Goal: Communication & Community: Answer question/provide support

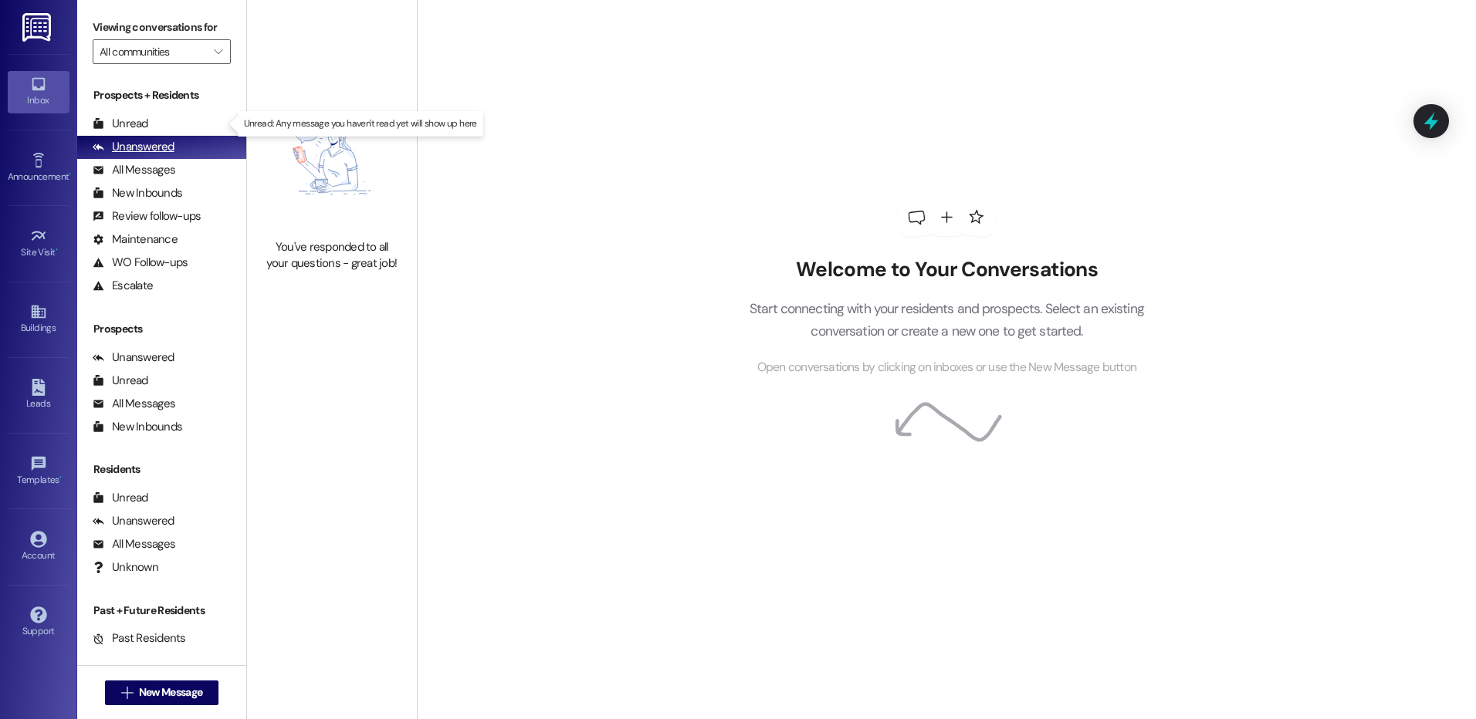
click at [111, 118] on div "Unread" at bounding box center [121, 124] width 56 height 16
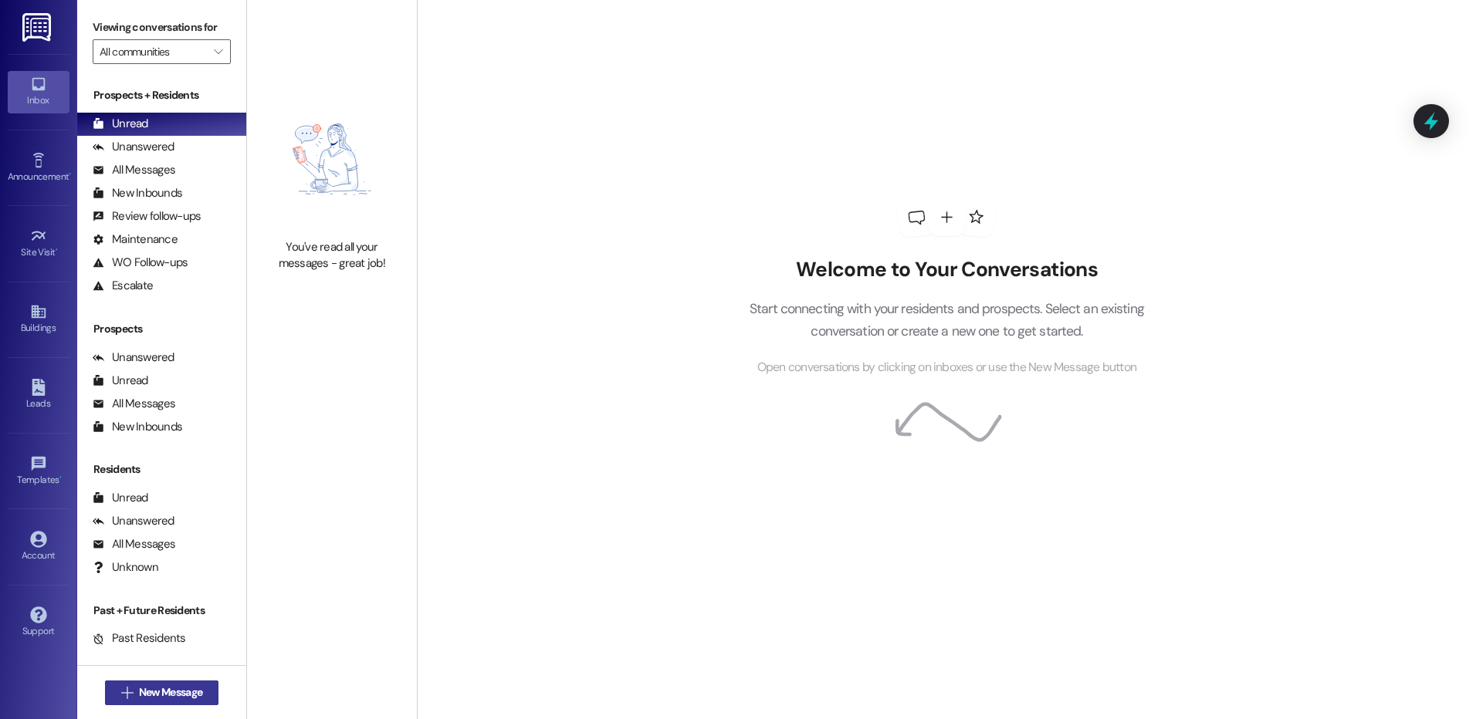
click at [116, 703] on button " New Message" at bounding box center [162, 693] width 114 height 25
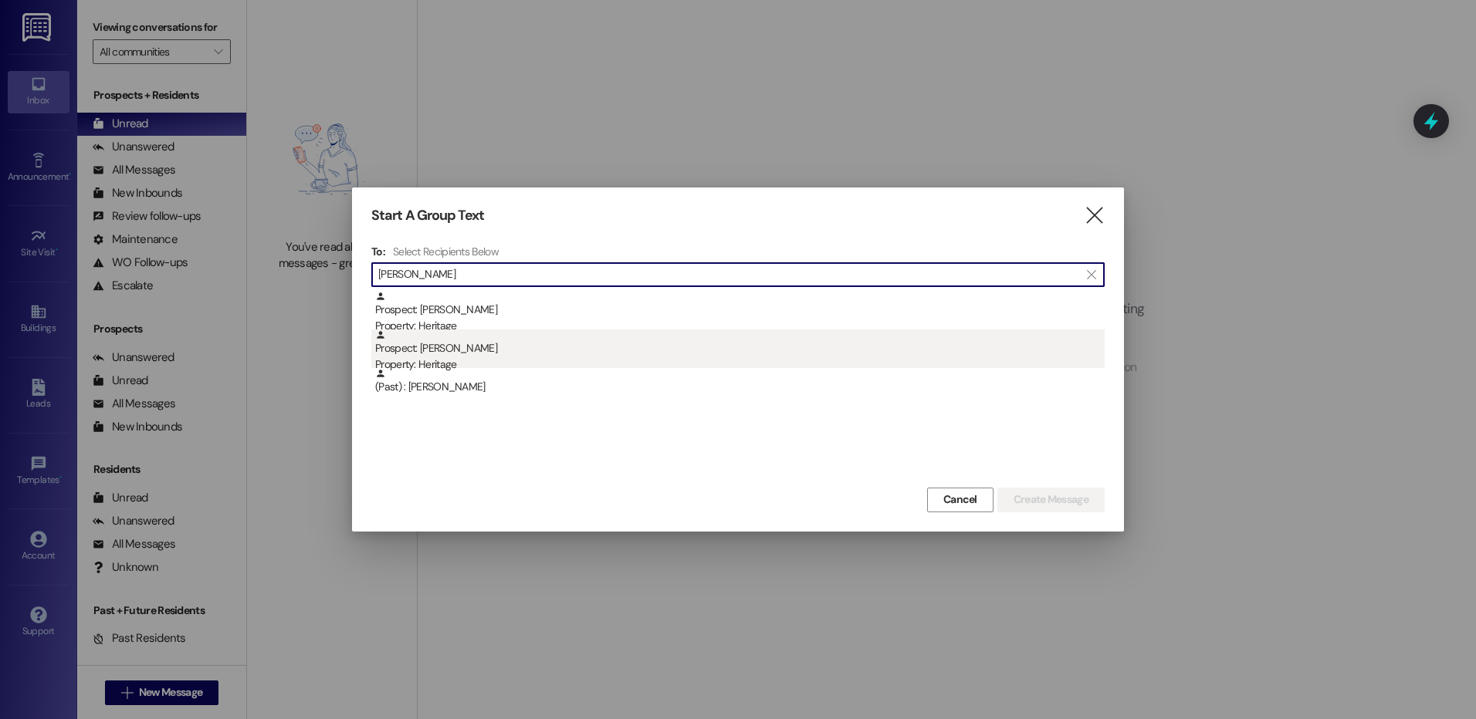
type input "jenna sh"
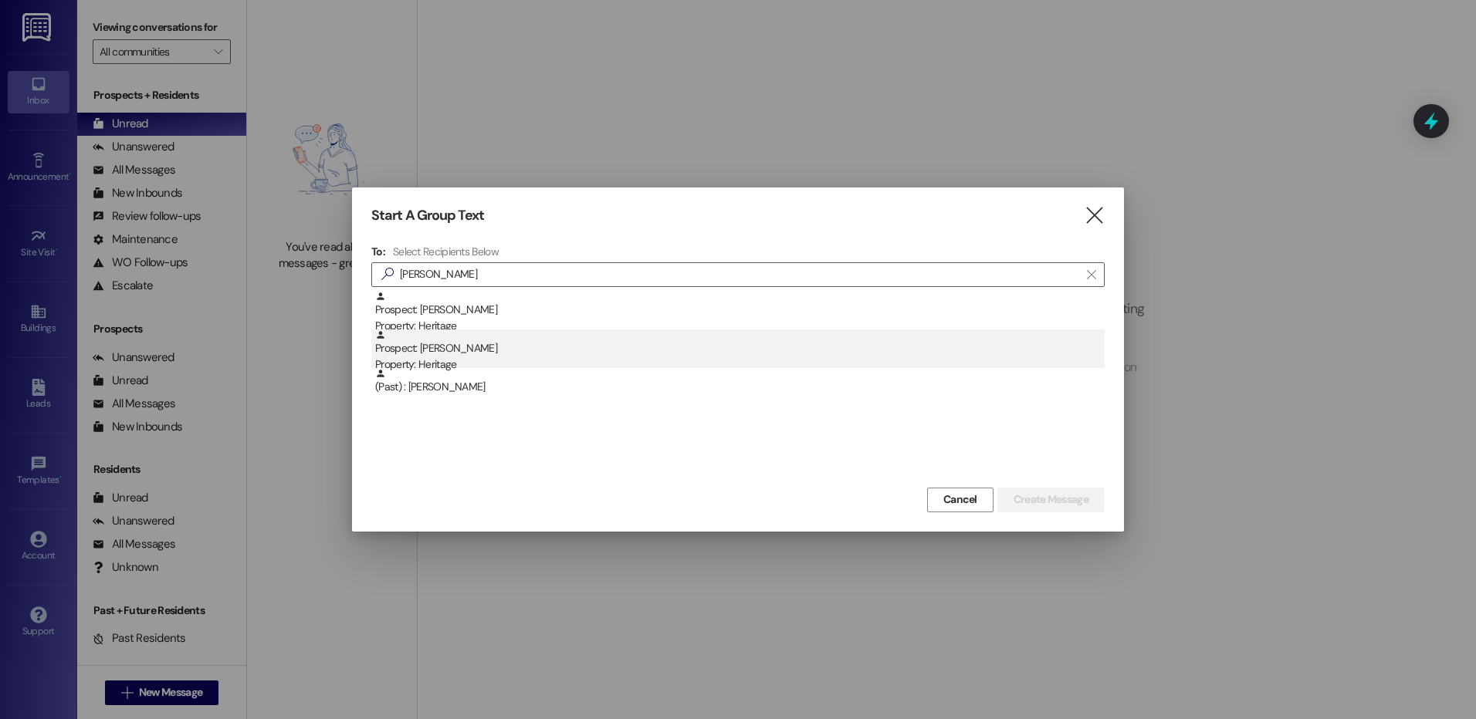
click at [505, 359] on div "Property: Heritage" at bounding box center [740, 365] width 730 height 16
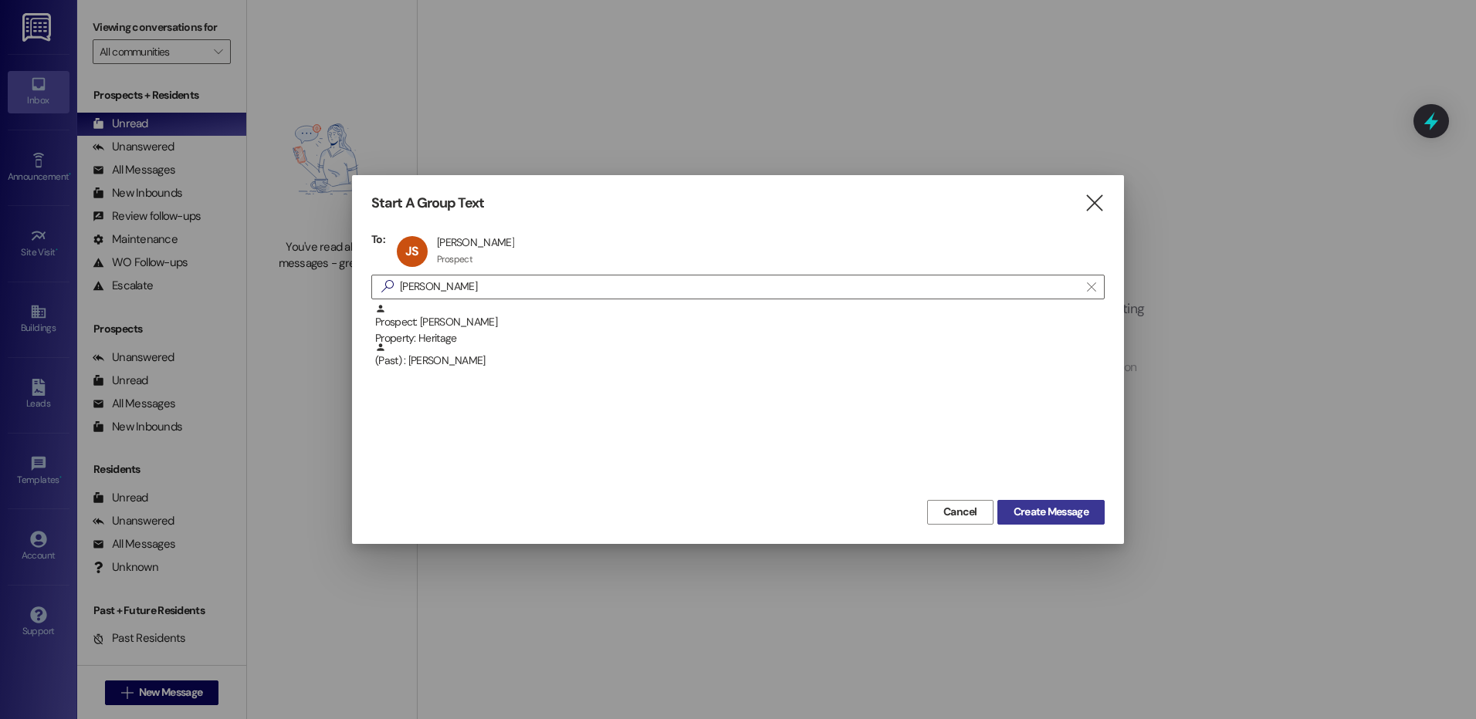
click at [1024, 508] on span "Create Message" at bounding box center [1051, 512] width 75 height 16
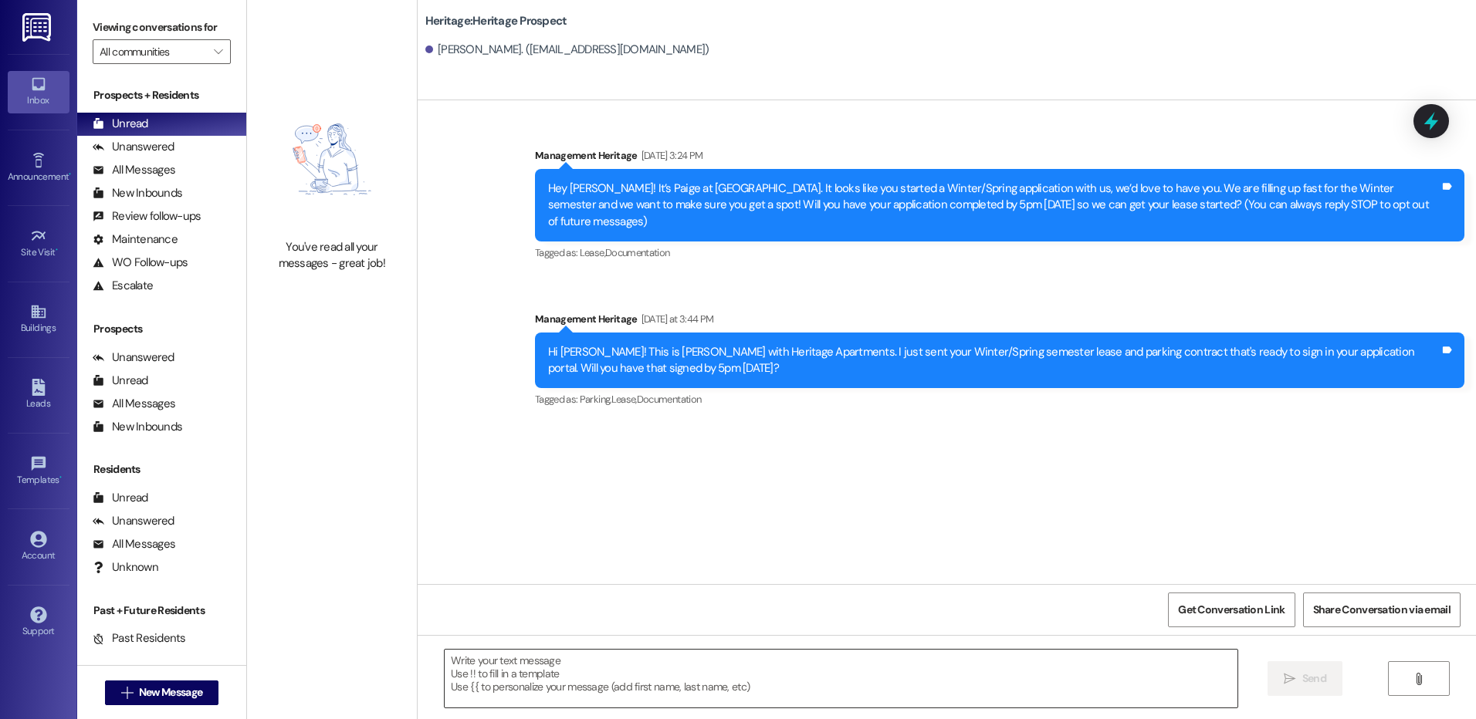
click at [587, 692] on textarea at bounding box center [841, 679] width 792 height 58
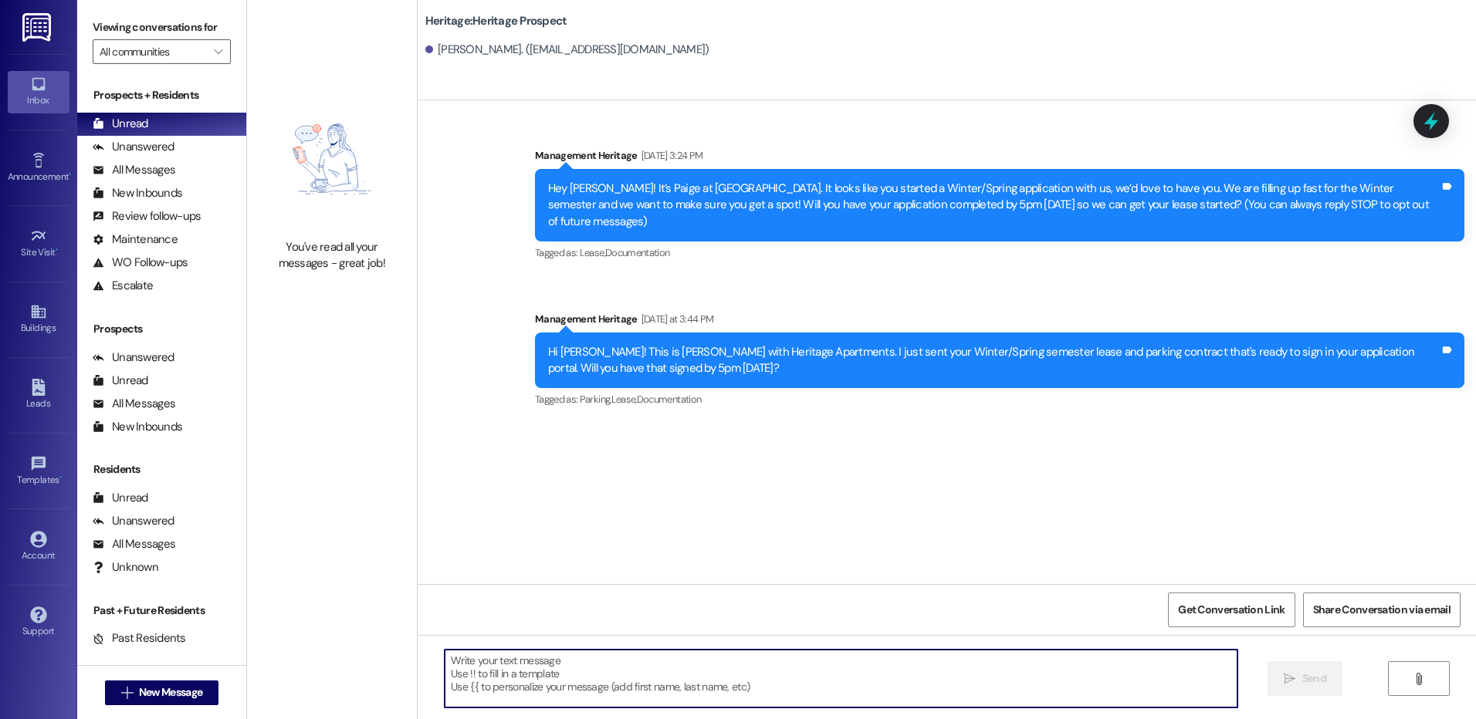
paste textarea "Hello ___! I saw that your ___ semester lease hasn’t been signed yet. We will n…"
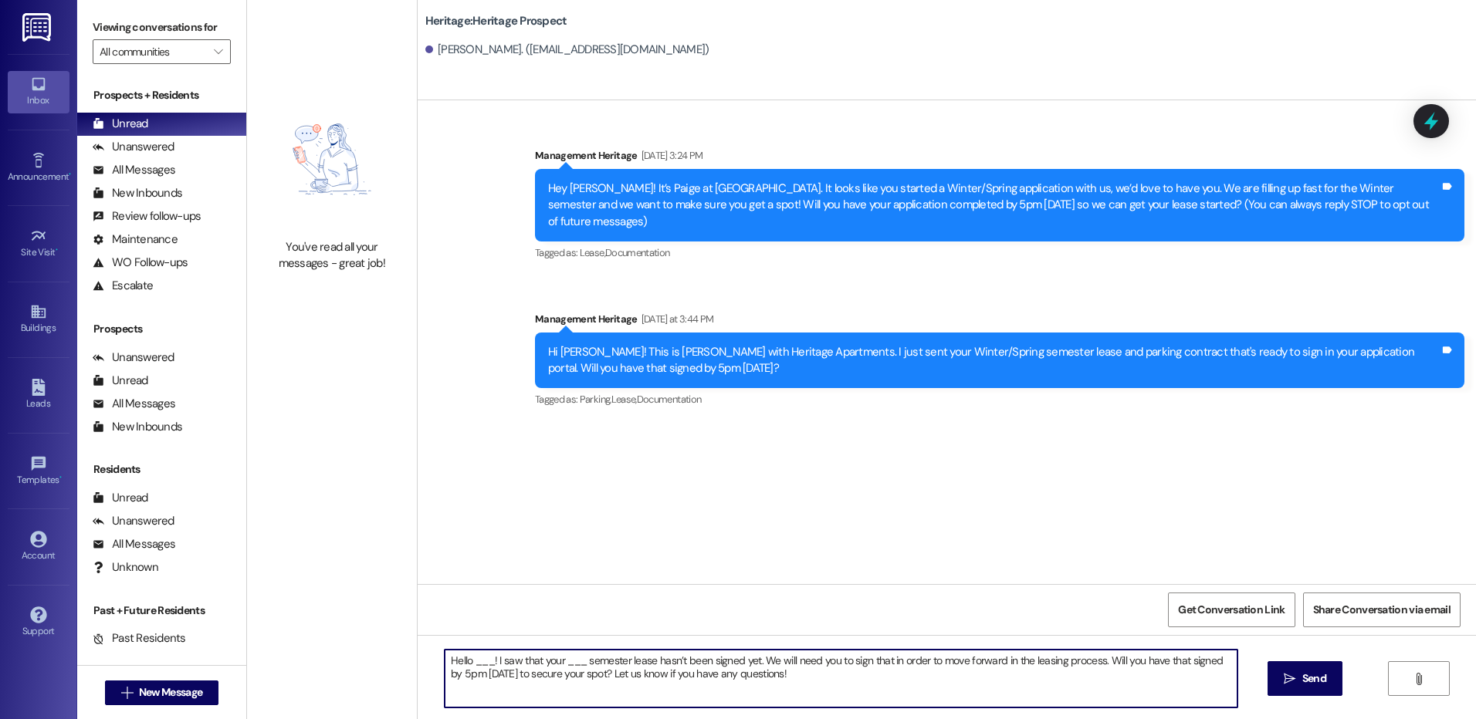
click at [462, 662] on textarea "Hello ___! I saw that your ___ semester lease hasn’t been signed yet. We will n…" at bounding box center [841, 679] width 792 height 58
click at [466, 662] on textarea "Hello ___! I saw that your ___ semester lease hasn’t been signed yet. We will n…" at bounding box center [841, 679] width 792 height 58
click at [561, 665] on textarea "Hello ___! I saw that your ___ semester lease hasn’t been signed yet. We will n…" at bounding box center [841, 679] width 792 height 58
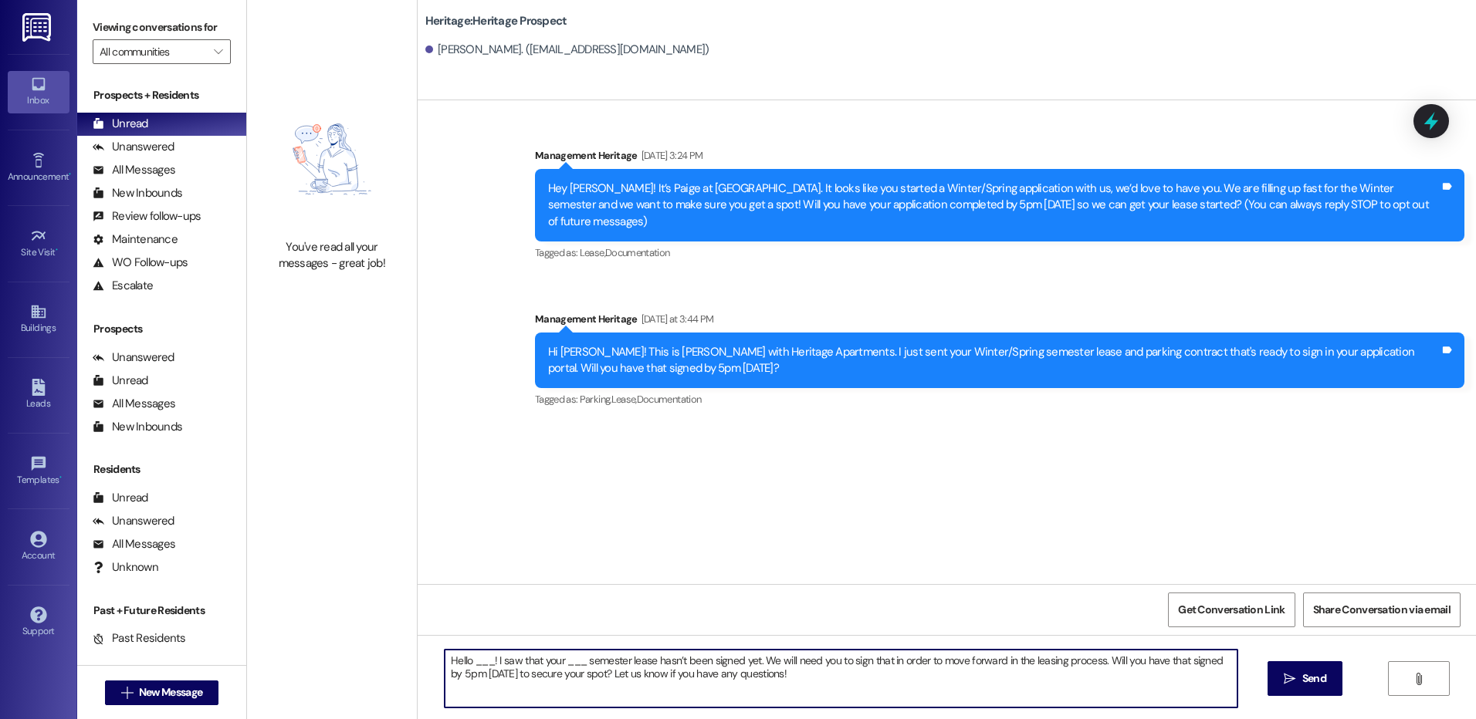
click at [473, 661] on textarea "Hello ___! I saw that your ___ semester lease hasn’t been signed yet. We will n…" at bounding box center [841, 679] width 792 height 58
click at [570, 662] on textarea "Hello Jenna! I saw that your ___ semester lease hasn’t been signed yet. We will…" at bounding box center [841, 679] width 792 height 58
click at [570, 662] on textarea "Hello Jenna! I saw that your Winter/Spring semester lease hasn’t been signed ye…" at bounding box center [841, 679] width 792 height 58
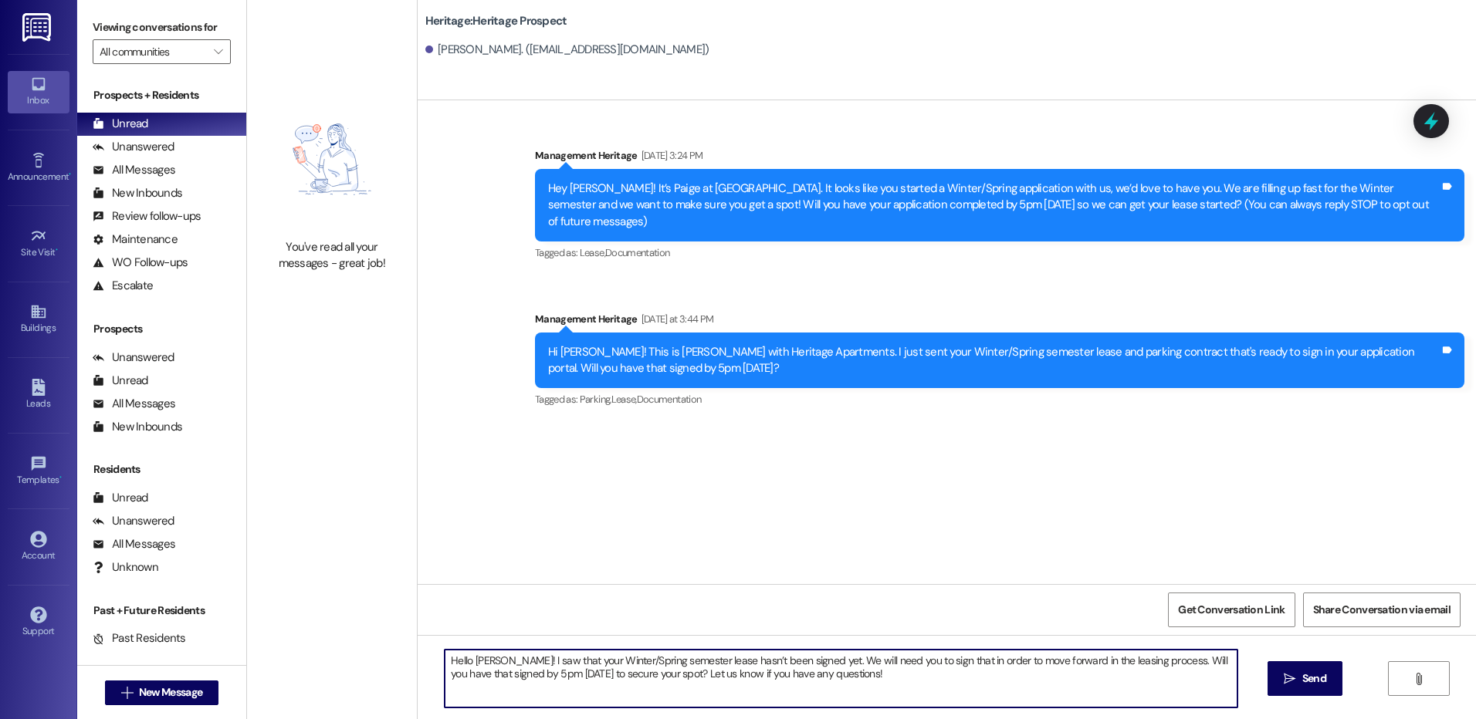
click at [570, 662] on textarea "Hello Jenna! I saw that your Winter/Spring semester lease hasn’t been signed ye…" at bounding box center [841, 679] width 792 height 58
type textarea "Hello Jenna! I saw that your Winter/Spring semester lease hasn’t been signed ye…"
click at [1271, 672] on button " Send" at bounding box center [1305, 679] width 75 height 35
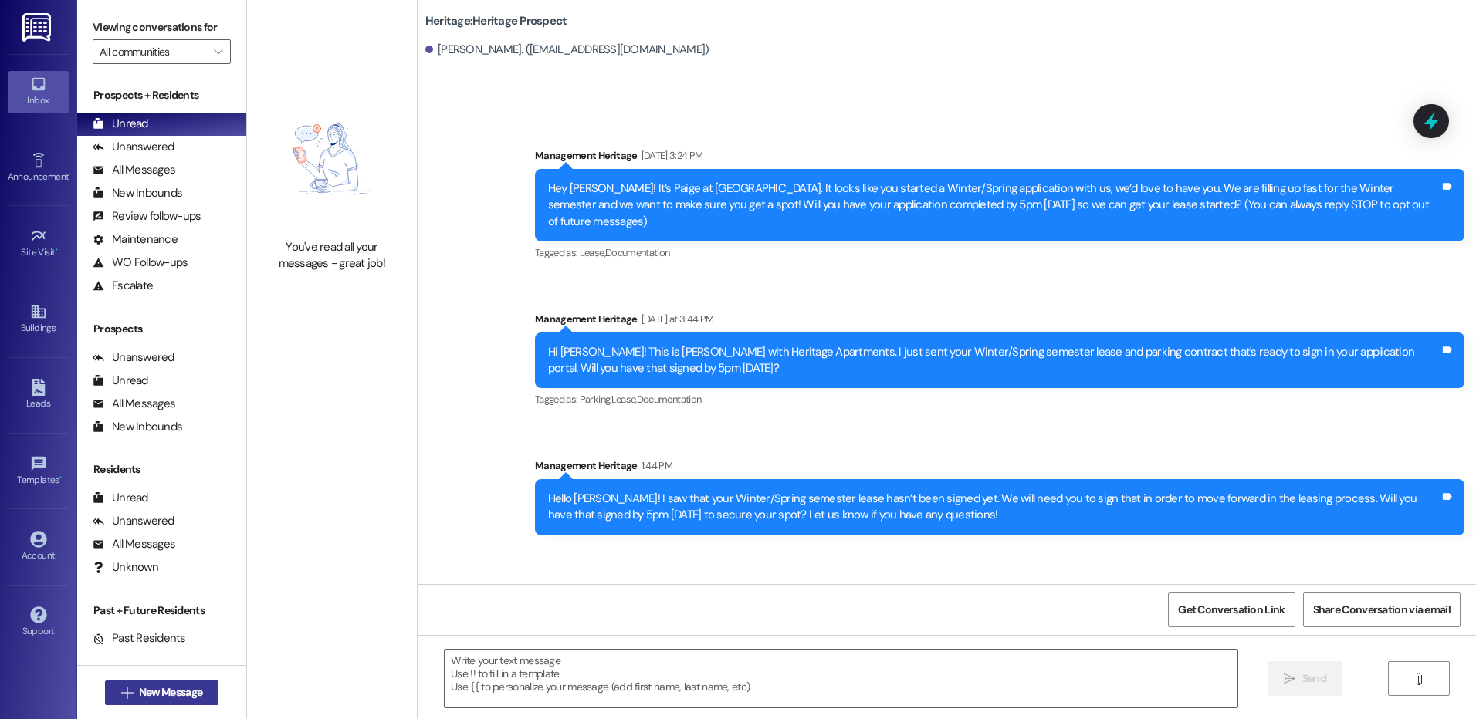
click at [166, 681] on button " New Message" at bounding box center [162, 693] width 114 height 25
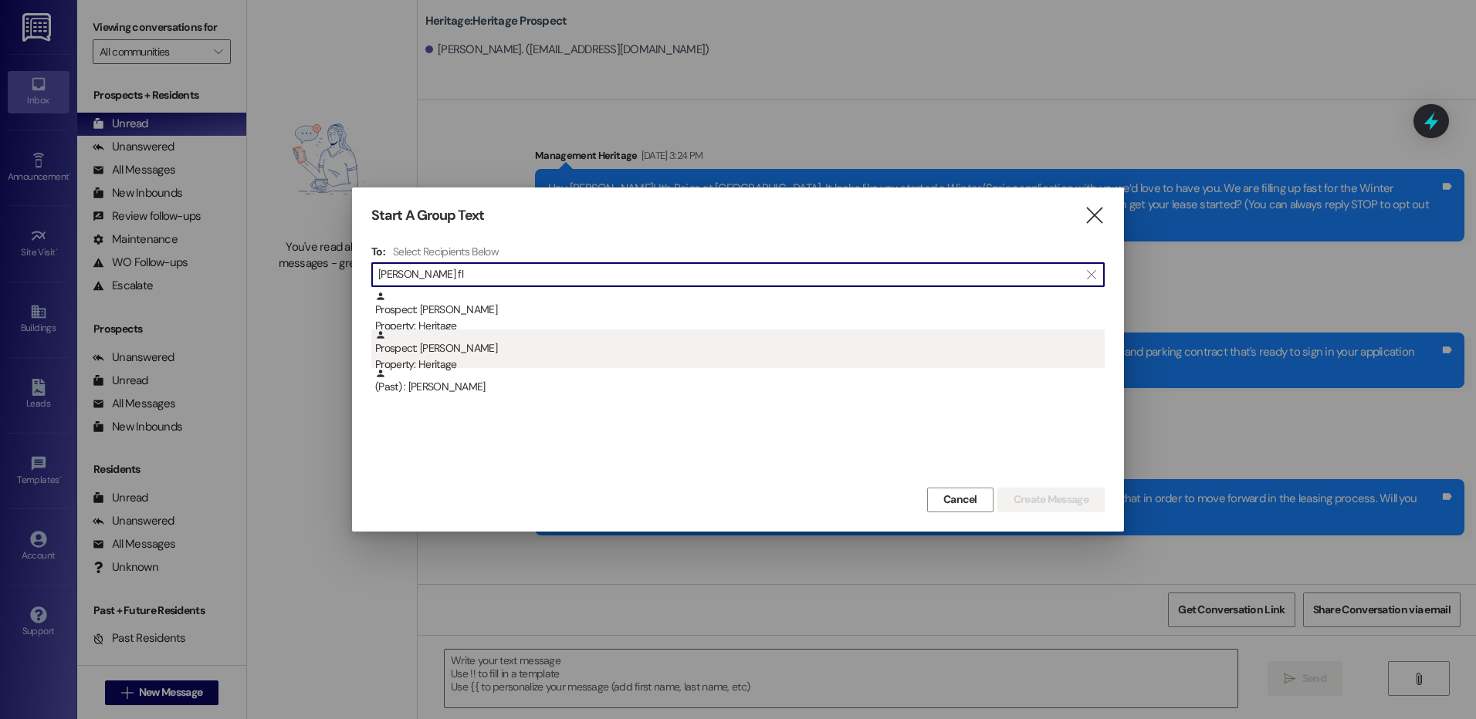
type input "tanner fl"
click at [506, 354] on div "Prospect: Tanner Fluckiger Property: Heritage" at bounding box center [740, 352] width 730 height 44
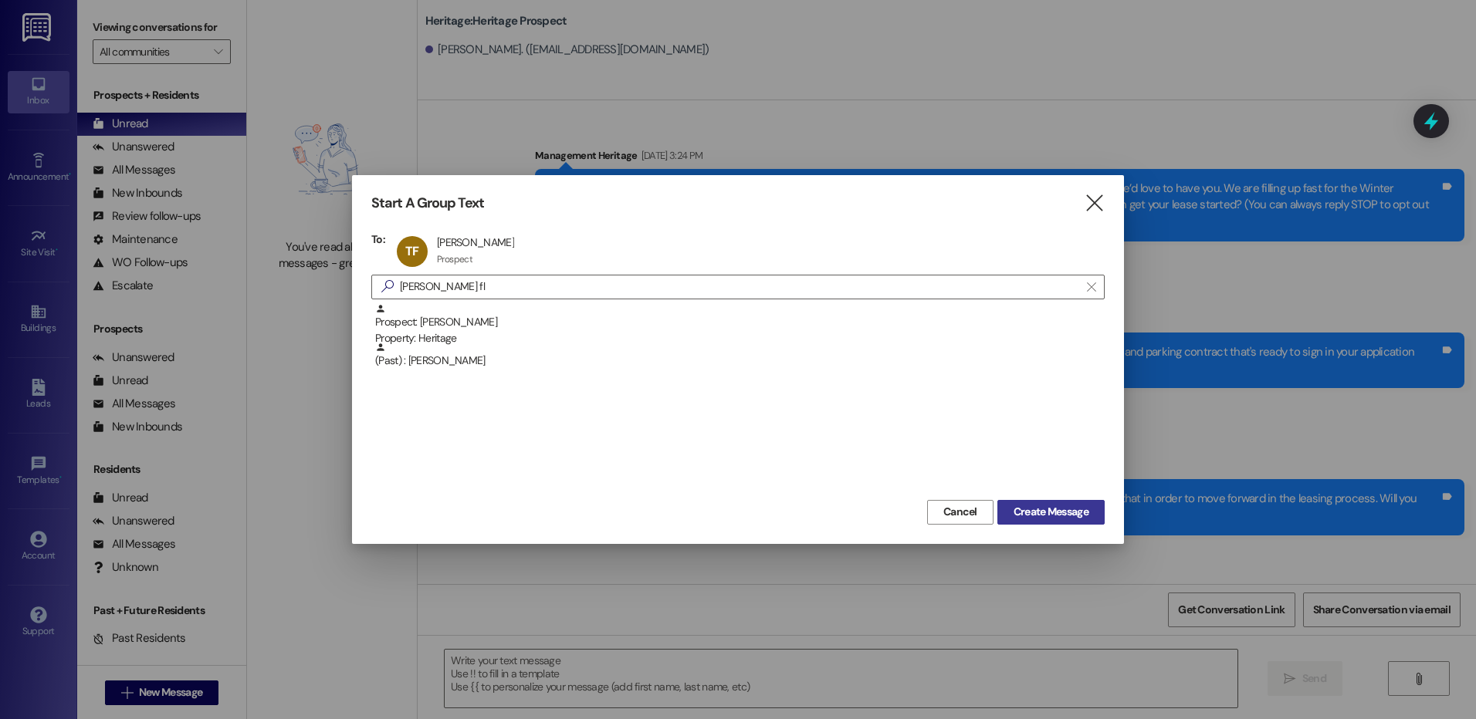
click at [1080, 516] on span "Create Message" at bounding box center [1051, 512] width 75 height 16
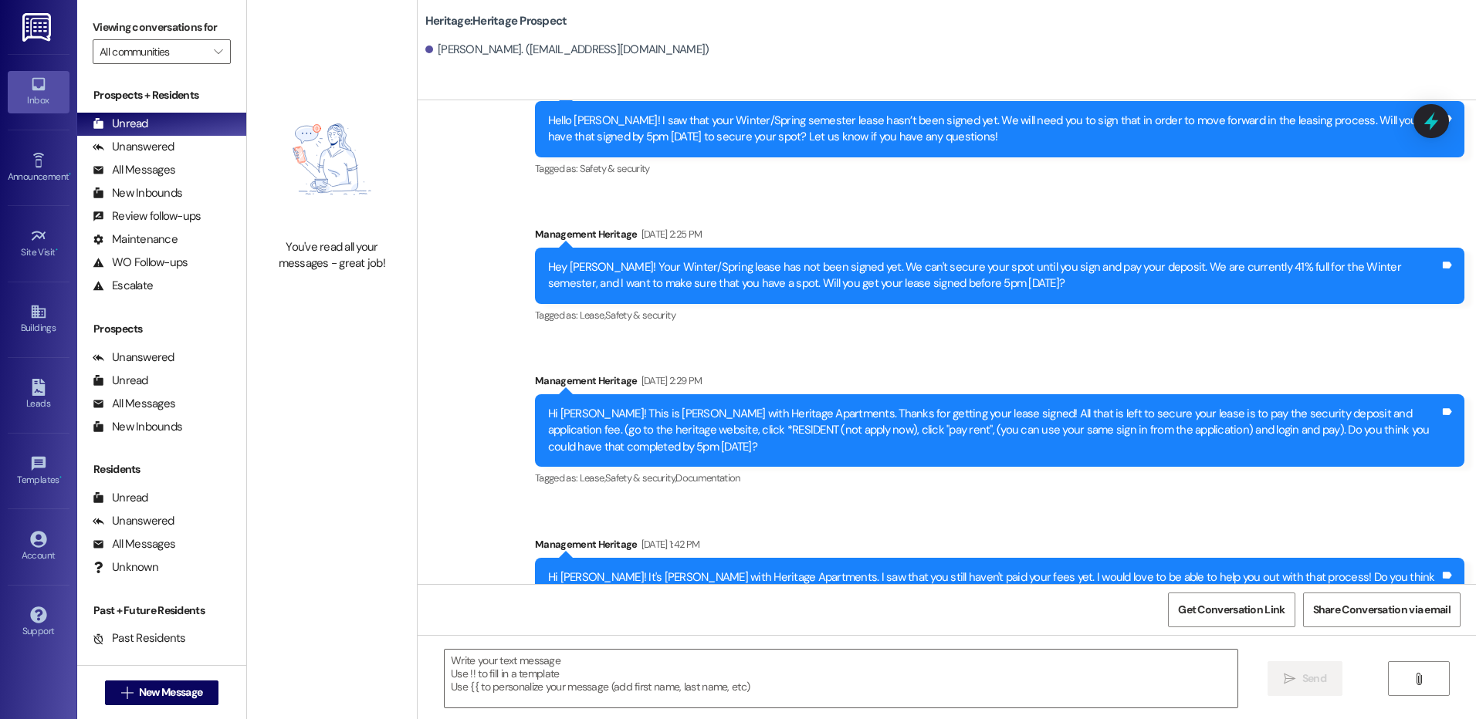
scroll to position [404, 0]
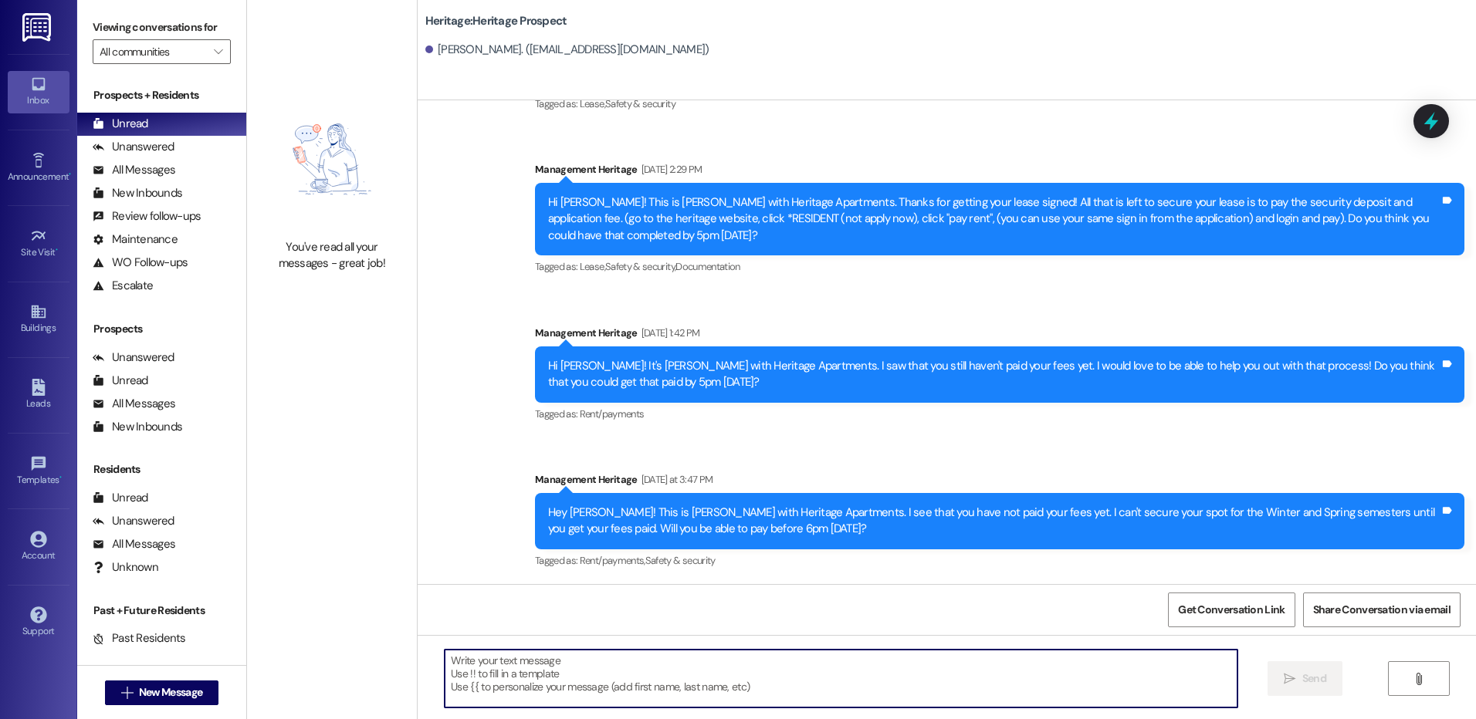
click at [531, 670] on textarea at bounding box center [841, 679] width 792 height 58
click at [614, 507] on div "Hey Tanner! This is Paige with Heritage Apartments. I see that you have not pai…" at bounding box center [994, 521] width 892 height 33
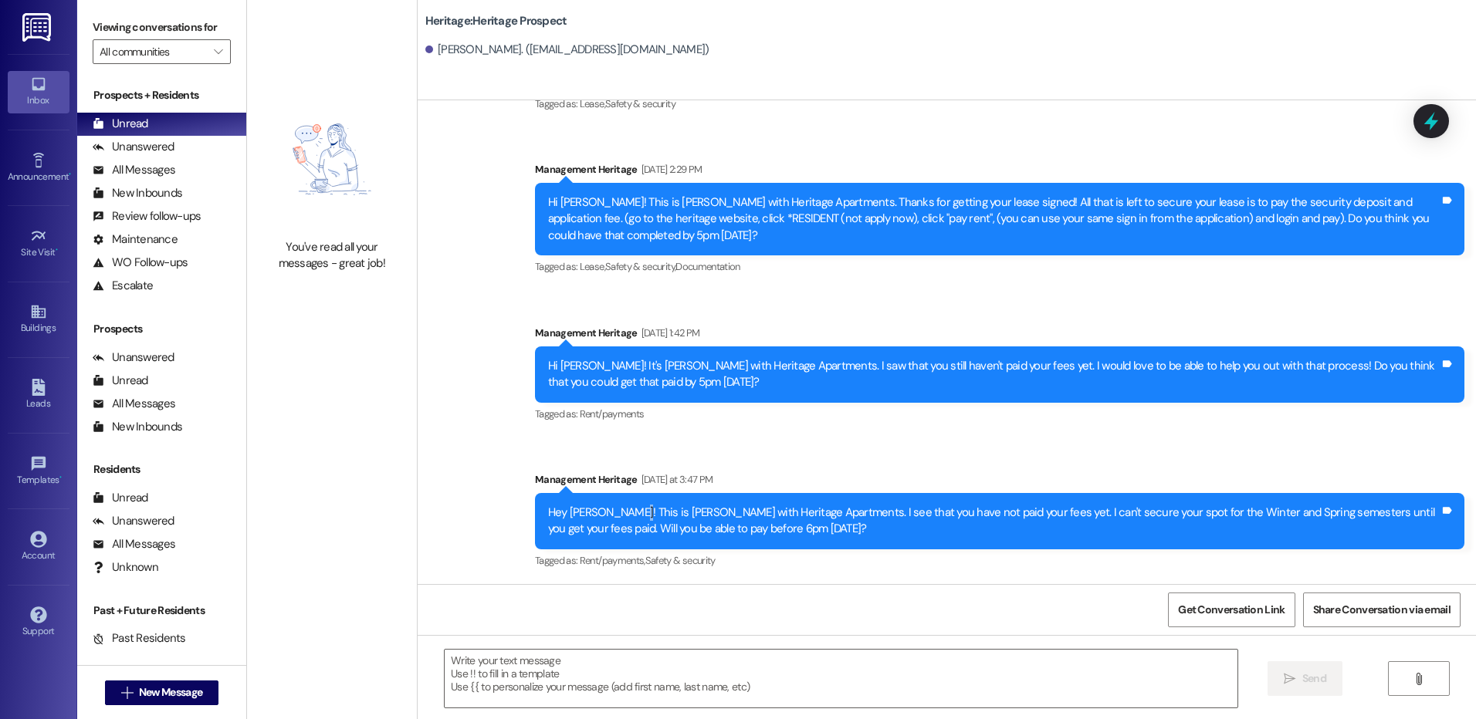
click at [614, 507] on div "Hey Tanner! This is Paige with Heritage Apartments. I see that you have not pai…" at bounding box center [994, 521] width 892 height 33
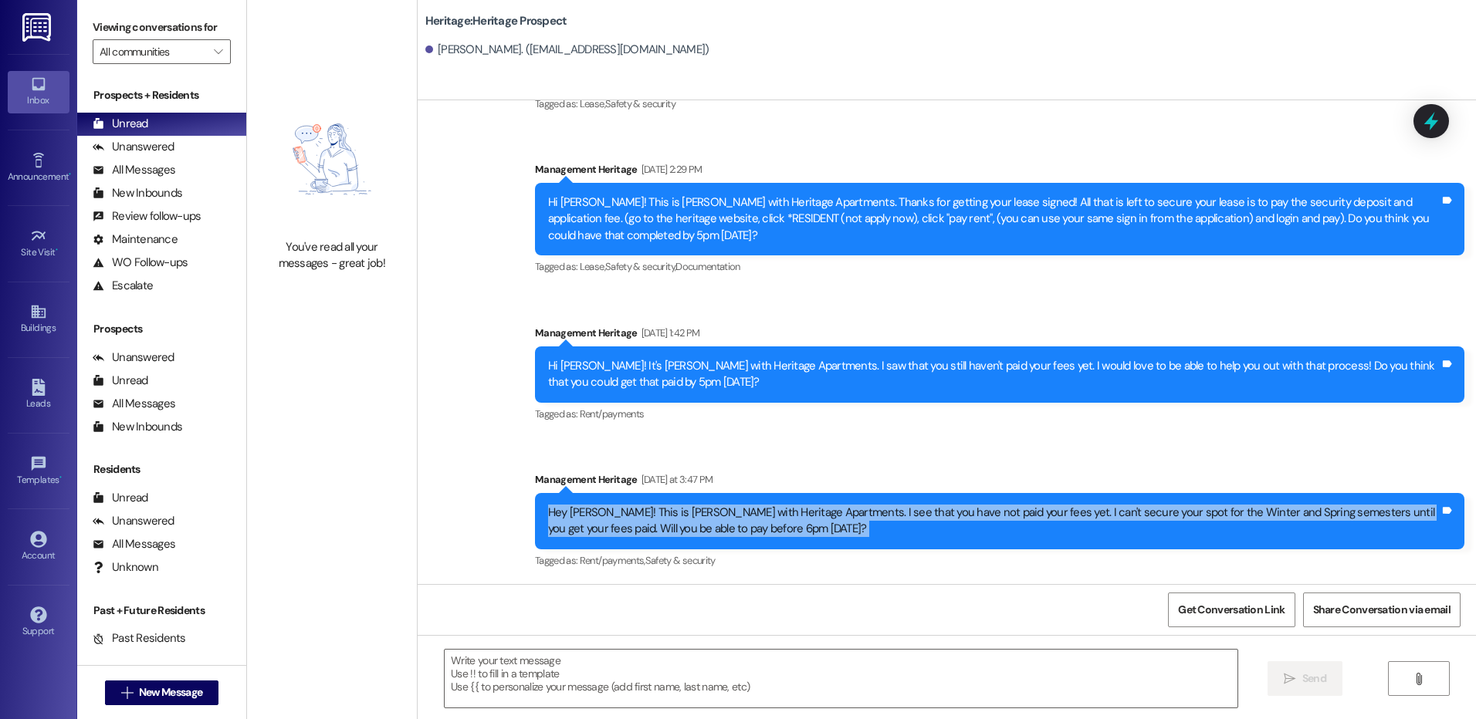
click at [614, 507] on div "Hey Tanner! This is Paige with Heritage Apartments. I see that you have not pai…" at bounding box center [994, 521] width 892 height 33
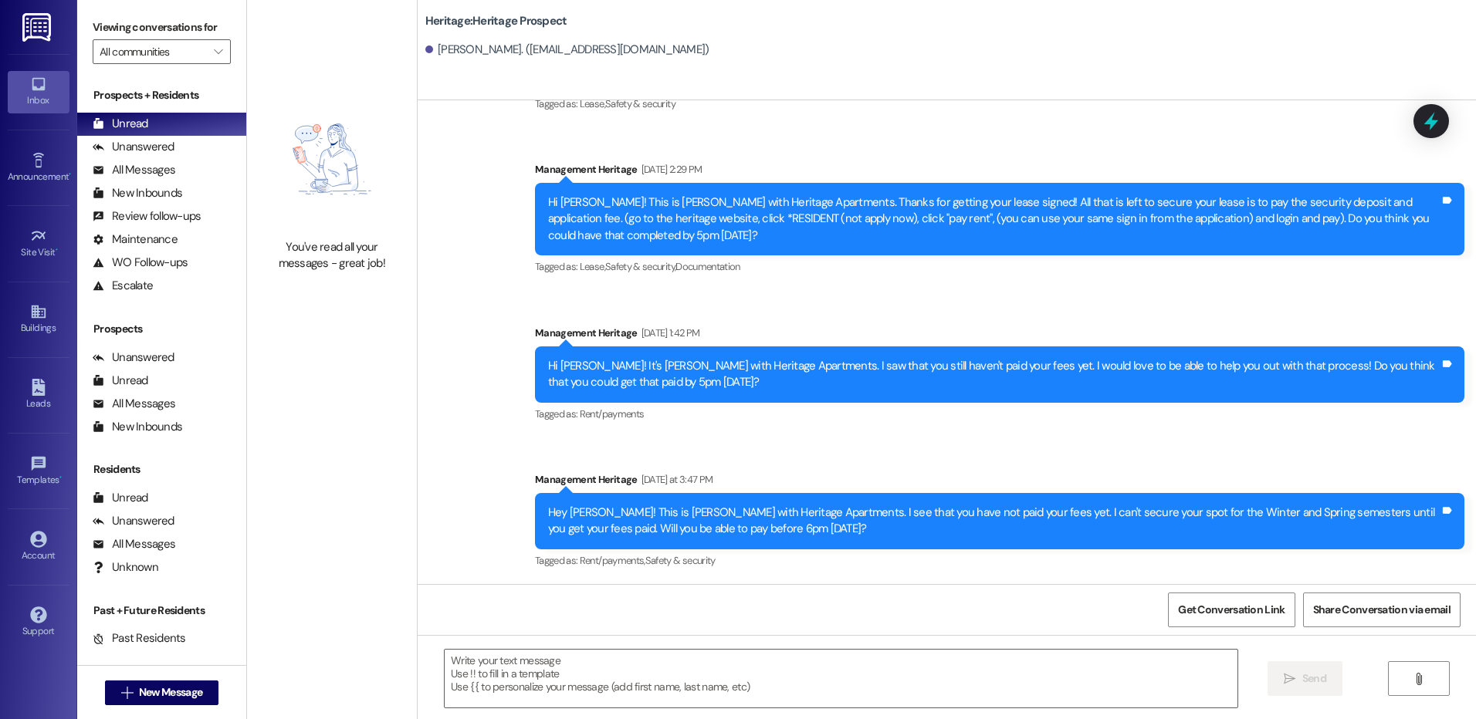
click at [642, 365] on div "Hi Tanner! It's Paige with Heritage Apartments. I saw that you still haven't pa…" at bounding box center [994, 374] width 892 height 33
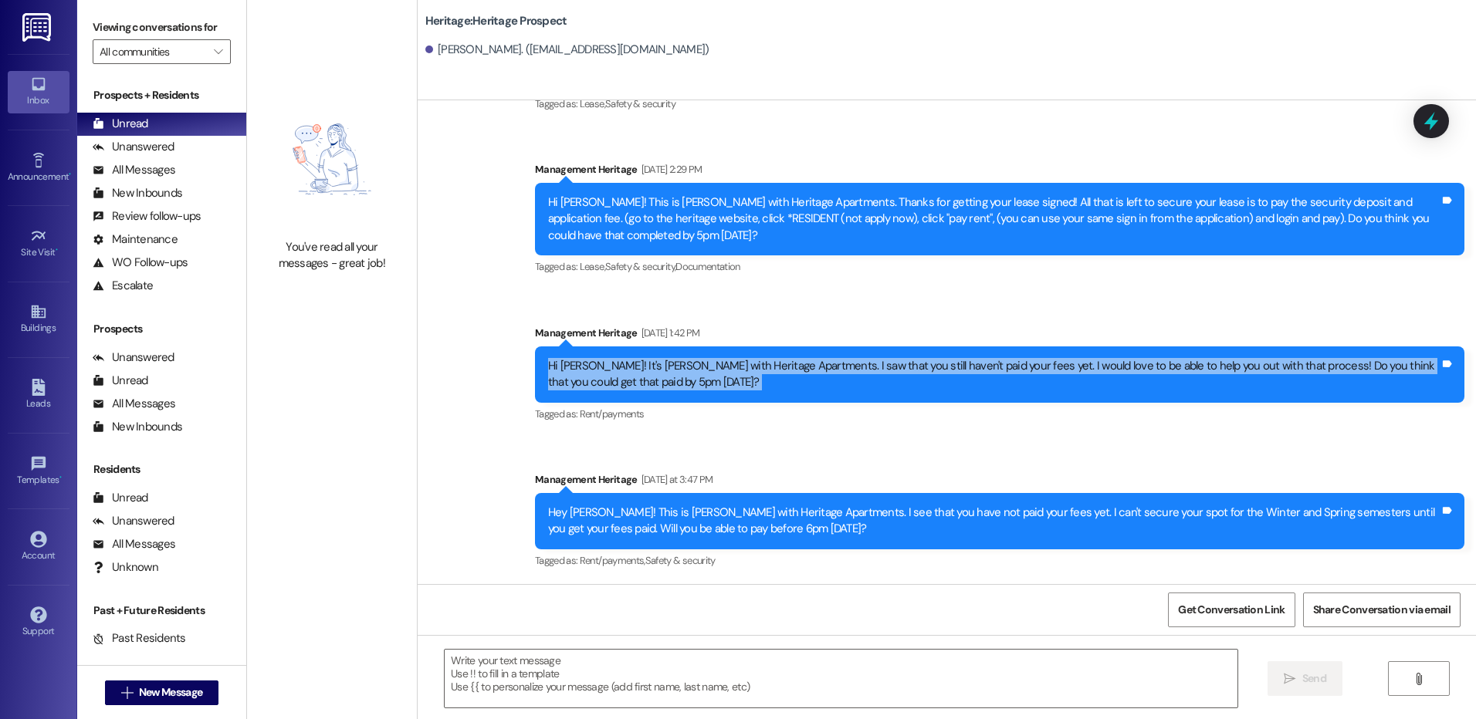
click at [642, 365] on div "Hi Tanner! It's Paige with Heritage Apartments. I saw that you still haven't pa…" at bounding box center [994, 374] width 892 height 33
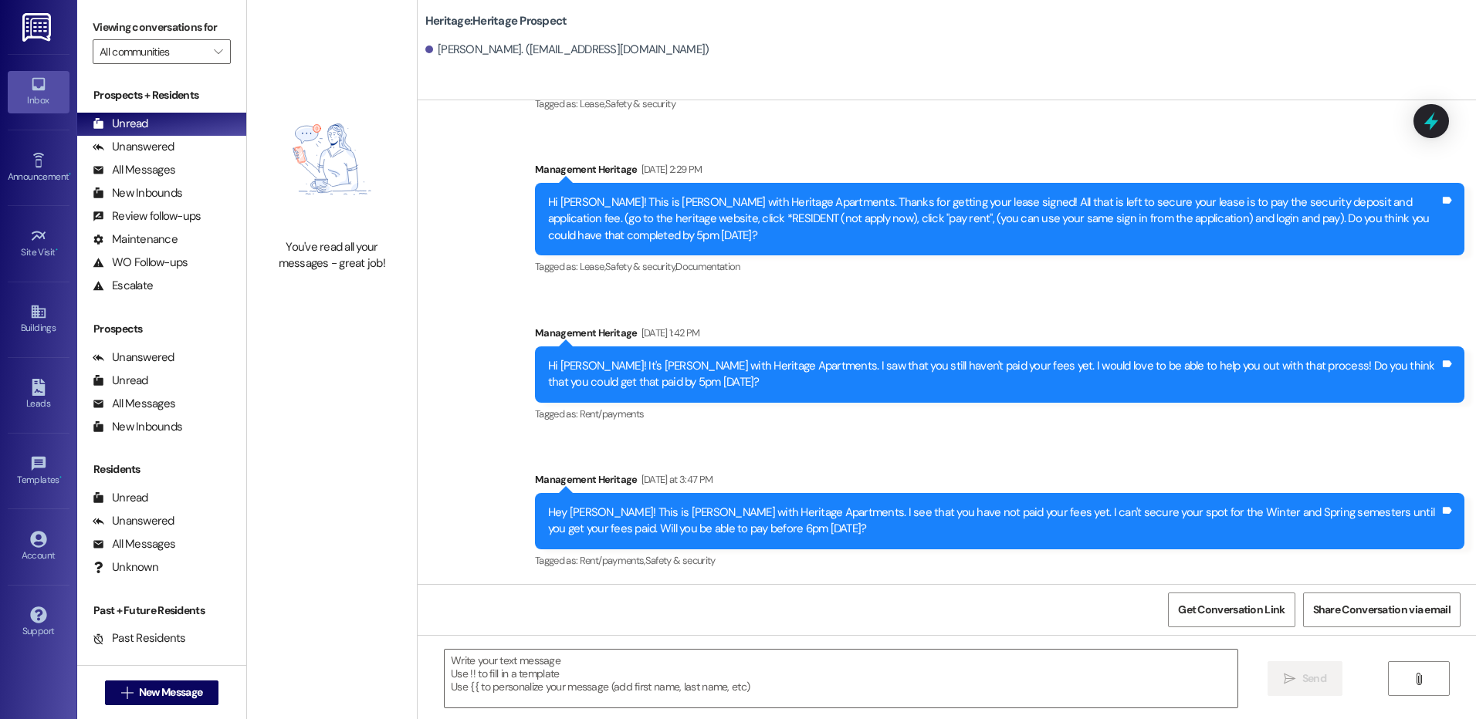
click at [590, 453] on div "Sent via SMS Management Heritage Aug 18, 2025 at 3:54 PM Hi Tanner! This is Pai…" at bounding box center [947, 146] width 1058 height 875
click at [546, 689] on textarea at bounding box center [841, 679] width 792 height 58
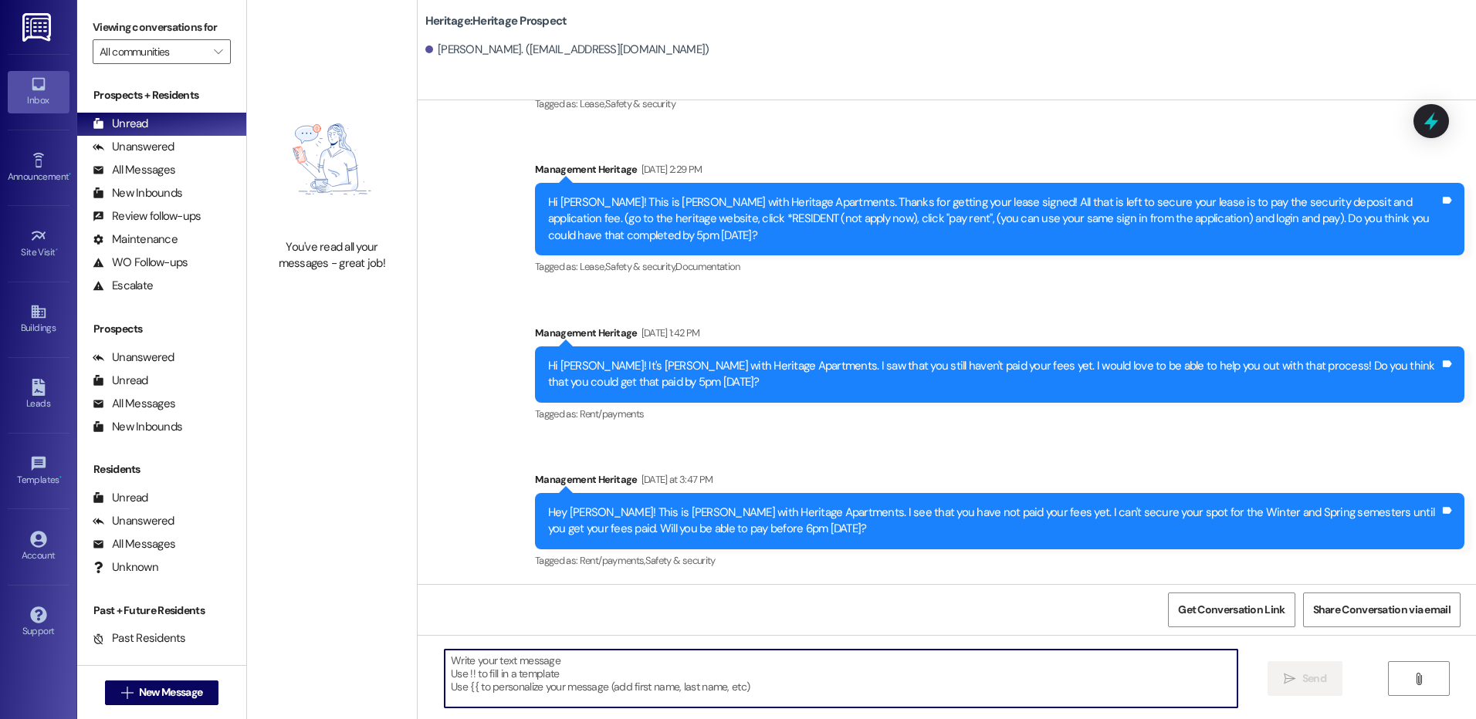
click at [564, 672] on textarea at bounding box center [841, 679] width 792 height 58
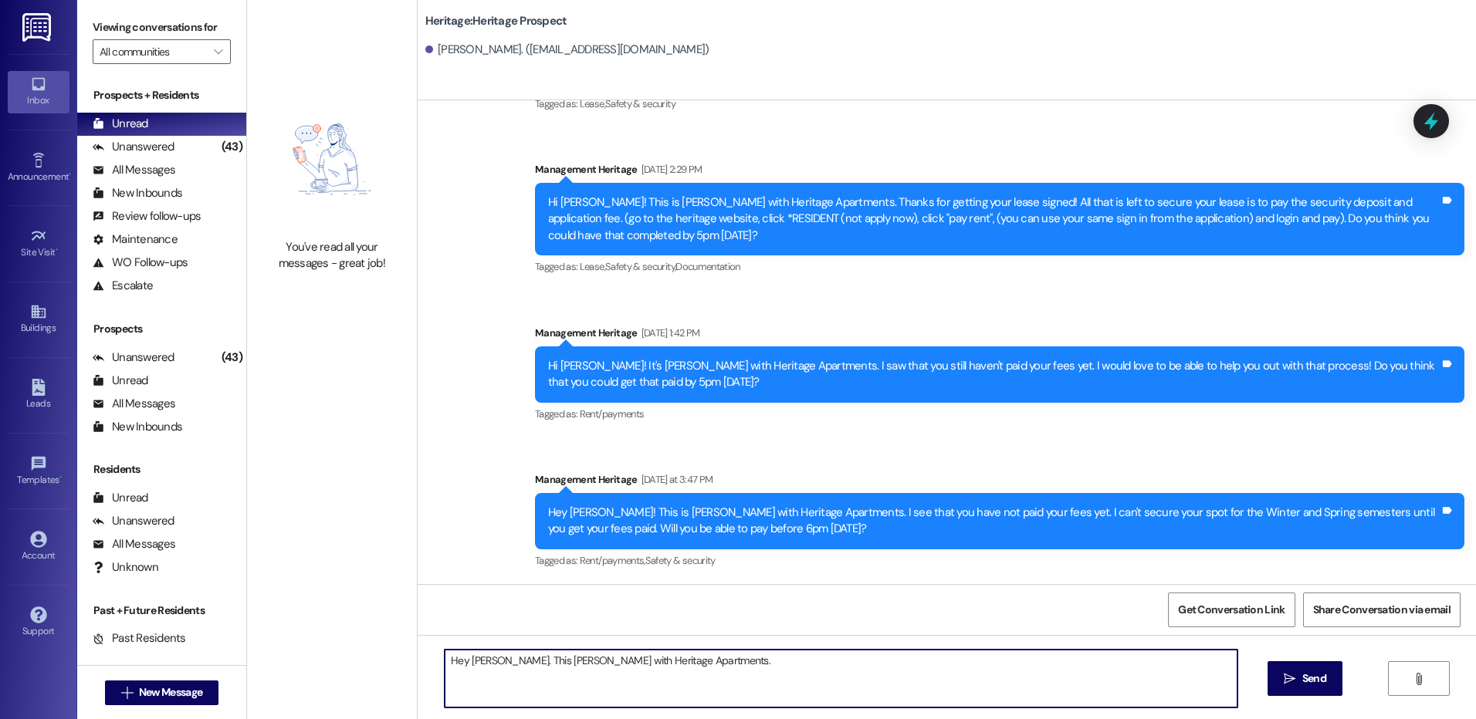
click at [493, 669] on textarea "Hey Tanner. This Paige with Heritage Apartments." at bounding box center [841, 679] width 792 height 58
click at [702, 668] on textarea "Hey Tanner! This Paige with Heritage Apartments." at bounding box center [841, 679] width 792 height 58
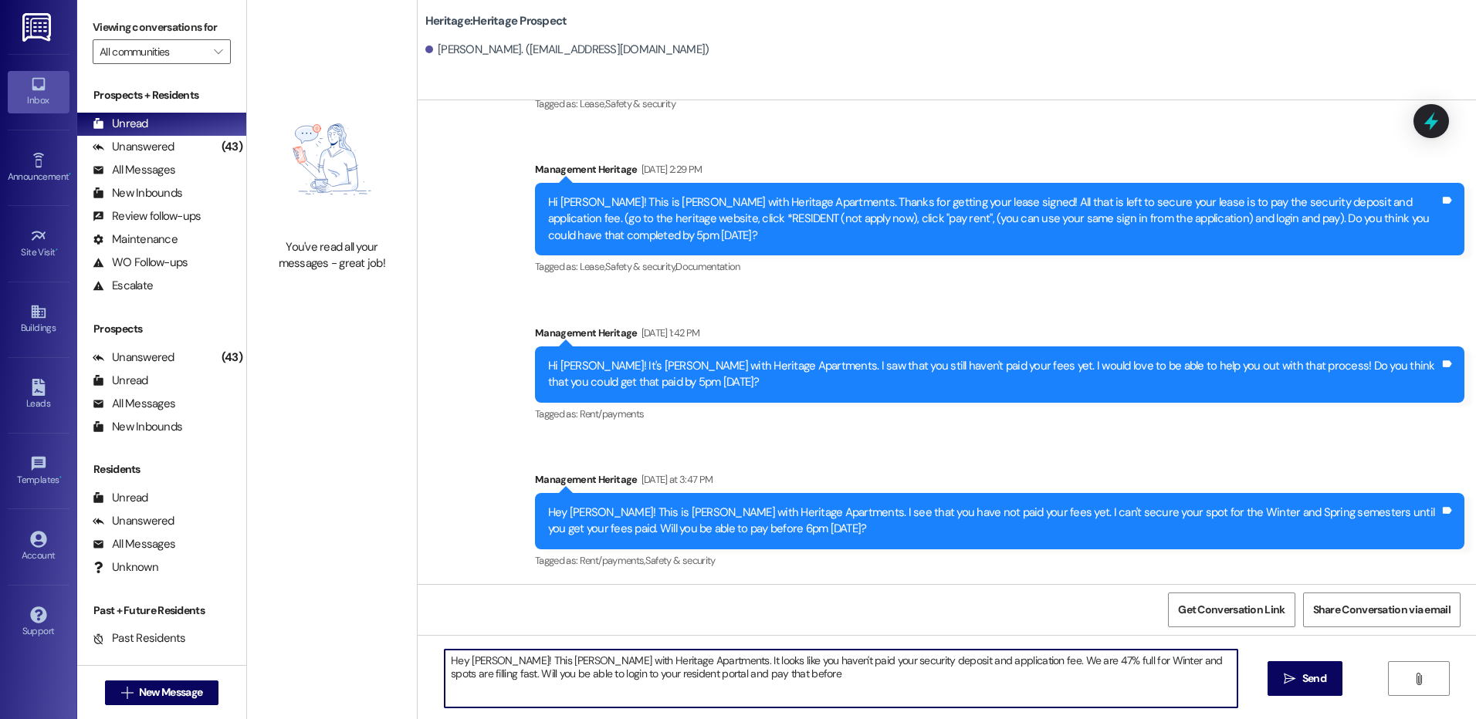
click at [1195, 664] on textarea "Hey Tanner! This Paige with Heritage Apartments. It looks like you haven't paid…" at bounding box center [841, 679] width 792 height 58
click at [1196, 661] on textarea "Hey Tanner! This Paige with Heritage Apartments. It looks like you haven't paid…" at bounding box center [841, 679] width 792 height 58
click at [1200, 660] on textarea "Hey Tanner! This Paige with Heritage Apartments. It looks like you haven't paid…" at bounding box center [841, 679] width 792 height 58
drag, startPoint x: 1056, startPoint y: 665, endPoint x: 1072, endPoint y: 671, distance: 16.4
click at [1058, 665] on textarea "Hey Tanner! This Paige with Heritage Apartments. It looks like you haven't paid…" at bounding box center [841, 679] width 792 height 58
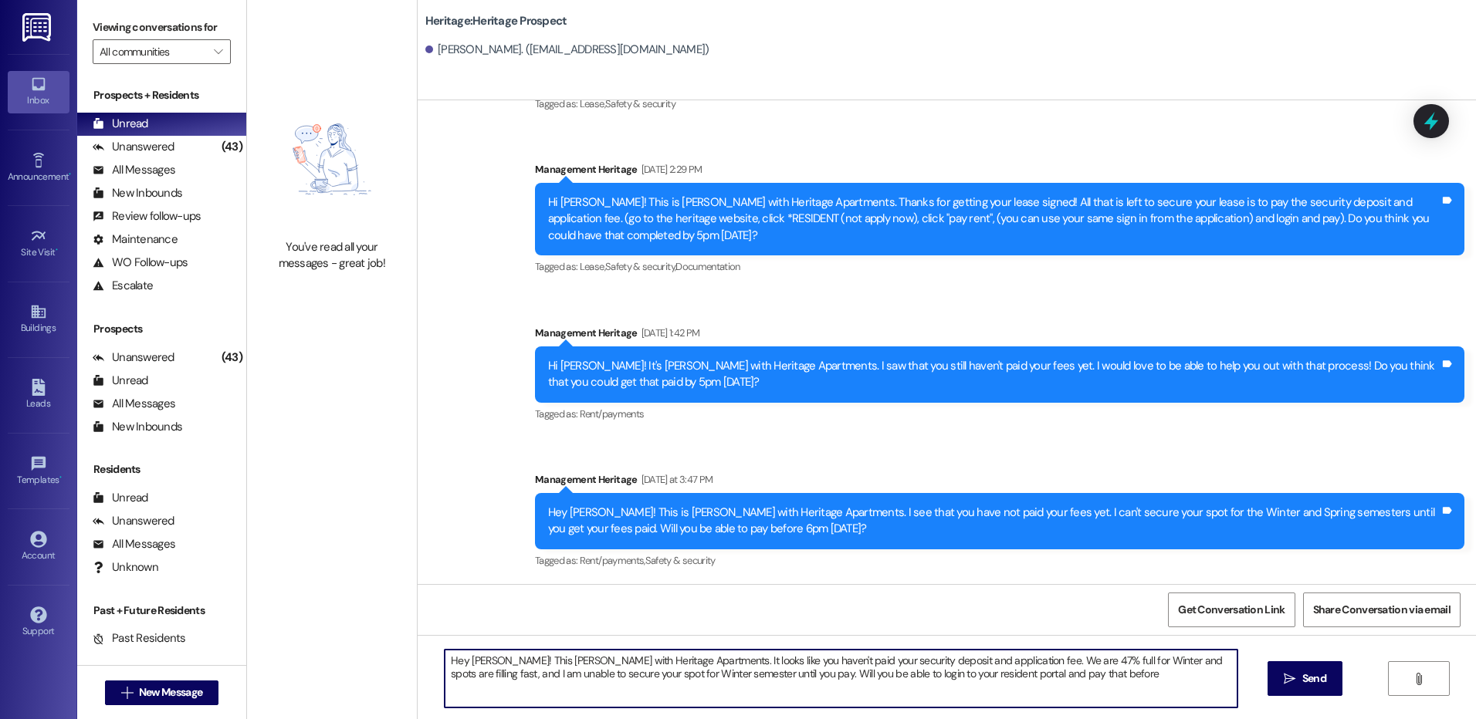
click at [1065, 682] on textarea "Hey Tanner! This Paige with Heritage Apartments. It looks like you haven't paid…" at bounding box center [841, 679] width 792 height 58
type textarea "Hey Tanner! This Paige with Heritage Apartments. It looks like you haven't paid…"
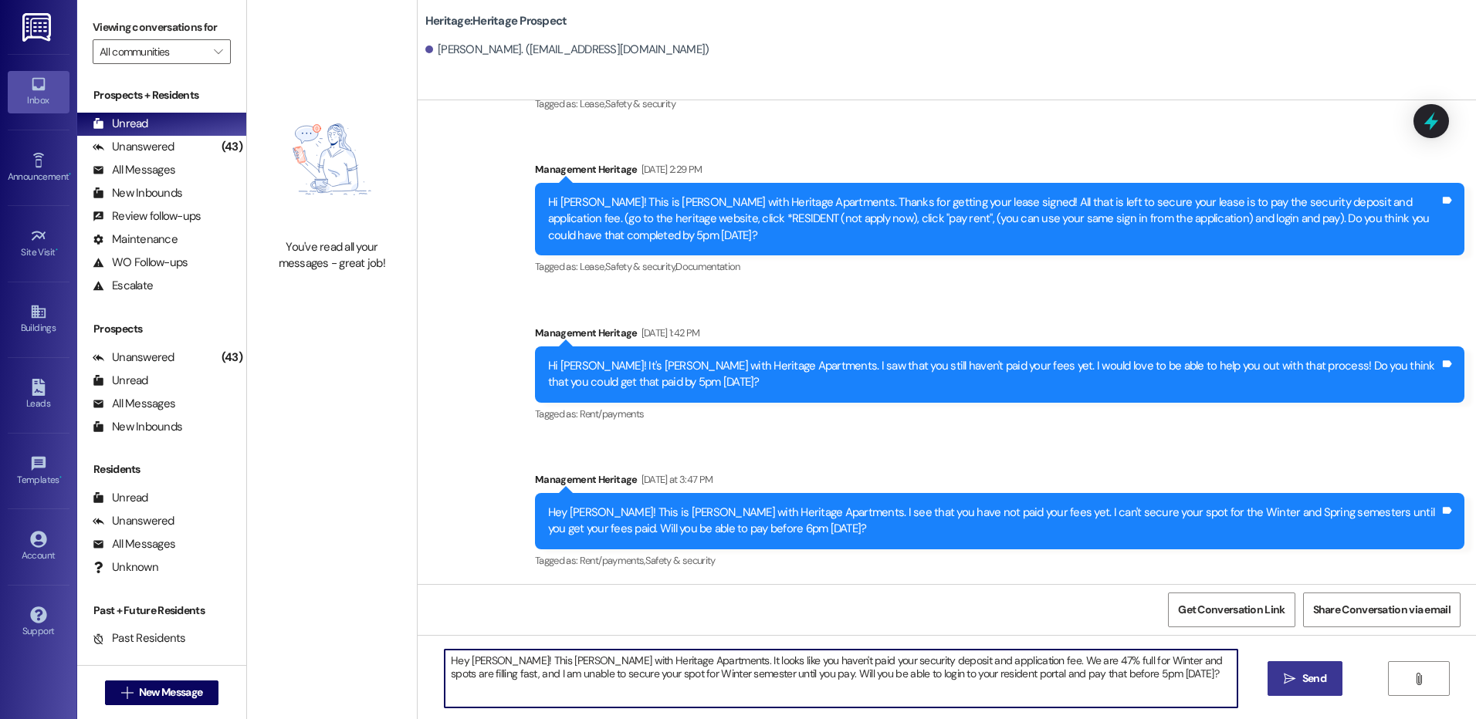
click at [1299, 681] on span "Send" at bounding box center [1314, 679] width 30 height 16
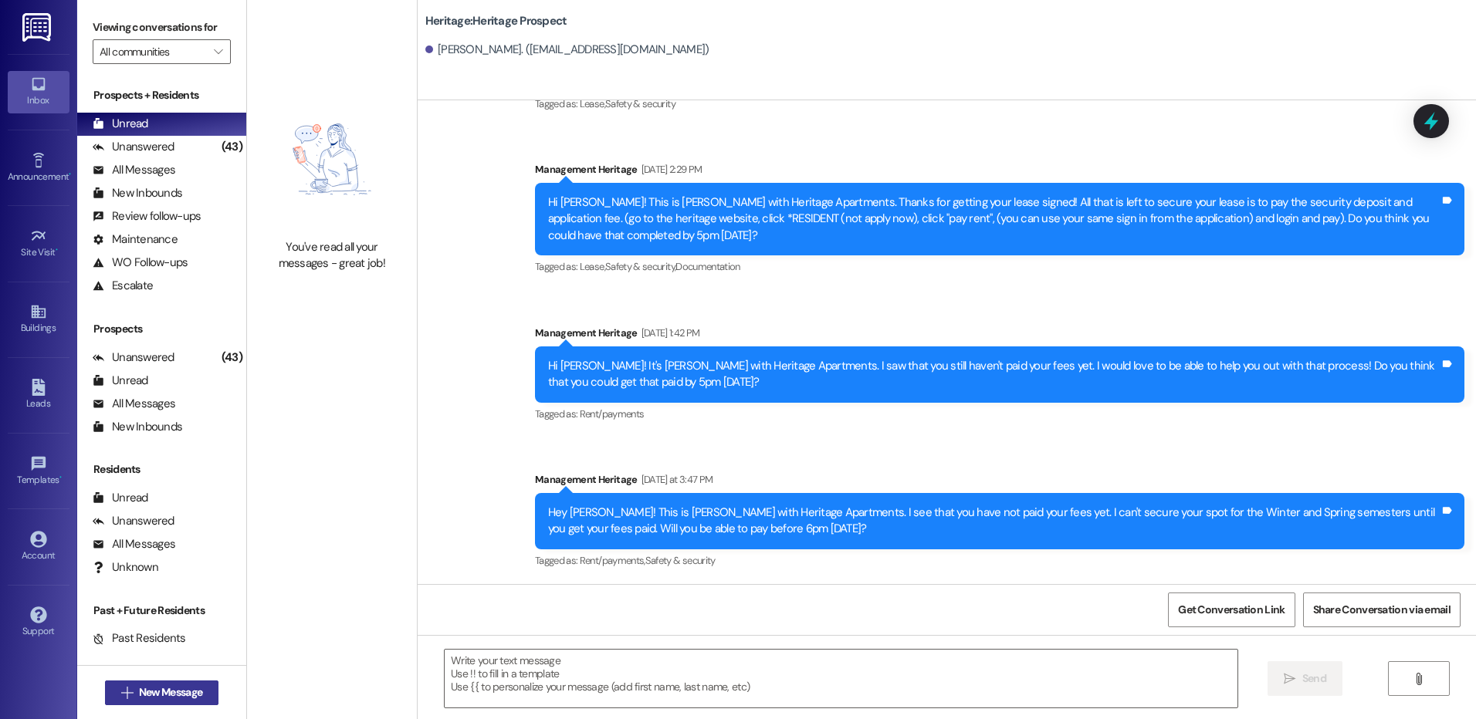
click at [138, 704] on button " New Message" at bounding box center [162, 693] width 114 height 25
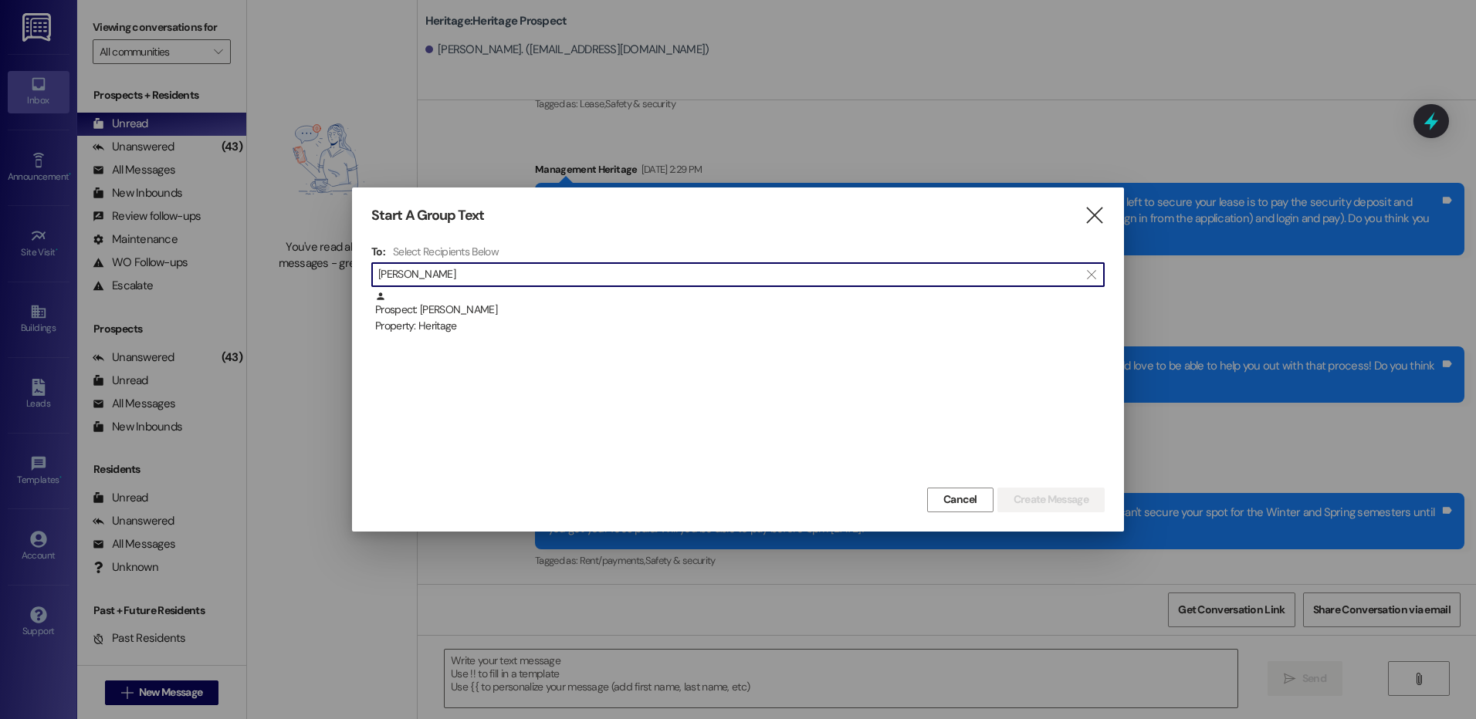
type input "sharron"
click at [598, 286] on div " sharron " at bounding box center [737, 274] width 733 height 25
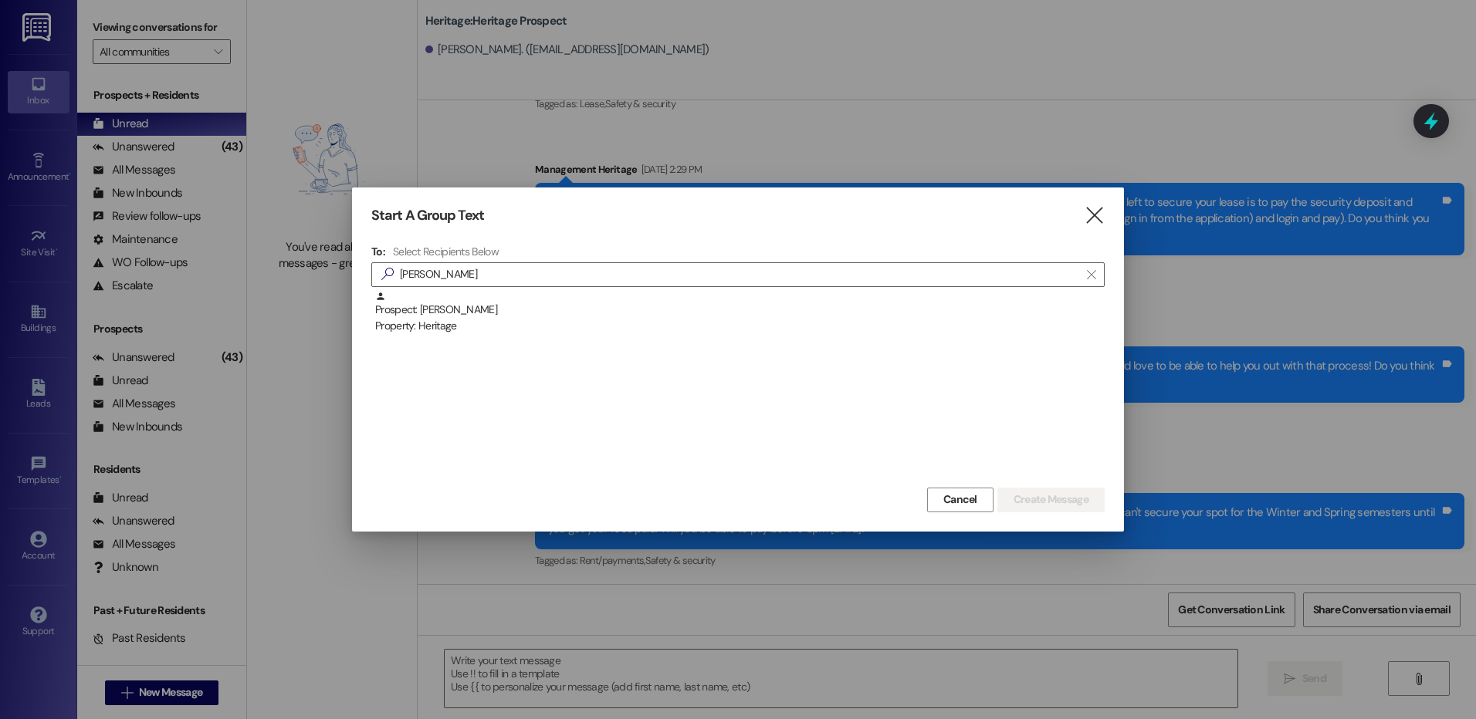
click at [644, 332] on div "Property: Heritage" at bounding box center [740, 326] width 730 height 16
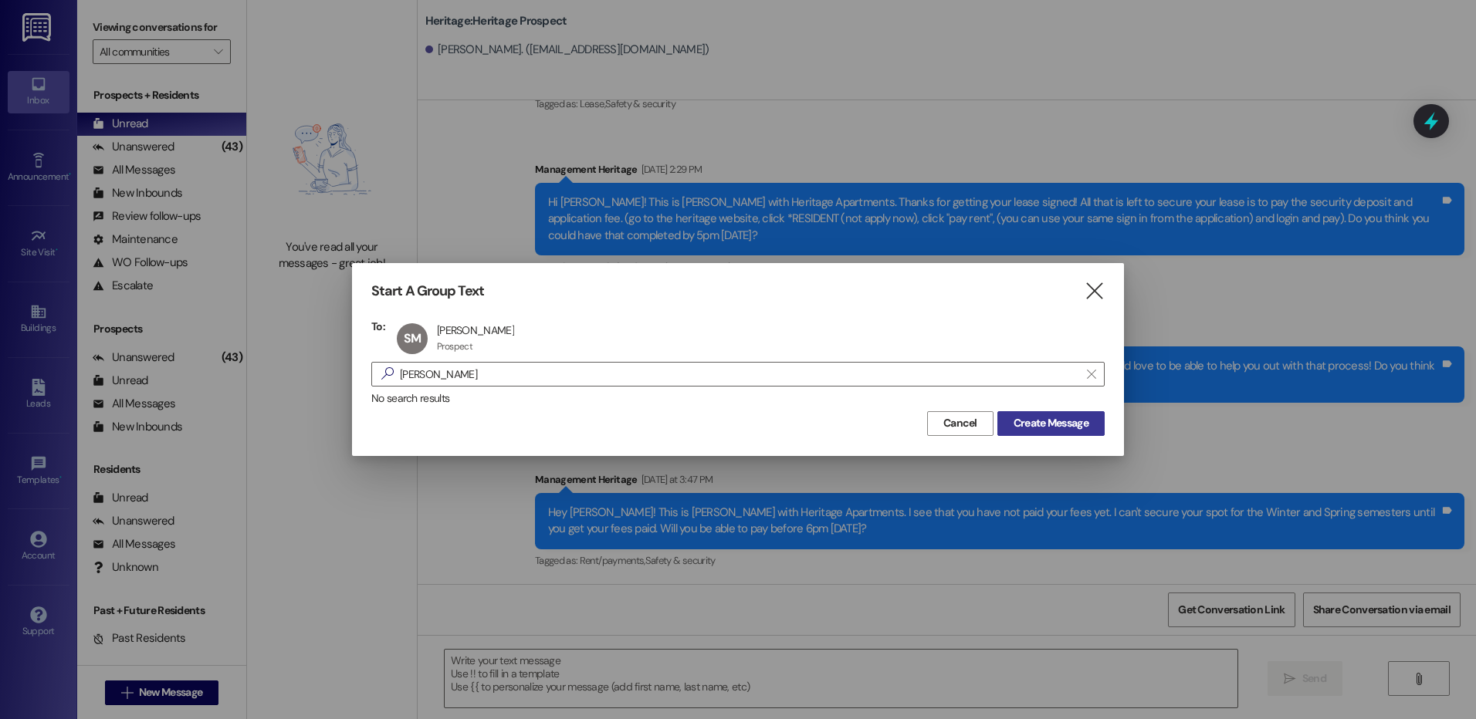
click at [1076, 425] on span "Create Message" at bounding box center [1051, 423] width 75 height 16
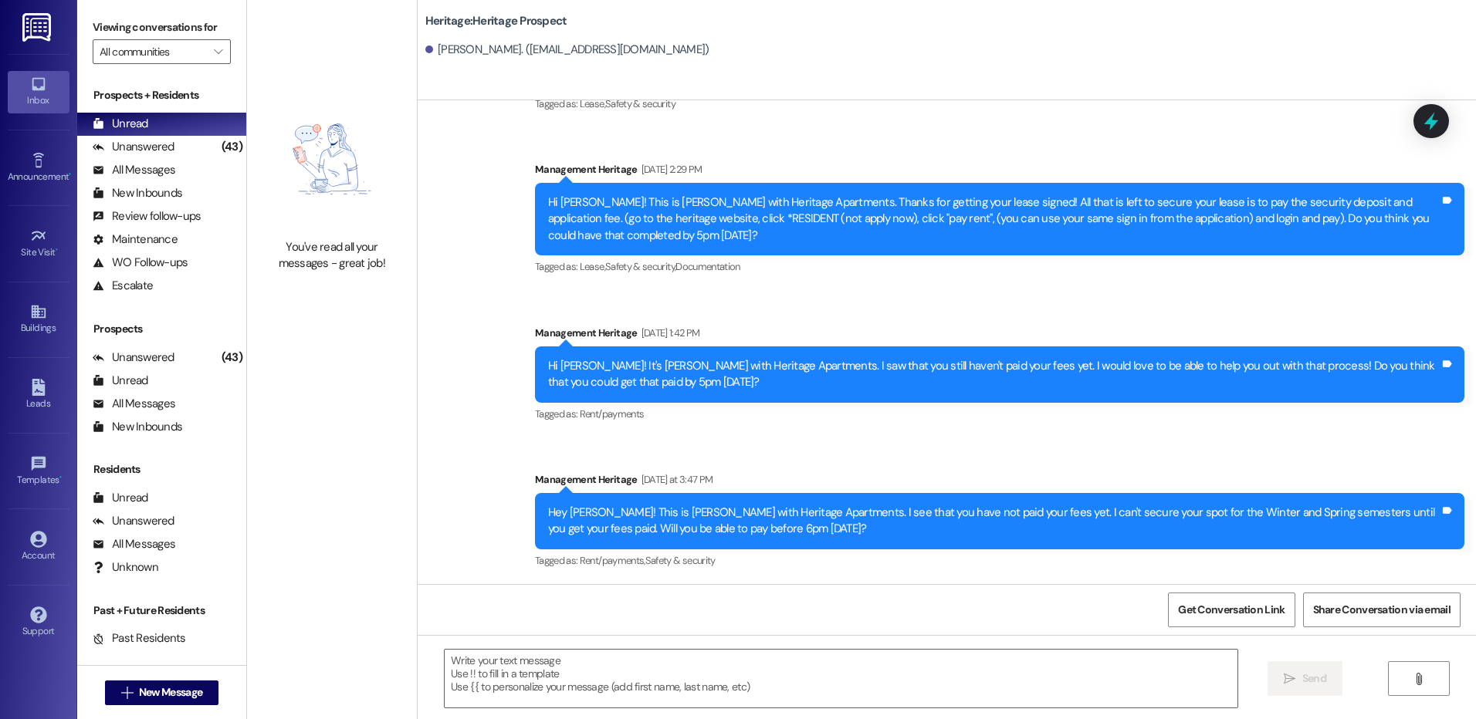
scroll to position [0, 0]
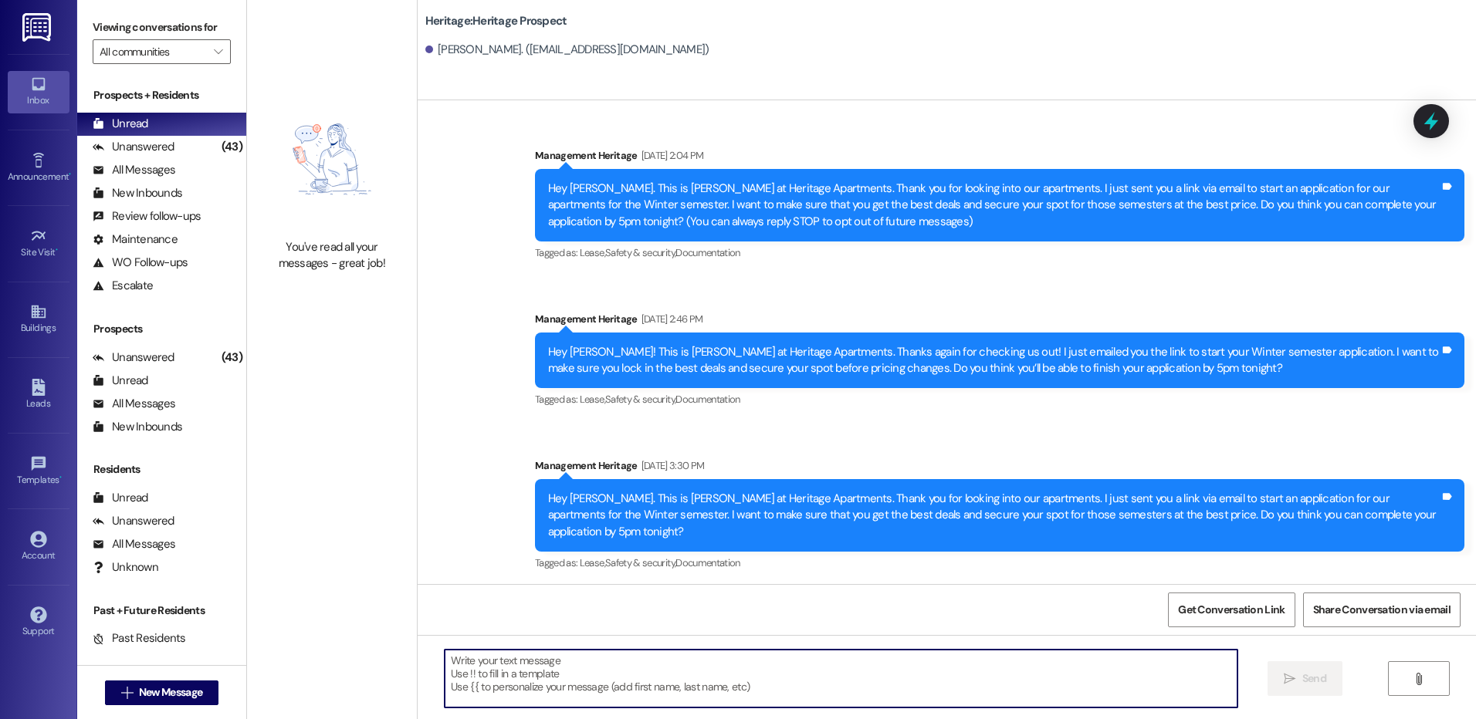
click at [495, 691] on textarea at bounding box center [841, 679] width 792 height 58
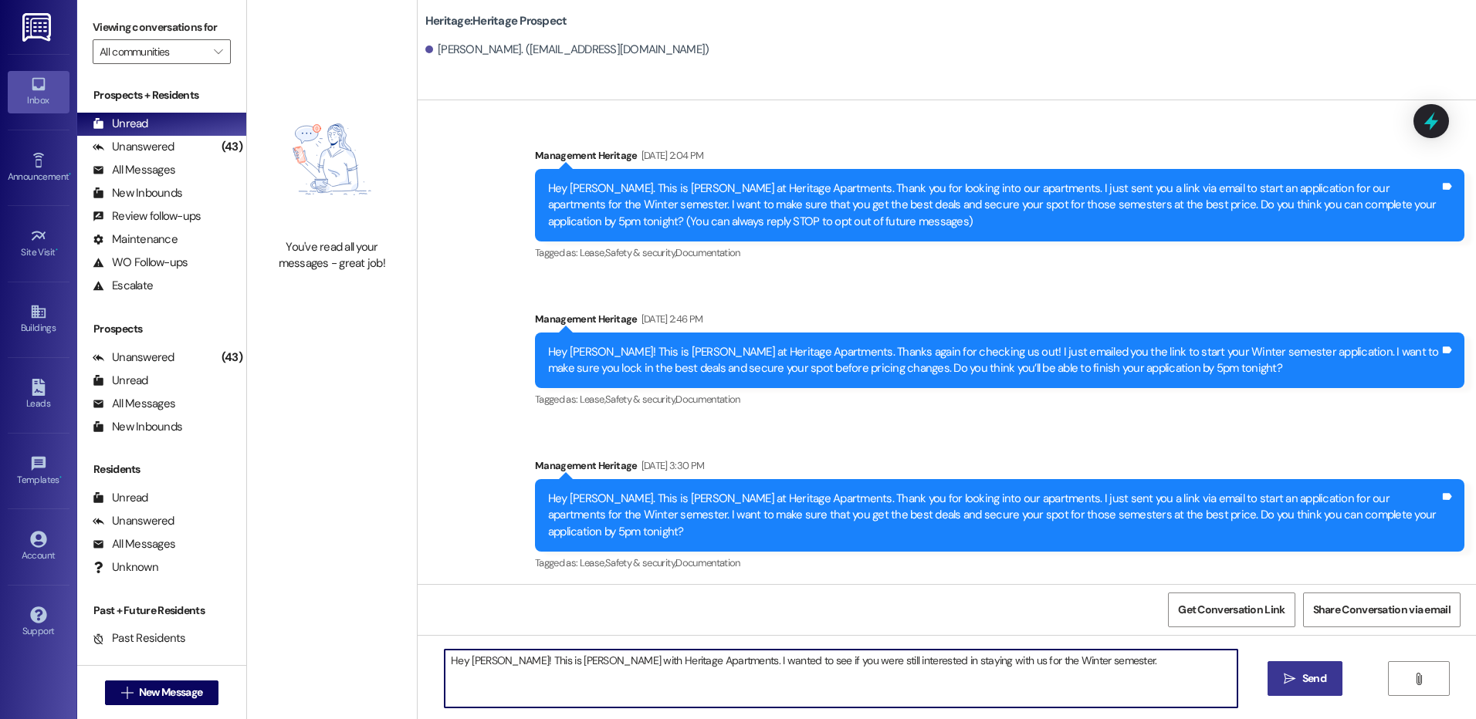
click at [495, 691] on textarea "Hey Sharron! This is Paige with Heritage Apartments. I wanted to see if you wer…" at bounding box center [841, 679] width 792 height 58
type textarea "Hey Sharron! This is Paige with Heritage Apartments. I wanted to see if you wer…"
click at [1297, 676] on span " Send" at bounding box center [1305, 679] width 49 height 16
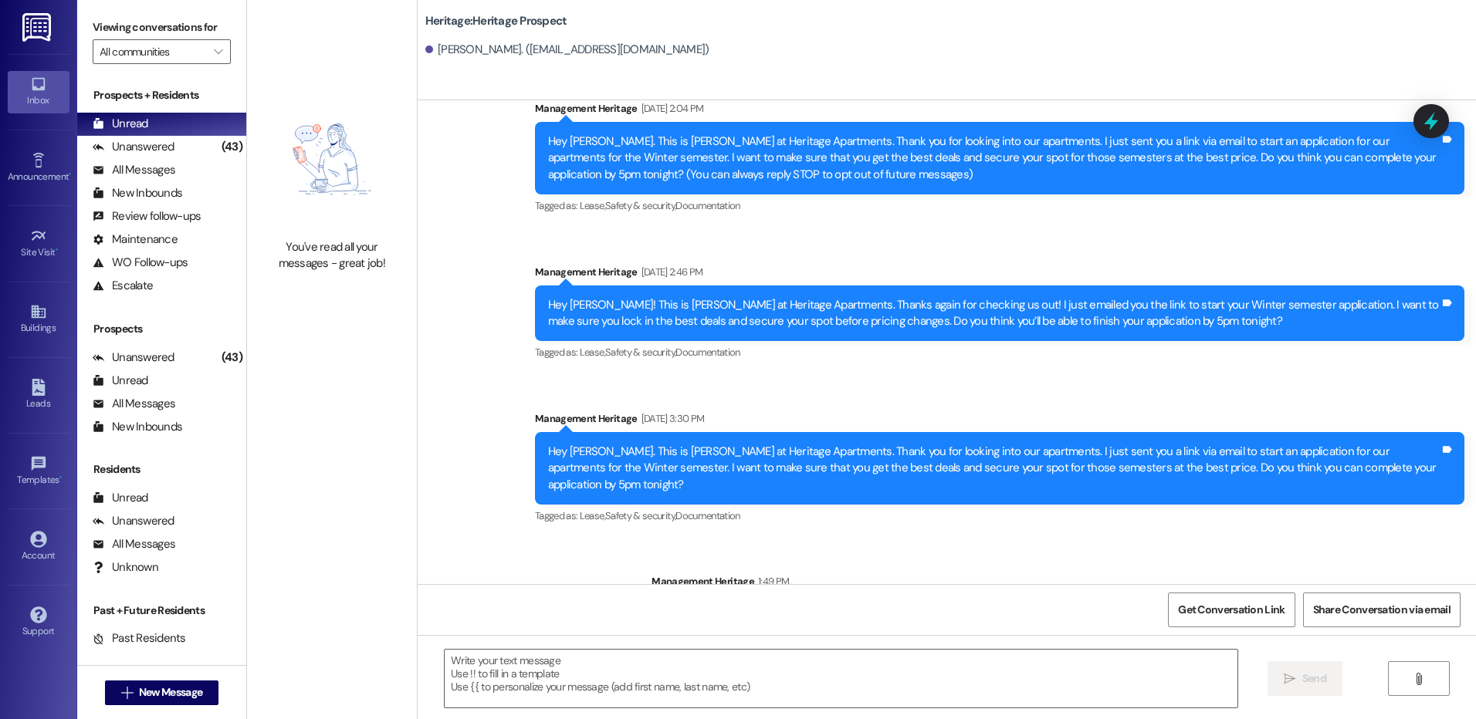
scroll to position [93, 0]
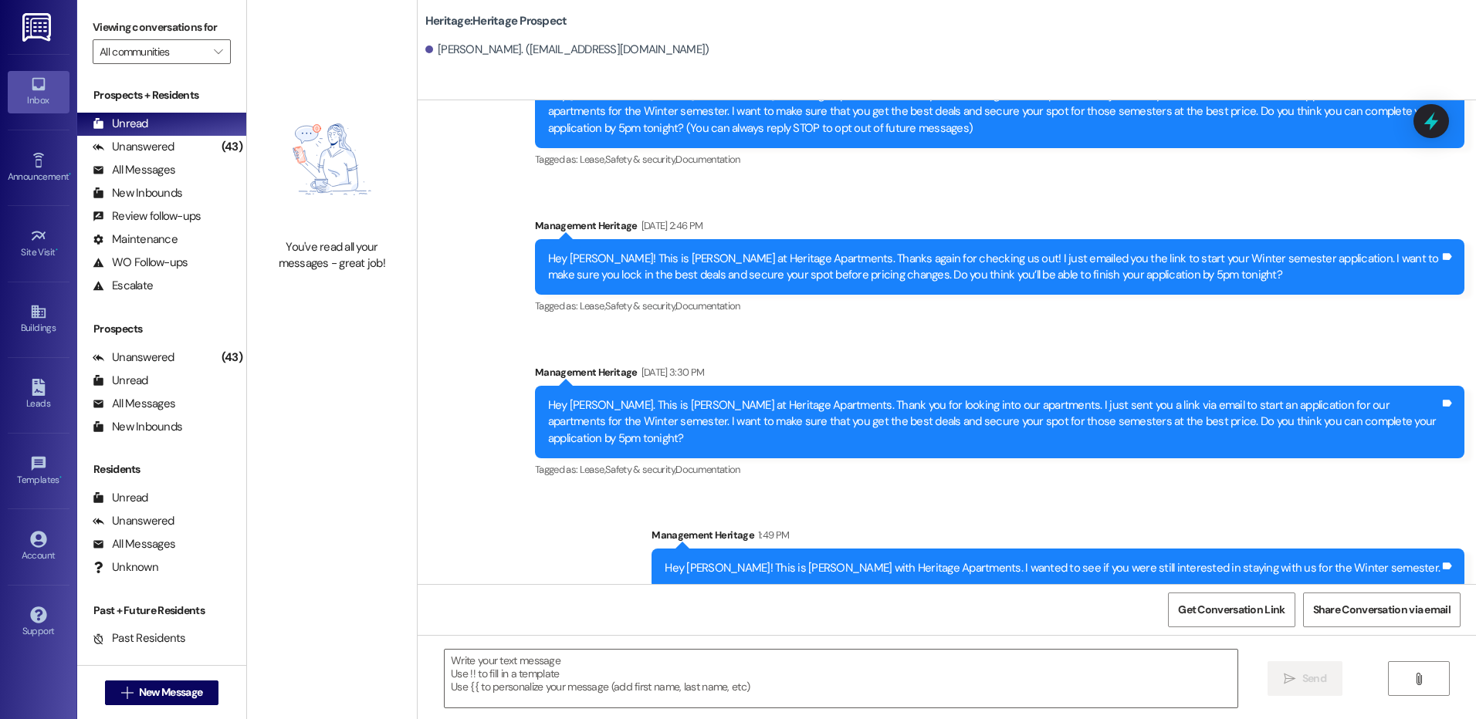
click at [828, 560] on div "Hey Sharron! This is Paige with Heritage Apartments. I wanted to see if you wer…" at bounding box center [1052, 568] width 775 height 16
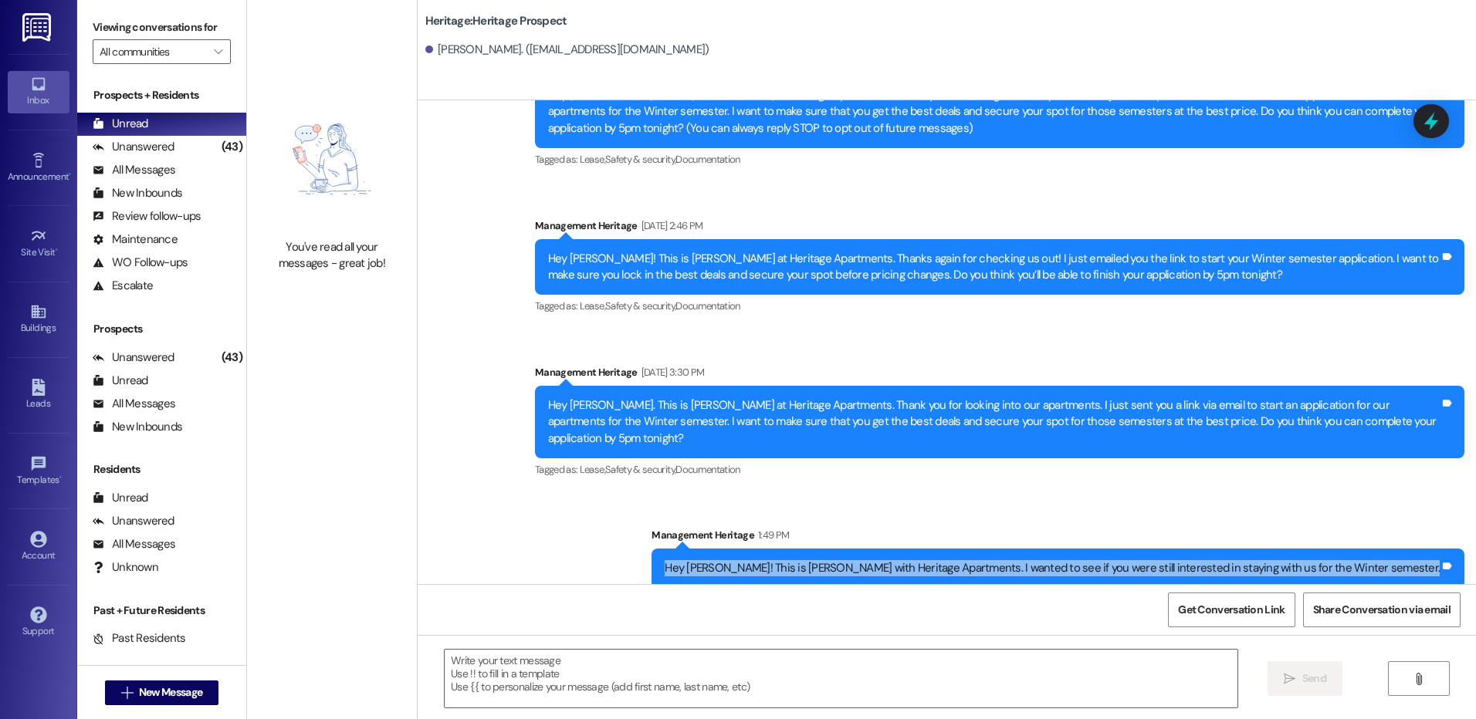
click at [828, 560] on div "Hey Sharron! This is Paige with Heritage Apartments. I wanted to see if you wer…" at bounding box center [1052, 568] width 775 height 16
copy div "Hey Sharron! This is Paige with Heritage Apartments. I wanted to see if you wer…"
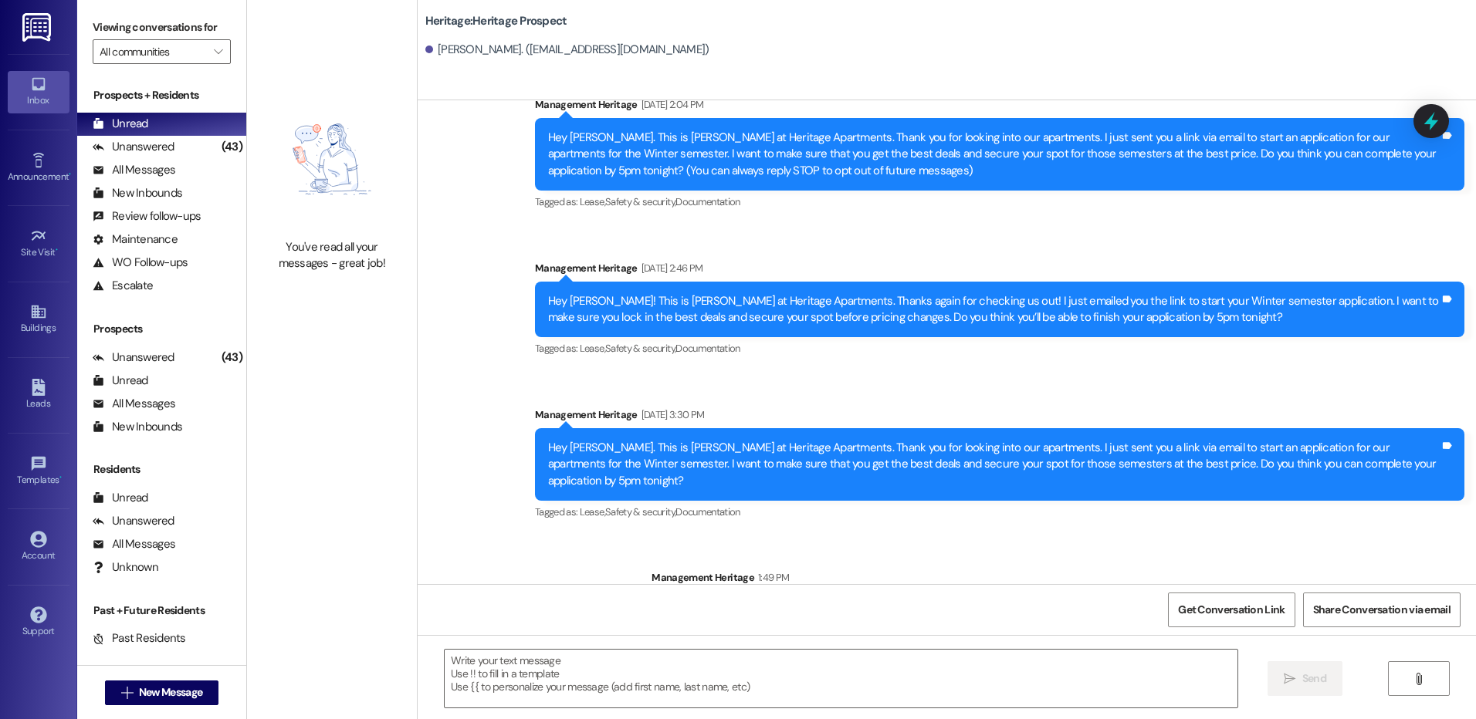
scroll to position [16, 0]
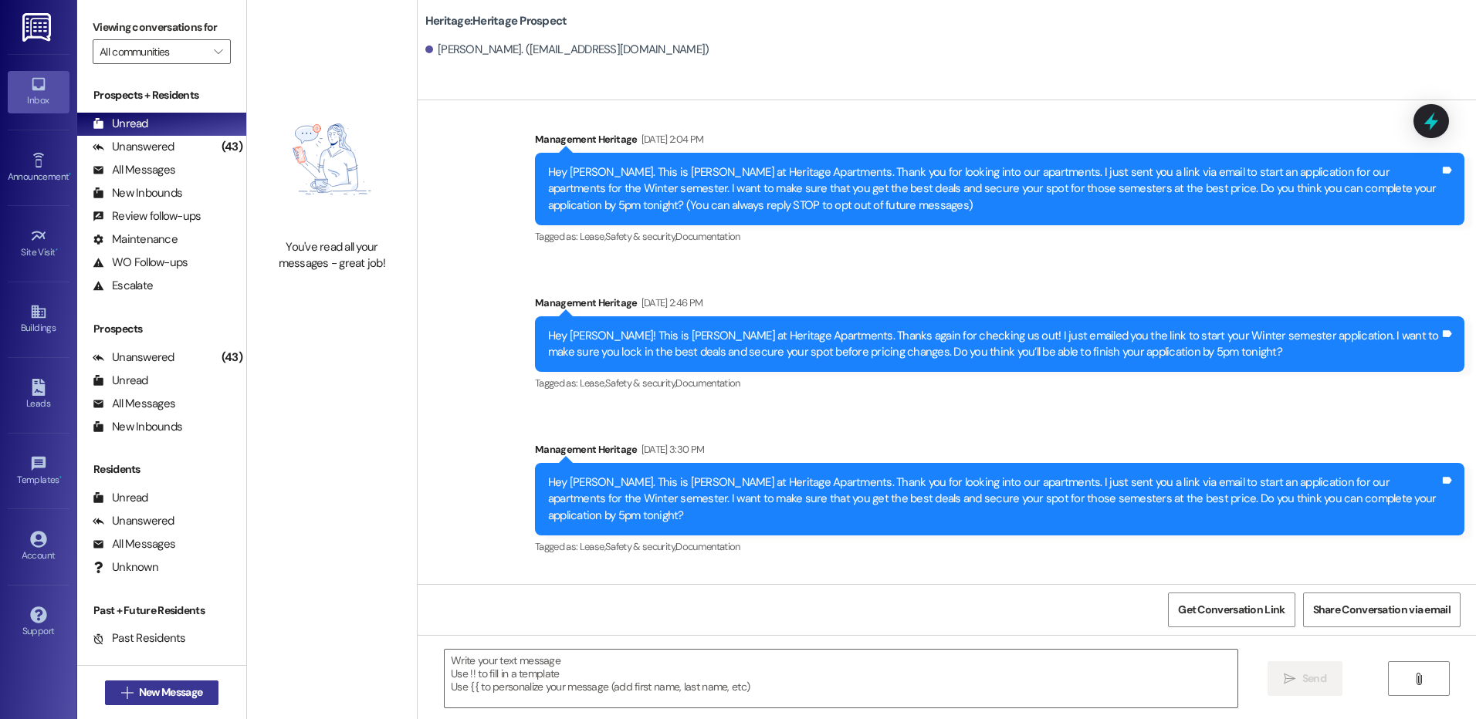
click at [144, 689] on span "New Message" at bounding box center [170, 693] width 63 height 16
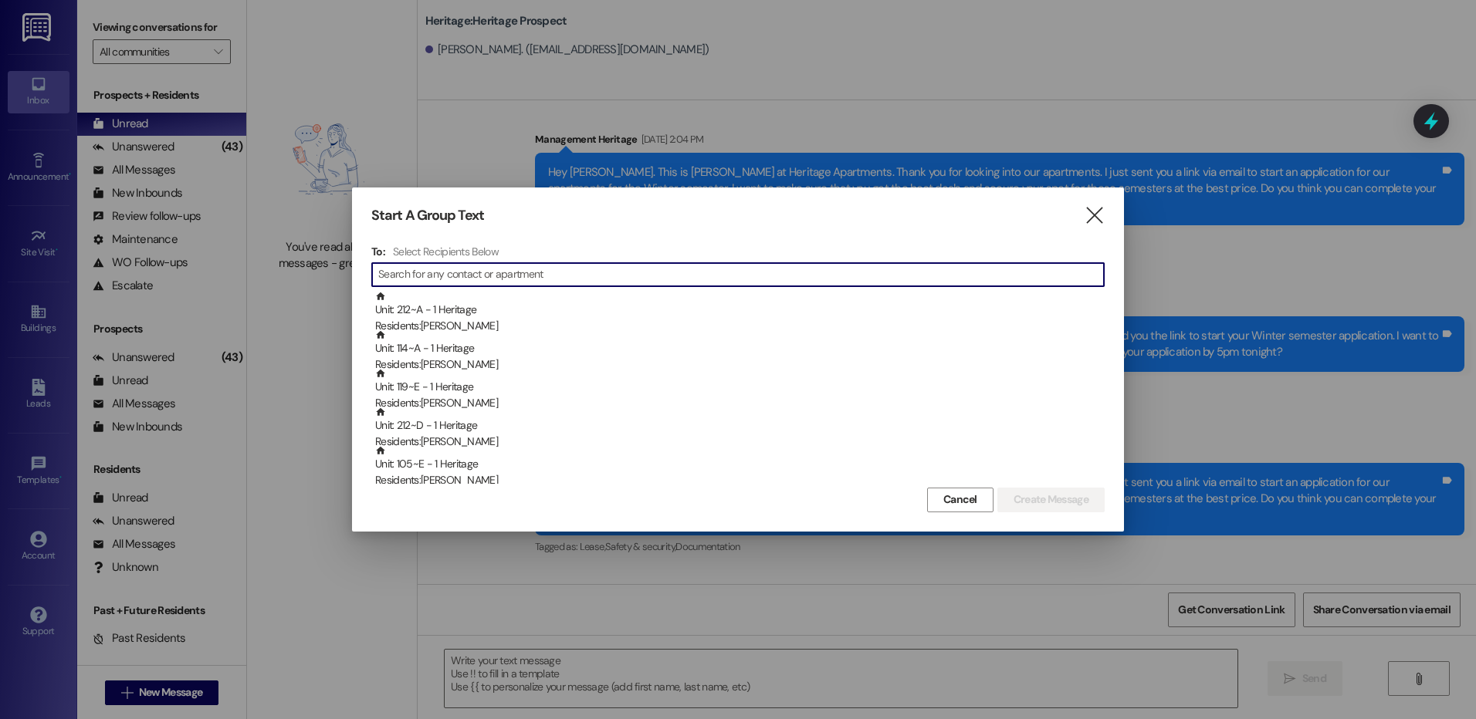
click at [504, 276] on input at bounding box center [741, 275] width 726 height 22
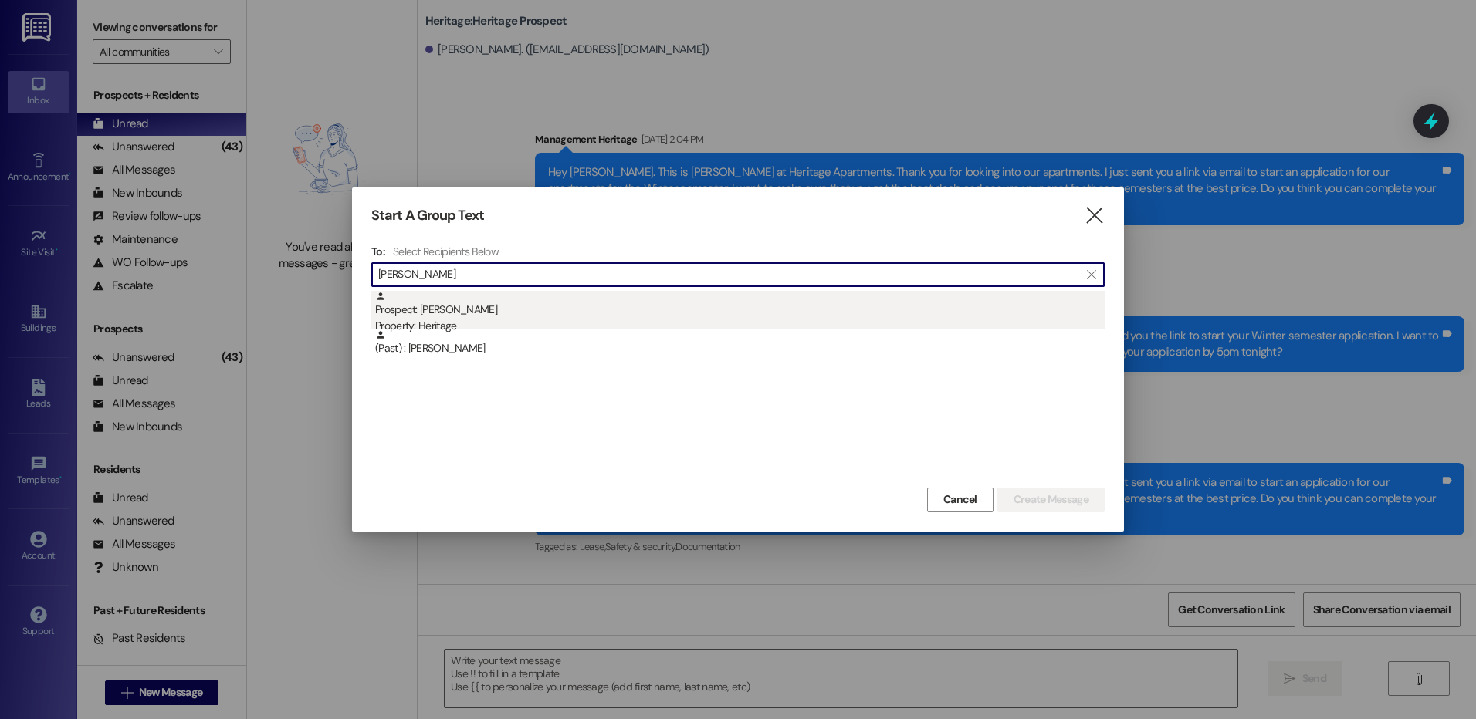
type input "laing"
click at [462, 317] on div "Prospect: Esther Laing Property: Heritage" at bounding box center [740, 313] width 730 height 44
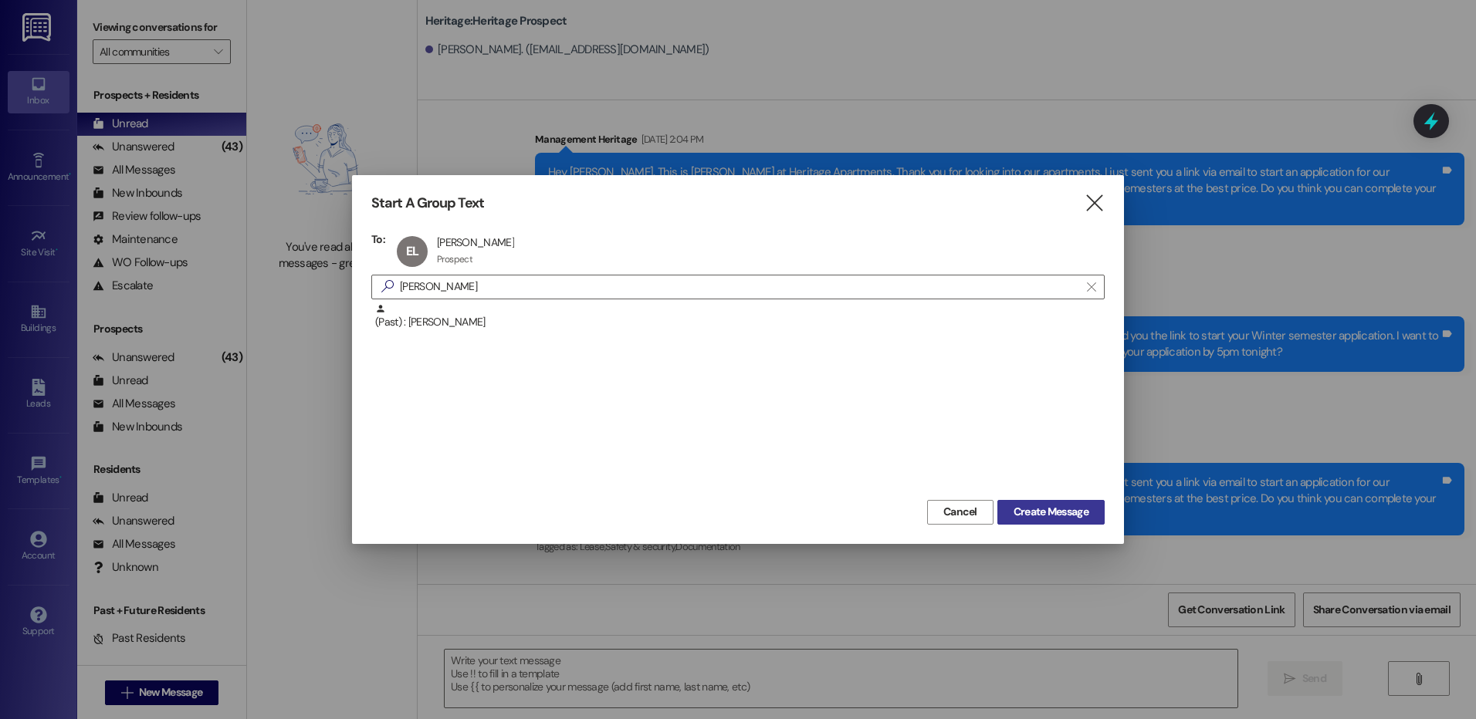
click at [1031, 516] on span "Create Message" at bounding box center [1051, 512] width 75 height 16
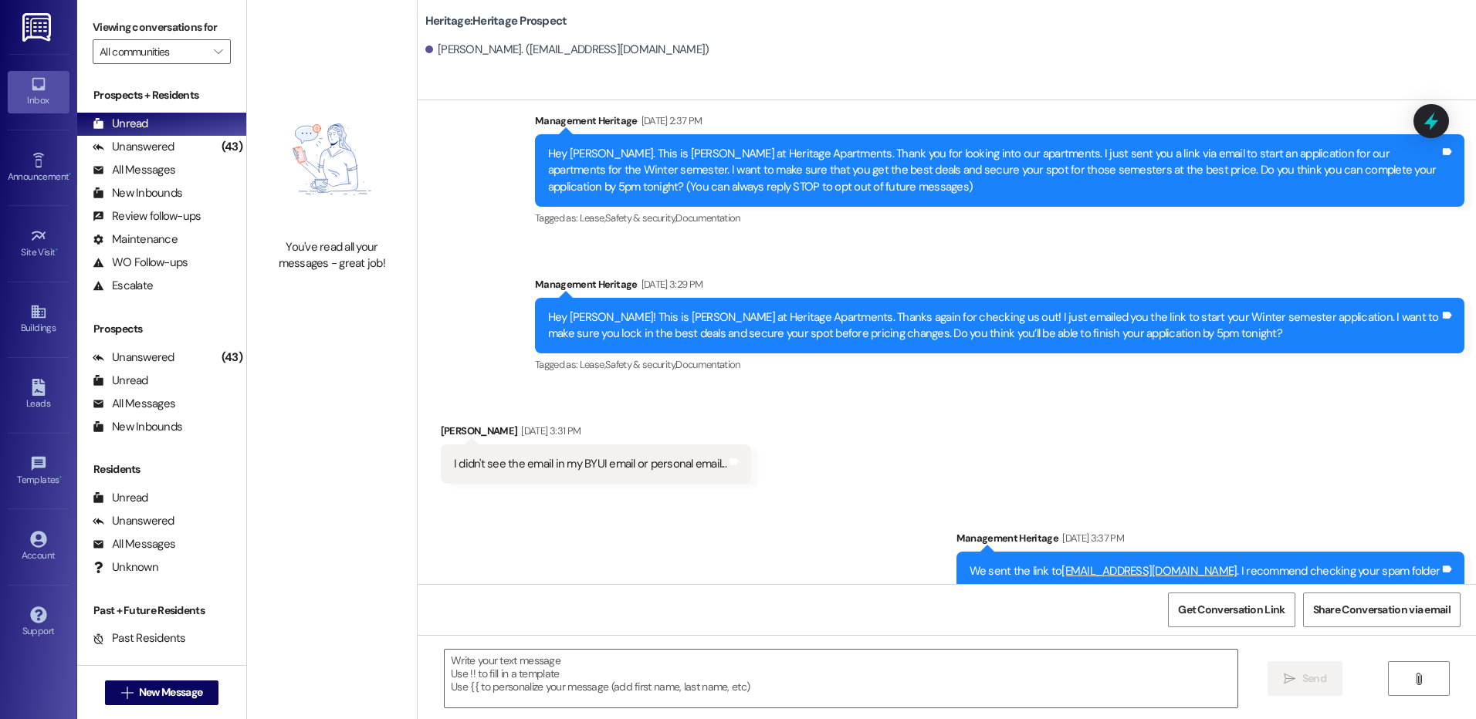
scroll to position [54, 0]
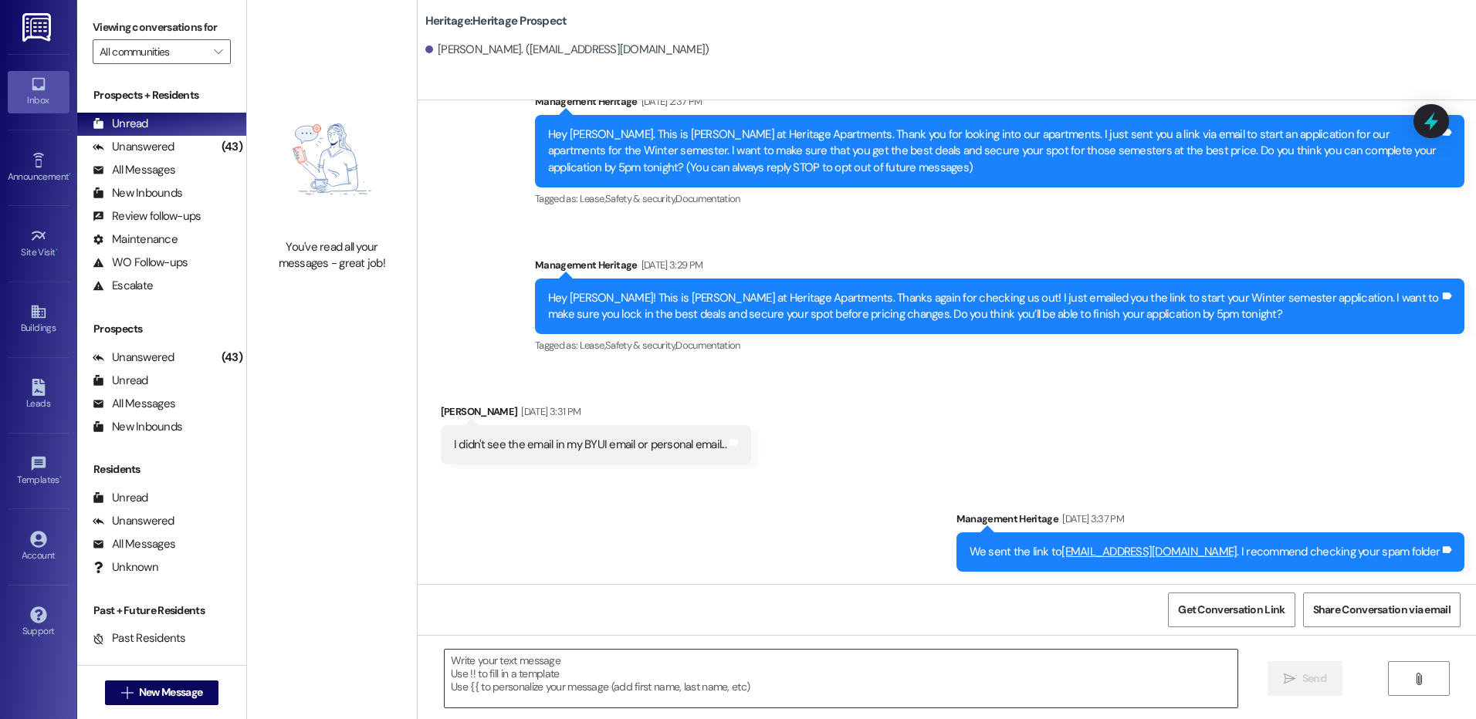
click at [626, 669] on textarea at bounding box center [841, 679] width 792 height 58
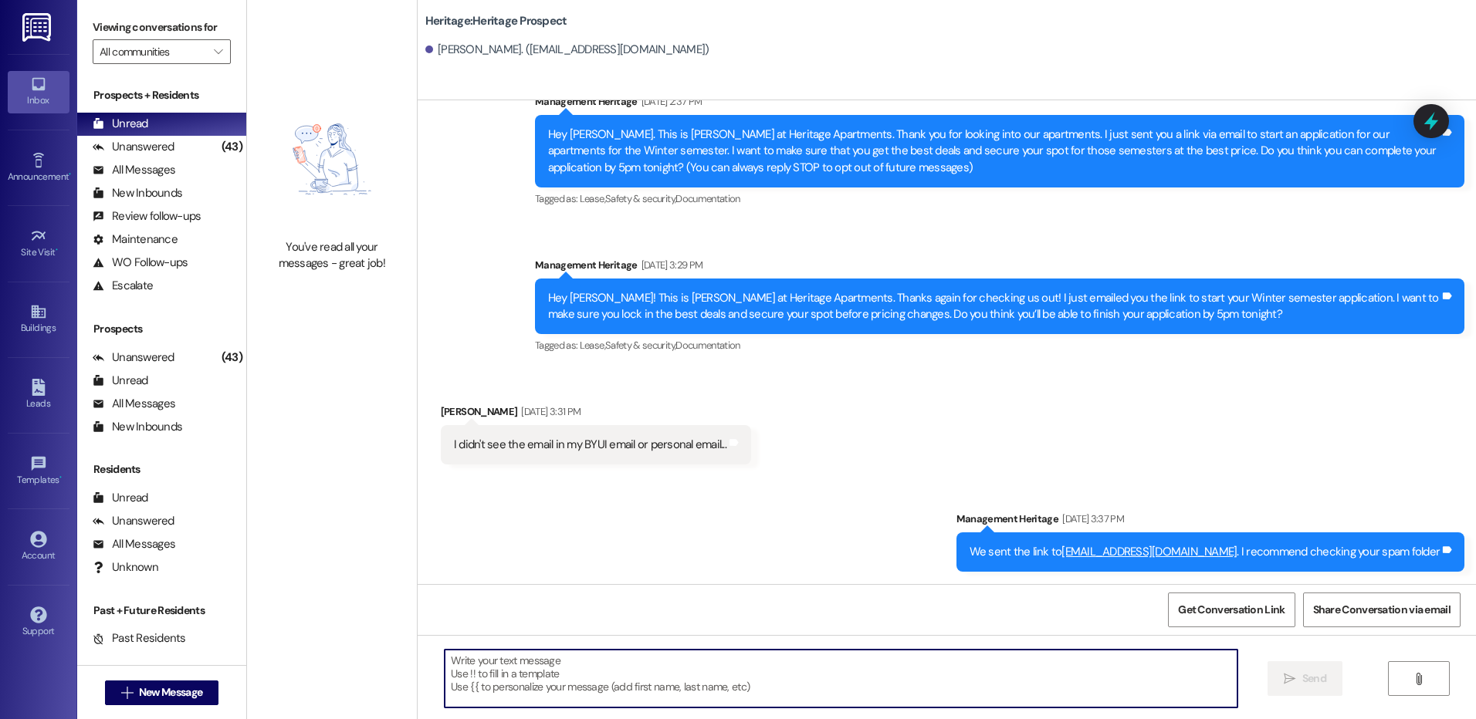
paste textarea "Hey Sharron! This is Paige with Heritage Apartments. I wanted to see if you wer…"
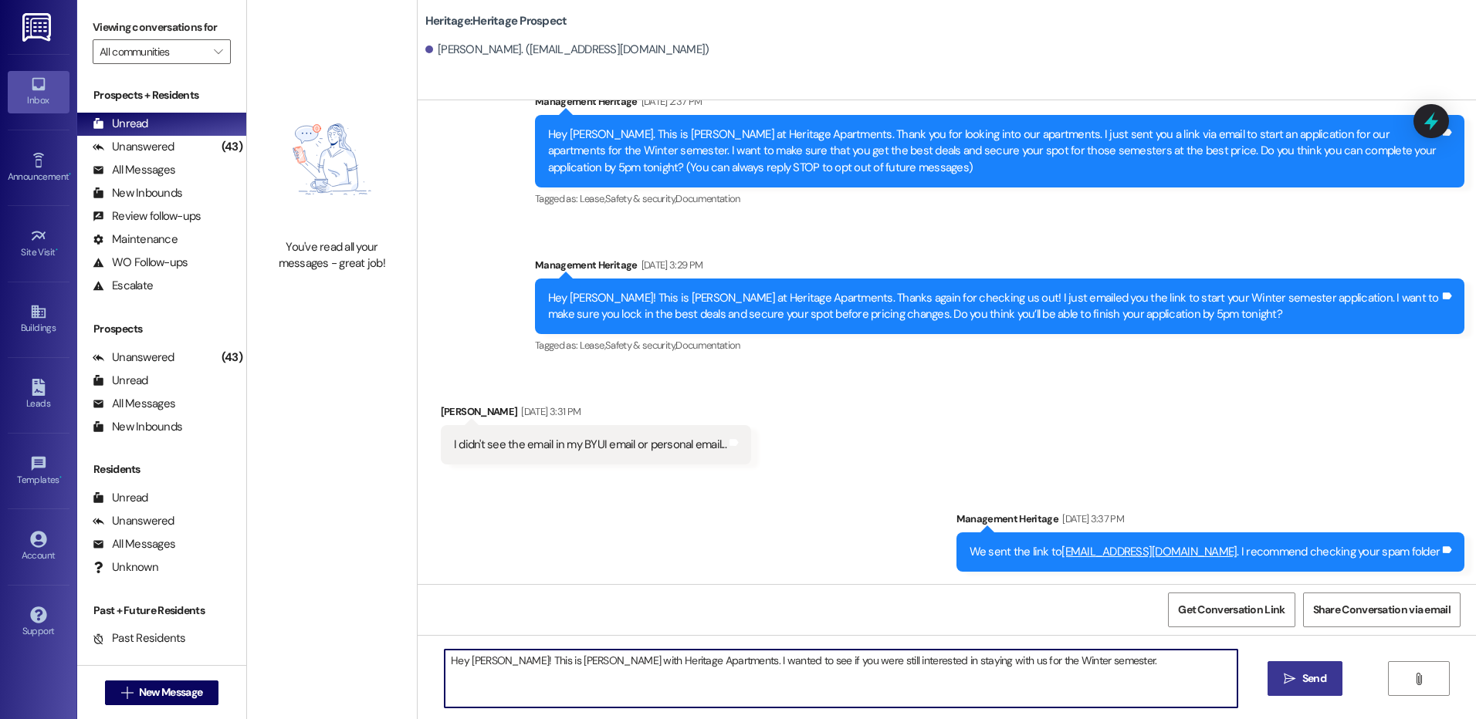
click at [487, 652] on textarea "Hey Sharron! This is Paige with Heritage Apartments. I wanted to see if you wer…" at bounding box center [841, 679] width 792 height 58
click at [506, 670] on textarea "Hey Esther! This is Paige with Heritage Apartments. I wanted to see if you were…" at bounding box center [841, 679] width 792 height 58
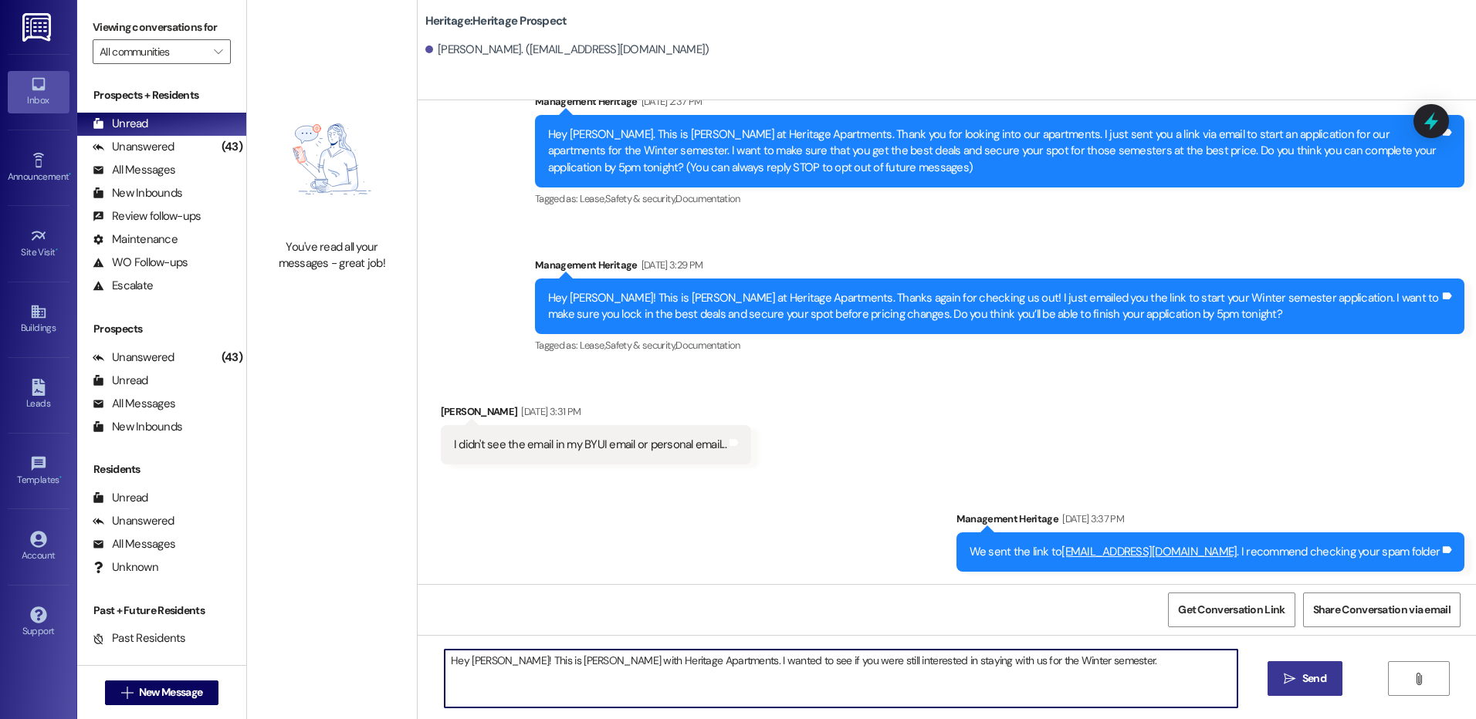
type textarea "Hey Esther! This is Paige with Heritage Apartments. I wanted to see if you were…"
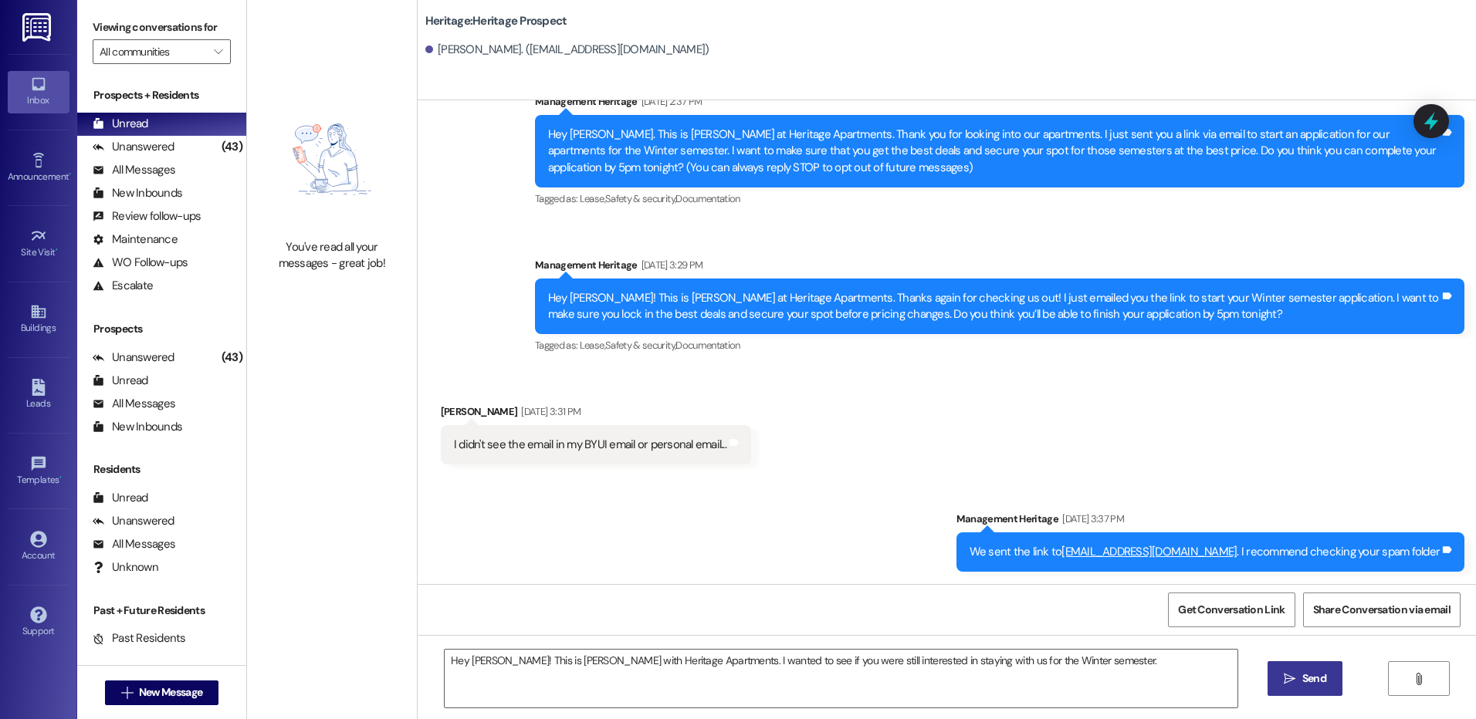
click at [1281, 689] on button " Send" at bounding box center [1305, 679] width 75 height 35
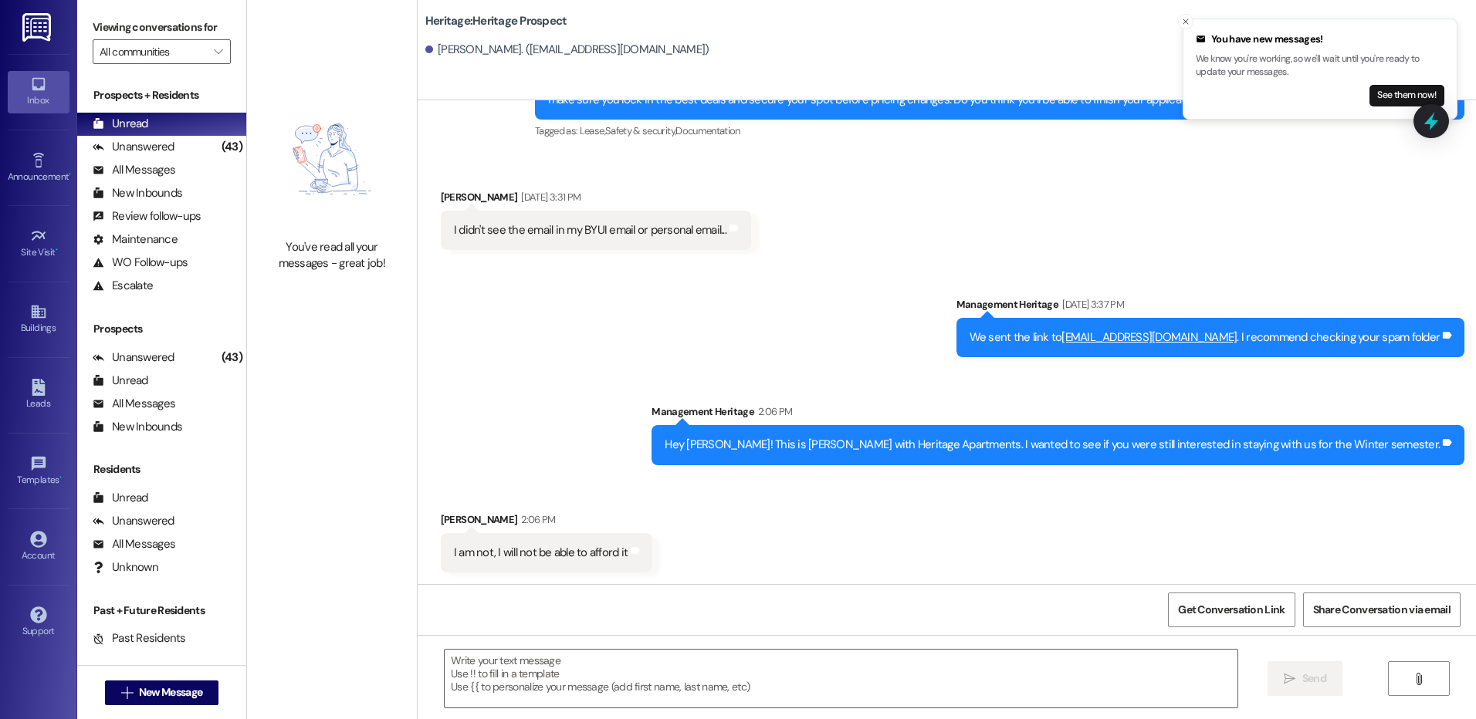
scroll to position [269, 0]
click at [541, 676] on textarea at bounding box center [841, 679] width 792 height 58
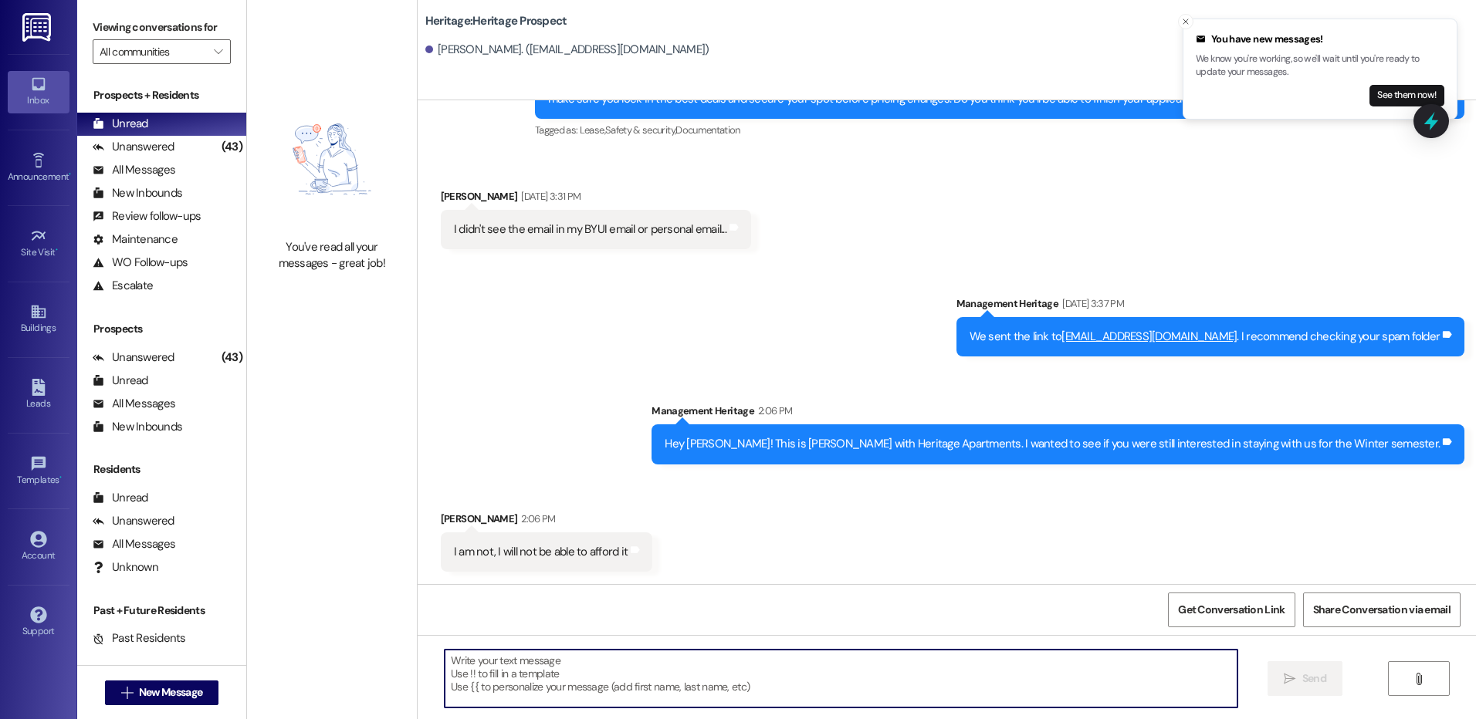
click at [508, 687] on textarea at bounding box center [841, 679] width 792 height 58
click at [509, 687] on textarea at bounding box center [841, 679] width 792 height 58
click at [510, 669] on textarea at bounding box center [841, 679] width 792 height 58
type textarea "T"
type textarea "Thank you for letting me know."
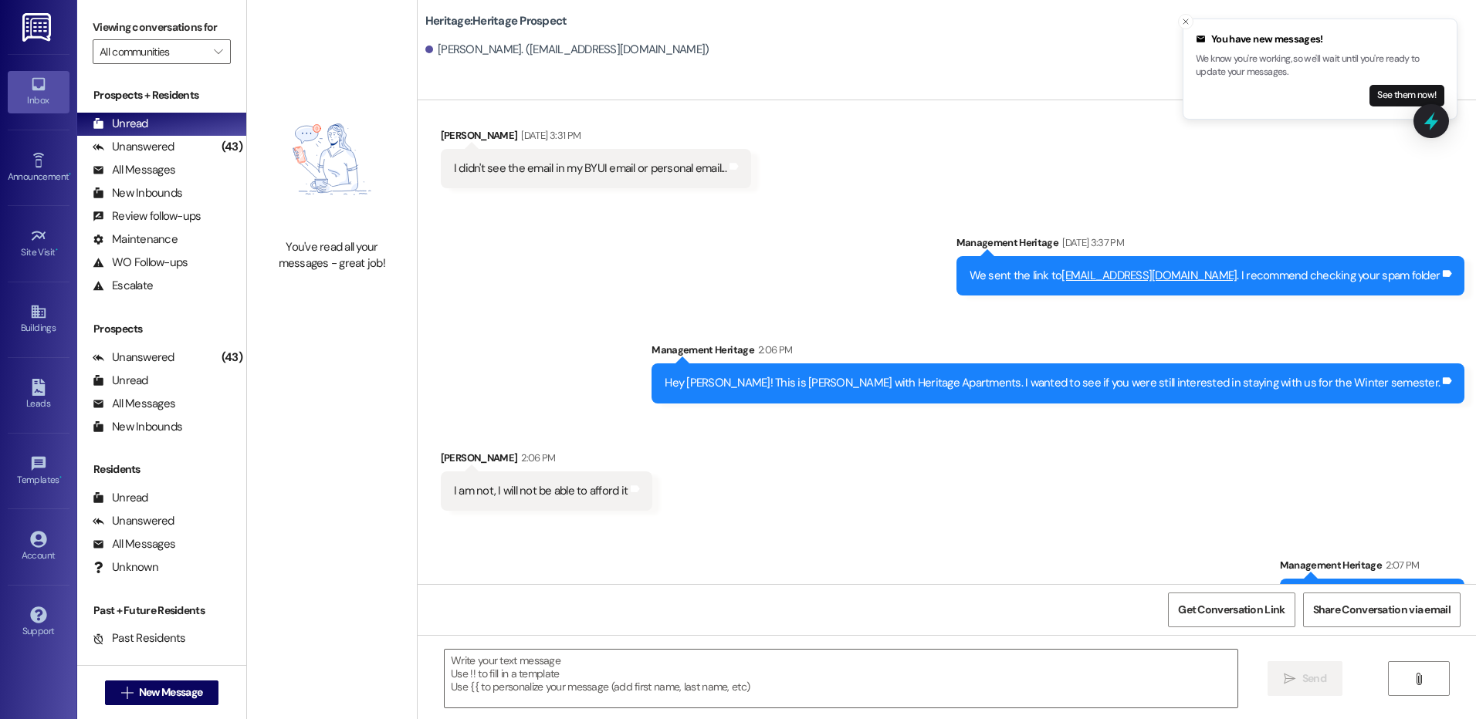
scroll to position [377, 0]
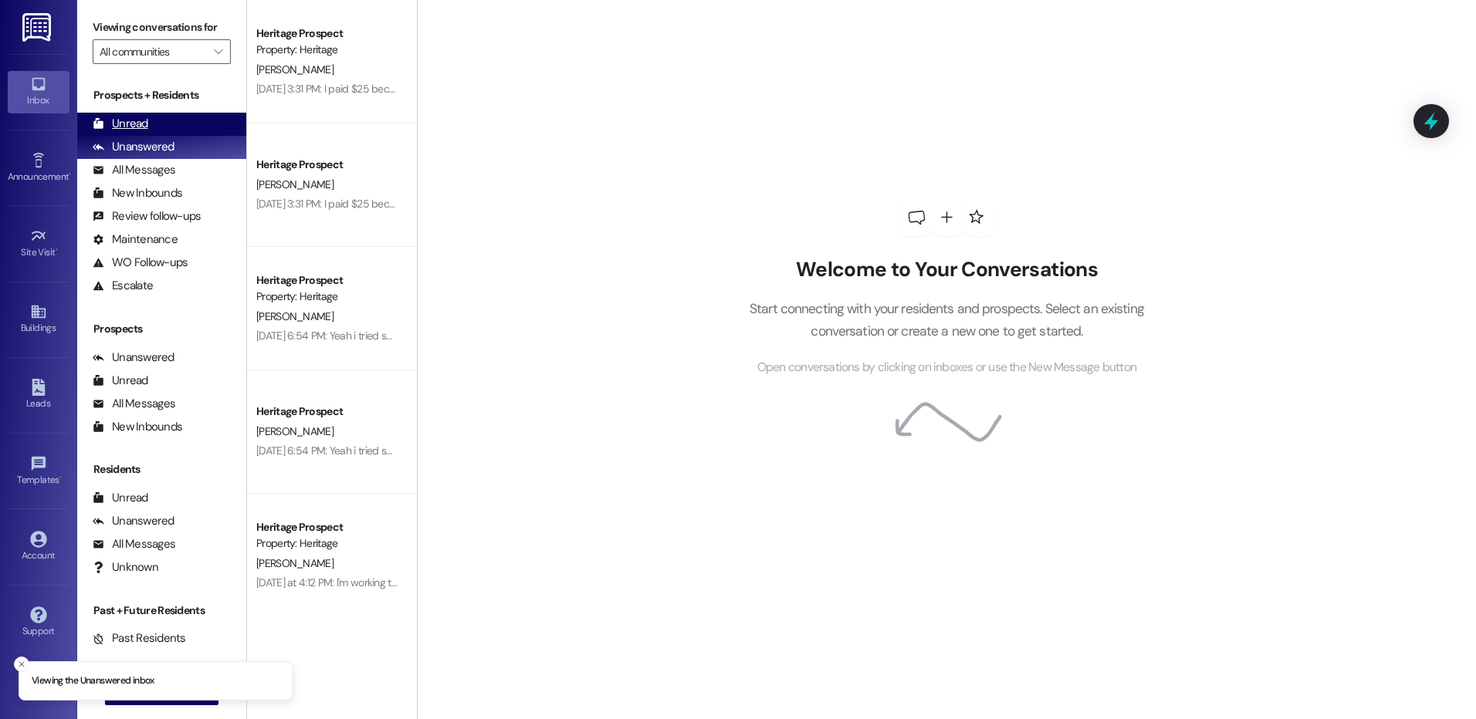
click at [152, 122] on div "Unread (0)" at bounding box center [161, 124] width 169 height 23
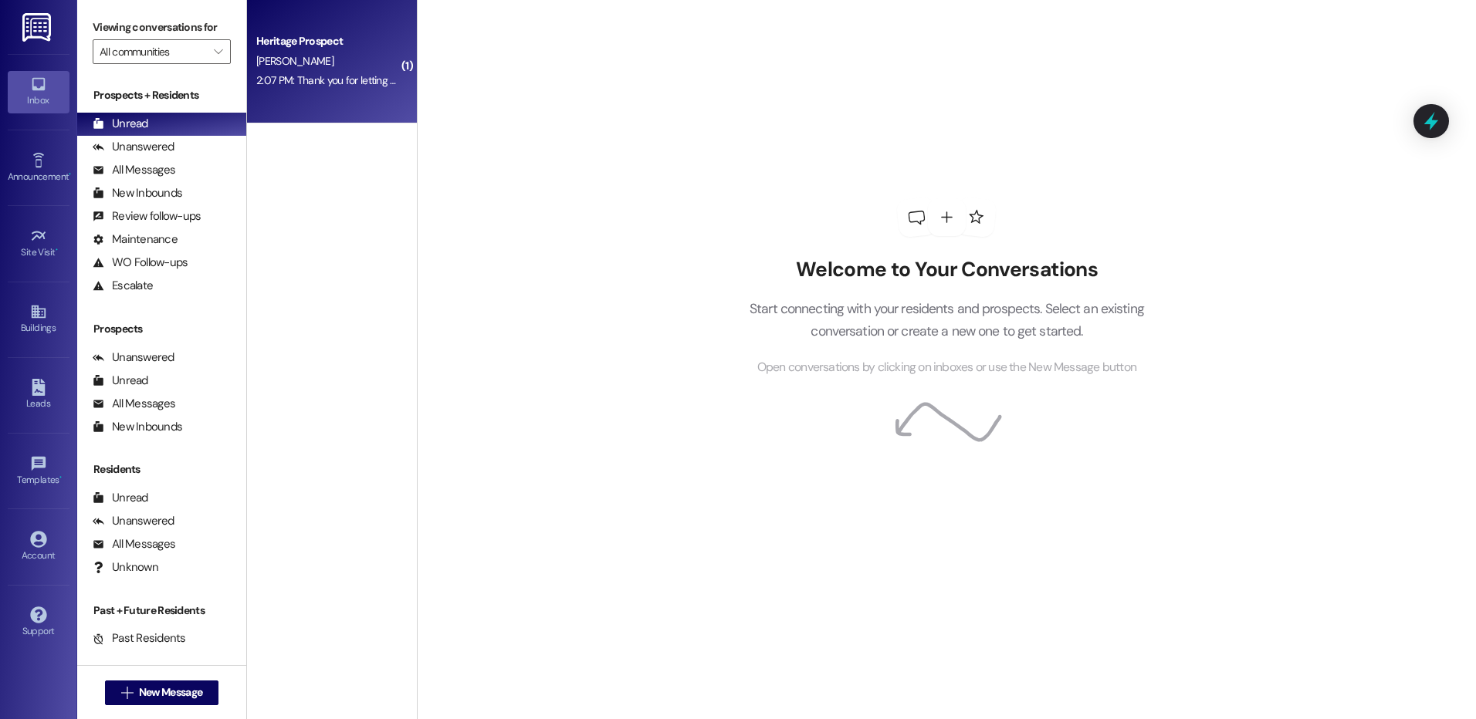
click at [353, 63] on div "[PERSON_NAME]" at bounding box center [328, 61] width 146 height 19
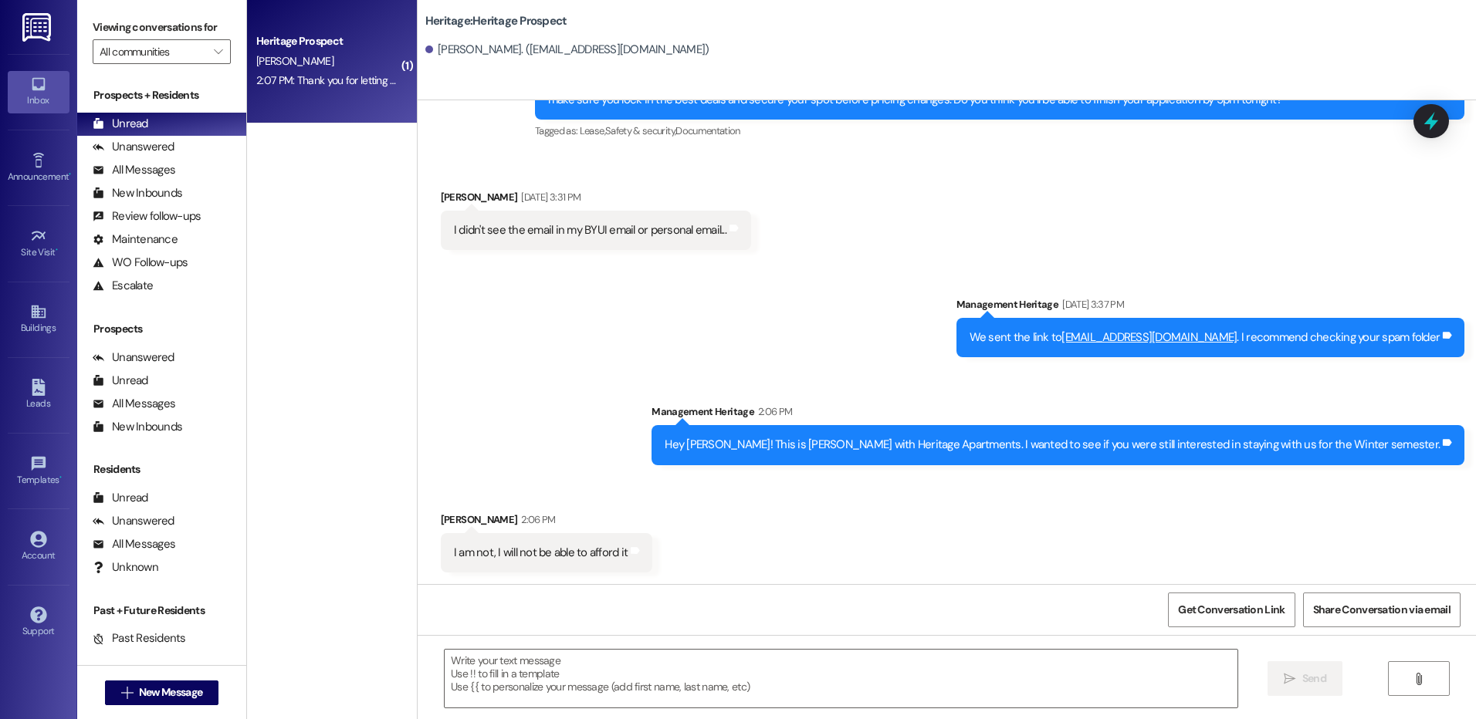
scroll to position [377, 0]
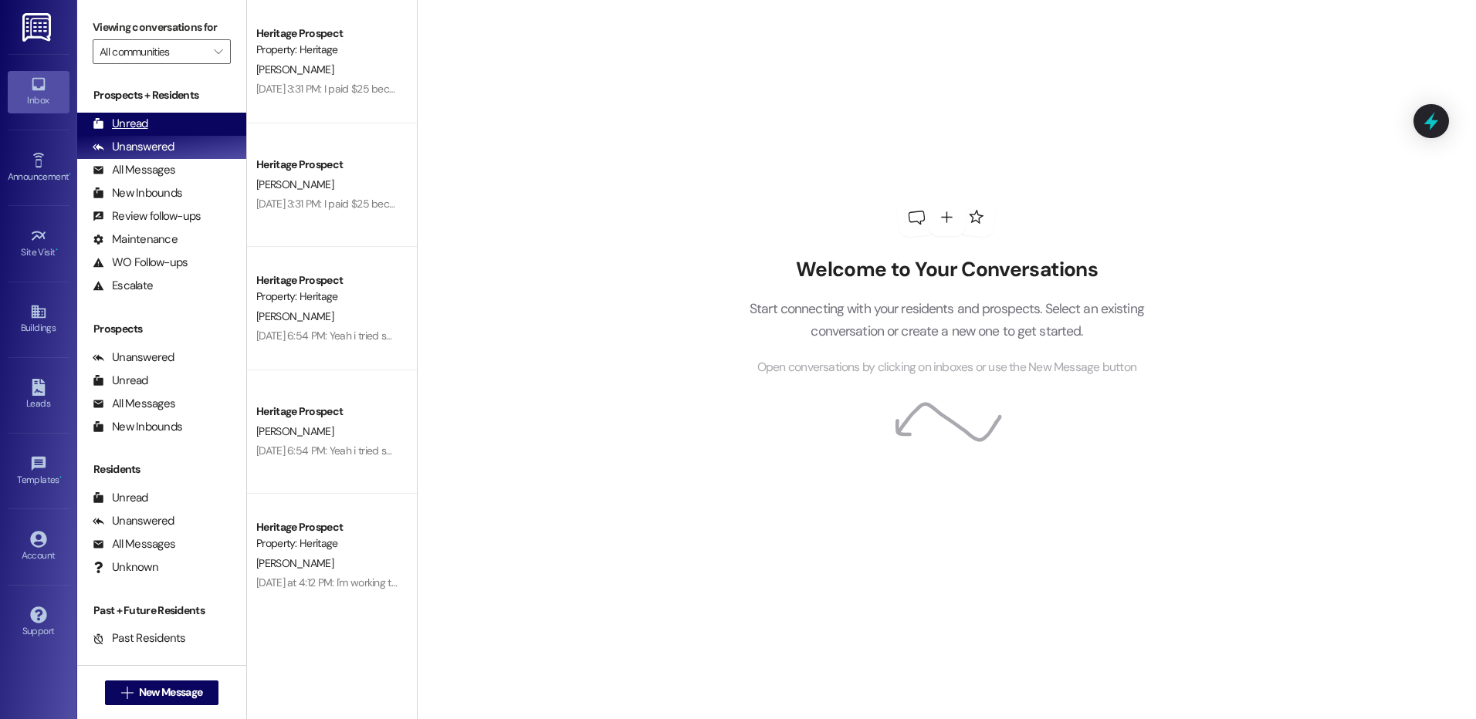
click at [137, 123] on div "Unread" at bounding box center [121, 124] width 56 height 16
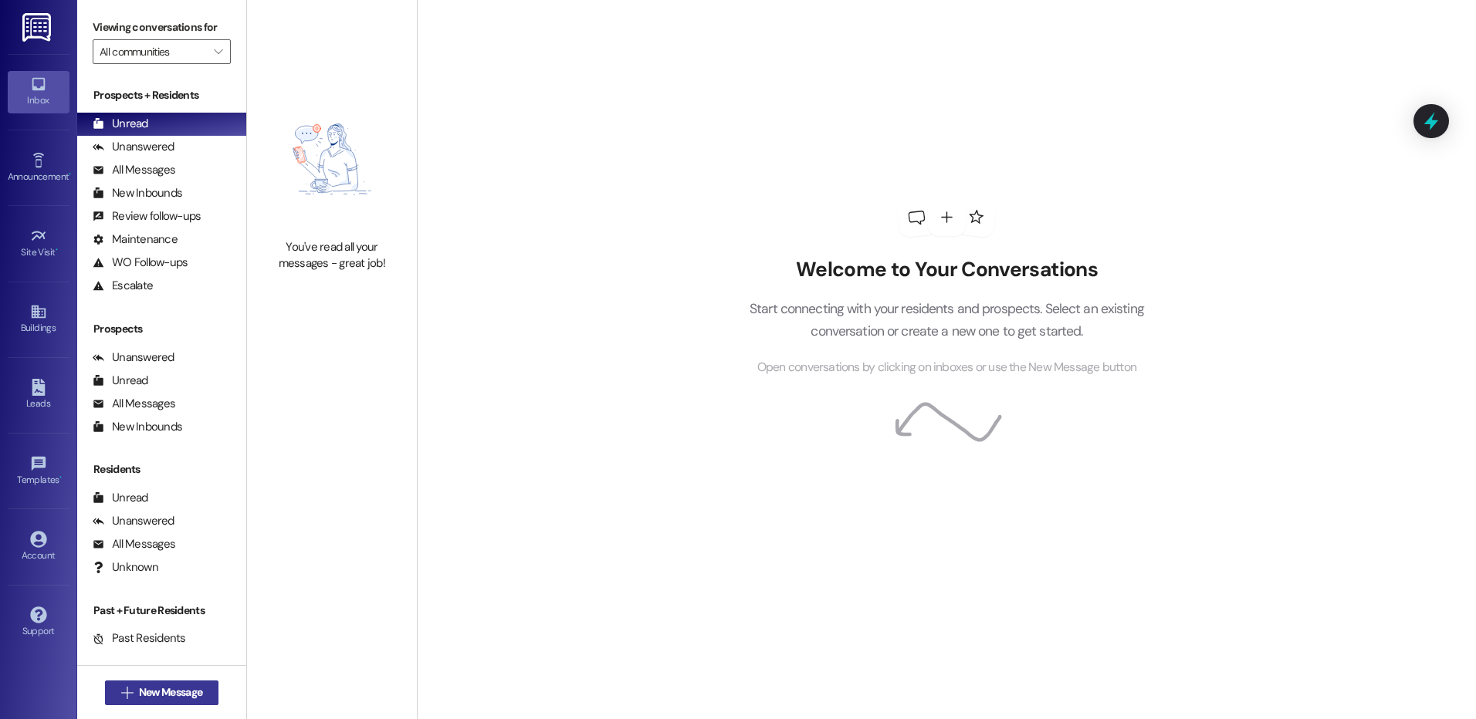
click at [185, 686] on span "New Message" at bounding box center [170, 693] width 63 height 16
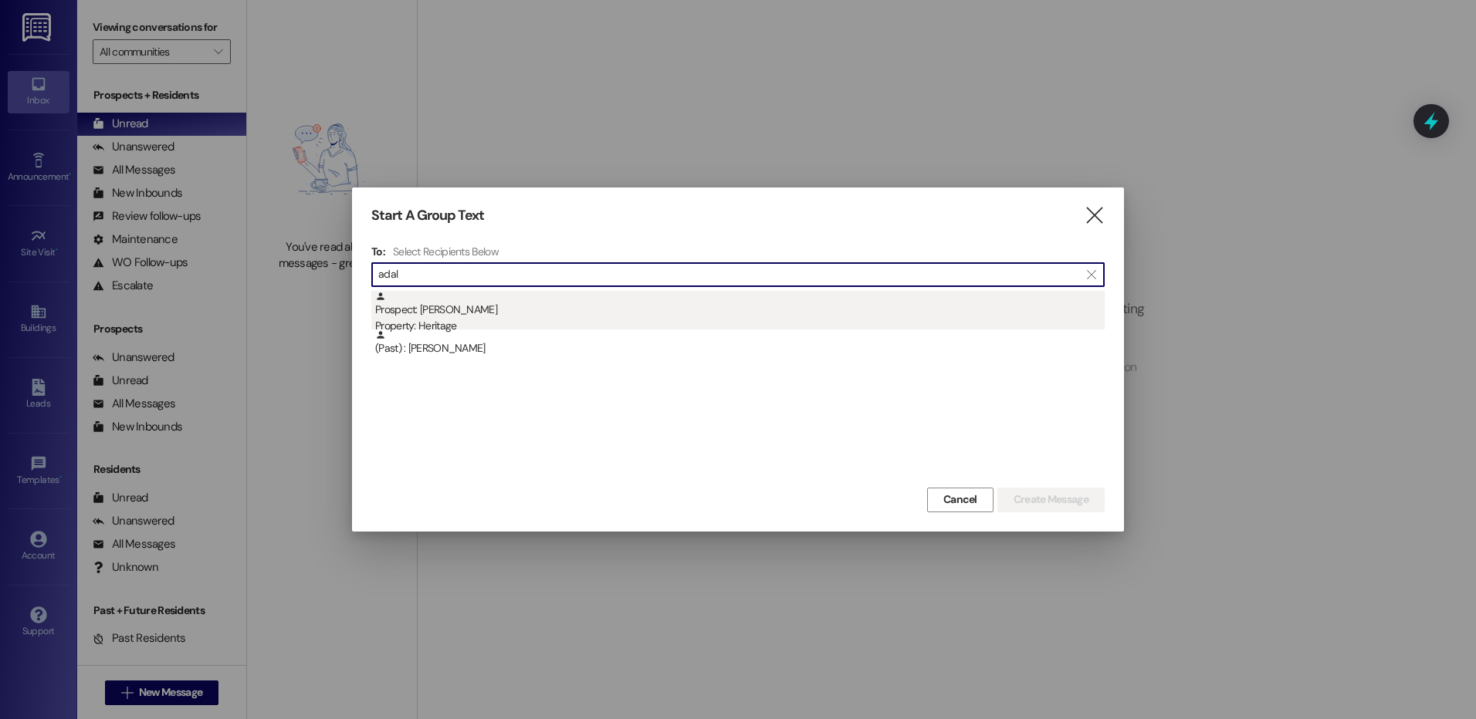
type input "adal"
click at [647, 313] on div "Prospect: [PERSON_NAME] Property: Heritage" at bounding box center [740, 313] width 730 height 44
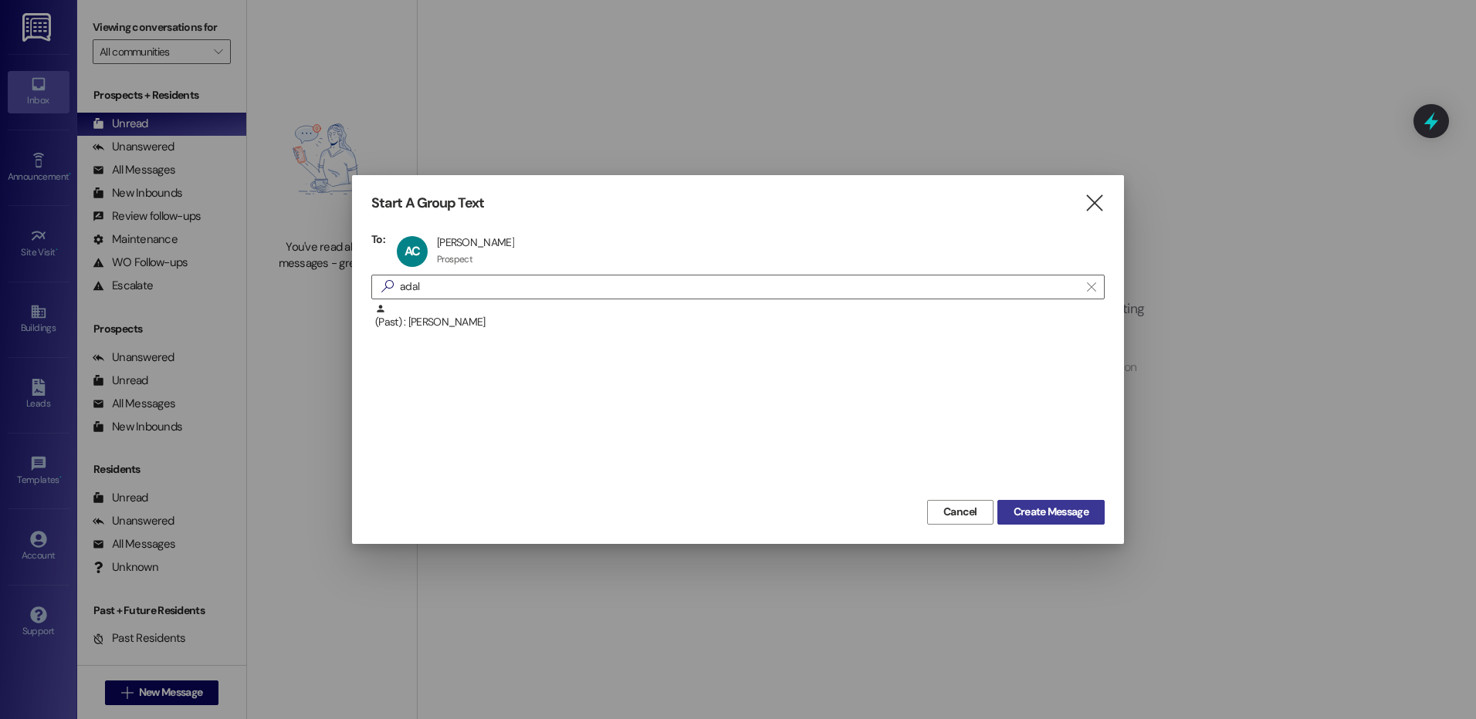
click at [1044, 515] on span "Create Message" at bounding box center [1051, 512] width 75 height 16
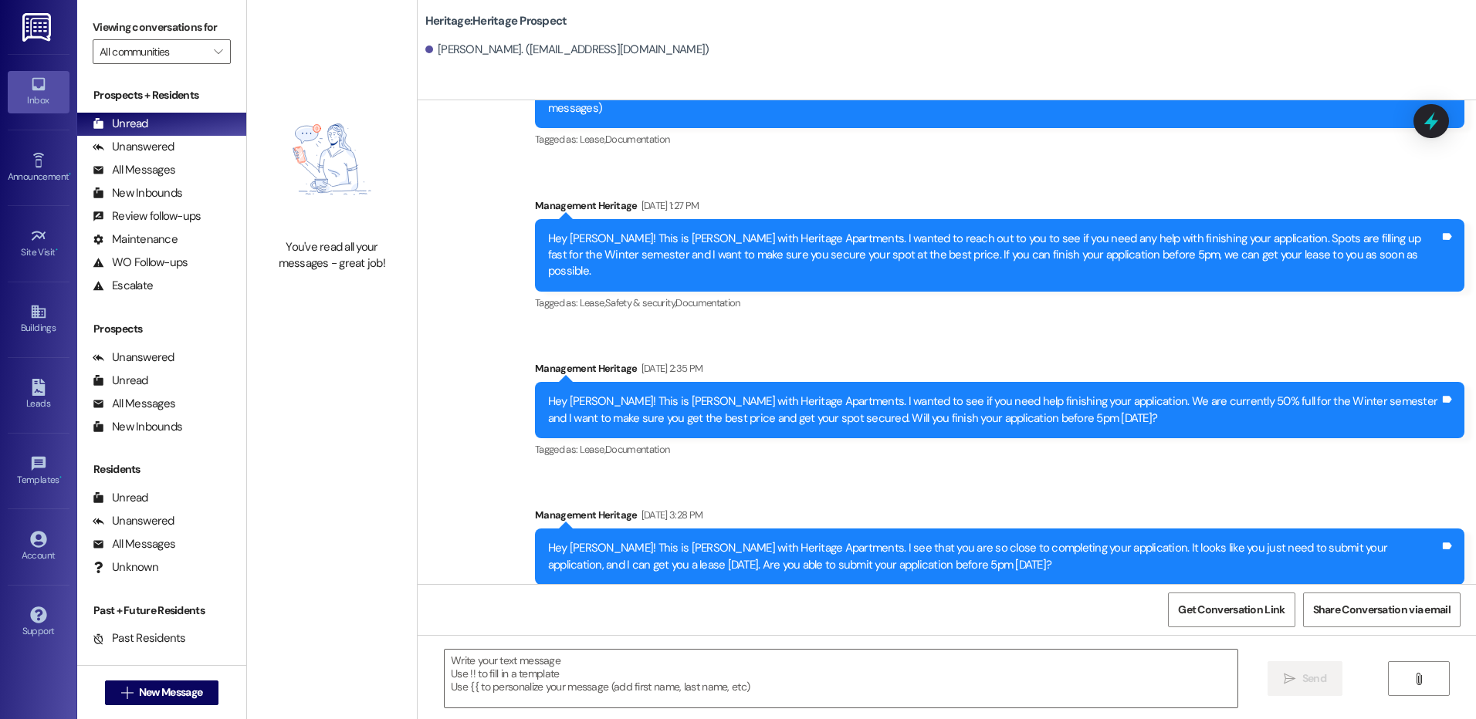
scroll to position [117, 0]
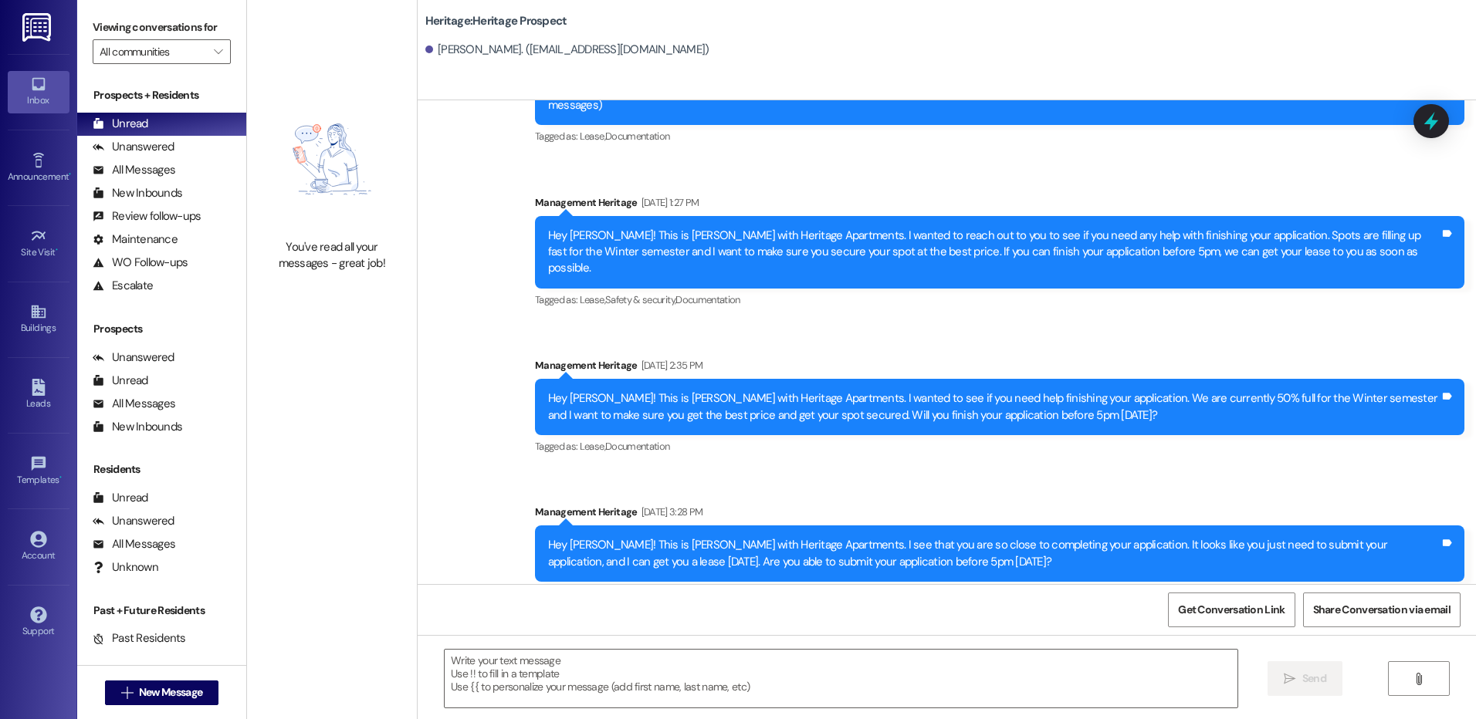
click at [666, 391] on div "Hey [PERSON_NAME]! This is [PERSON_NAME] with Heritage Apartments. I wanted to …" at bounding box center [994, 407] width 892 height 33
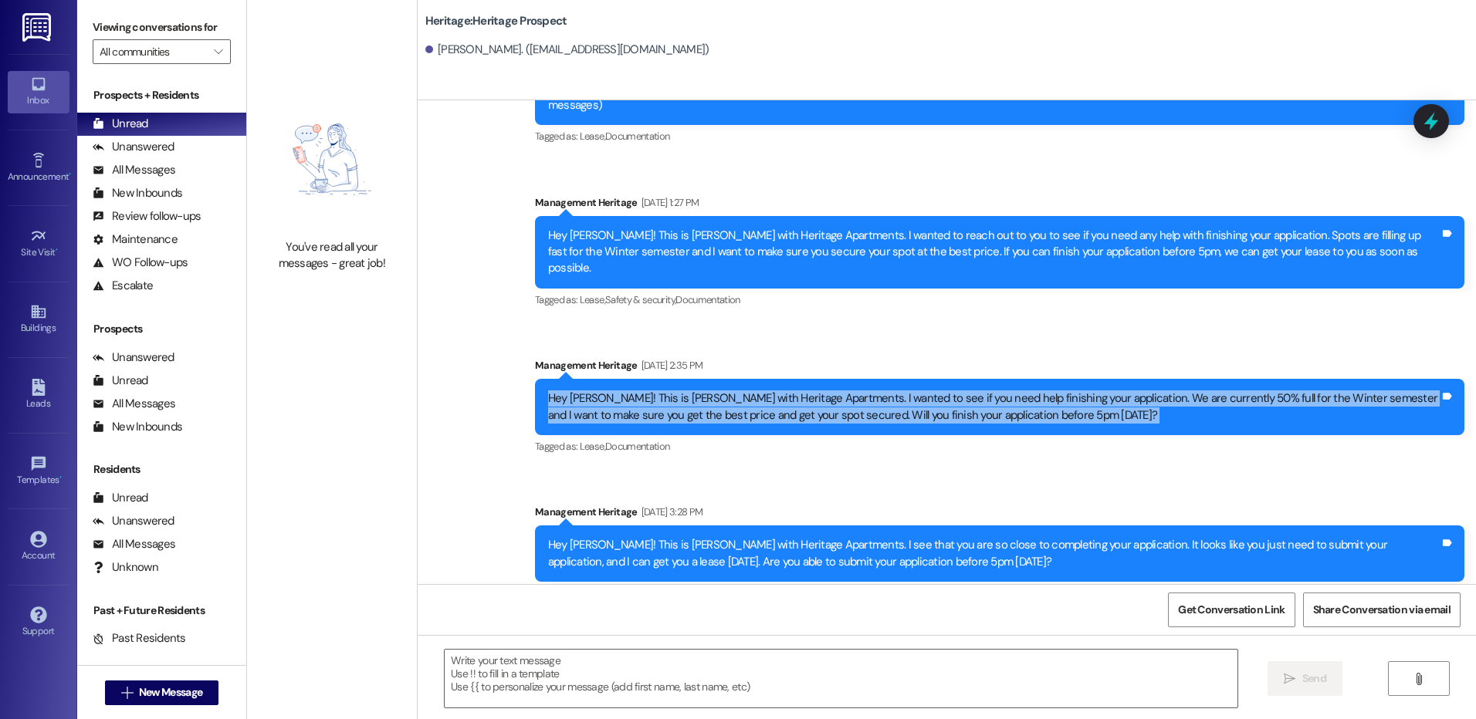
click at [666, 391] on div "Hey [PERSON_NAME]! This is [PERSON_NAME] with Heritage Apartments. I wanted to …" at bounding box center [994, 407] width 892 height 33
copy div "Hey Adalyn! This is Paige with Heritage Apartments. I wanted to see if you need…"
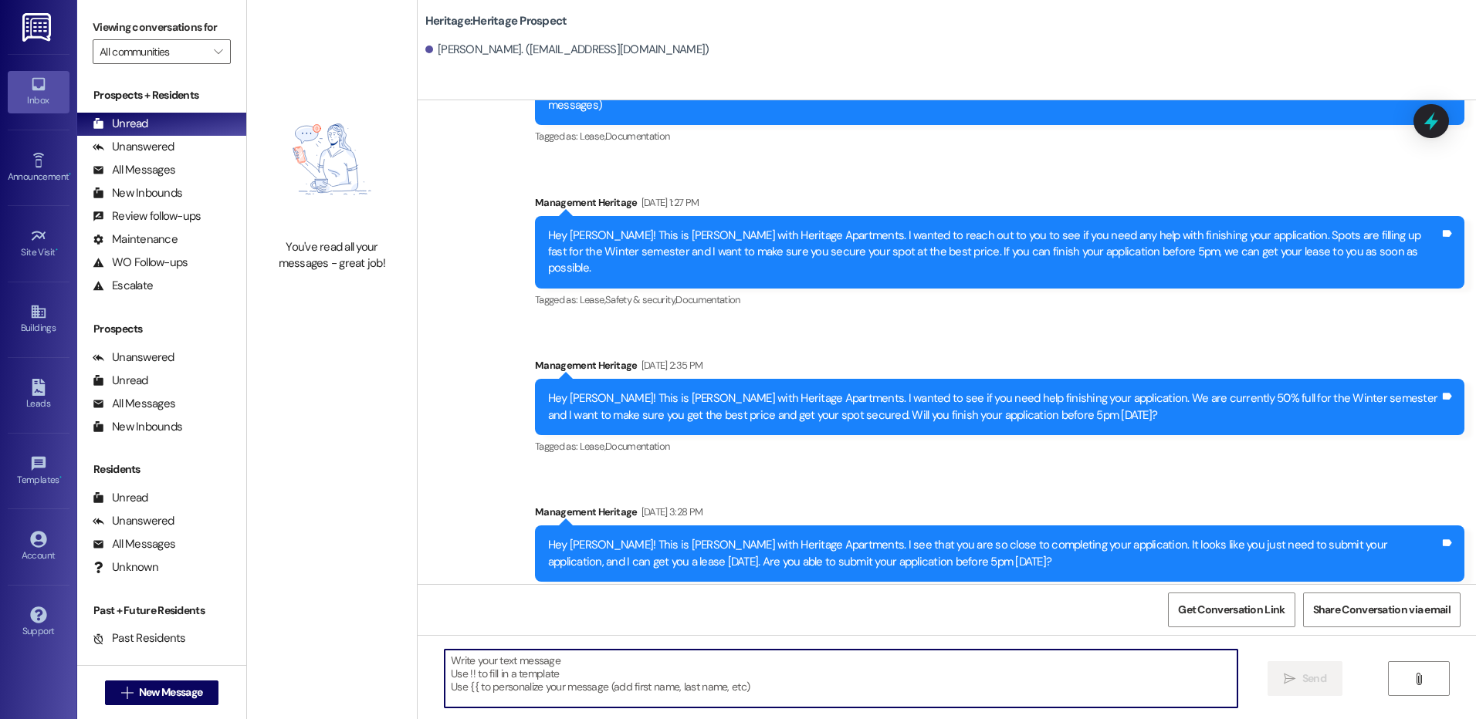
click at [622, 696] on textarea at bounding box center [841, 679] width 792 height 58
paste textarea "Hey [PERSON_NAME]! This is [PERSON_NAME] with Heritage Apartments. I wanted to …"
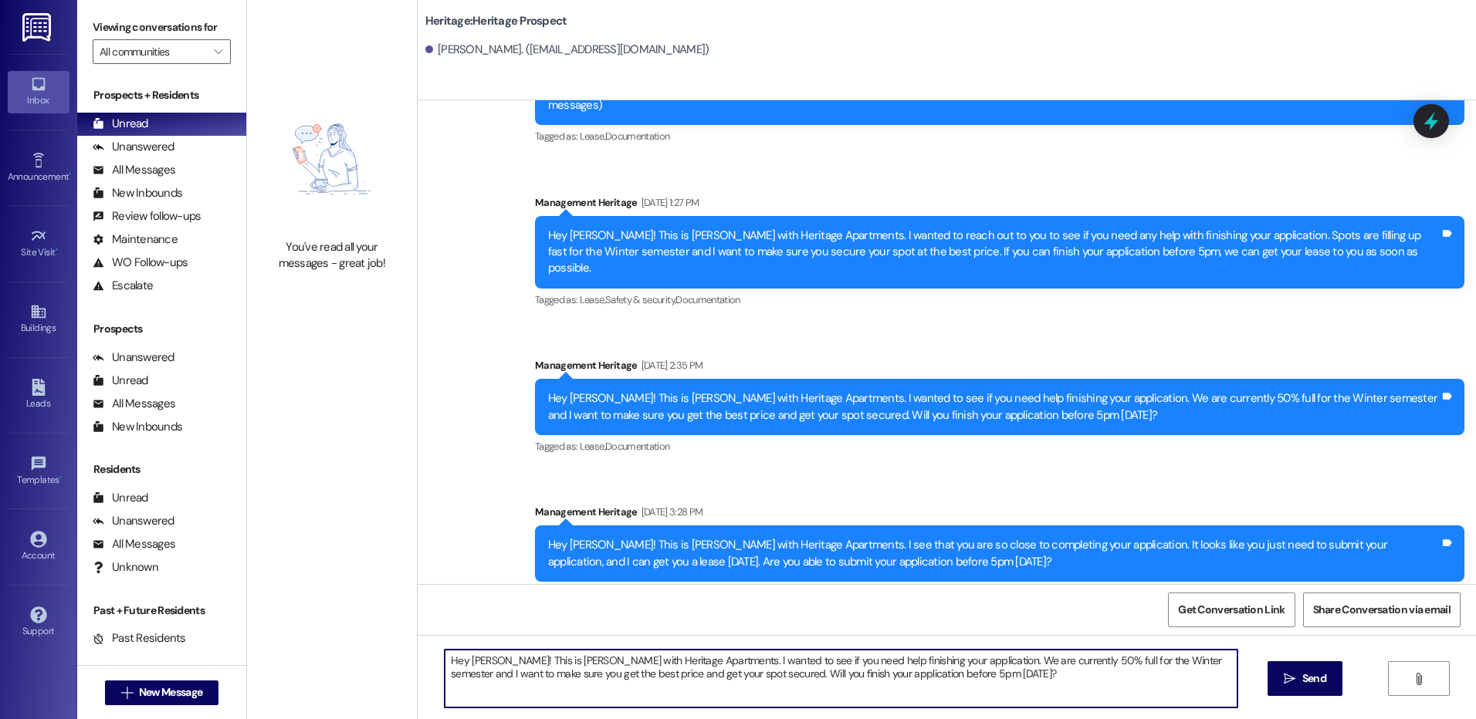
click at [1013, 667] on textarea "Hey [PERSON_NAME]! This is [PERSON_NAME] with Heritage Apartments. I wanted to …" at bounding box center [841, 679] width 792 height 58
click at [1012, 667] on textarea "Hey [PERSON_NAME]! This is [PERSON_NAME] with Heritage Apartments. I wanted to …" at bounding box center [841, 679] width 792 height 58
type textarea "Hey [PERSON_NAME]! This is [PERSON_NAME] with Heritage Apartments. I wanted to …"
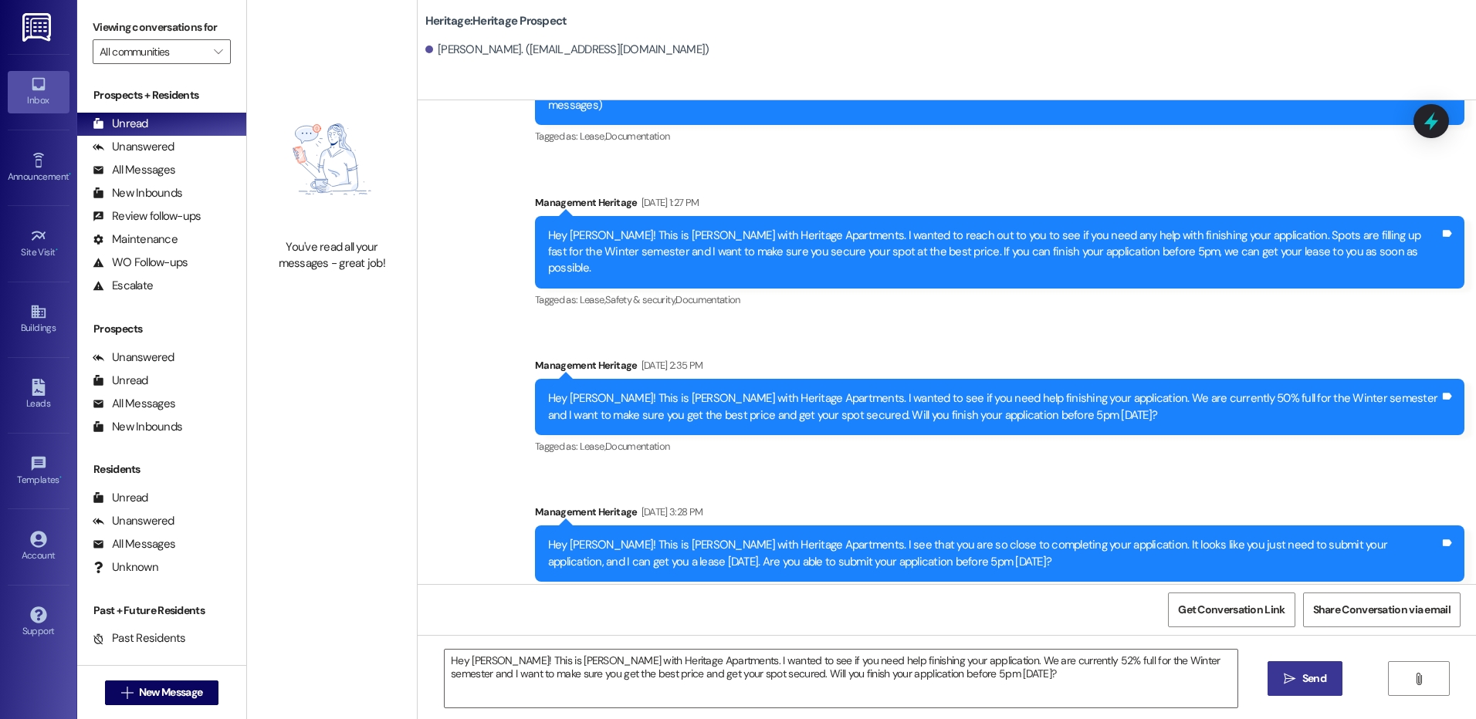
click at [1336, 676] on button " Send" at bounding box center [1305, 679] width 75 height 35
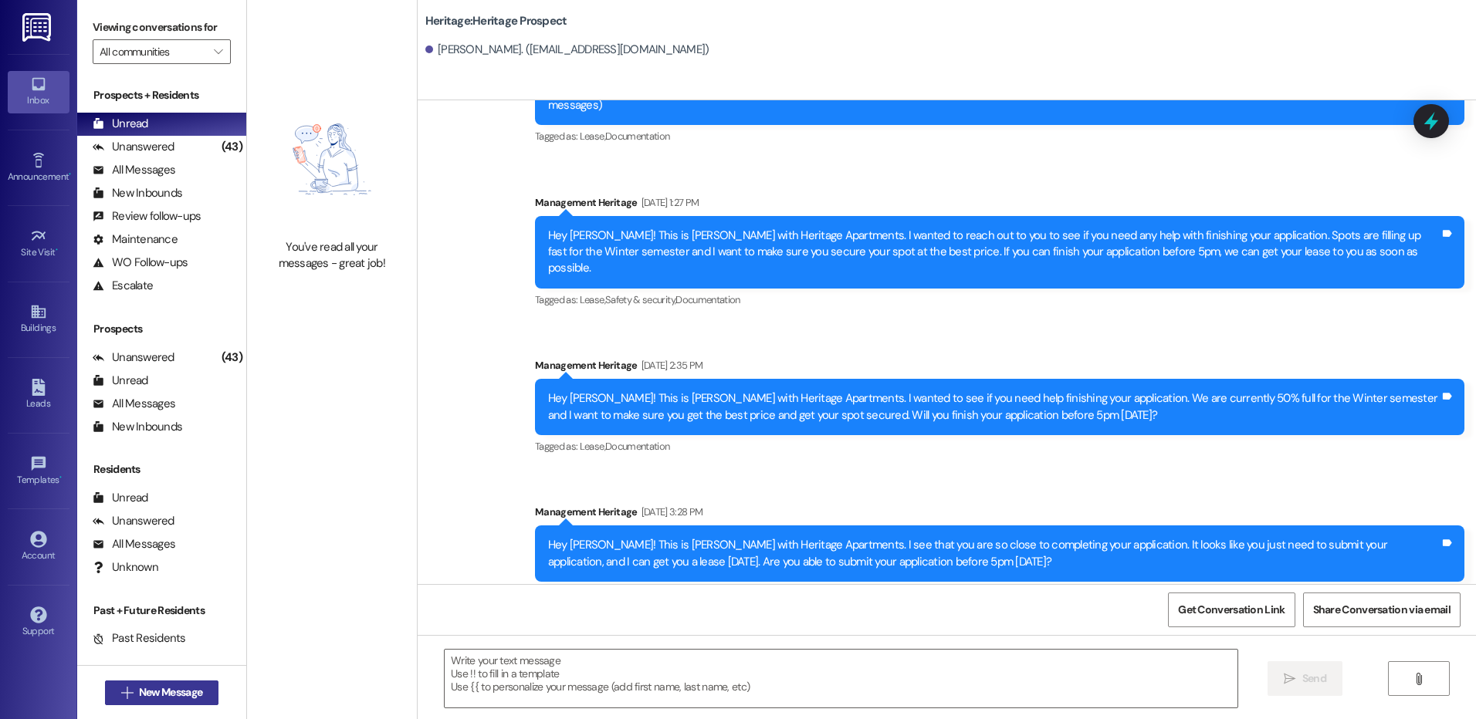
click at [170, 683] on button " New Message" at bounding box center [162, 693] width 114 height 25
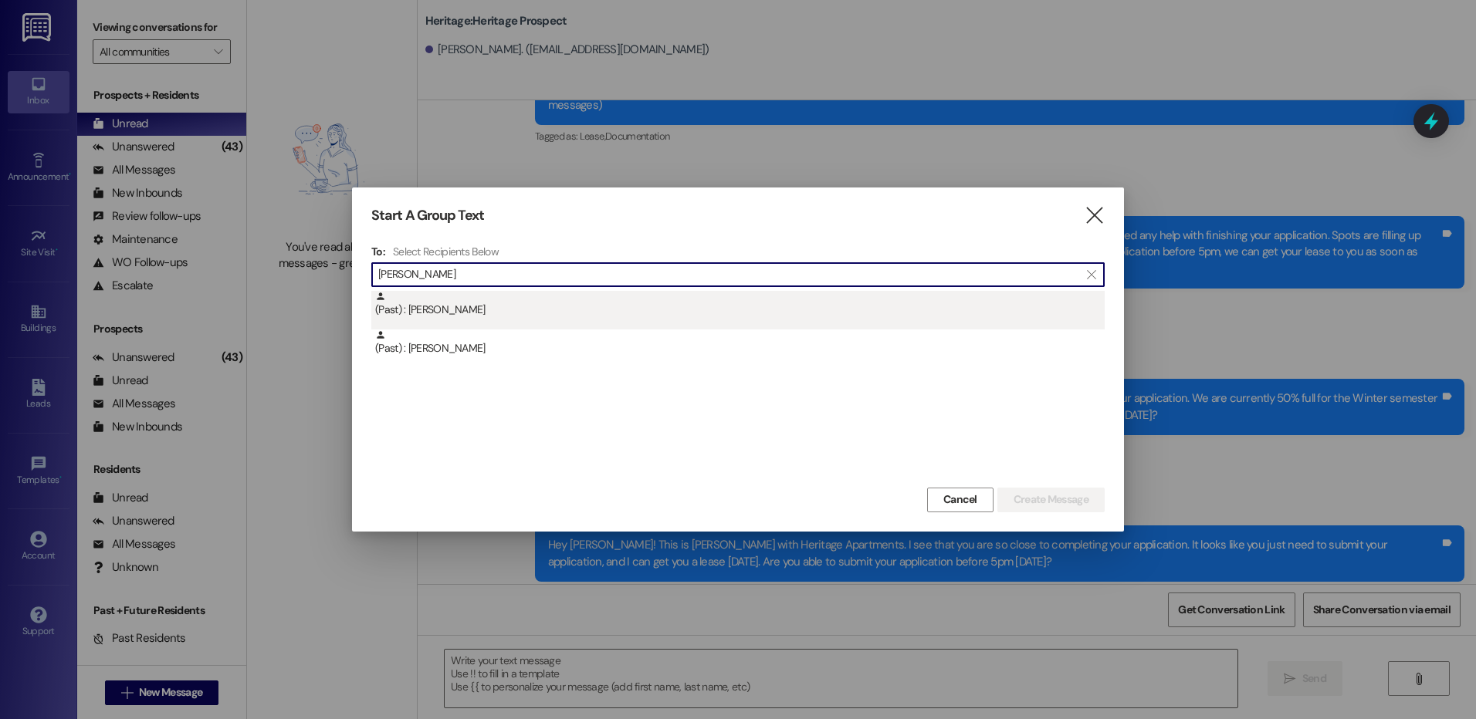
type input "cameron price"
click at [476, 306] on div "(Past) : Cameron Price" at bounding box center [740, 304] width 730 height 27
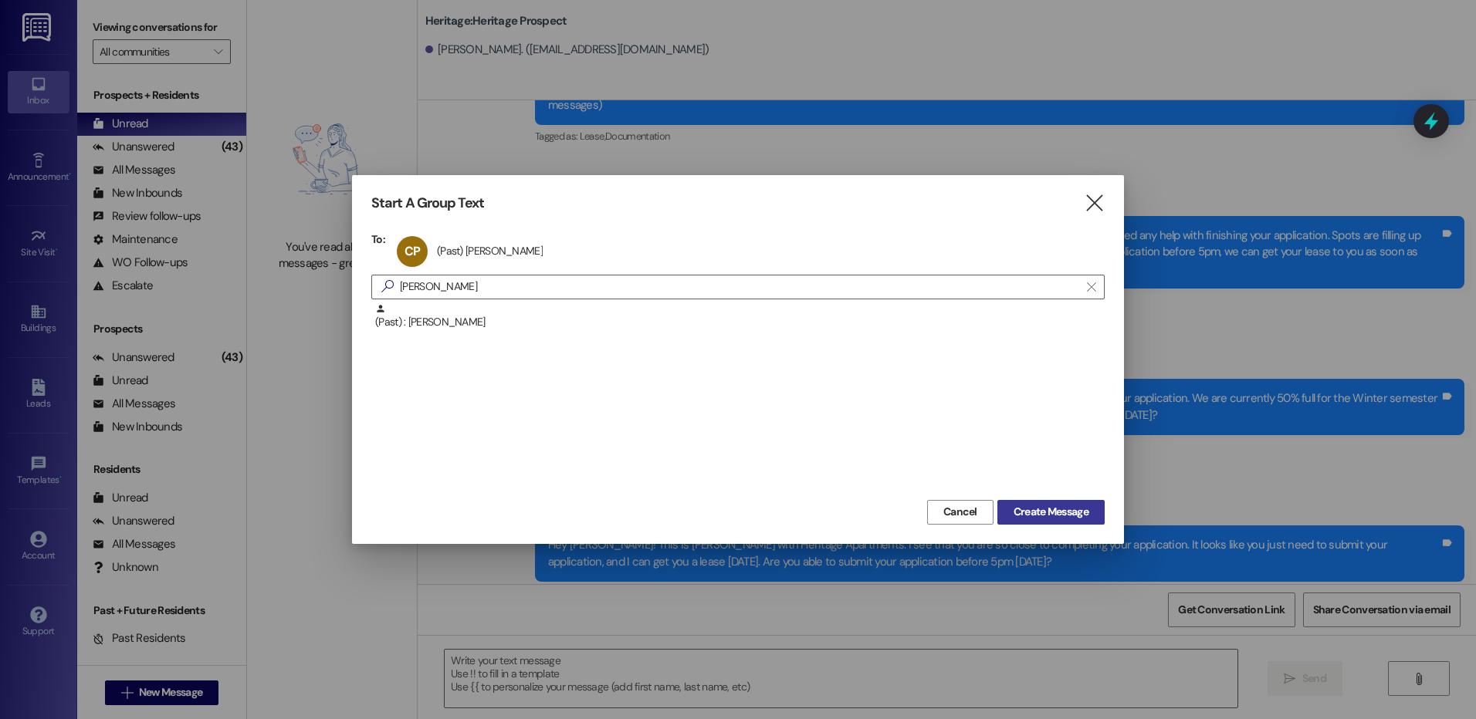
click at [1027, 522] on button "Create Message" at bounding box center [1050, 512] width 107 height 25
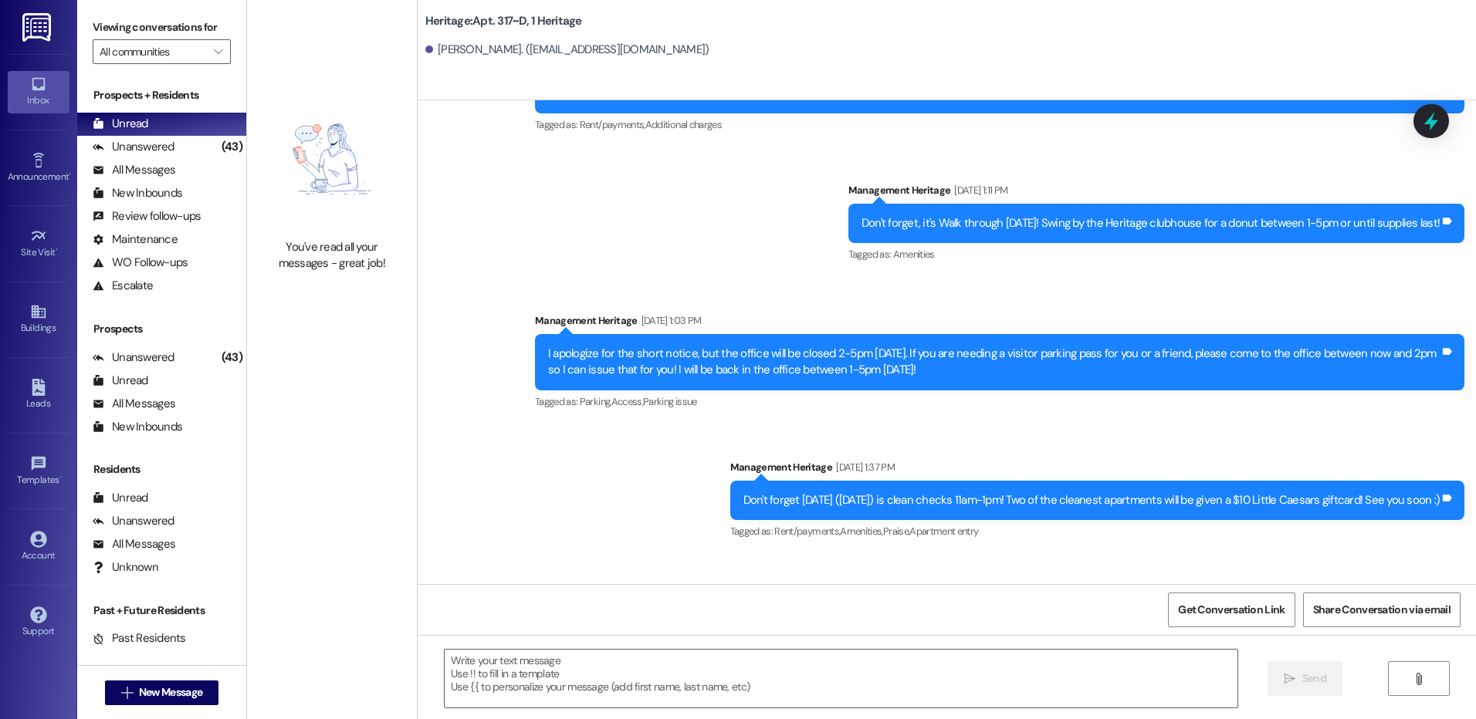
scroll to position [7988, 0]
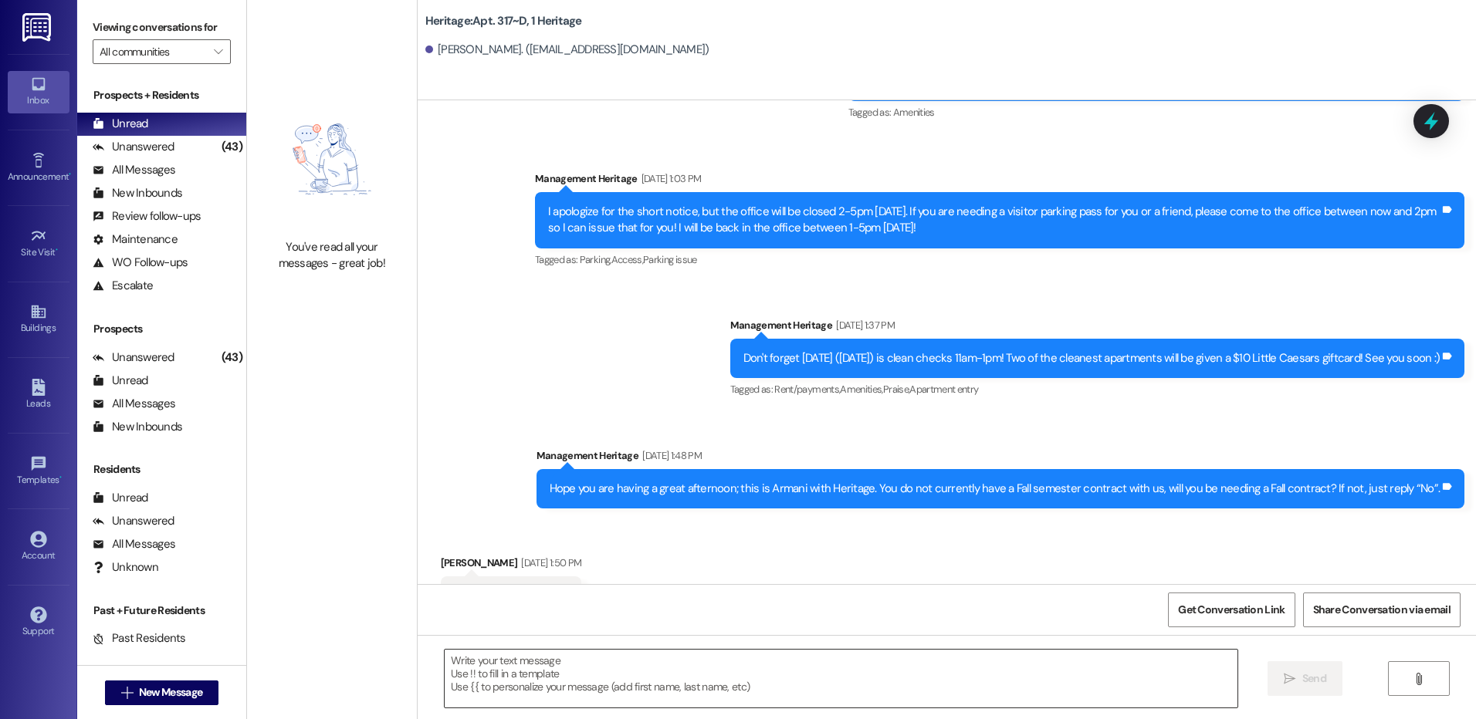
click at [629, 665] on textarea at bounding box center [841, 679] width 792 height 58
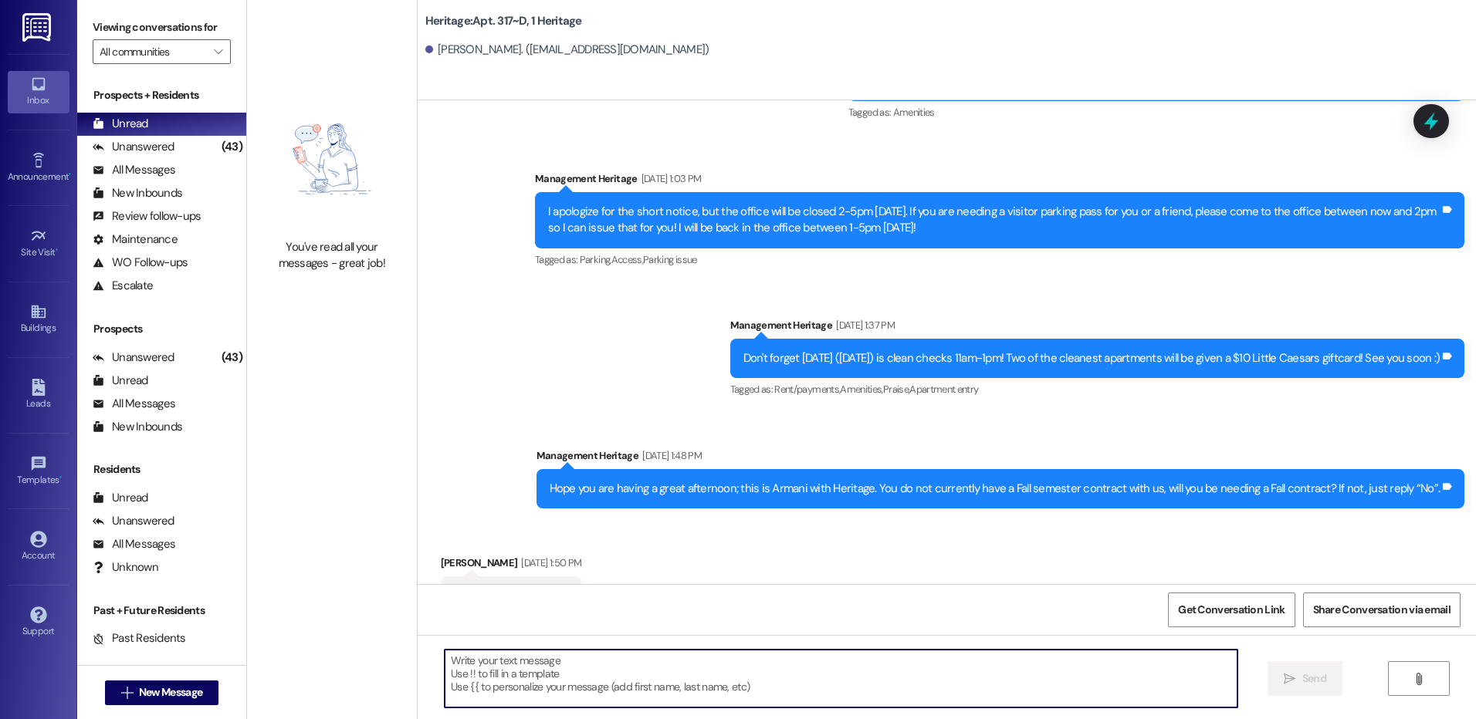
paste textarea "Hi Calvin! This is Paige with Heritage Apartments. I was informed that you have…"
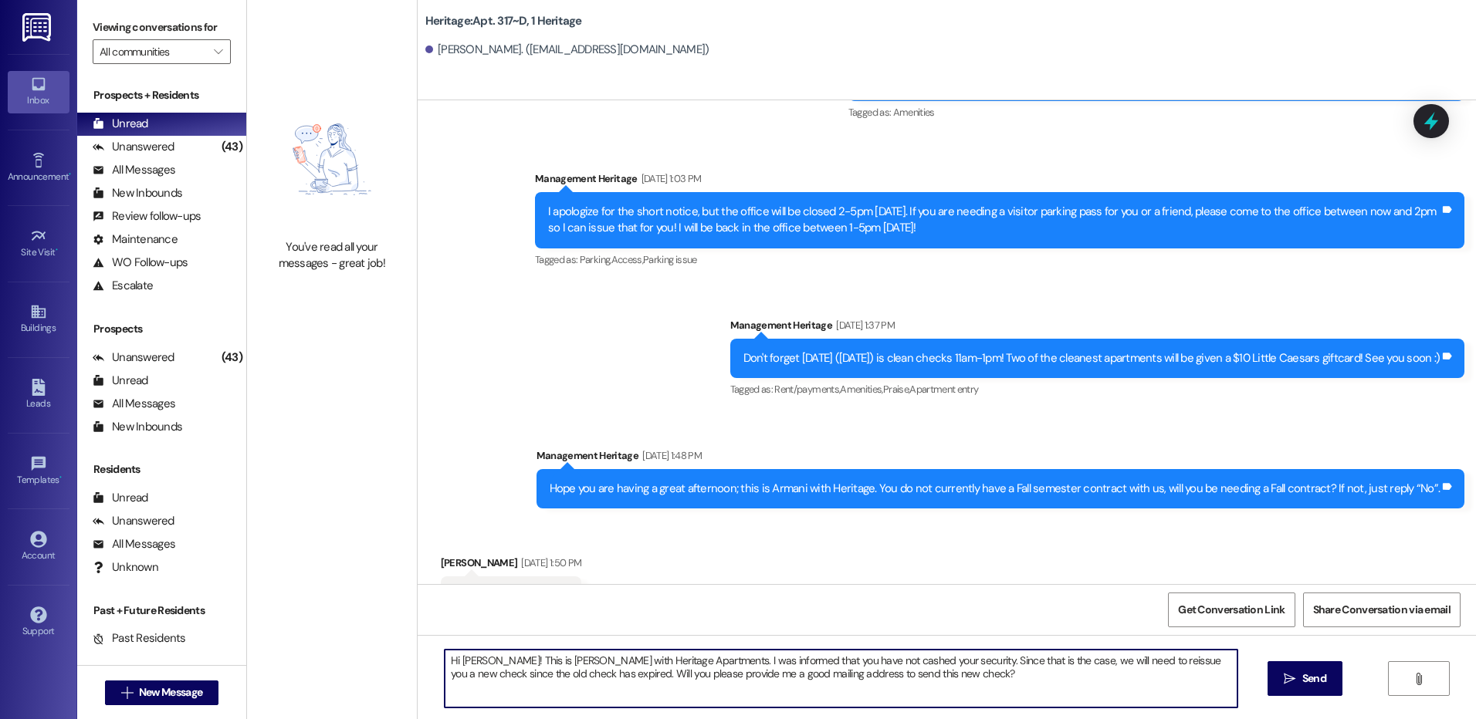
click at [466, 660] on textarea "Hi Calvin! This is Paige with Heritage Apartments. I was informed that you have…" at bounding box center [841, 679] width 792 height 58
click at [466, 660] on textarea "Hi Cameron! This is Paige with Heritage Apartments. I was informed that you hav…" at bounding box center [841, 679] width 792 height 58
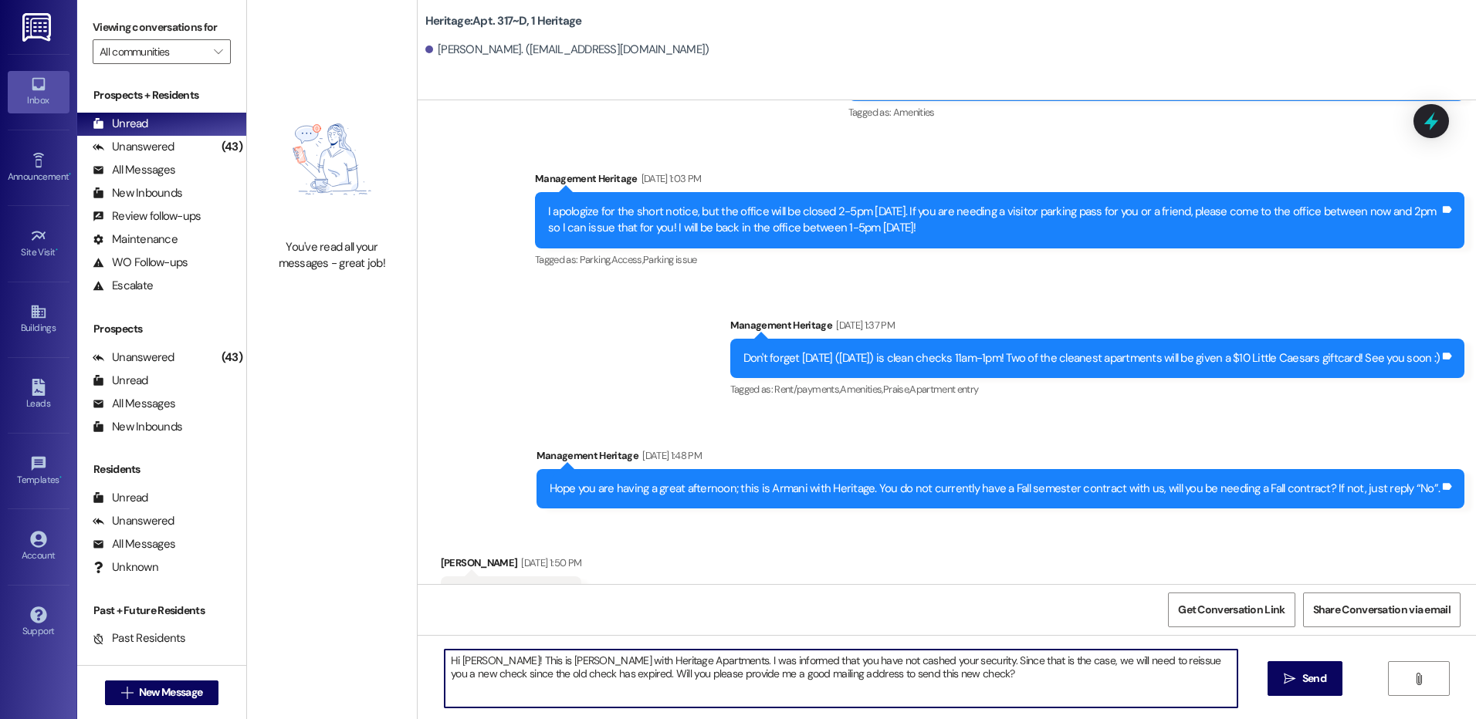
click at [913, 665] on textarea "Hi Cameron! This is Paige with Heritage Apartments. I was informed that you hav…" at bounding box center [841, 679] width 792 height 58
type textarea "Hi Cameron! This is Paige with Heritage Apartments. I was informed that you hav…"
click at [863, 652] on textarea "Hi Cameron! This is Paige with Heritage Apartments. I was informed that you hav…" at bounding box center [841, 679] width 792 height 58
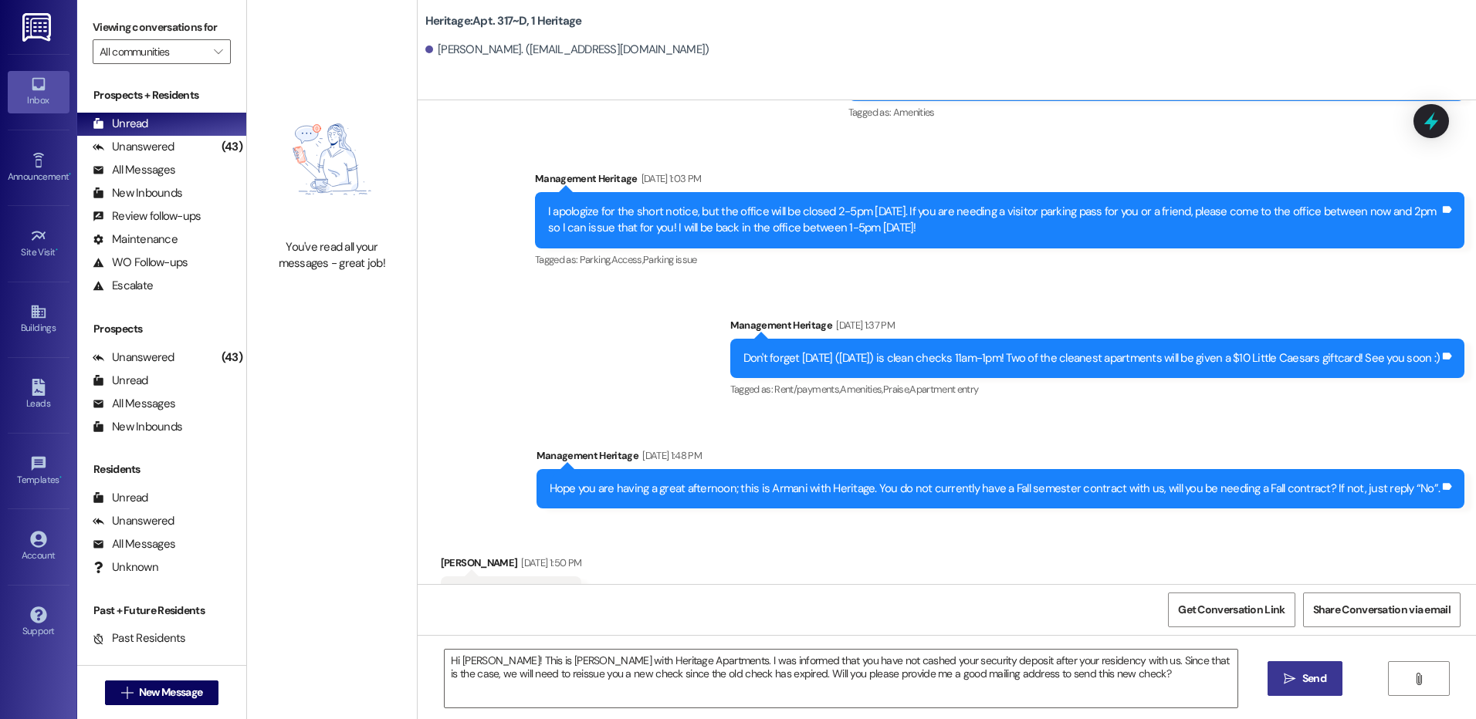
click at [1312, 685] on span "Send" at bounding box center [1314, 679] width 24 height 16
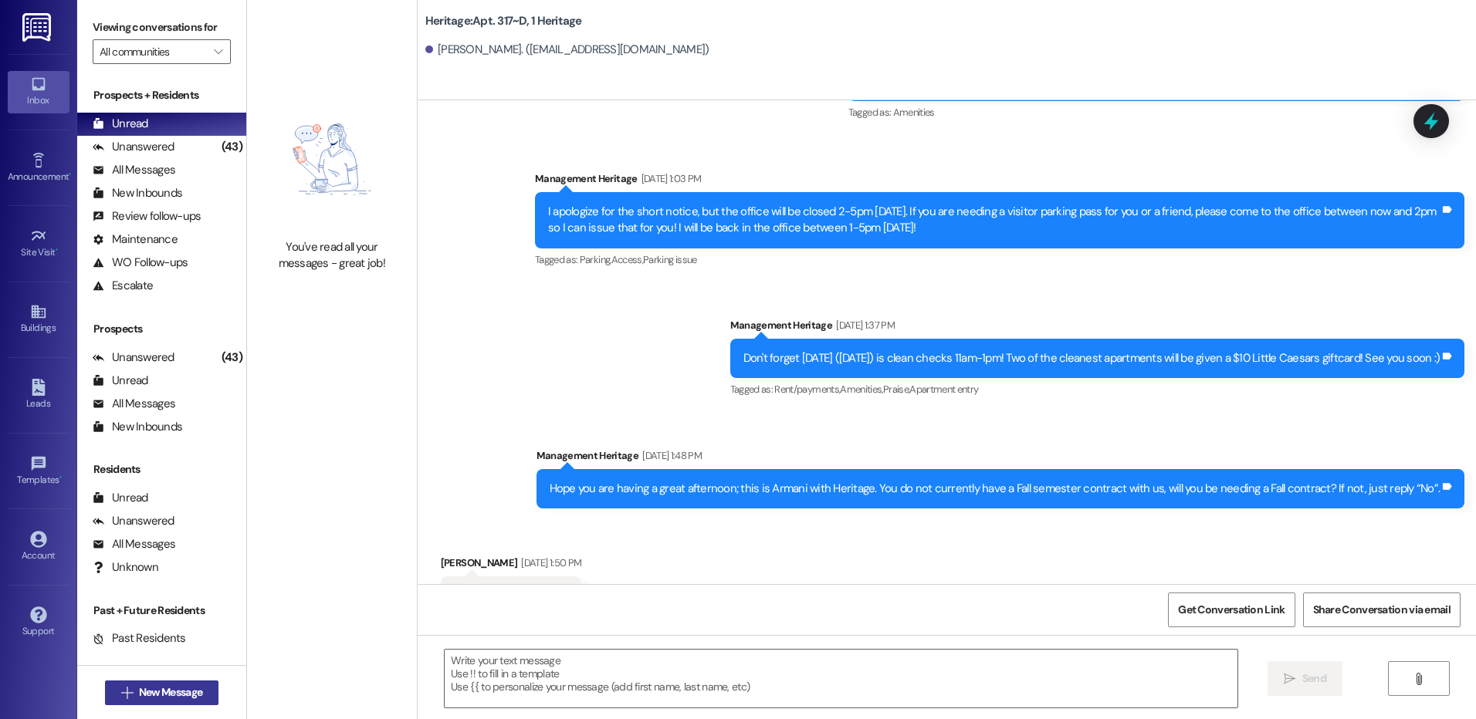
click at [200, 703] on button " New Message" at bounding box center [162, 693] width 114 height 25
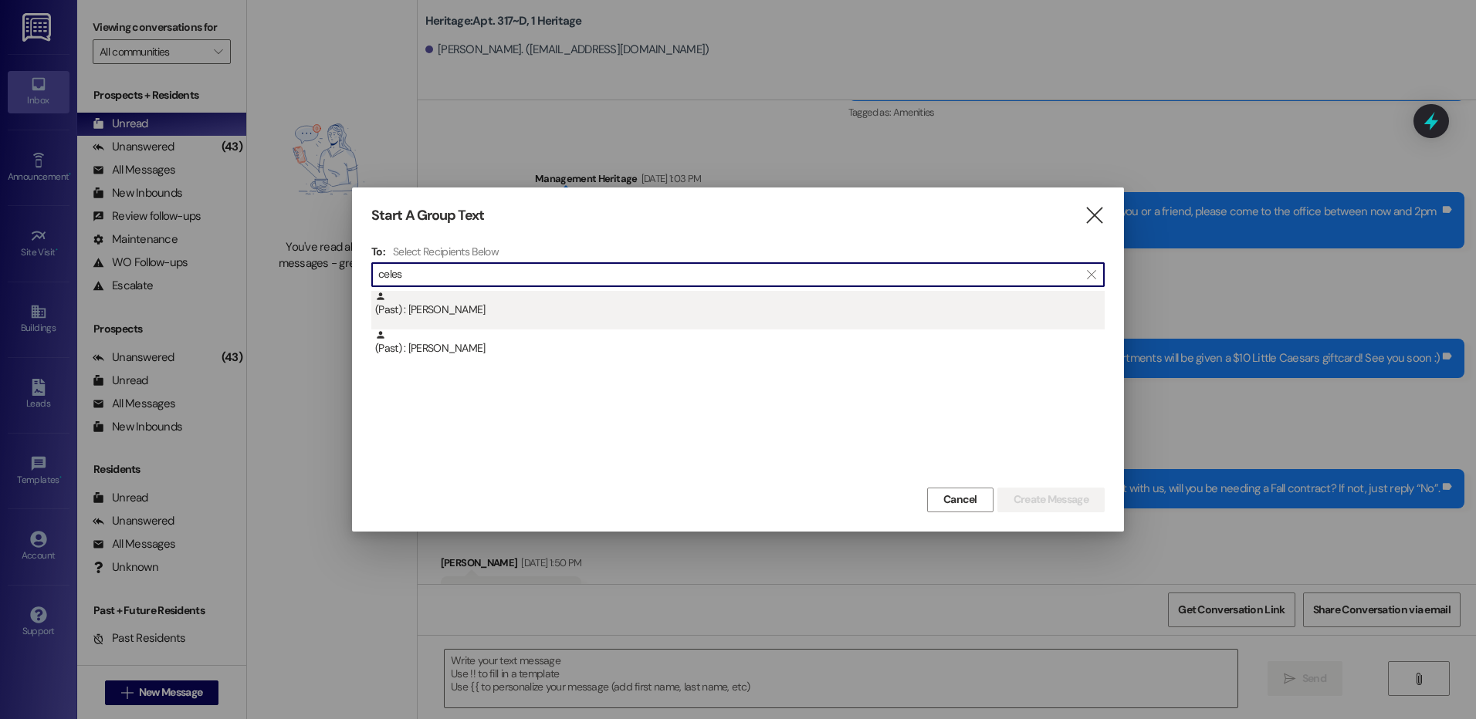
type input "celes"
click at [582, 307] on div "(Past) : Celeste Parkes" at bounding box center [740, 304] width 730 height 27
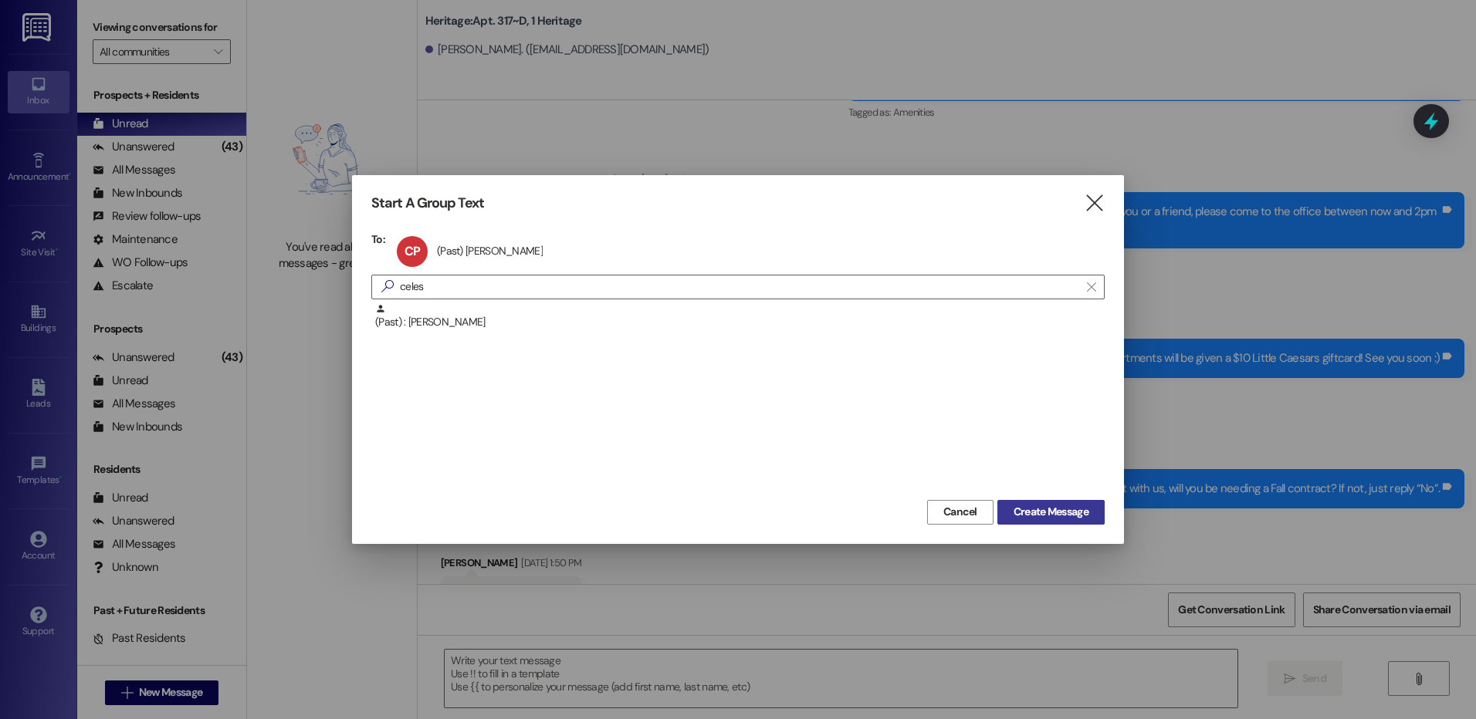
click at [1065, 509] on span "Create Message" at bounding box center [1051, 512] width 75 height 16
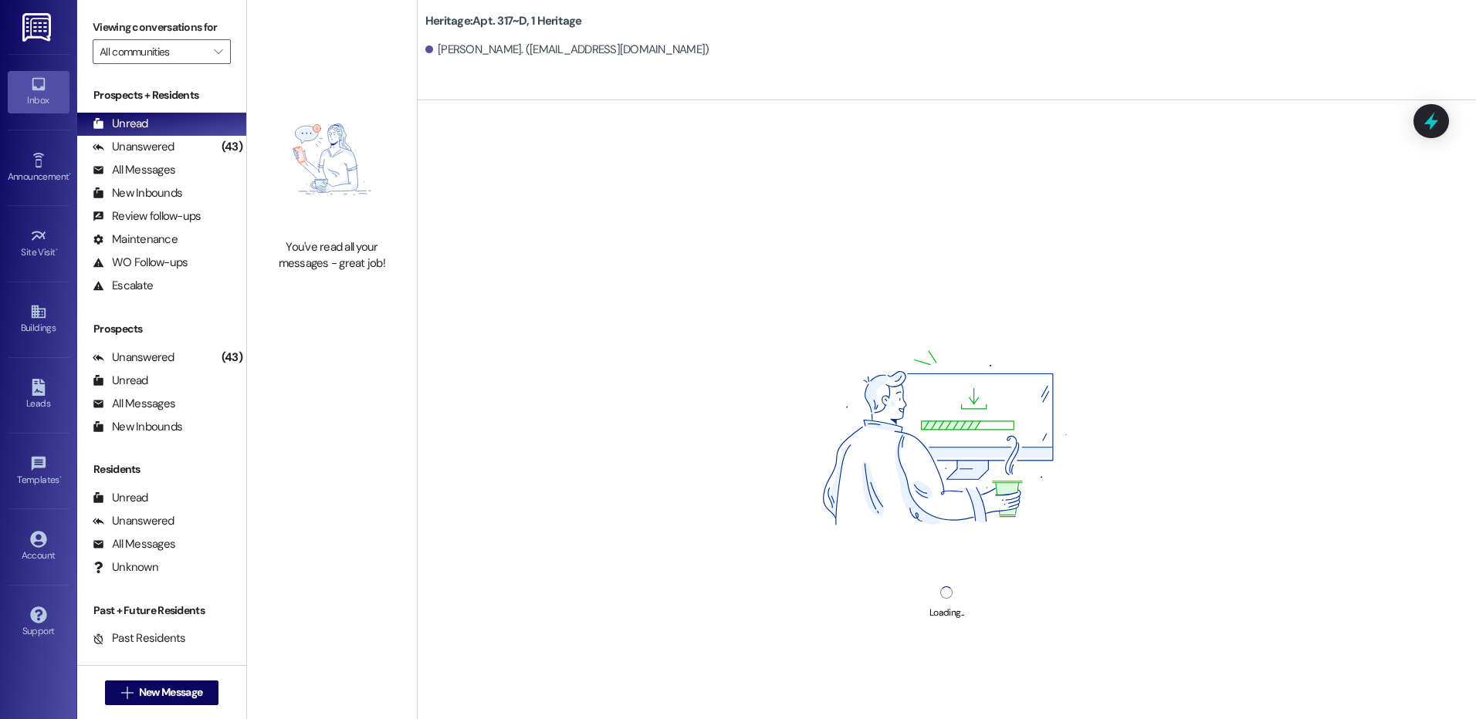
click at [672, 686] on div "Loading..." at bounding box center [947, 459] width 1058 height 719
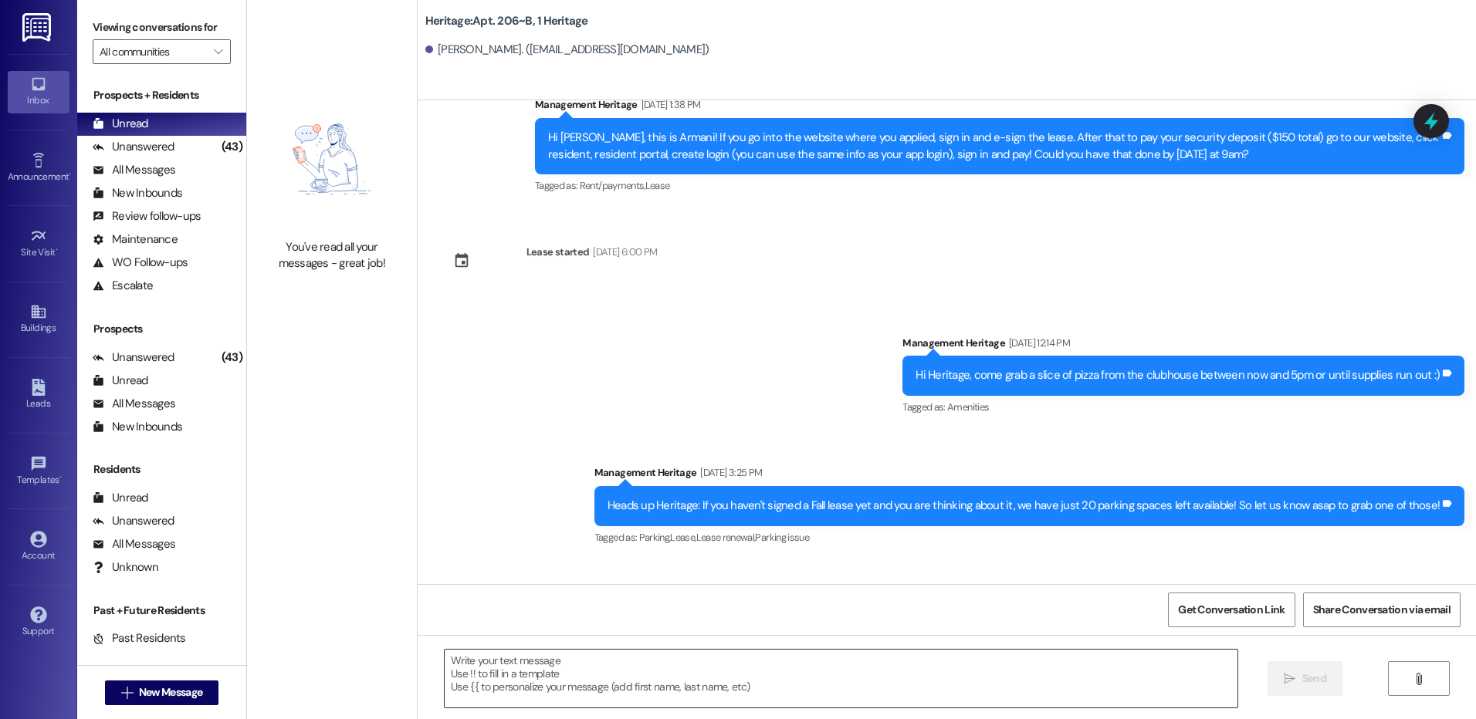
drag, startPoint x: 657, startPoint y: 684, endPoint x: 640, endPoint y: 681, distance: 17.3
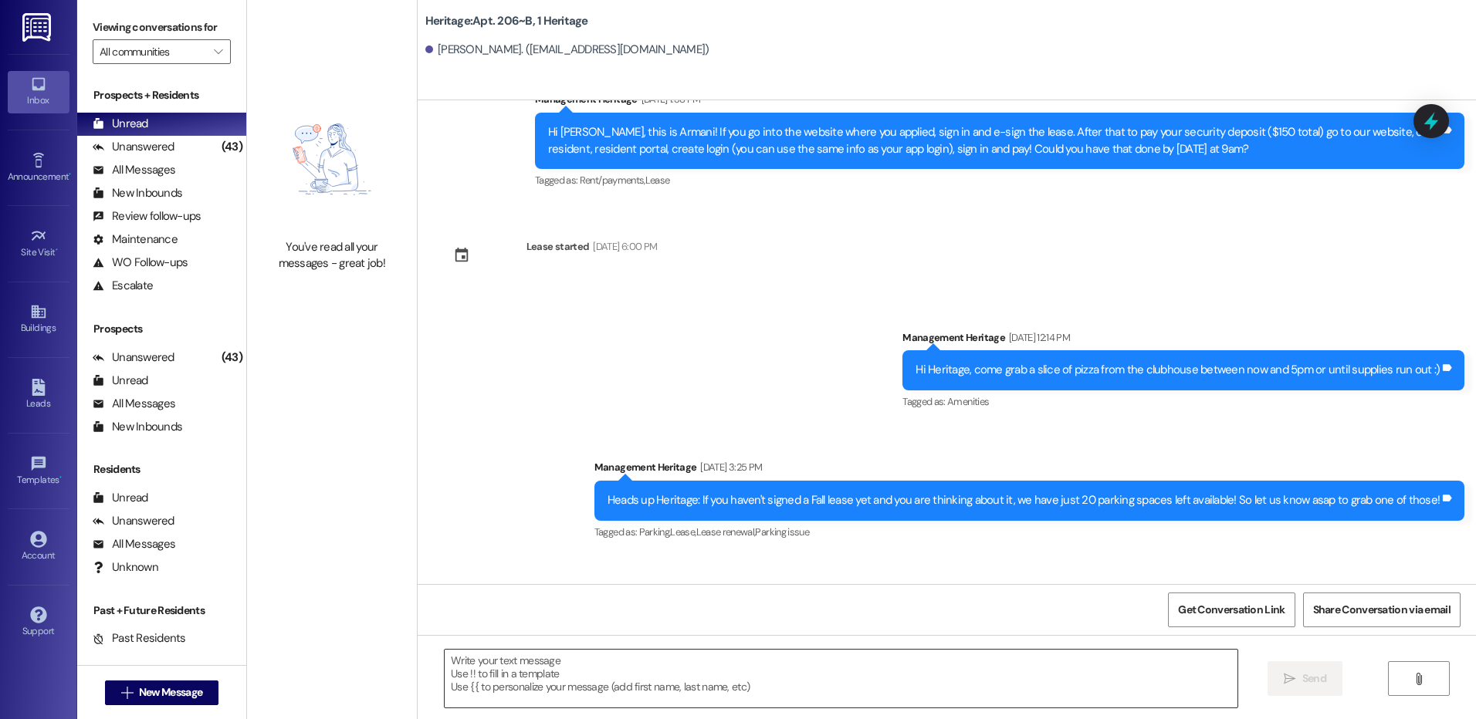
click at [640, 681] on textarea at bounding box center [841, 679] width 792 height 58
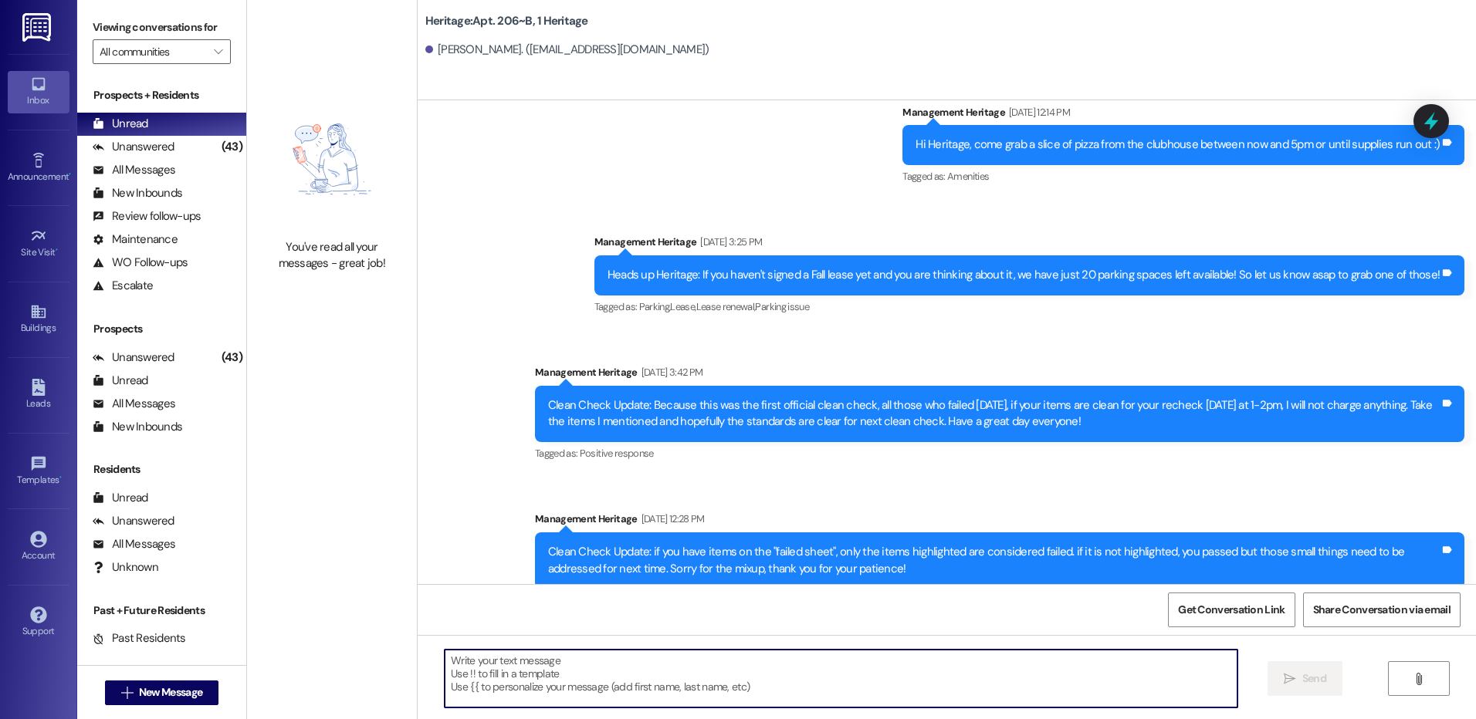
scroll to position [929, 0]
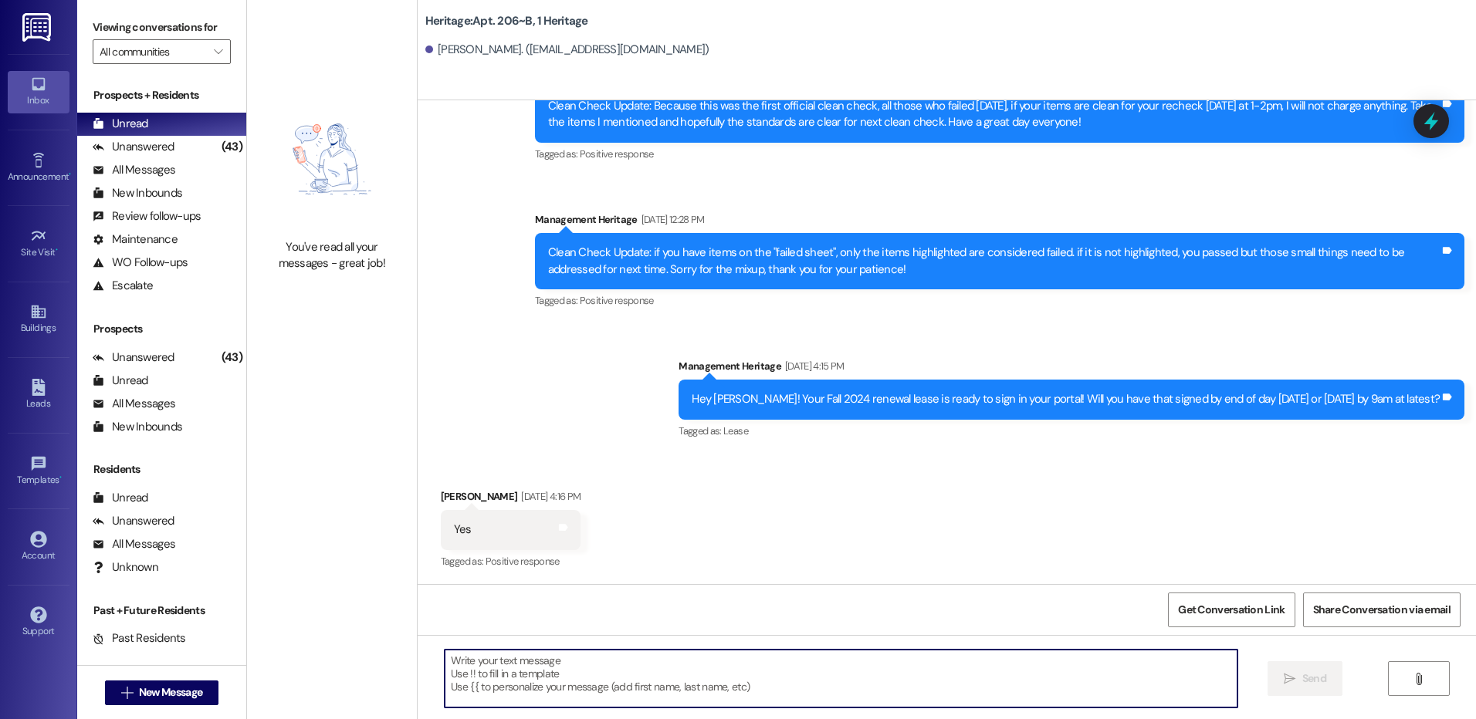
paste textarea "Hi Cameron! This is Paige with Heritage Apartments. I was informed that you hav…"
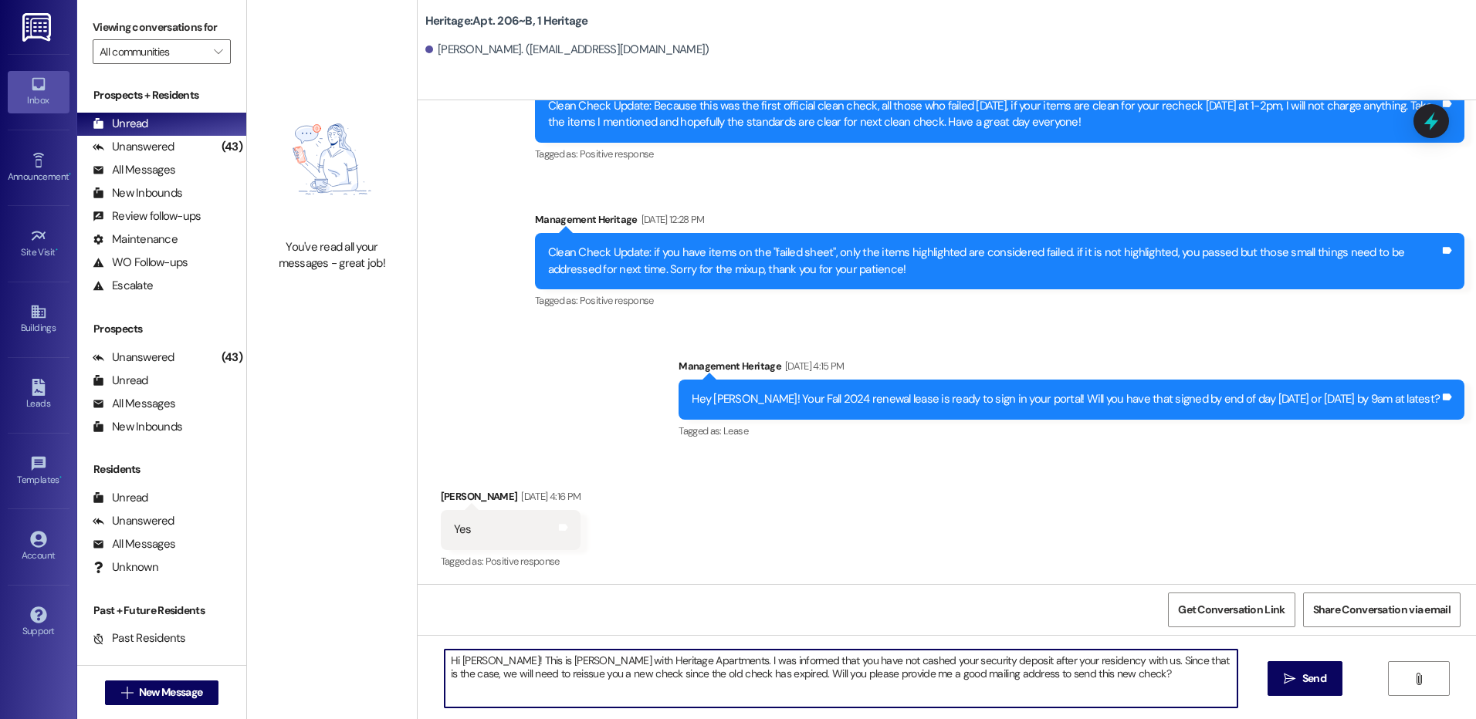
click at [467, 656] on textarea "Hi Cameron! This is Paige with Heritage Apartments. I was informed that you hav…" at bounding box center [841, 679] width 792 height 58
click at [467, 656] on textarea "Hi Celeste! This is Paige with Heritage Apartments. I was informed that you hav…" at bounding box center [841, 679] width 792 height 58
click at [469, 657] on textarea "Hi Celeste! This is Paige with Heritage Apartments. I was informed that you hav…" at bounding box center [841, 679] width 792 height 58
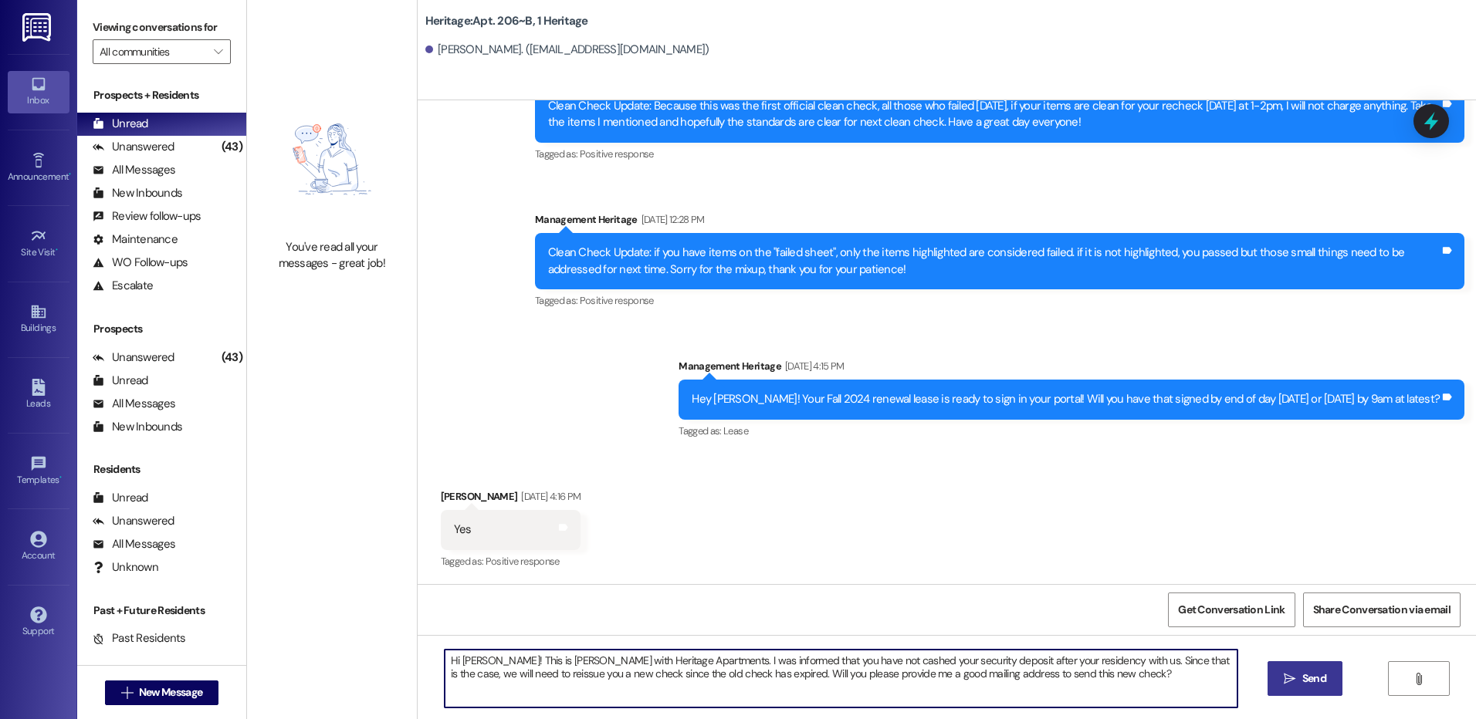
type textarea "Hi Celeste! This is Paige with Heritage Apartments. I was informed that you hav…"
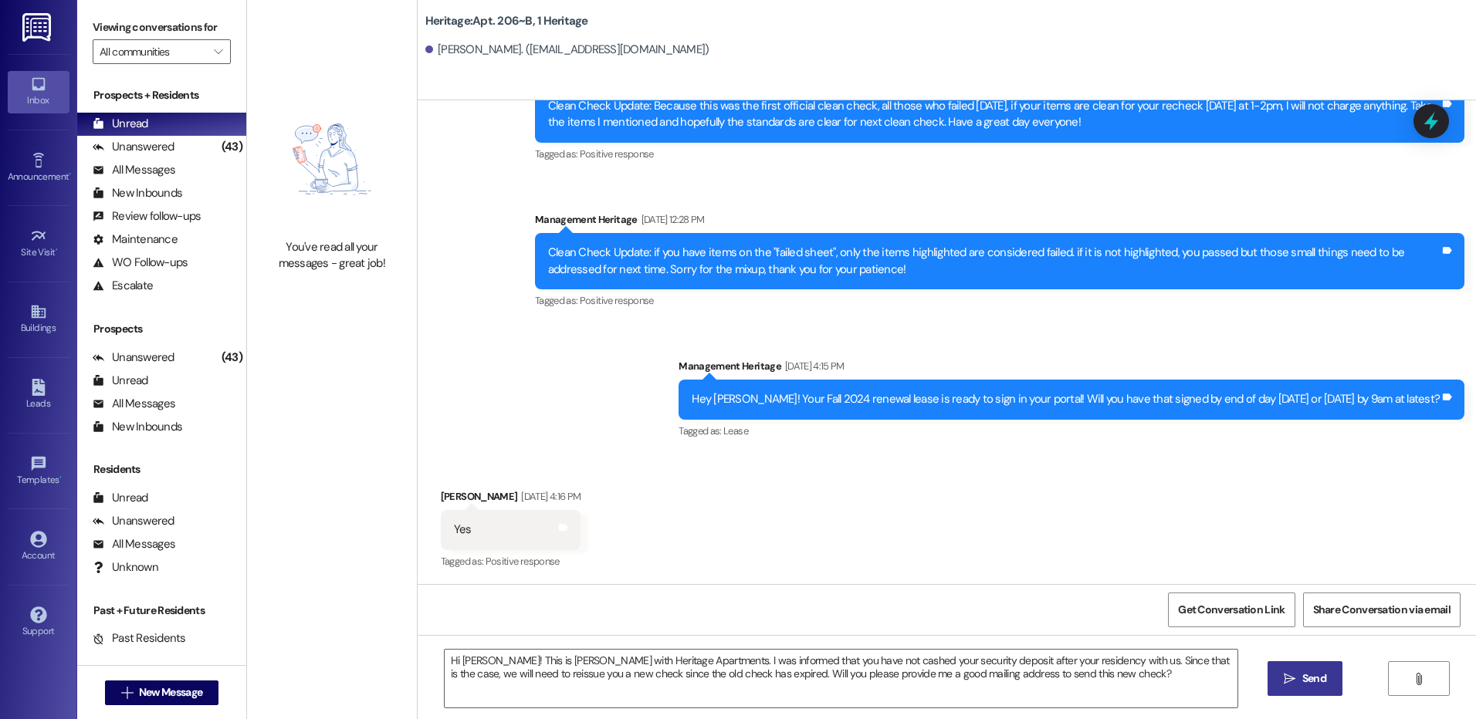
click at [1299, 679] on span "Send" at bounding box center [1314, 679] width 30 height 16
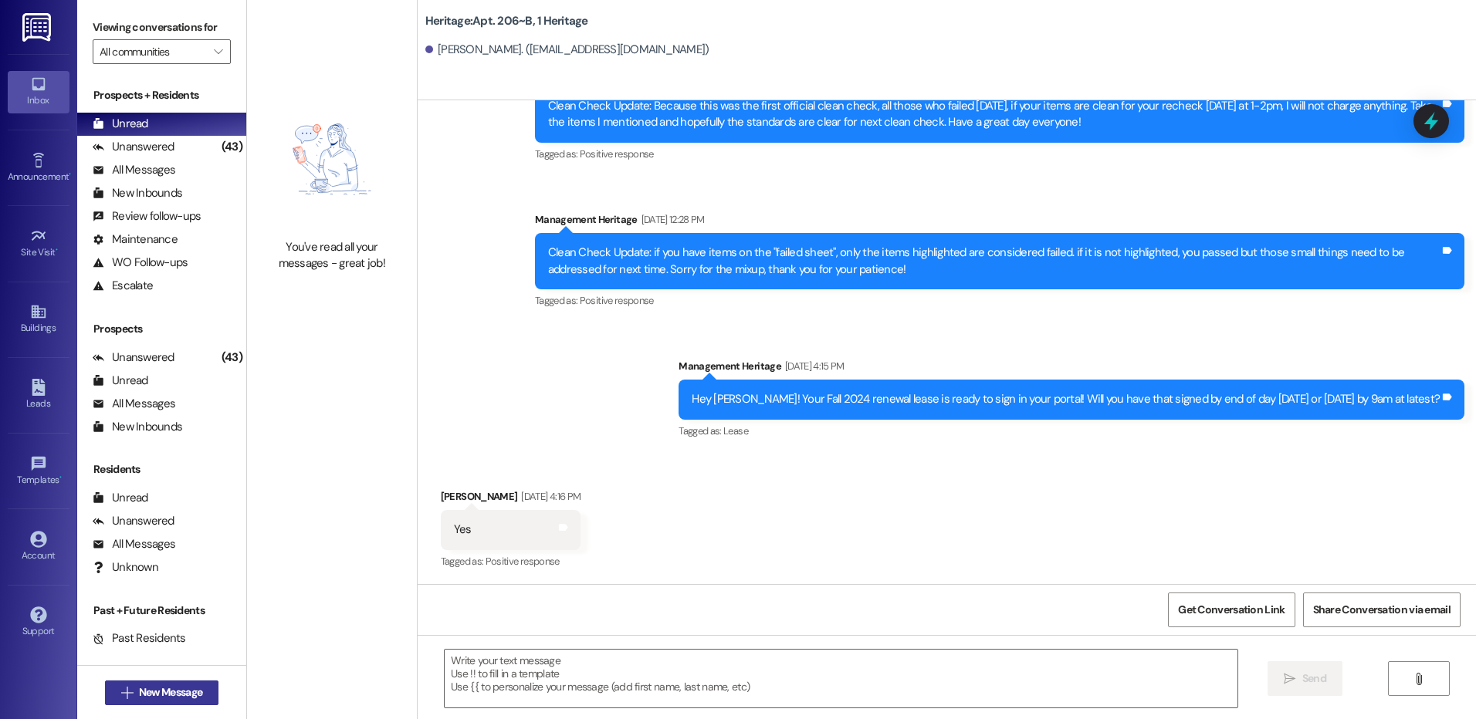
click at [166, 698] on span "New Message" at bounding box center [170, 693] width 63 height 16
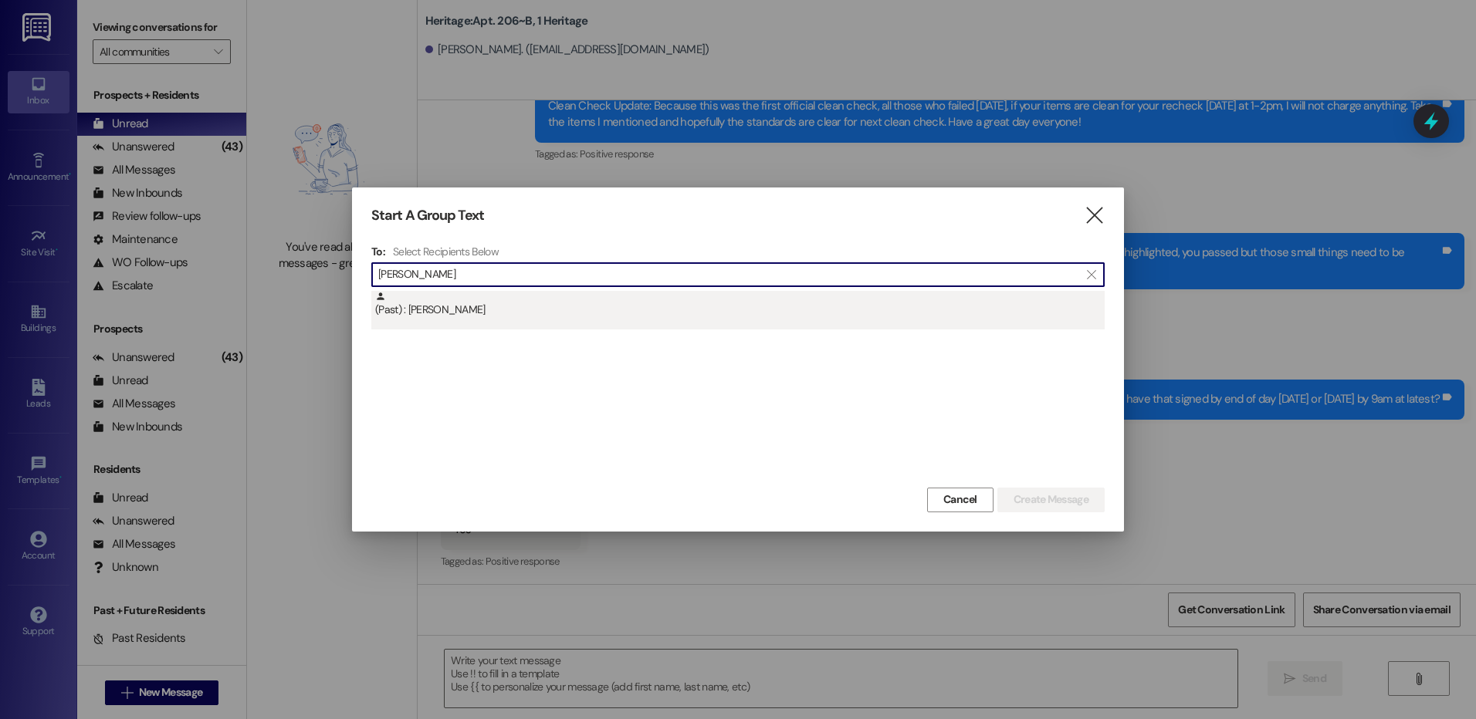
type input "hass"
click at [523, 304] on div "(Past) : Hannah Hassell" at bounding box center [740, 304] width 730 height 27
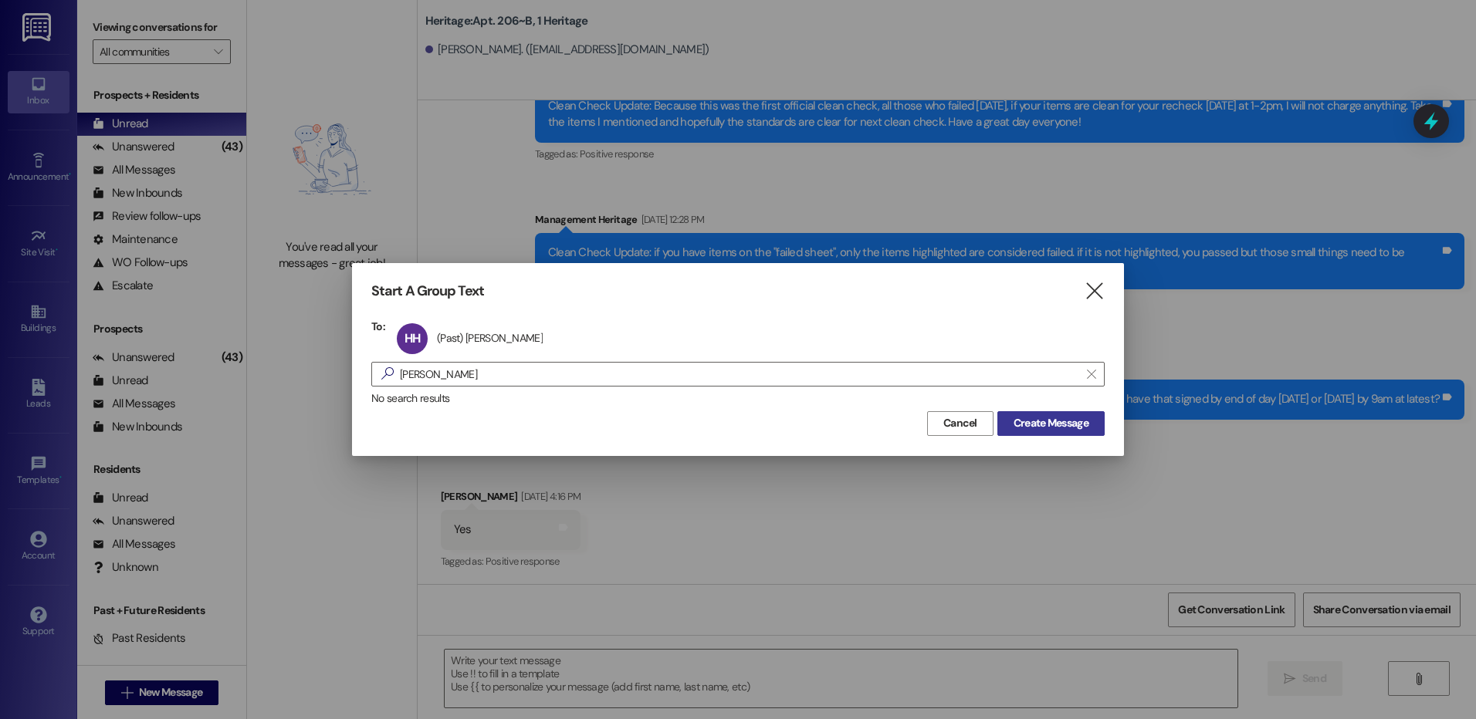
click at [1066, 418] on span "Create Message" at bounding box center [1051, 423] width 75 height 16
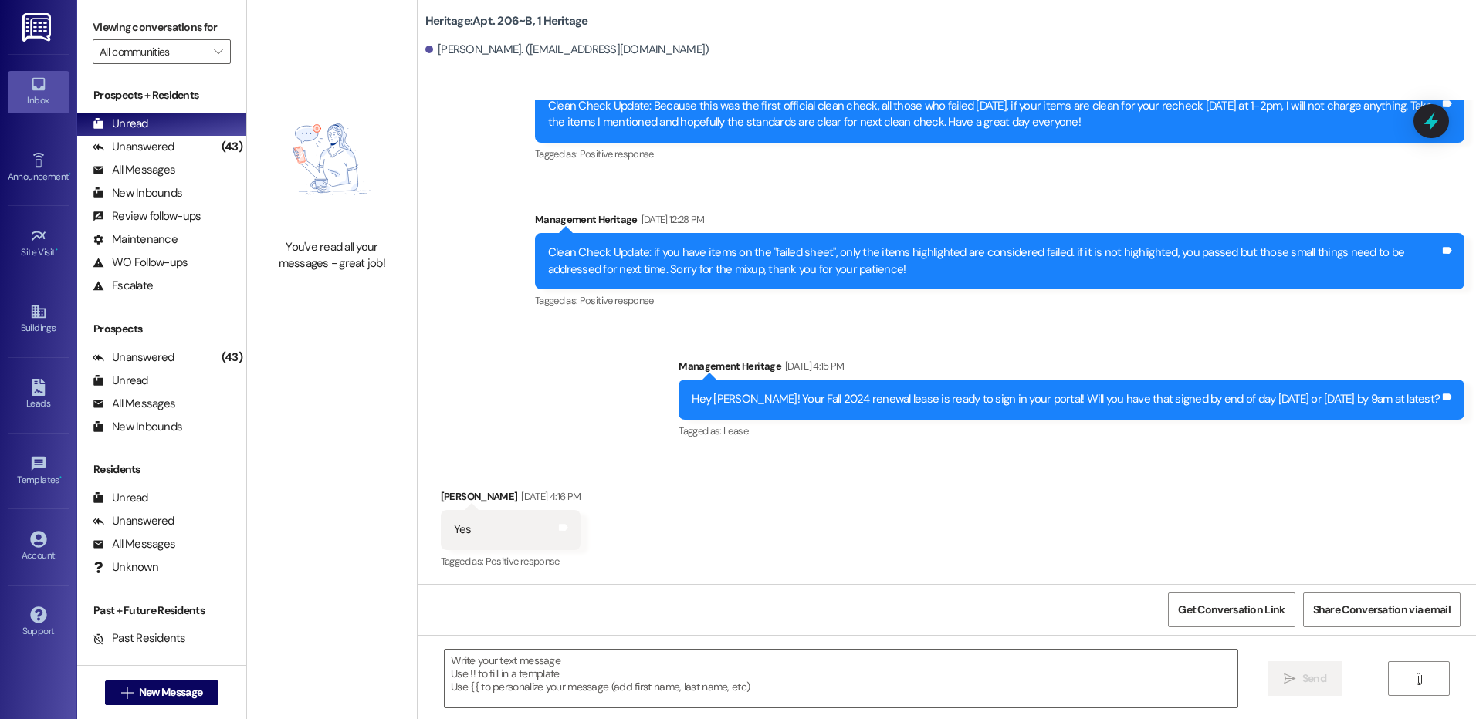
click at [1042, 425] on div "Tagged as: Lease Click to highlight conversations about Lease" at bounding box center [1072, 431] width 786 height 22
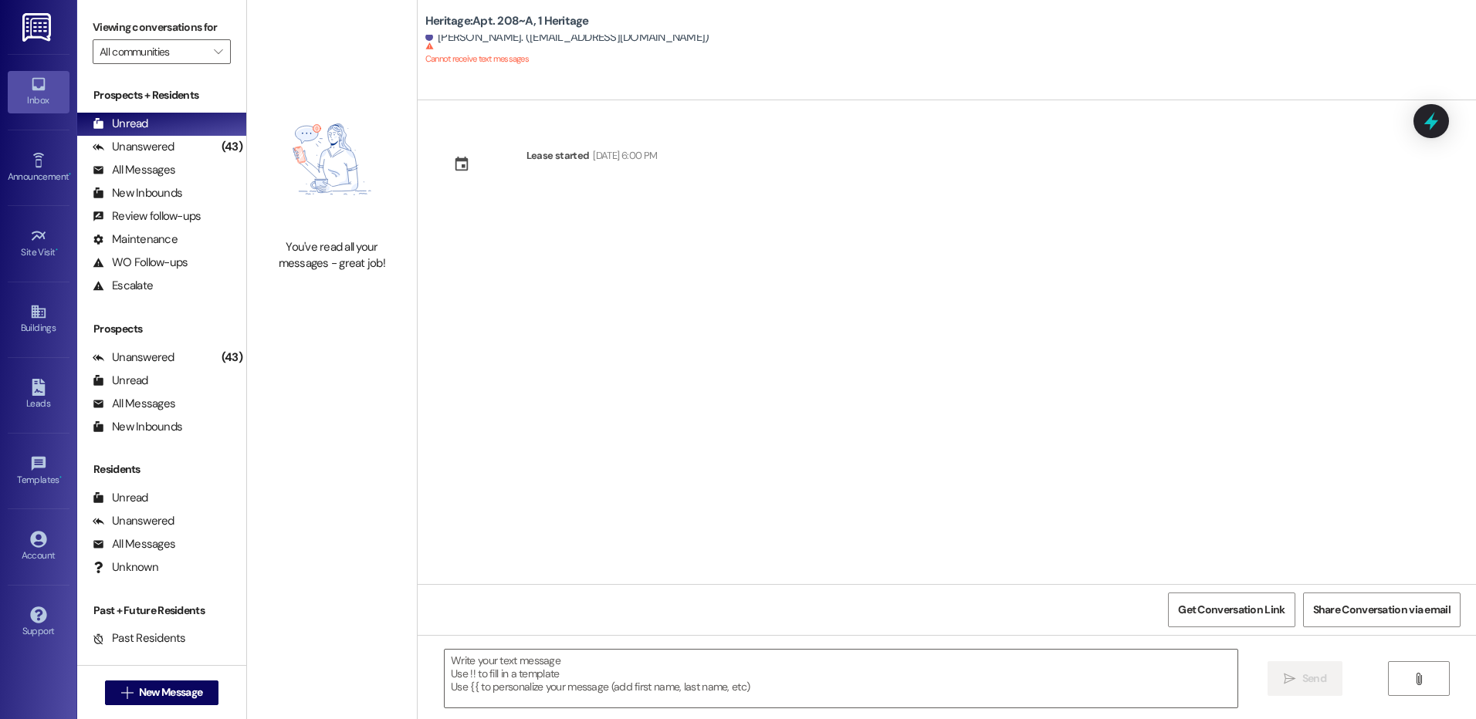
click at [188, 711] on div " New Message" at bounding box center [162, 693] width 114 height 39
click at [187, 701] on button " New Message" at bounding box center [162, 693] width 114 height 25
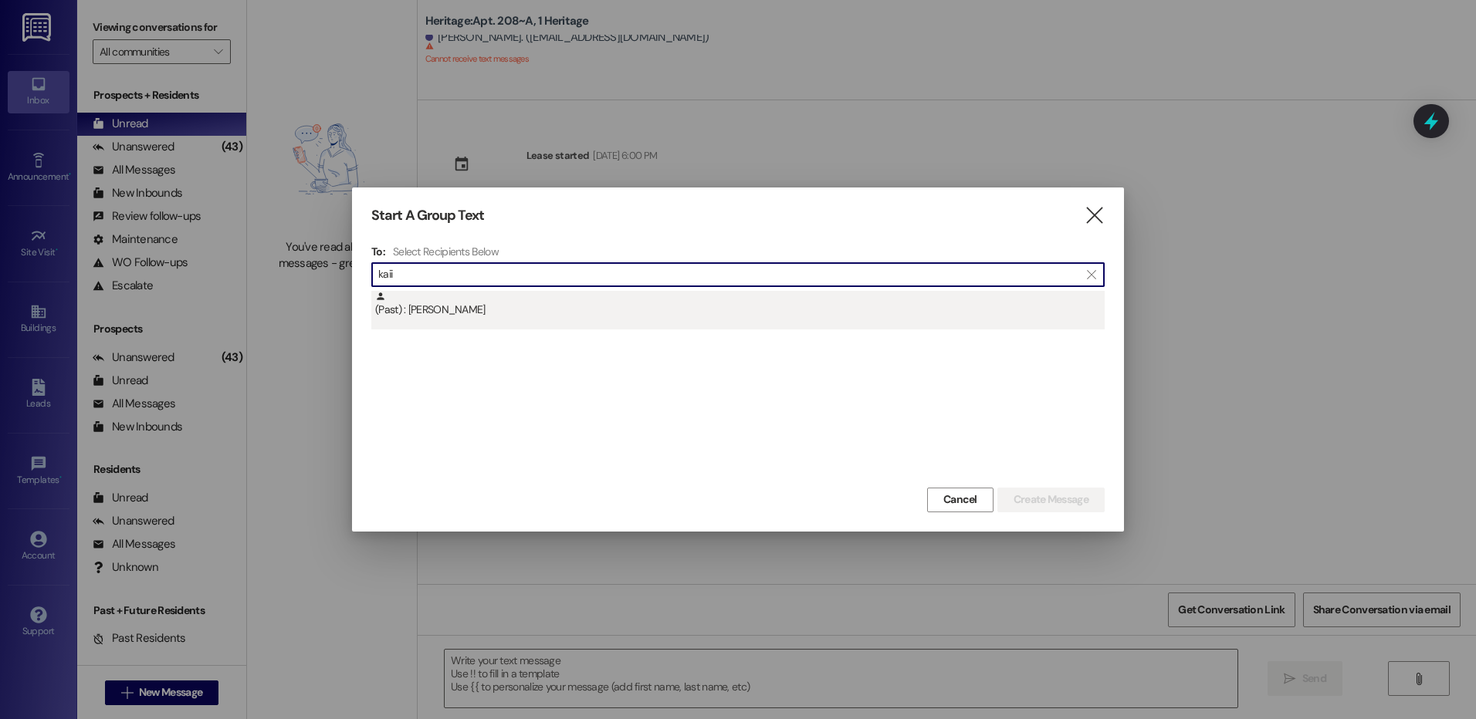
type input "kaii"
click at [576, 311] on div "(Past) : Kaii Sadiosa" at bounding box center [740, 304] width 730 height 27
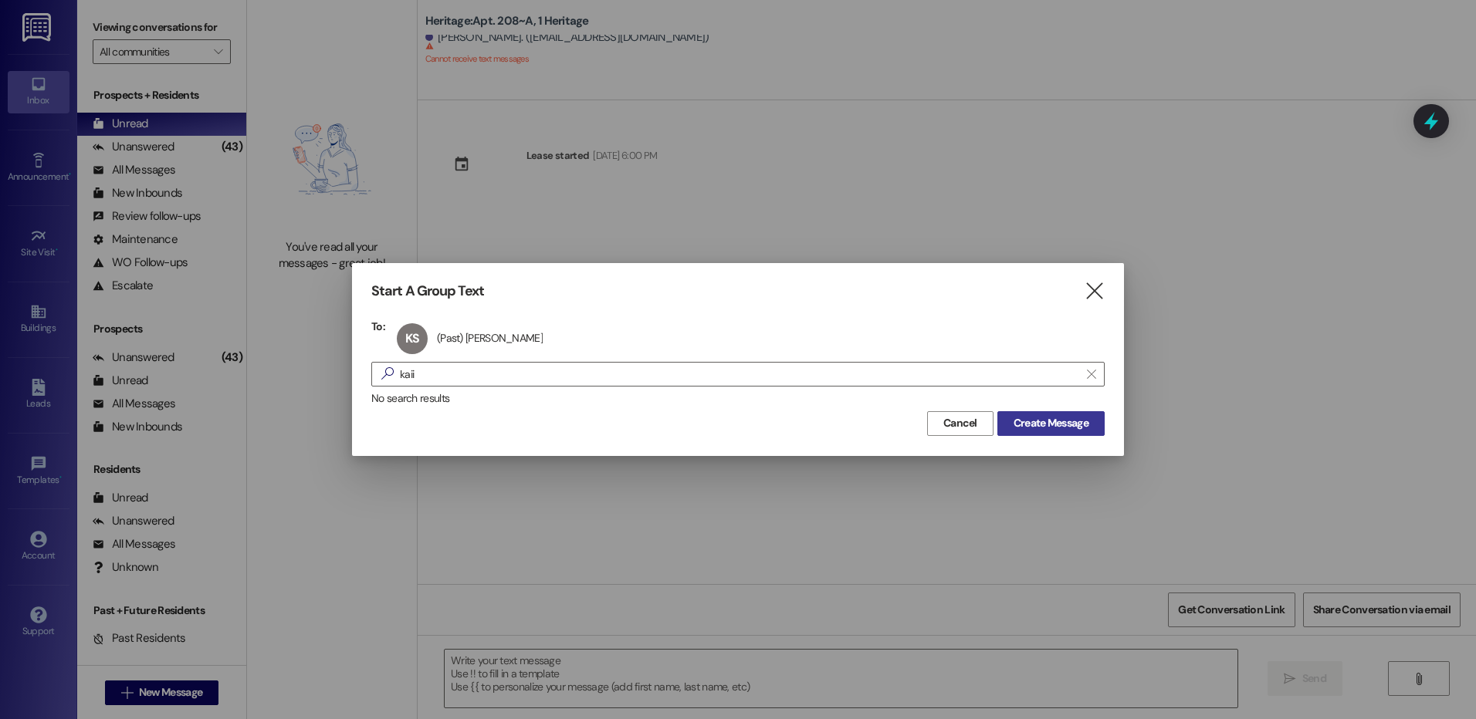
click at [1026, 424] on span "Create Message" at bounding box center [1051, 423] width 75 height 16
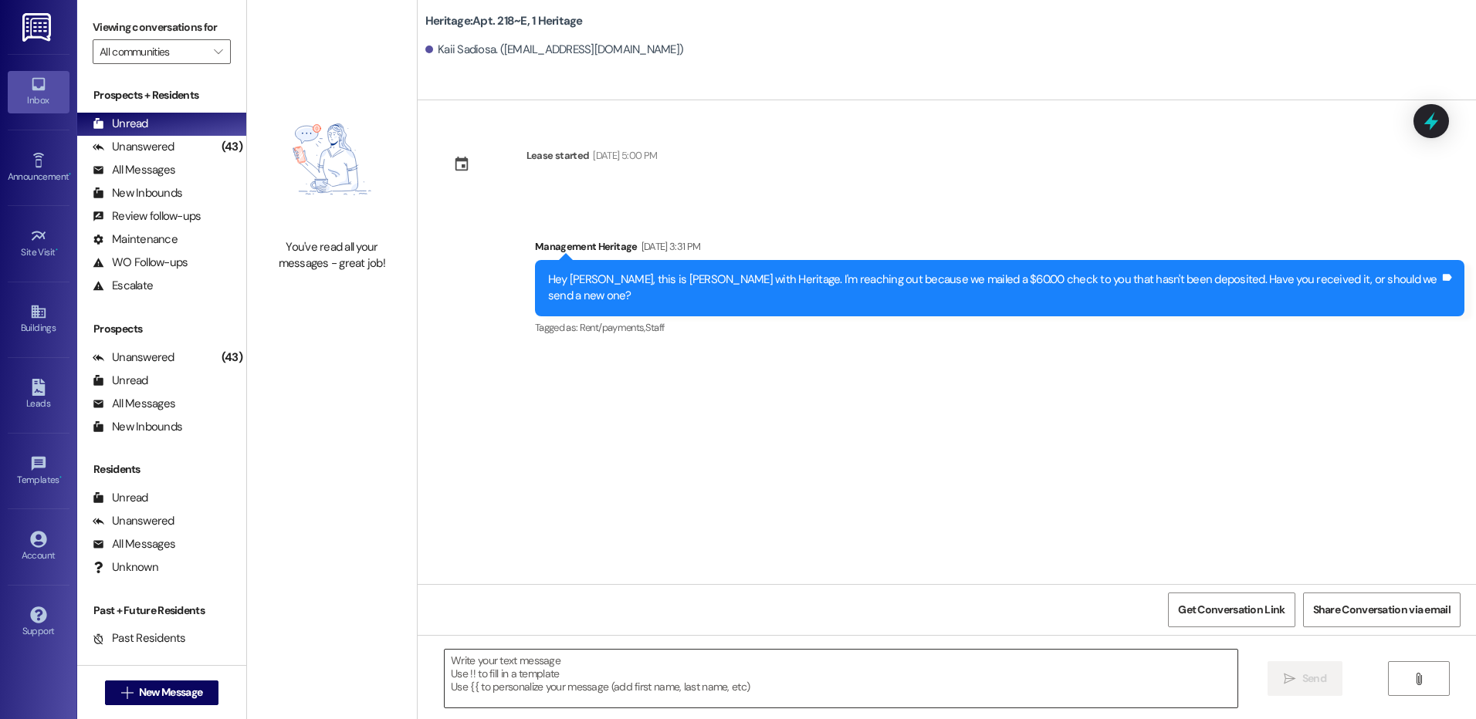
click at [669, 677] on textarea at bounding box center [841, 679] width 792 height 58
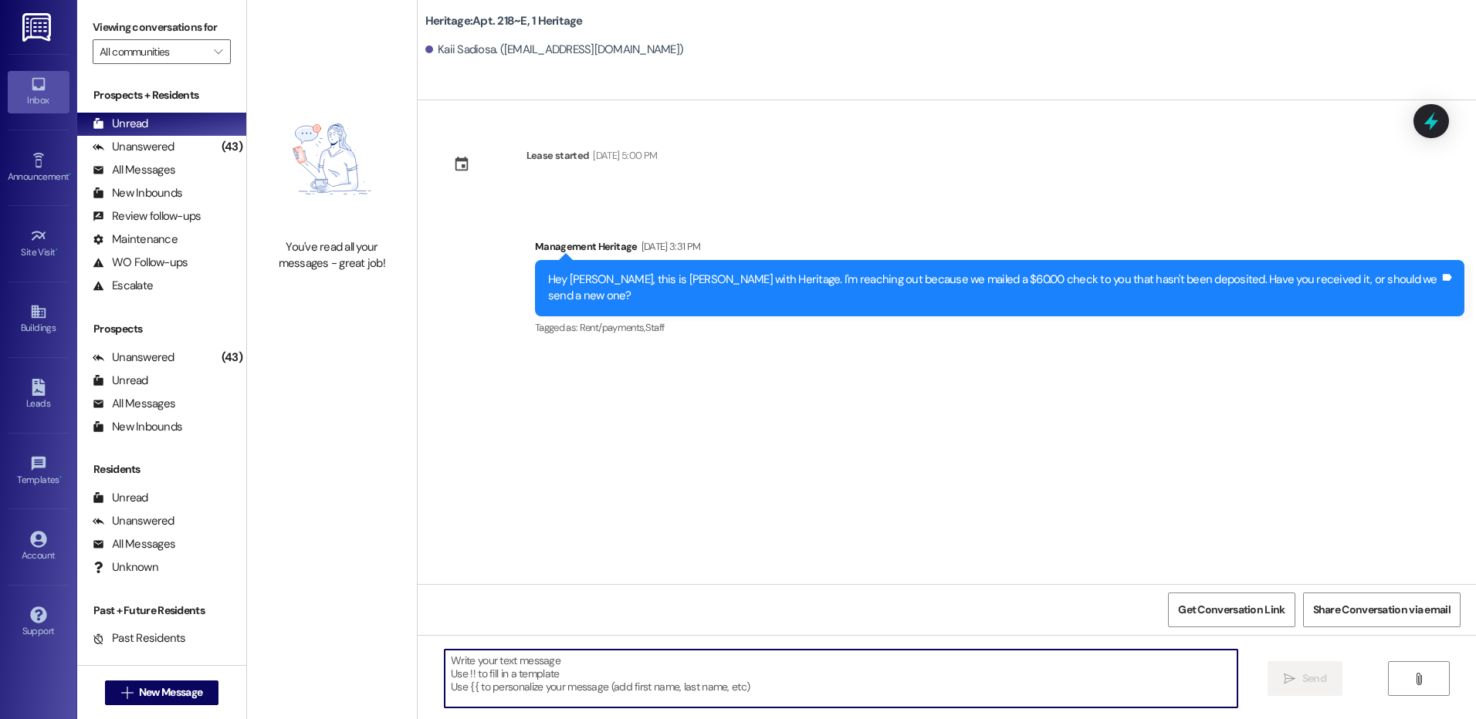
paste textarea "Hi Celeste! This is Paige with Heritage Apartments. I was informed that you hav…"
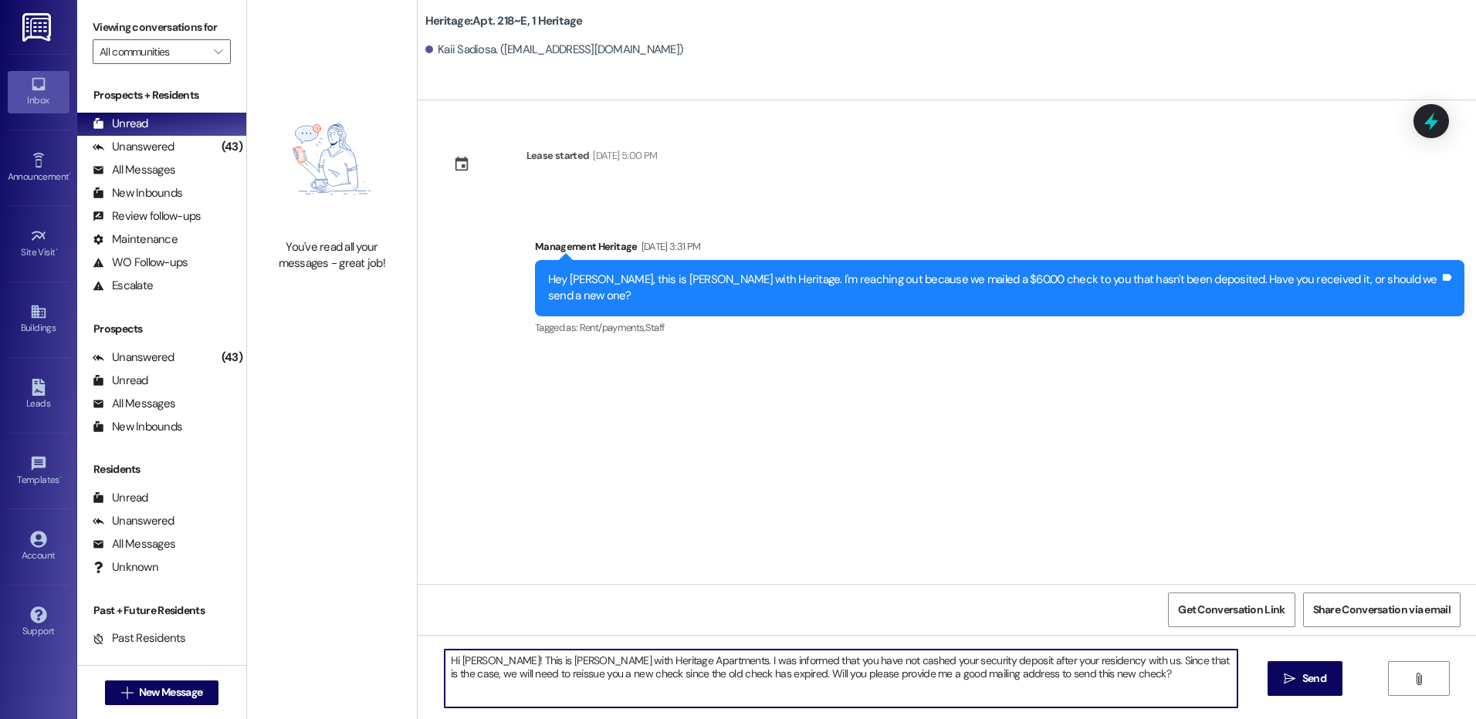
click at [488, 665] on textarea "Hi Celeste! This is Paige with Heritage Apartments. I was informed that you hav…" at bounding box center [841, 679] width 792 height 58
click at [472, 661] on textarea "Hi Celeste! This is Paige with Heritage Apartments. I was informed that you hav…" at bounding box center [841, 679] width 792 height 58
click at [472, 661] on textarea "Hi Kaii! This is Paige with Heritage Apartments. I was informed that you have n…" at bounding box center [841, 679] width 792 height 58
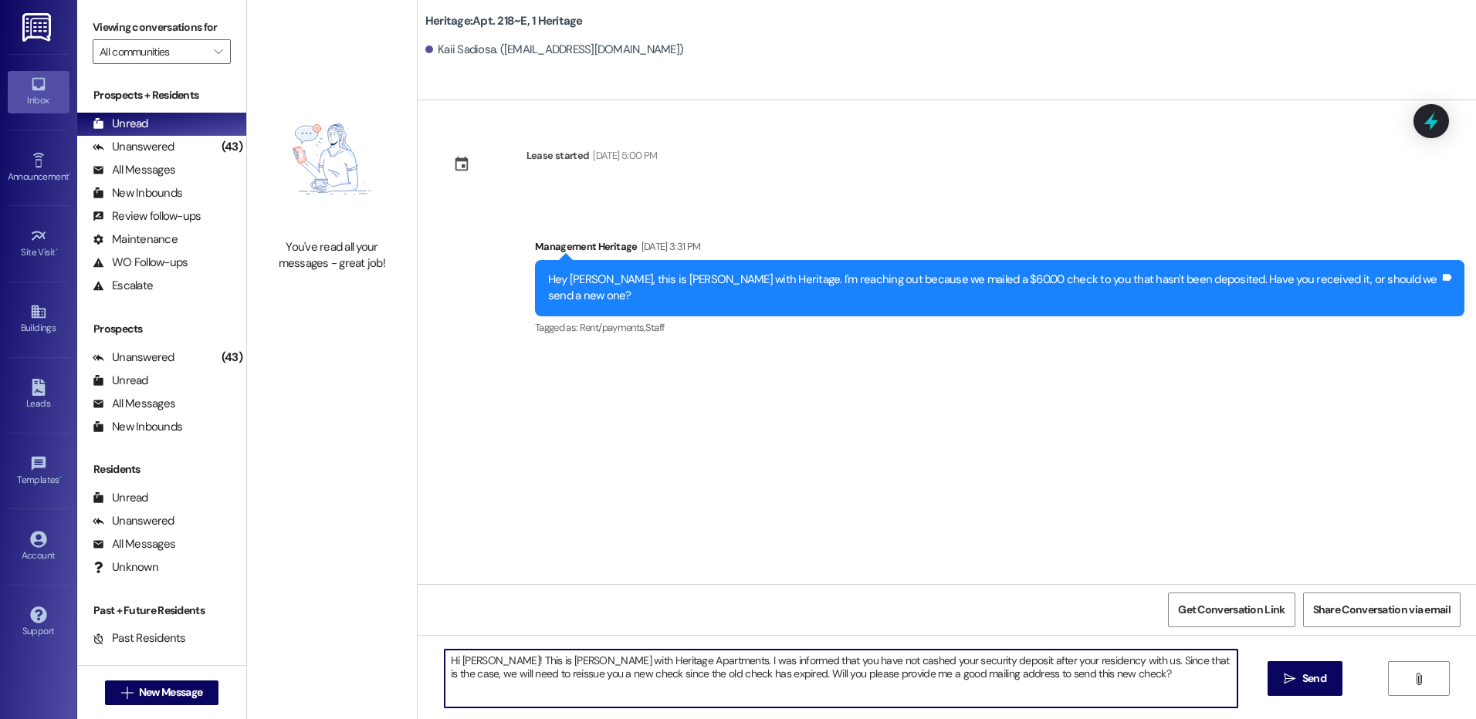
click at [472, 661] on textarea "Hi Kaii! This is Paige with Heritage Apartments. I was informed that you have n…" at bounding box center [841, 679] width 792 height 58
type textarea "Hi Kaii! This is Paige with Heritage Apartments. I was informed that you have n…"
click at [1268, 686] on button " Send" at bounding box center [1305, 679] width 75 height 35
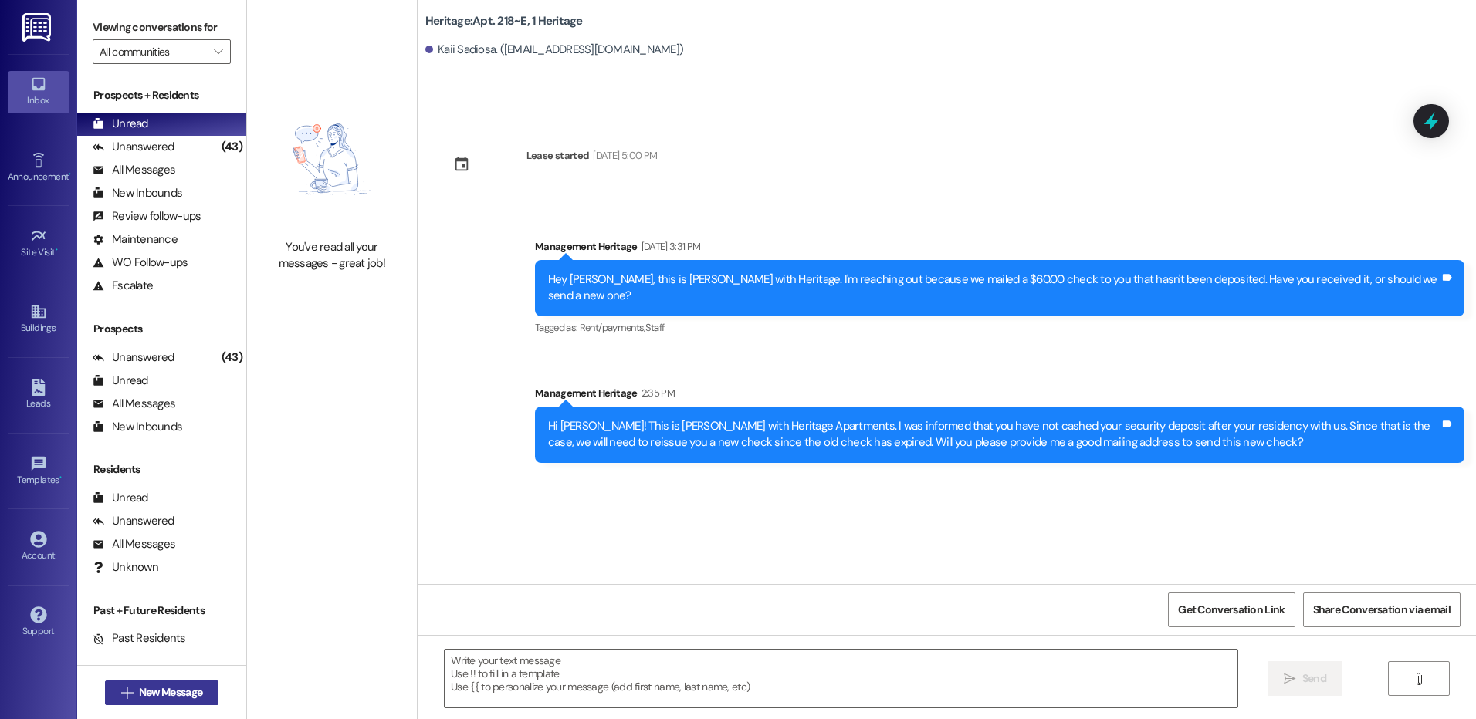
click at [183, 705] on button " New Message" at bounding box center [162, 693] width 114 height 25
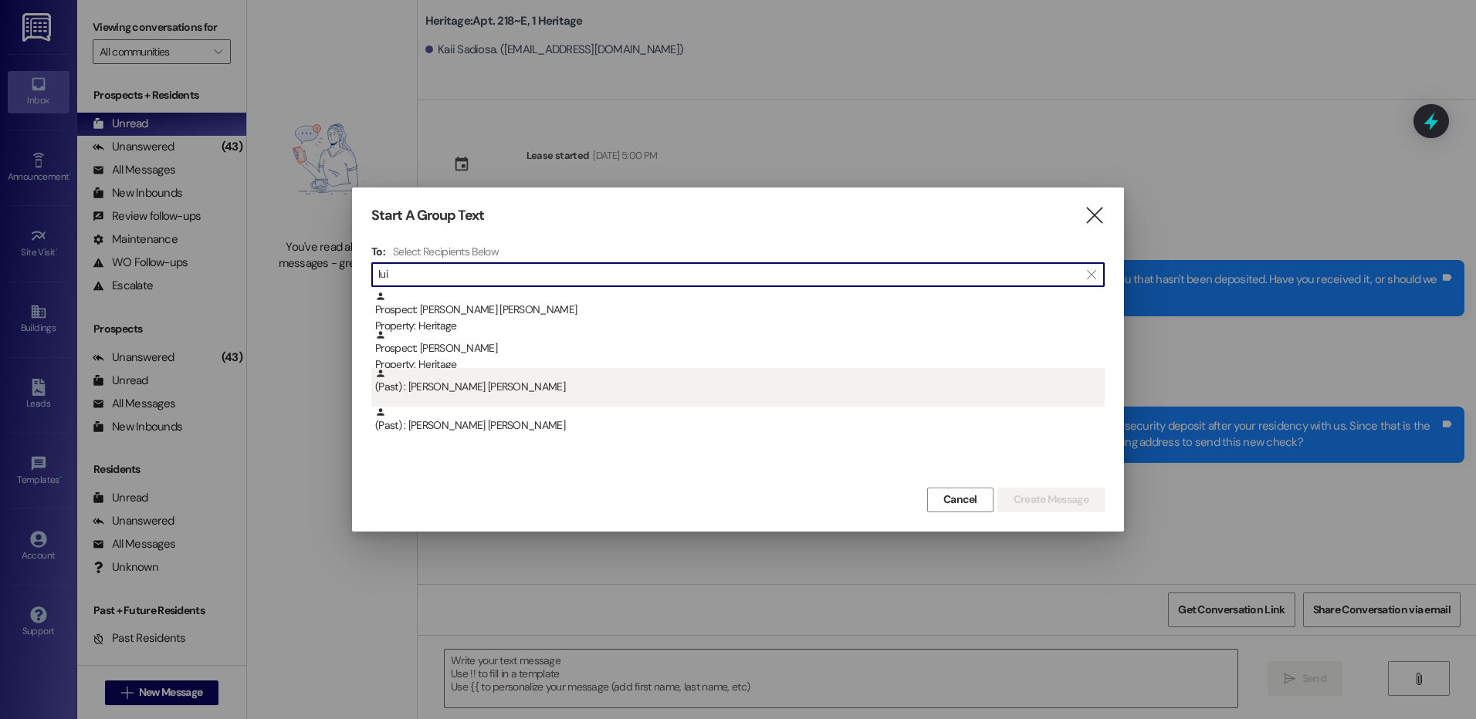
type input "lui"
click at [706, 399] on div "(Past) : Luiz Gabriel Honorio" at bounding box center [737, 387] width 733 height 39
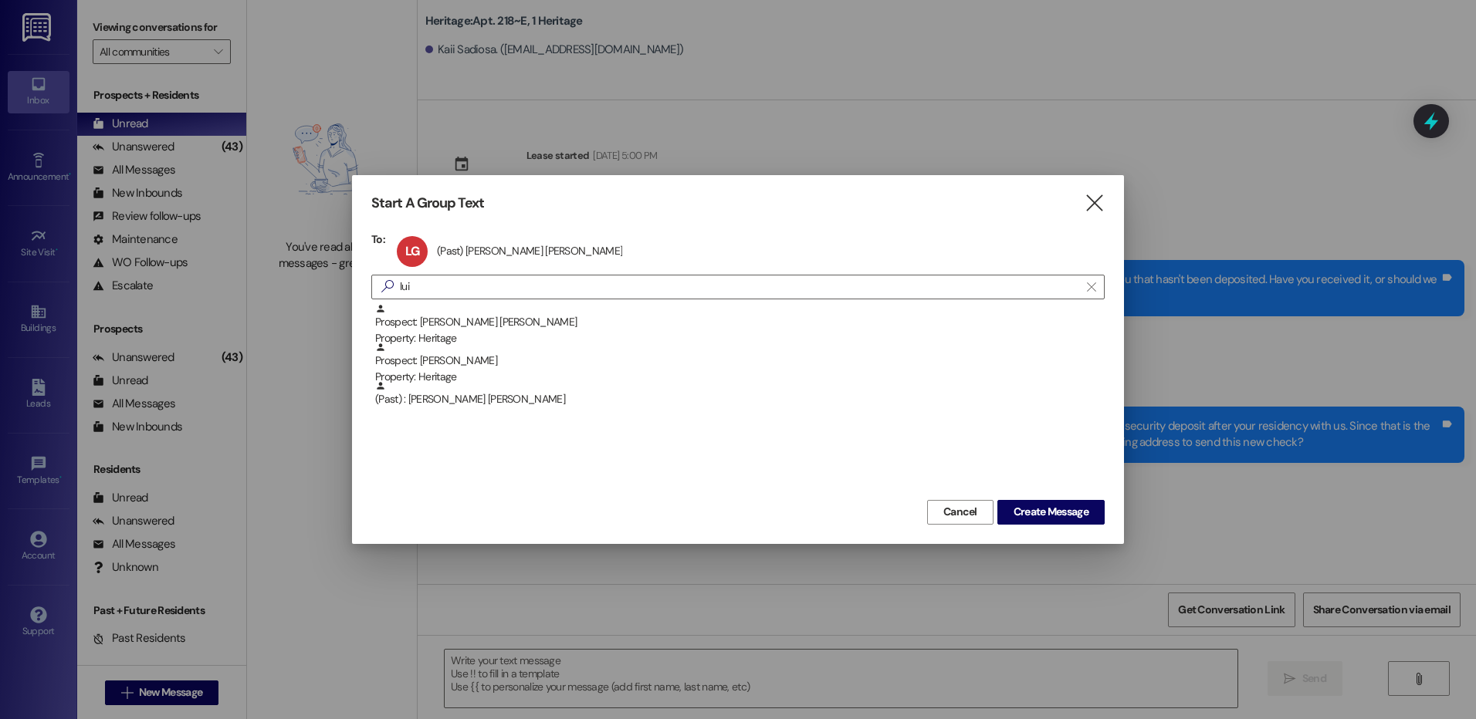
click at [1025, 496] on div "Prospect: Luiz Felipe Alves Property: Heritage Prospect: Luis Escobar Property:…" at bounding box center [737, 399] width 733 height 193
click at [1025, 511] on span "Create Message" at bounding box center [1051, 512] width 75 height 16
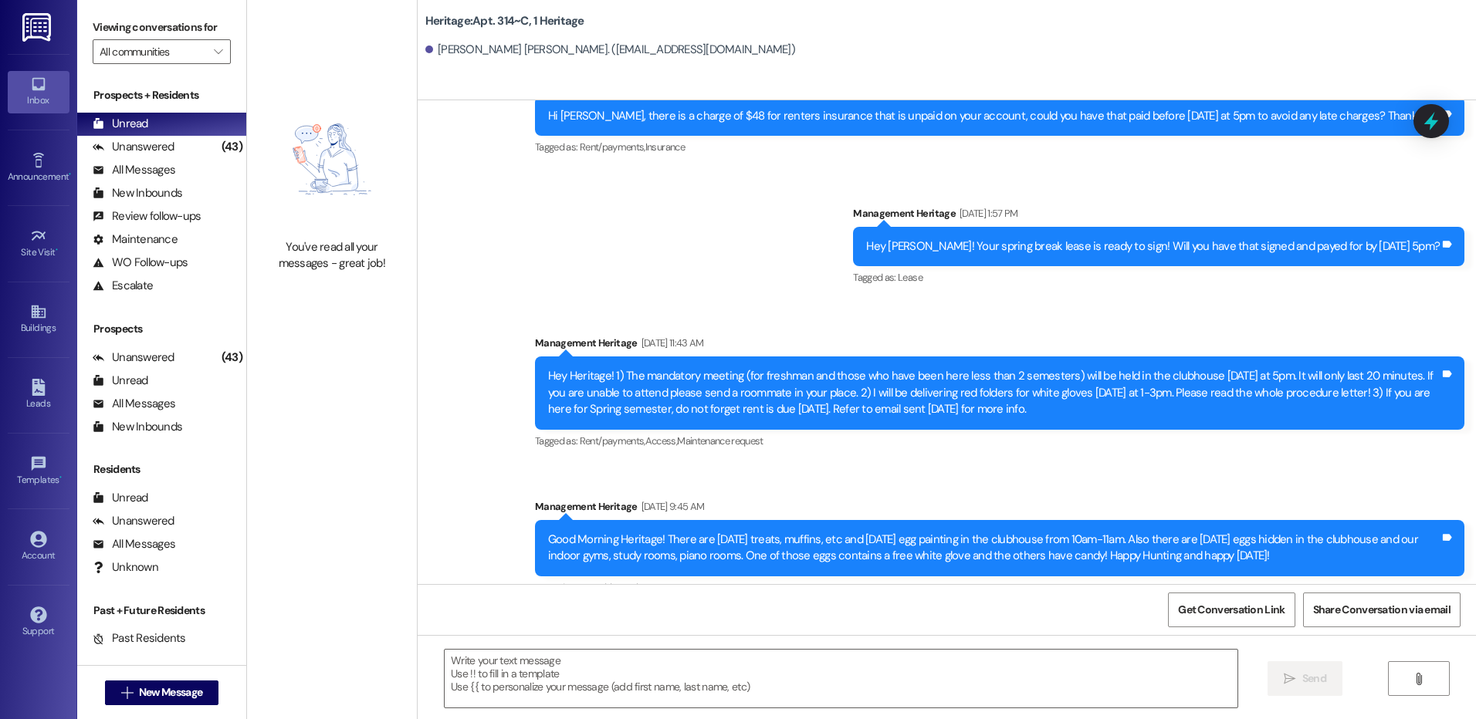
scroll to position [8536, 0]
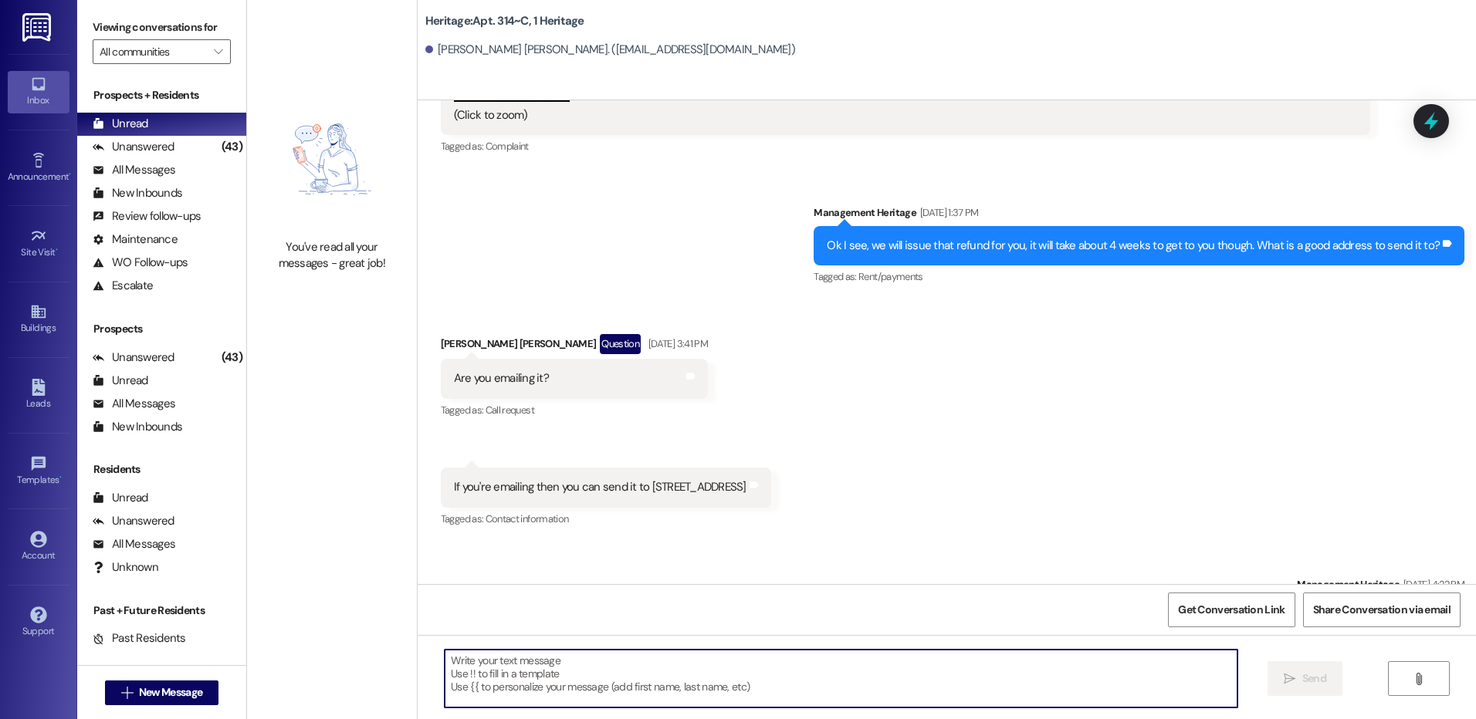
click at [648, 696] on textarea at bounding box center [841, 679] width 792 height 58
paste textarea "Hi Kaii! This is Paige with Heritage Apartments. I was informed that you have n…"
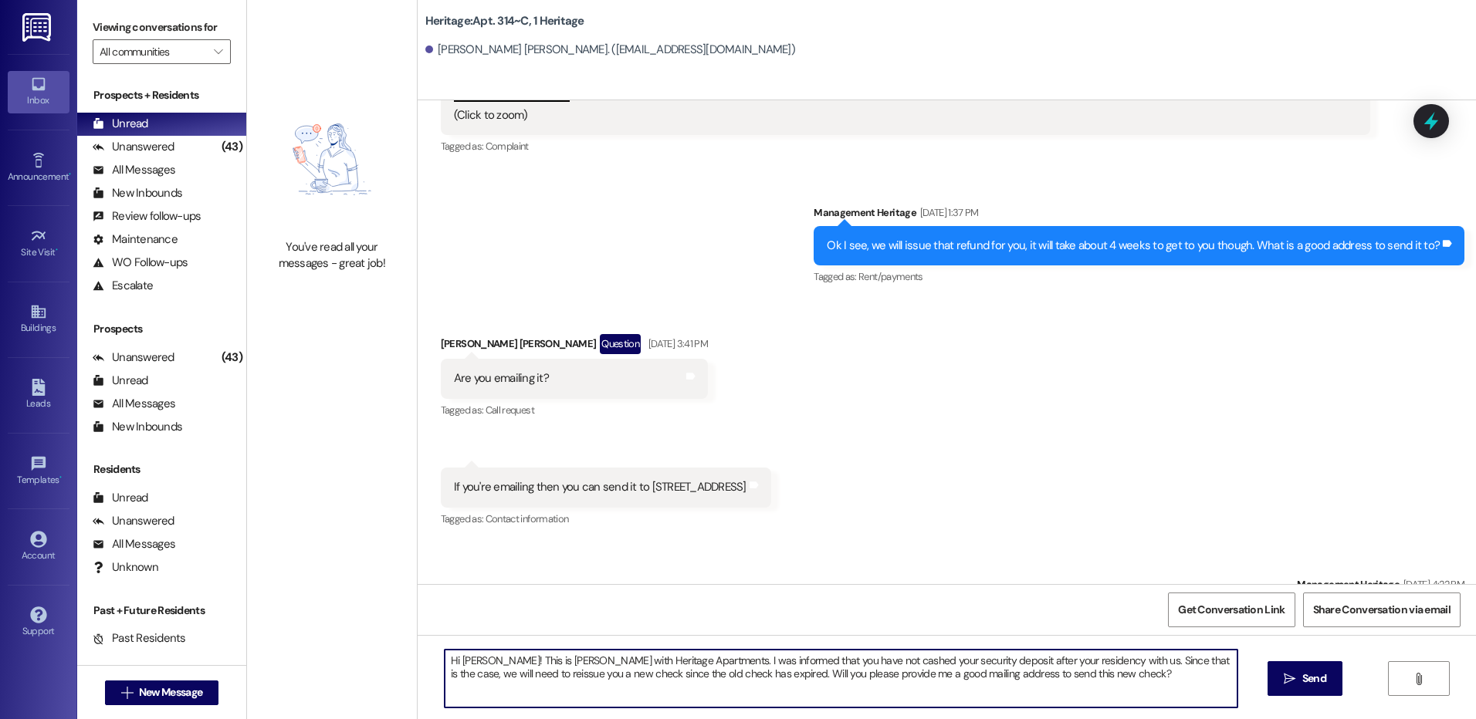
click at [460, 661] on textarea "Hi Kaii! This is Paige with Heritage Apartments. I was informed that you have n…" at bounding box center [841, 679] width 792 height 58
type textarea "Hi Luiz! This is Paige with Heritage Apartments. I was informed that you have n…"
click at [1295, 675] on span " Send" at bounding box center [1305, 679] width 49 height 16
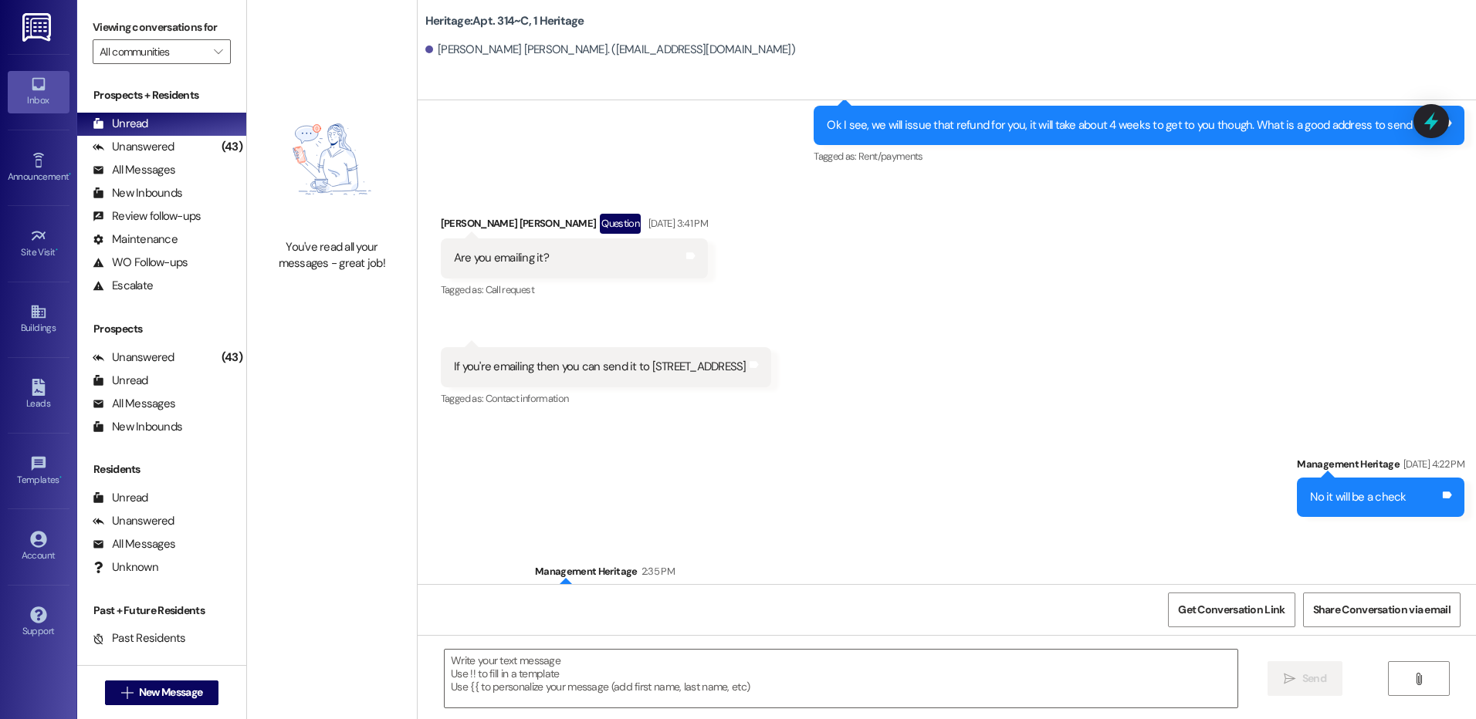
scroll to position [8660, 0]
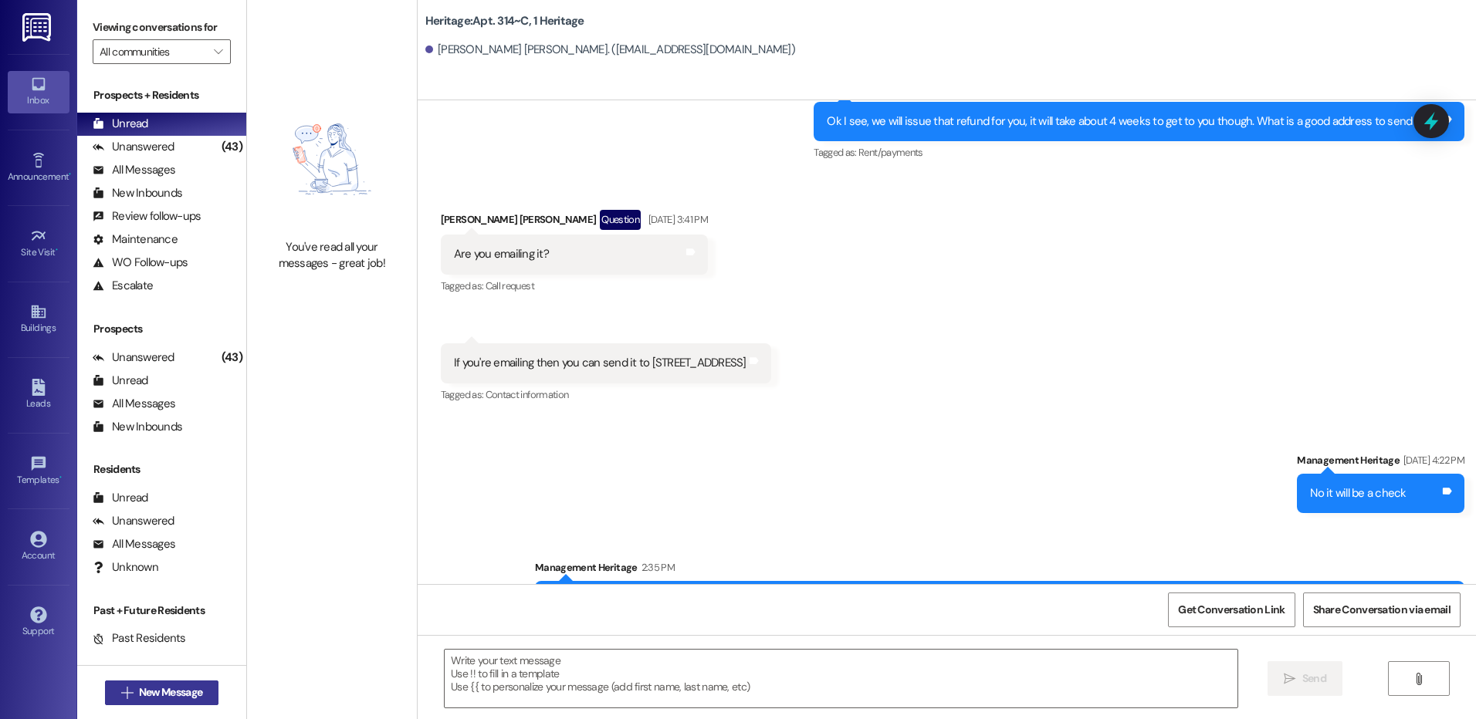
click at [183, 699] on span "New Message" at bounding box center [170, 693] width 63 height 16
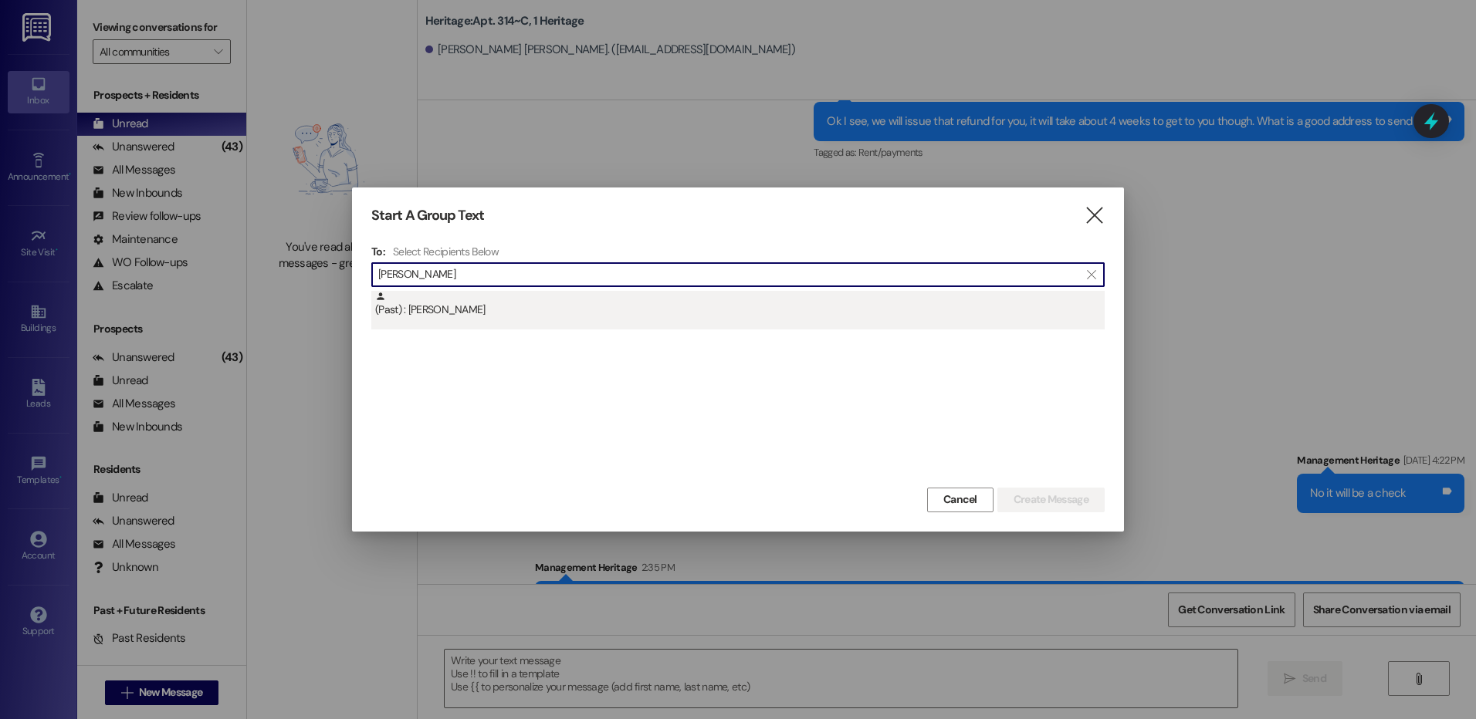
type input "matthew tay"
click at [635, 323] on div "(Past) : Matthew Taylor" at bounding box center [737, 310] width 733 height 39
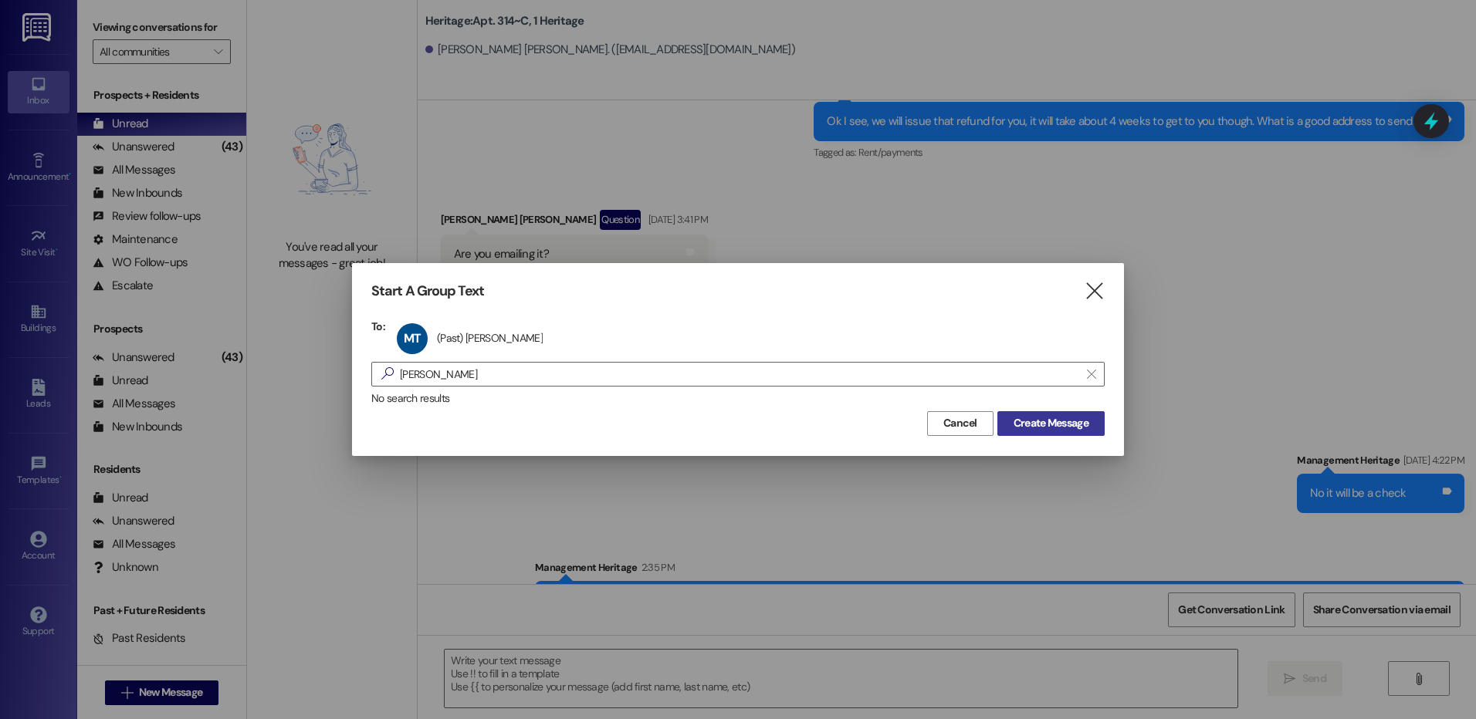
click at [1096, 427] on button "Create Message" at bounding box center [1050, 423] width 107 height 25
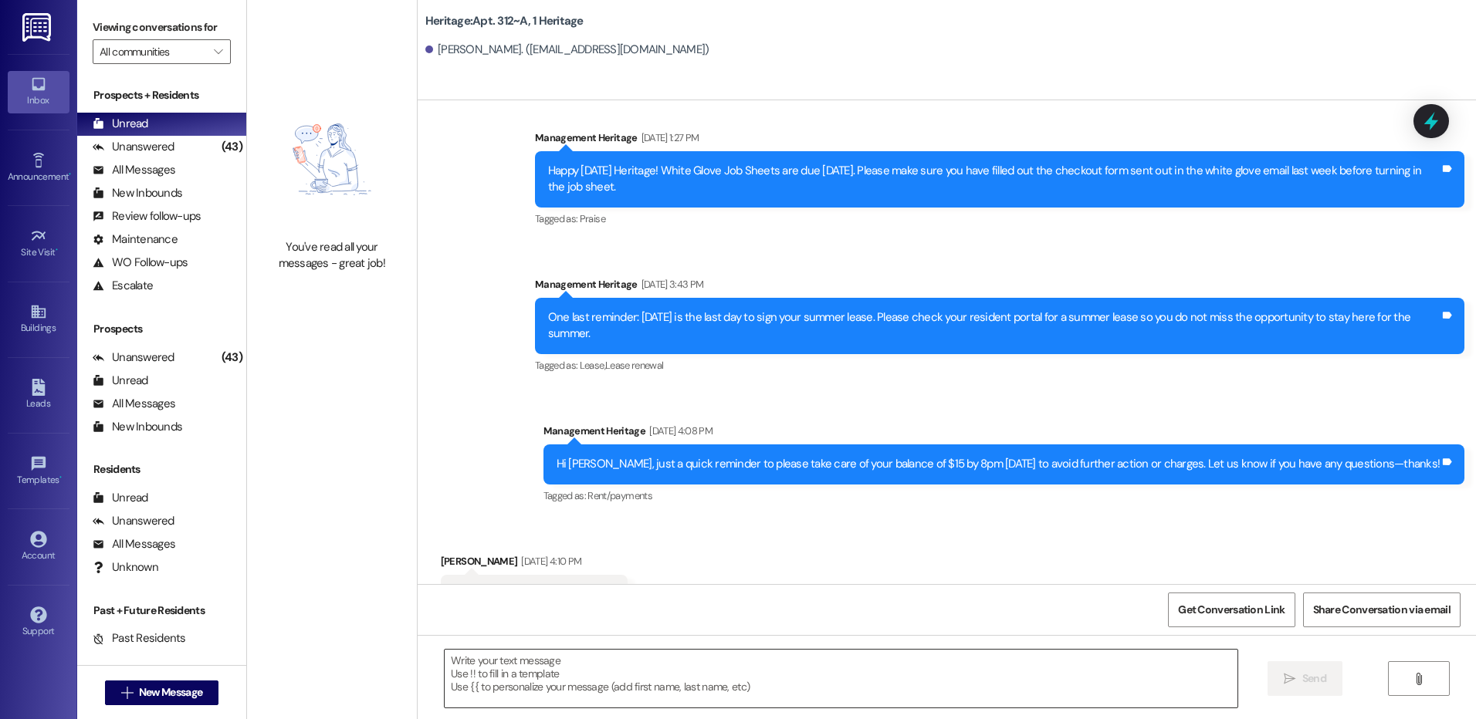
scroll to position [19300, 0]
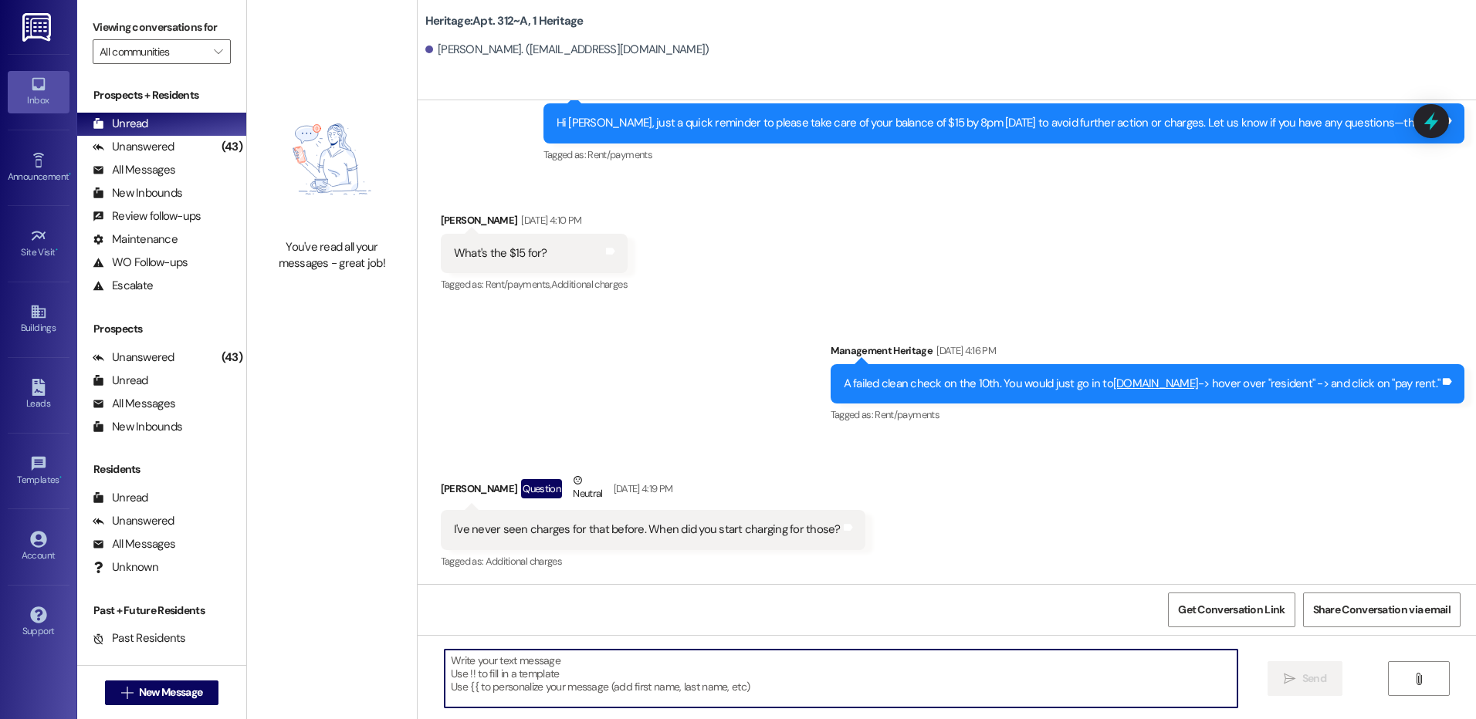
click at [539, 665] on textarea at bounding box center [841, 679] width 792 height 58
paste textarea "Hi Kaii! This is Paige with Heritage Apartments. I was informed that you have n…"
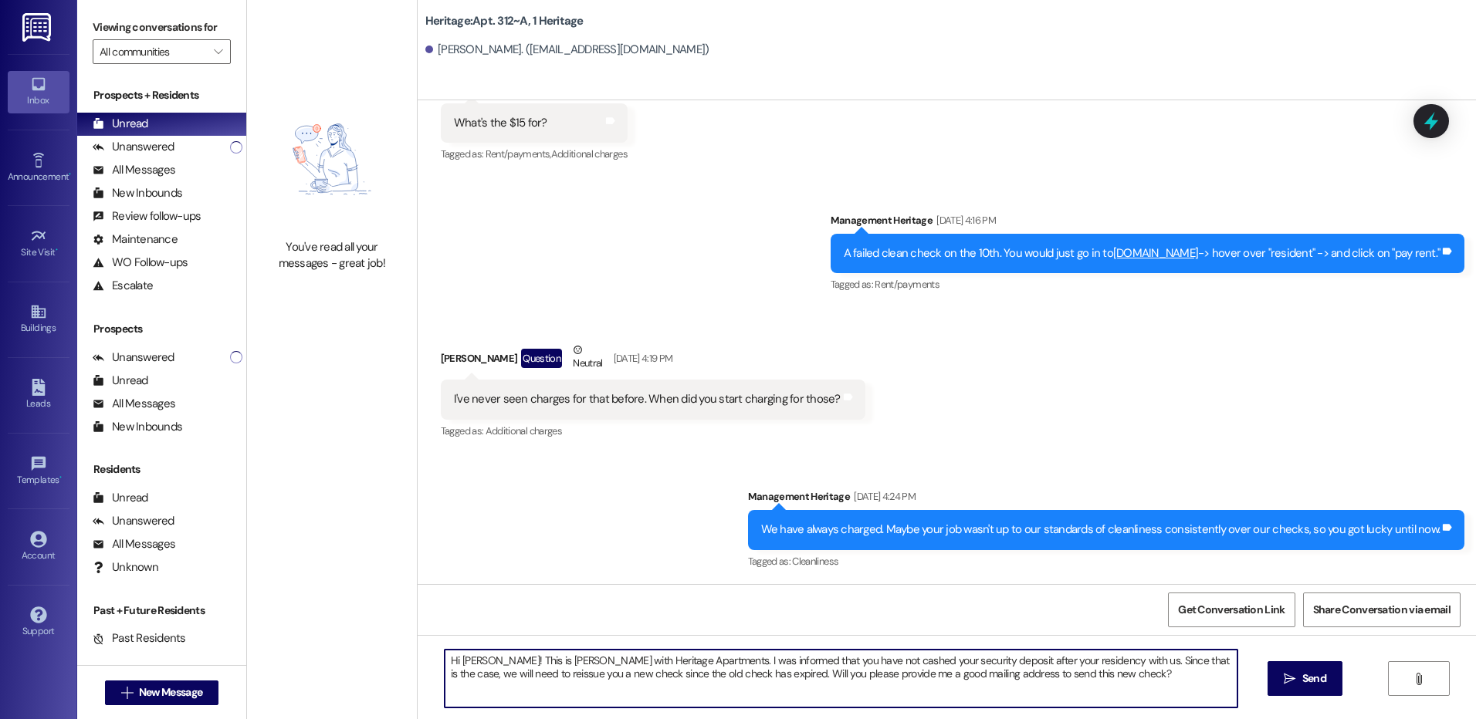
scroll to position [19431, 0]
click at [458, 663] on textarea "Hi Kaii! This is Paige with Heritage Apartments. I was informed that you have n…" at bounding box center [841, 679] width 792 height 58
click at [459, 662] on textarea "Hi Matthew! This is Paige with Heritage Apartments. I was informed that you hav…" at bounding box center [841, 679] width 792 height 58
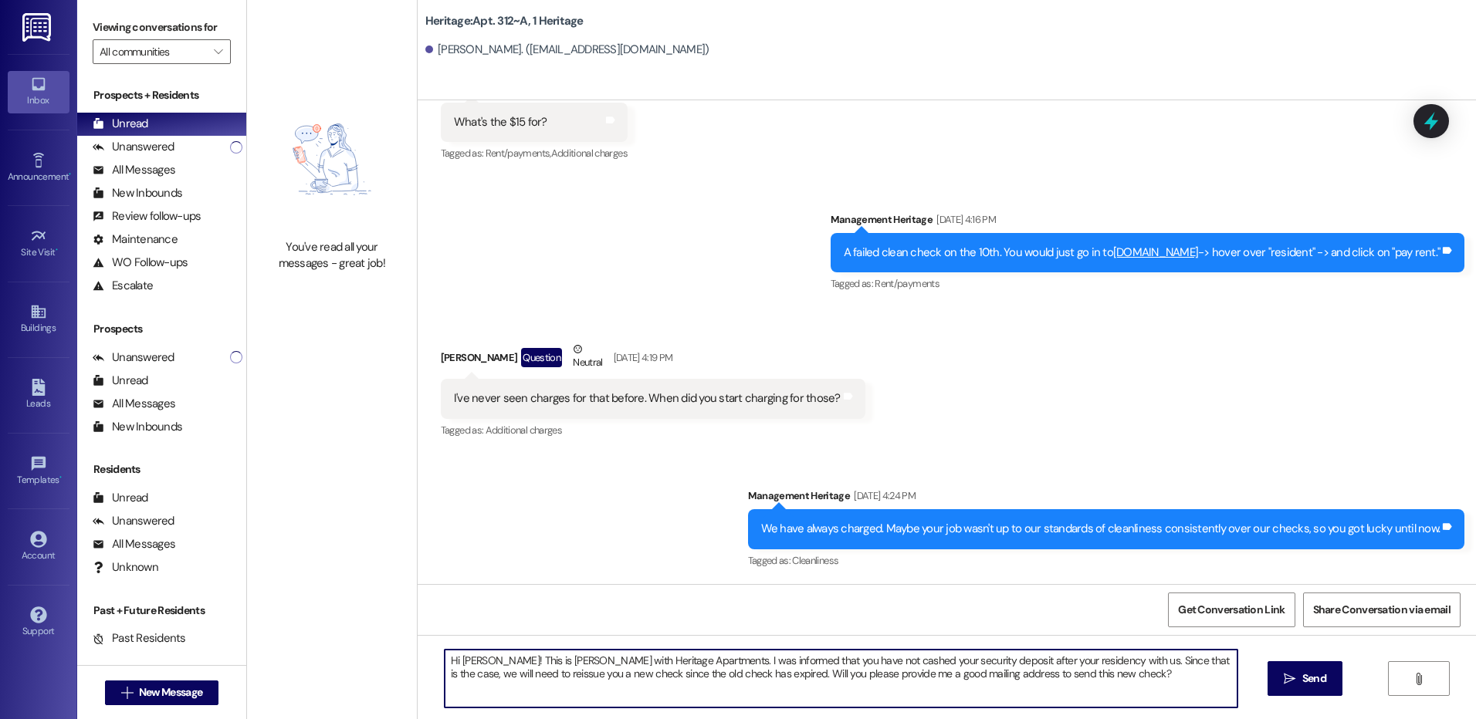
click at [459, 662] on textarea "Hi Matthew! This is Paige with Heritage Apartments. I was informed that you hav…" at bounding box center [841, 679] width 792 height 58
type textarea "Hi Matthew! This is Paige with Heritage Apartments. I was informed that you hav…"
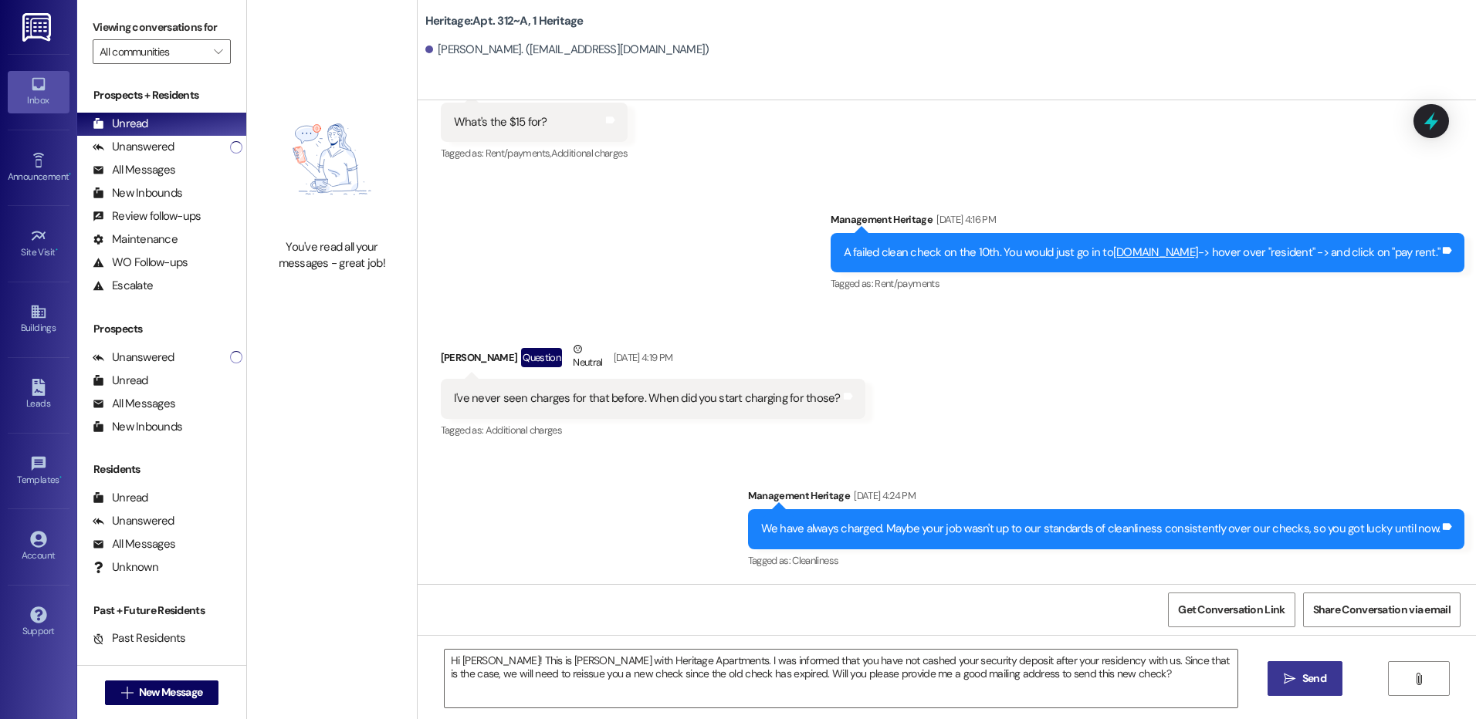
click at [1293, 669] on button " Send" at bounding box center [1305, 679] width 75 height 35
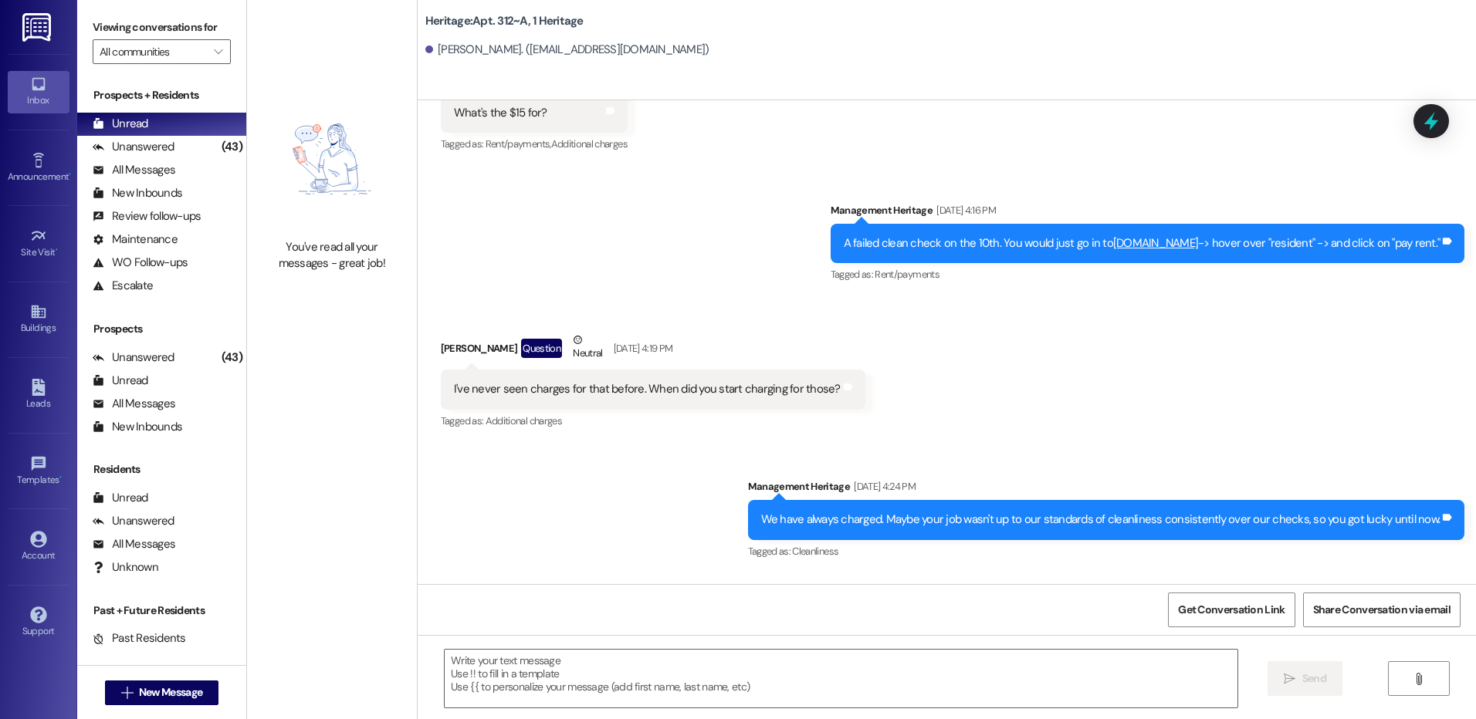
scroll to position [19555, 0]
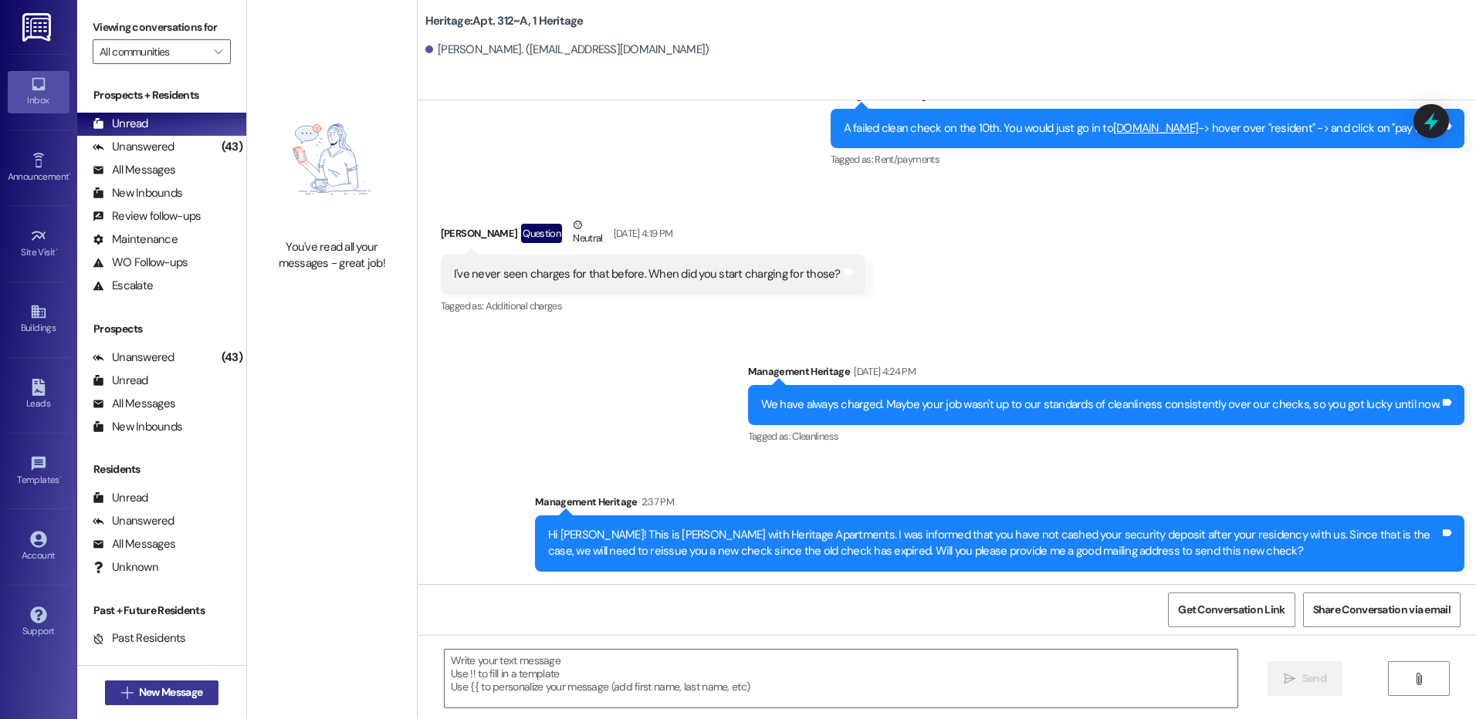
click at [195, 691] on span "New Message" at bounding box center [170, 693] width 63 height 16
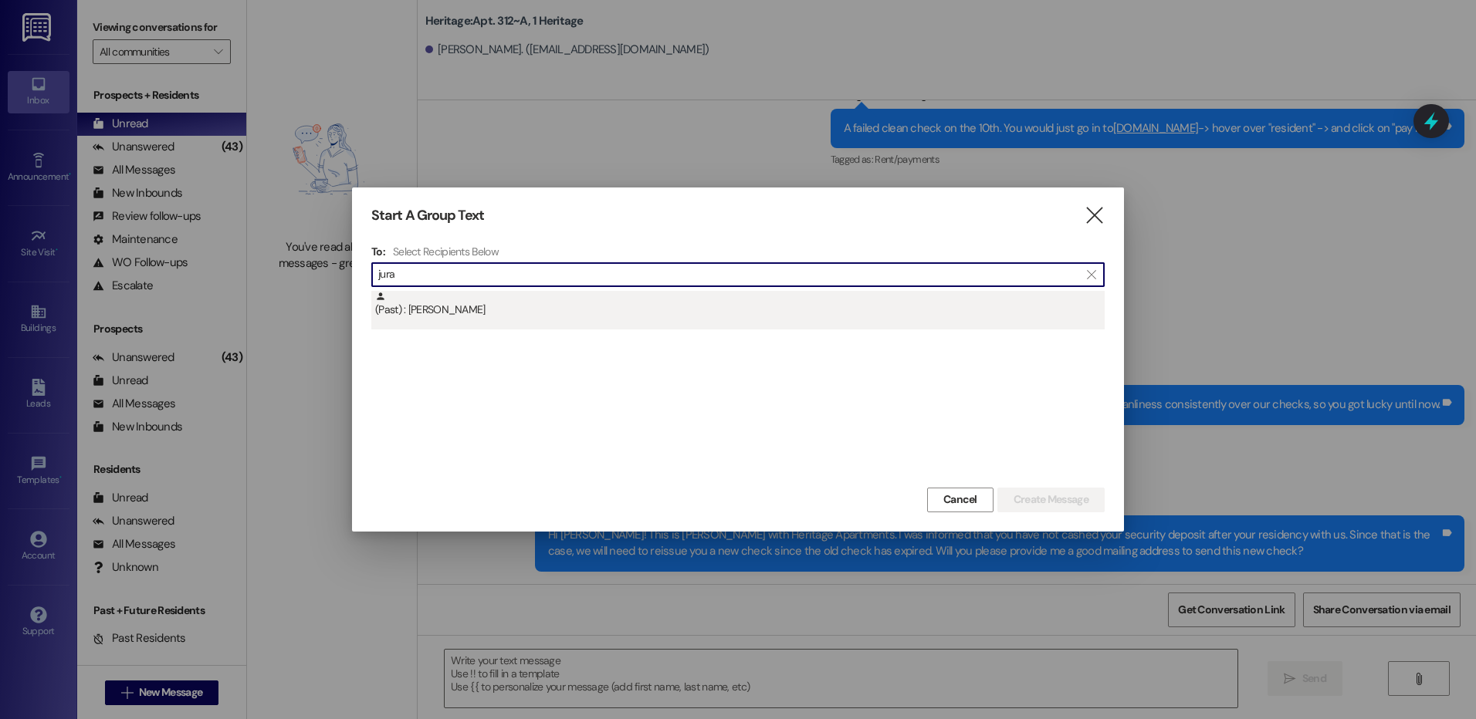
type input "jura"
click at [644, 320] on div "(Past) : Natalia Jurado" at bounding box center [737, 310] width 733 height 39
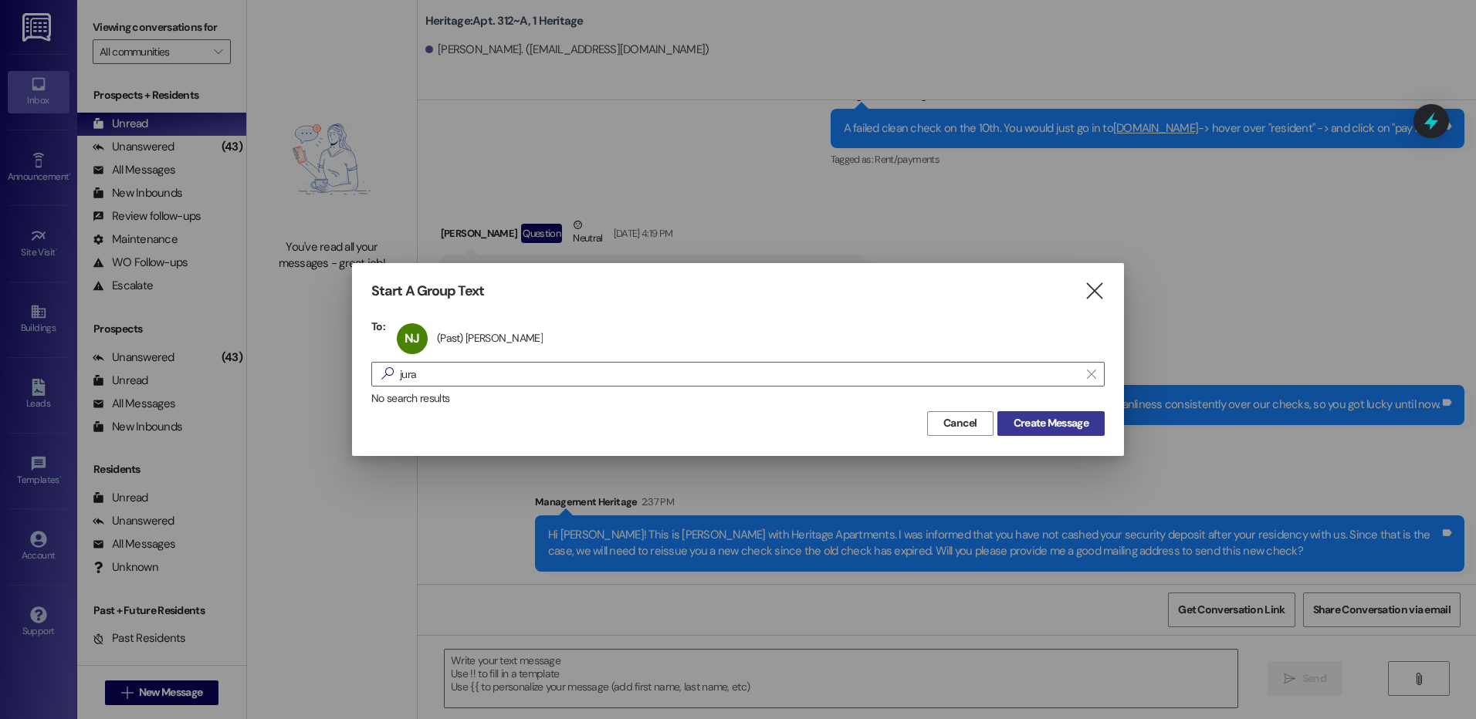
click at [1029, 425] on span "Create Message" at bounding box center [1051, 423] width 75 height 16
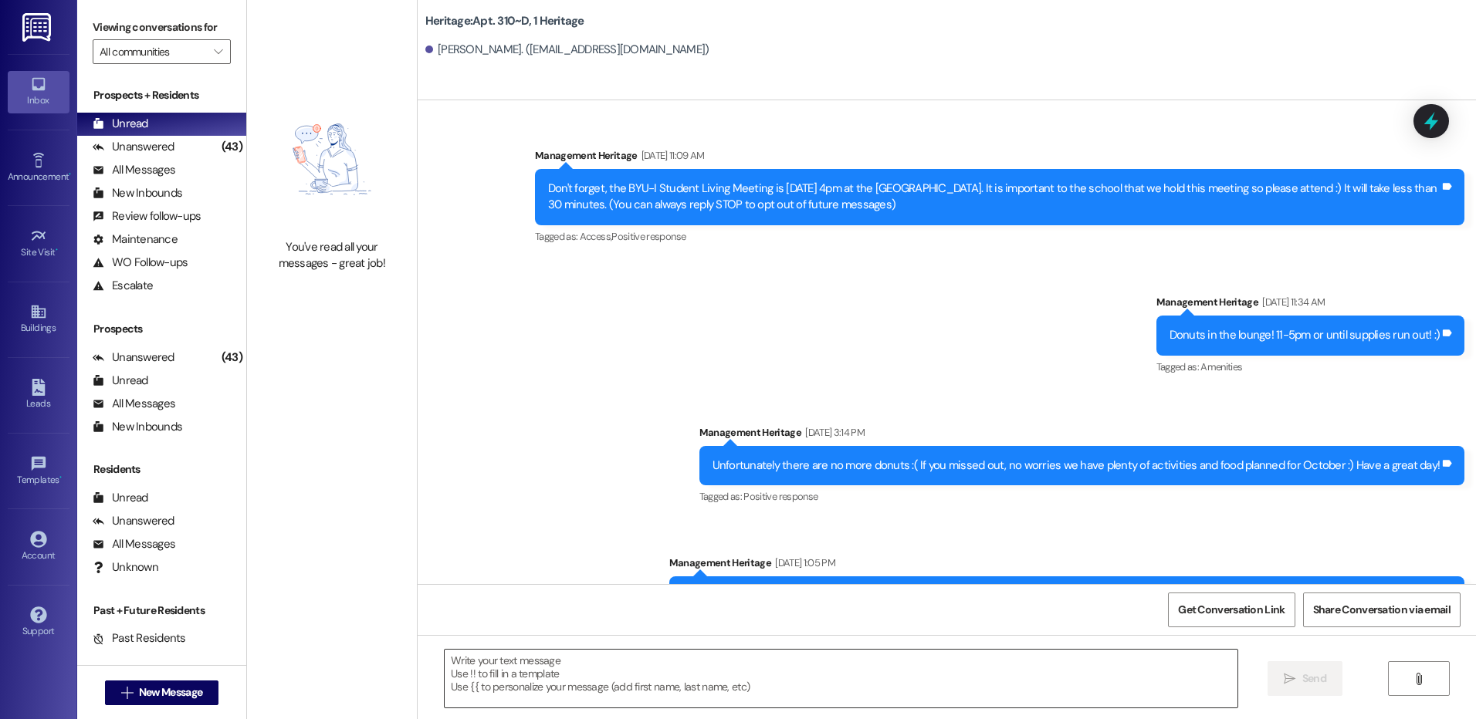
click at [595, 695] on textarea at bounding box center [841, 679] width 792 height 58
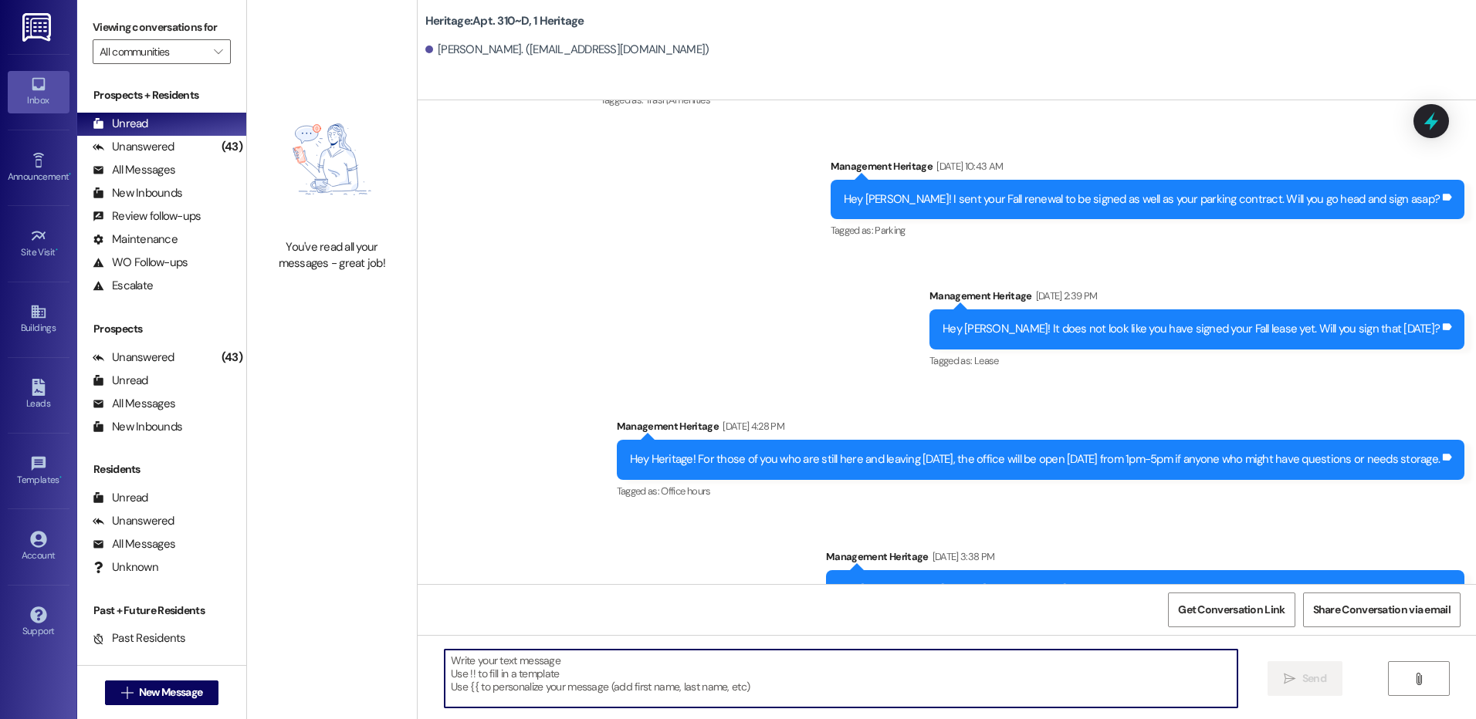
scroll to position [16657, 0]
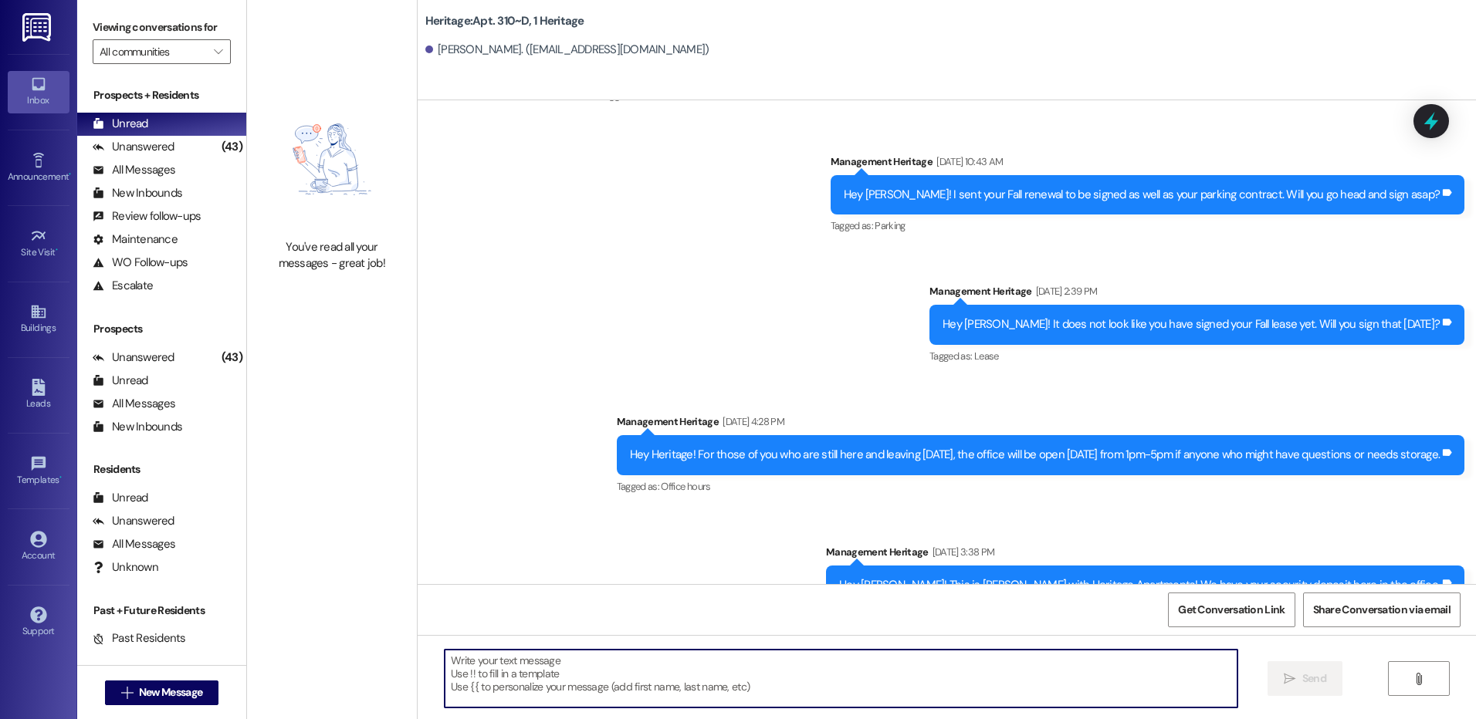
drag, startPoint x: 740, startPoint y: 694, endPoint x: 736, endPoint y: 686, distance: 8.6
click at [737, 693] on textarea at bounding box center [841, 679] width 792 height 58
click at [726, 663] on textarea at bounding box center [841, 679] width 792 height 58
click at [729, 672] on textarea at bounding box center [841, 679] width 792 height 58
click at [726, 669] on textarea at bounding box center [841, 679] width 792 height 58
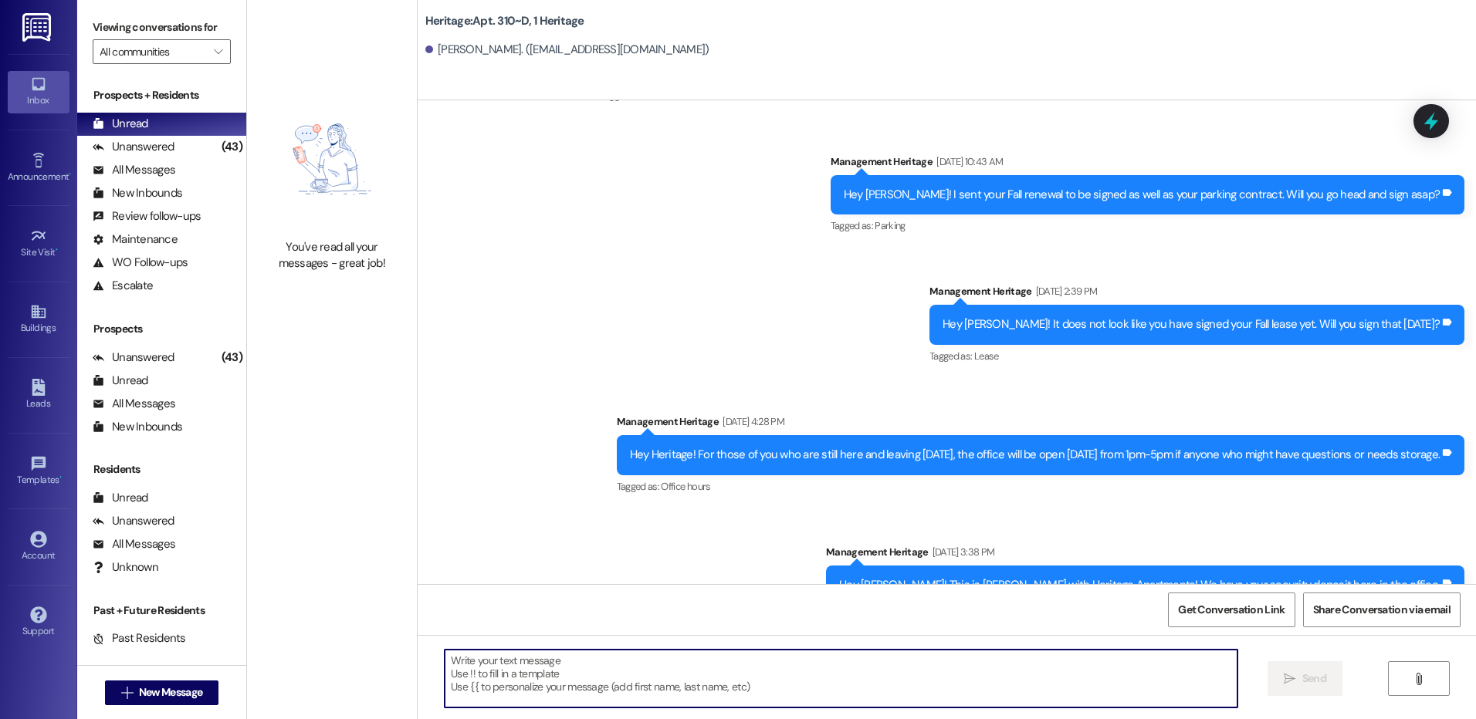
paste textarea "Hi Matthew! This is Paige with Heritage Apartments. I was informed that you hav…"
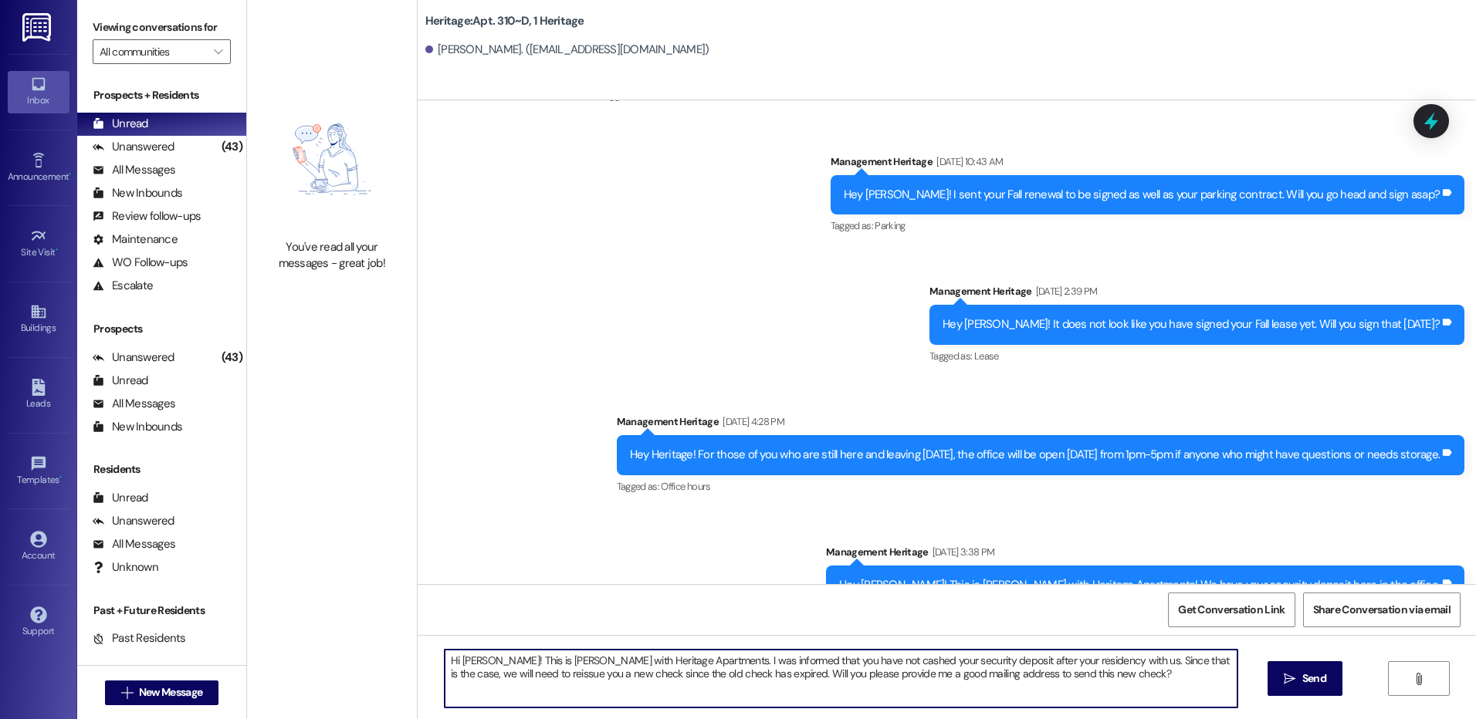
click at [486, 659] on textarea "Hi Matthew! This is Paige with Heritage Apartments. I was informed that you hav…" at bounding box center [841, 679] width 792 height 58
click at [1034, 686] on textarea "Hi Natalia! This is Paige with Heritage Apartments. I was informed that you hav…" at bounding box center [841, 679] width 792 height 58
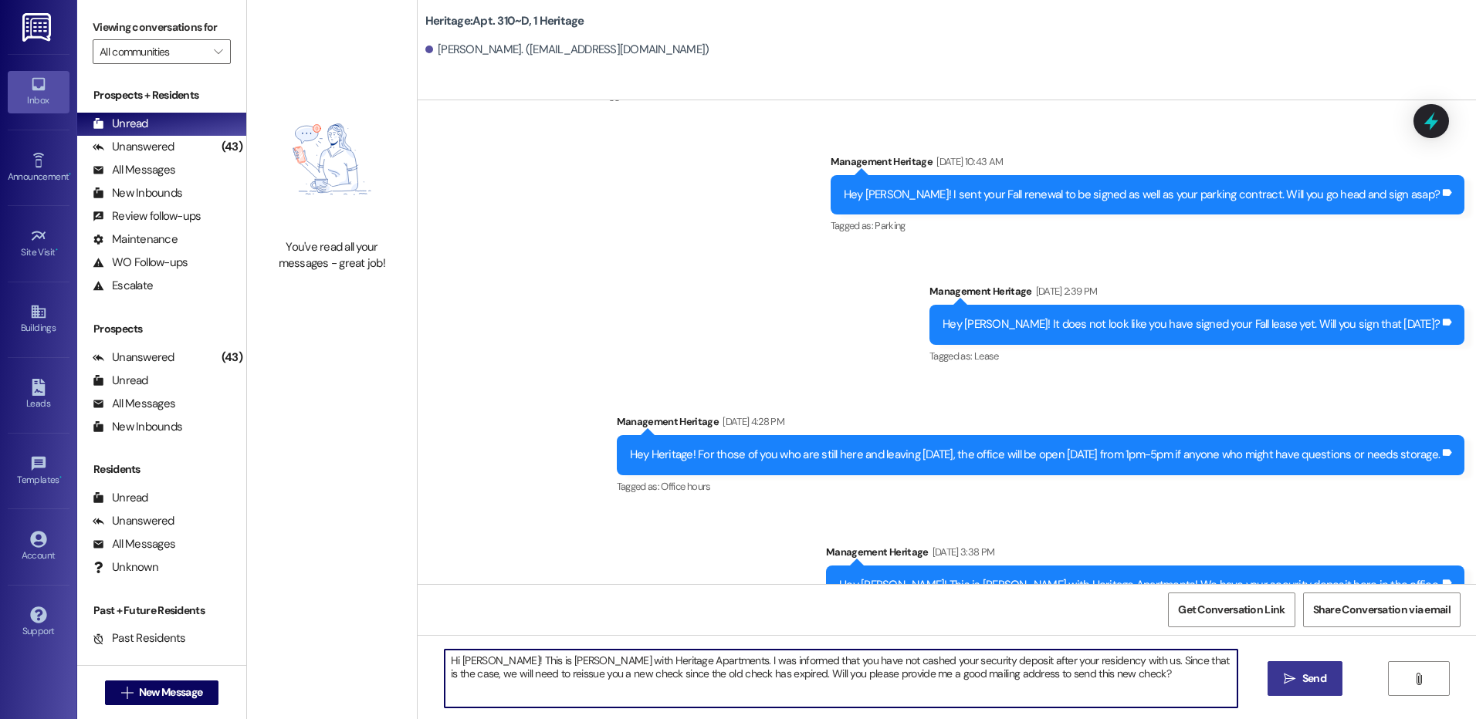
type textarea "Hi Natalia! This is Paige with Heritage Apartments. I was informed that you hav…"
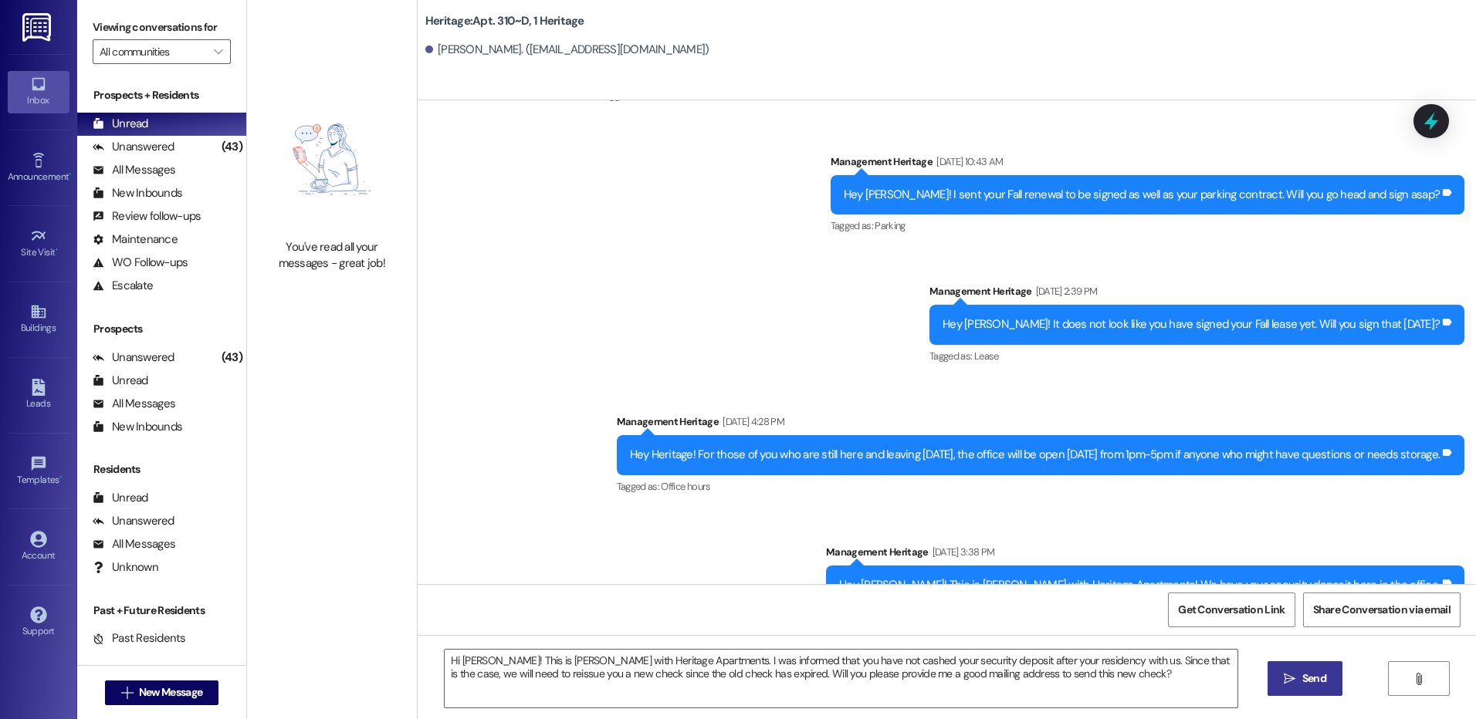
click at [1295, 669] on button " Send" at bounding box center [1305, 679] width 75 height 35
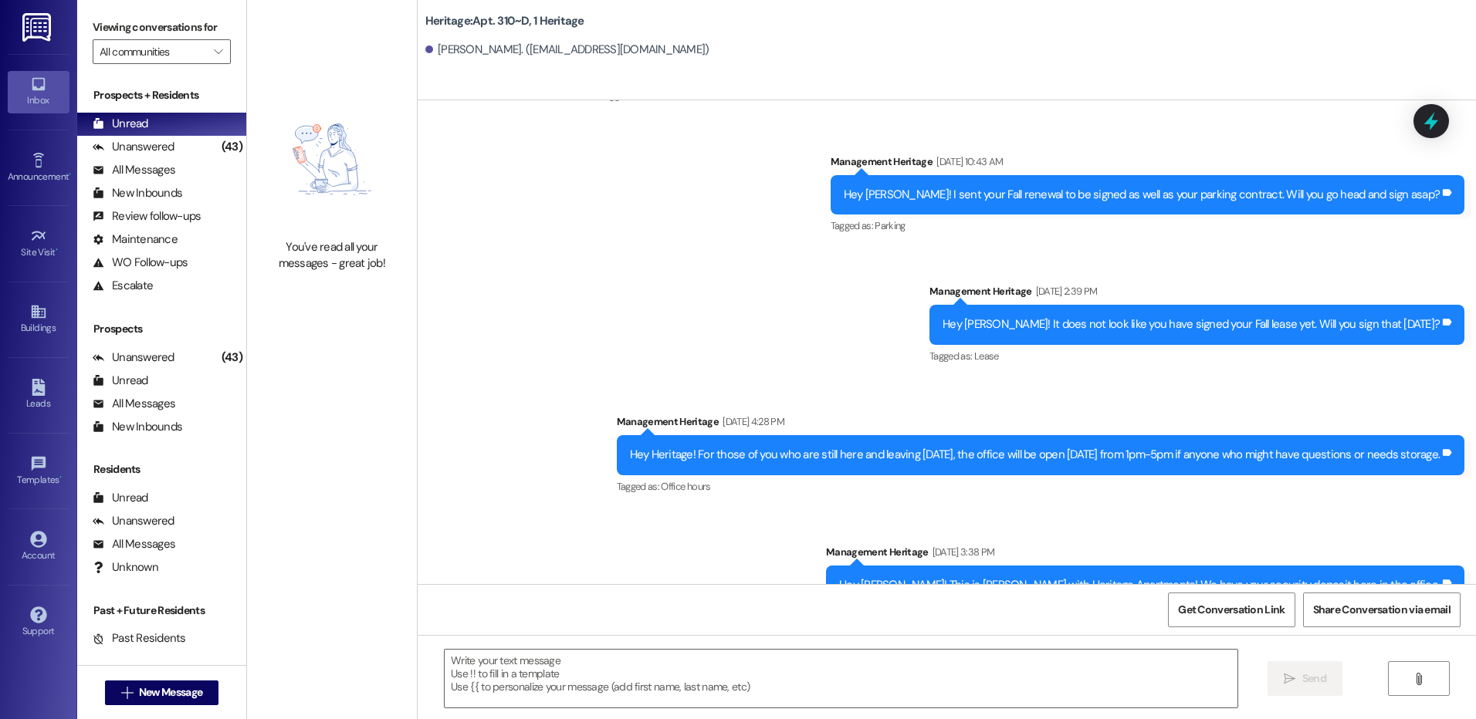
click at [144, 707] on div " New Message" at bounding box center [162, 693] width 114 height 39
click at [147, 699] on span "New Message" at bounding box center [170, 693] width 63 height 16
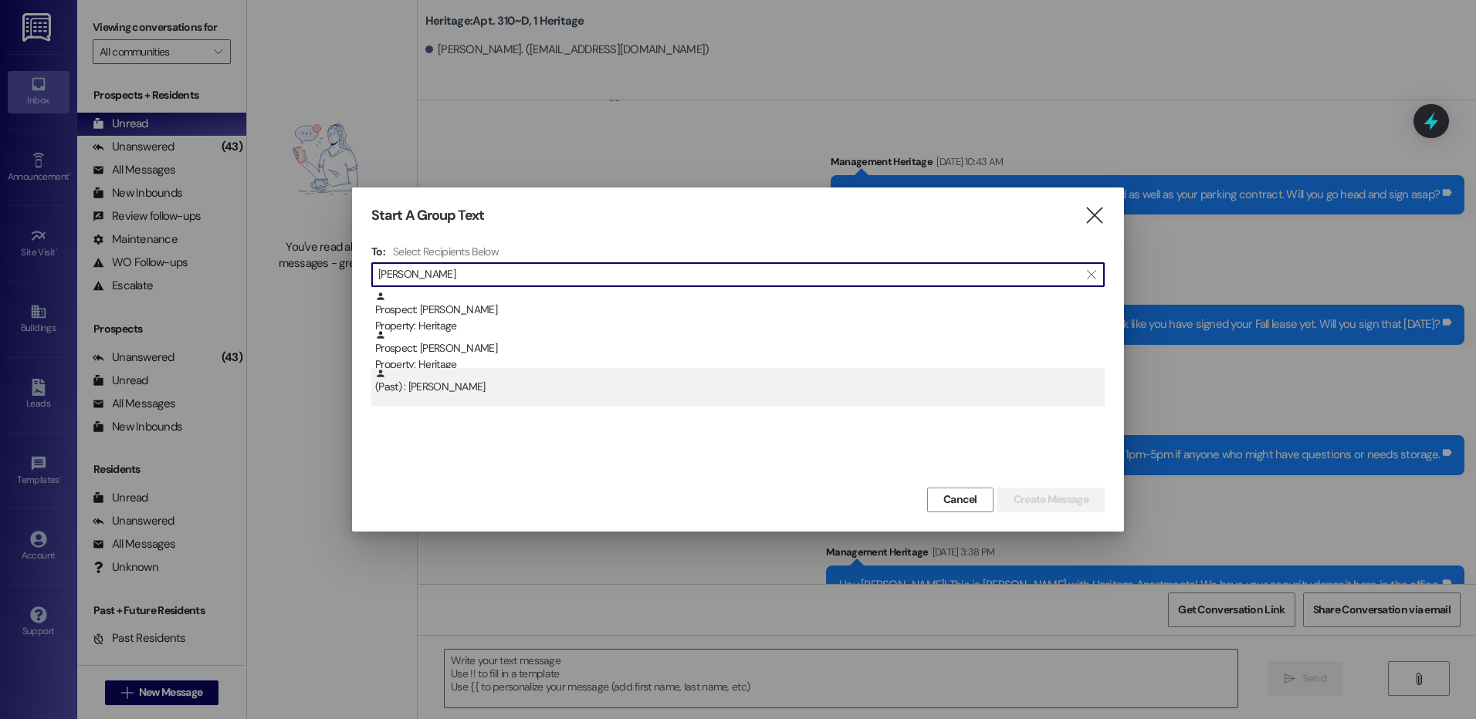
type input "graybill"
click at [648, 381] on div "(Past) : Rabecca Graybill" at bounding box center [740, 381] width 730 height 27
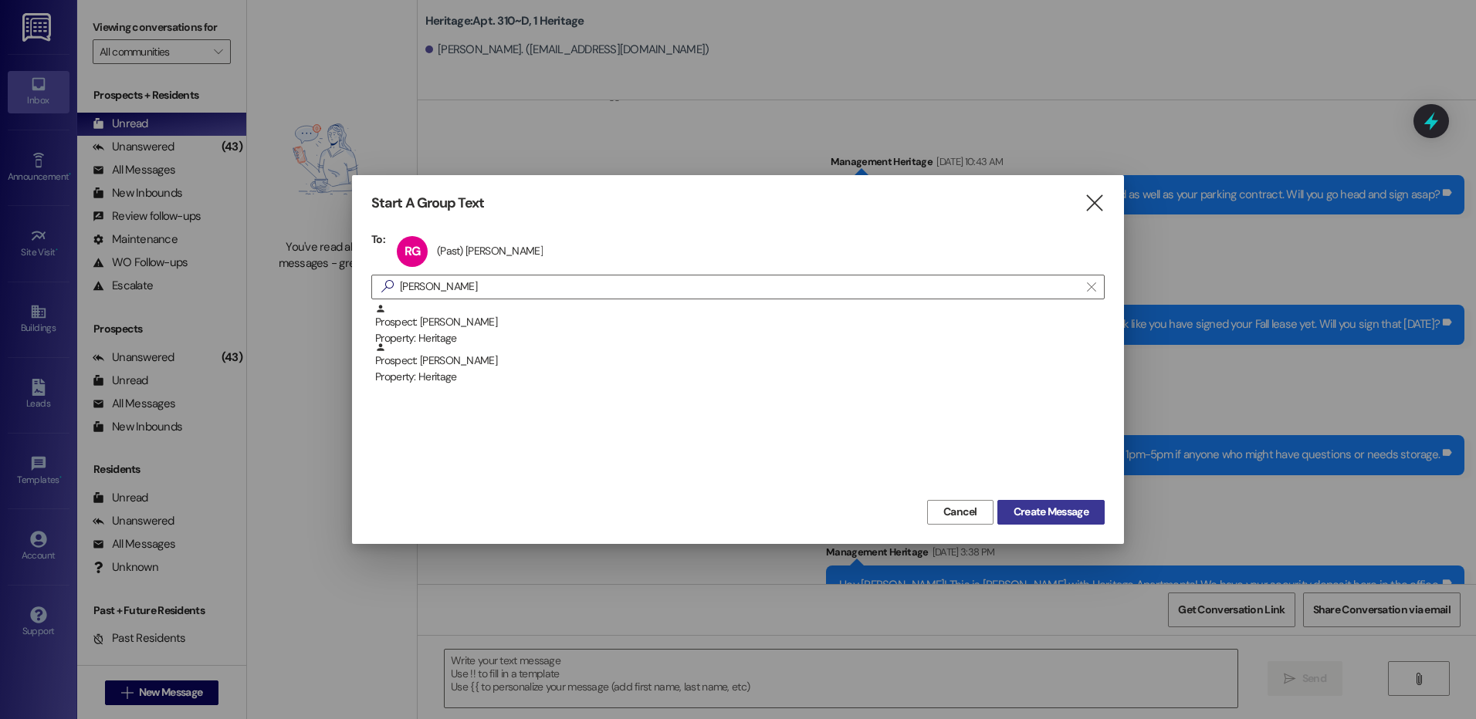
click at [1041, 506] on span "Create Message" at bounding box center [1051, 512] width 75 height 16
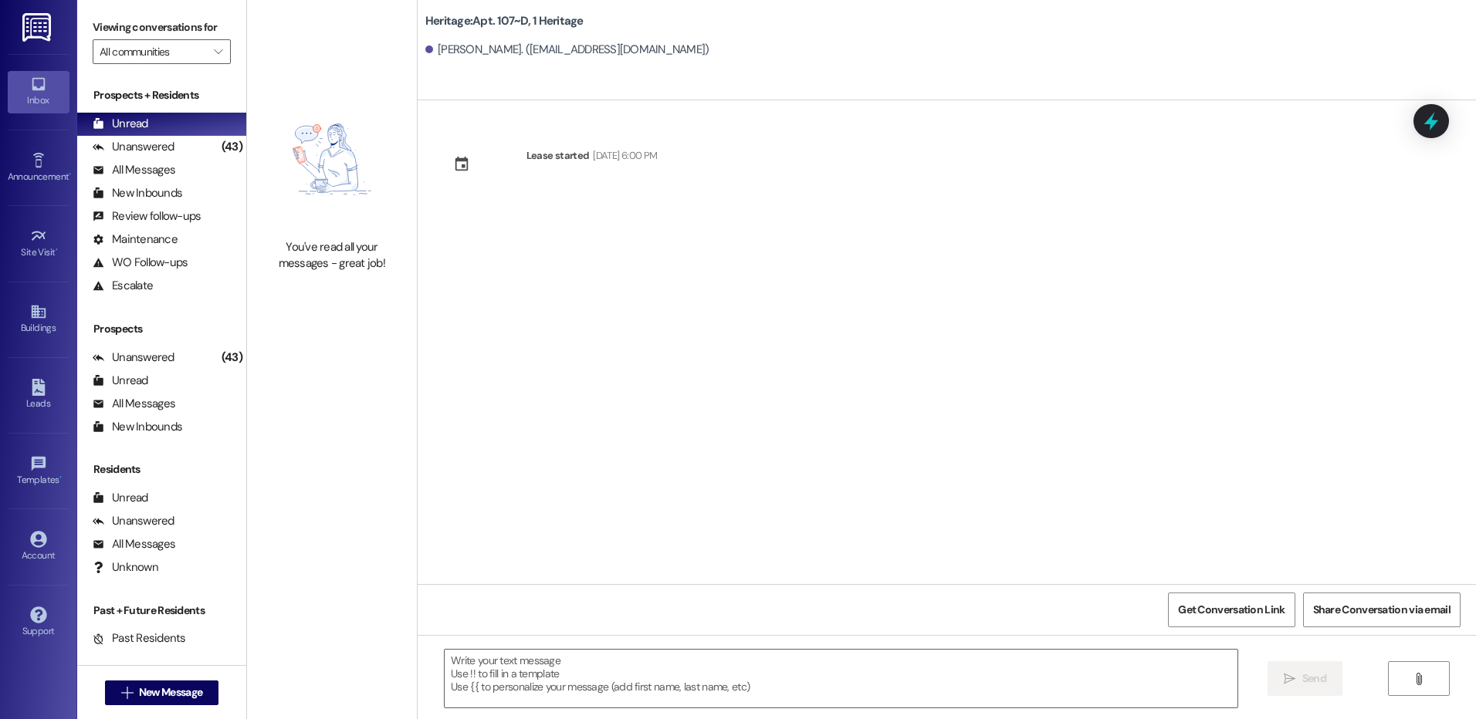
scroll to position [0, 0]
click at [496, 672] on textarea at bounding box center [841, 679] width 792 height 58
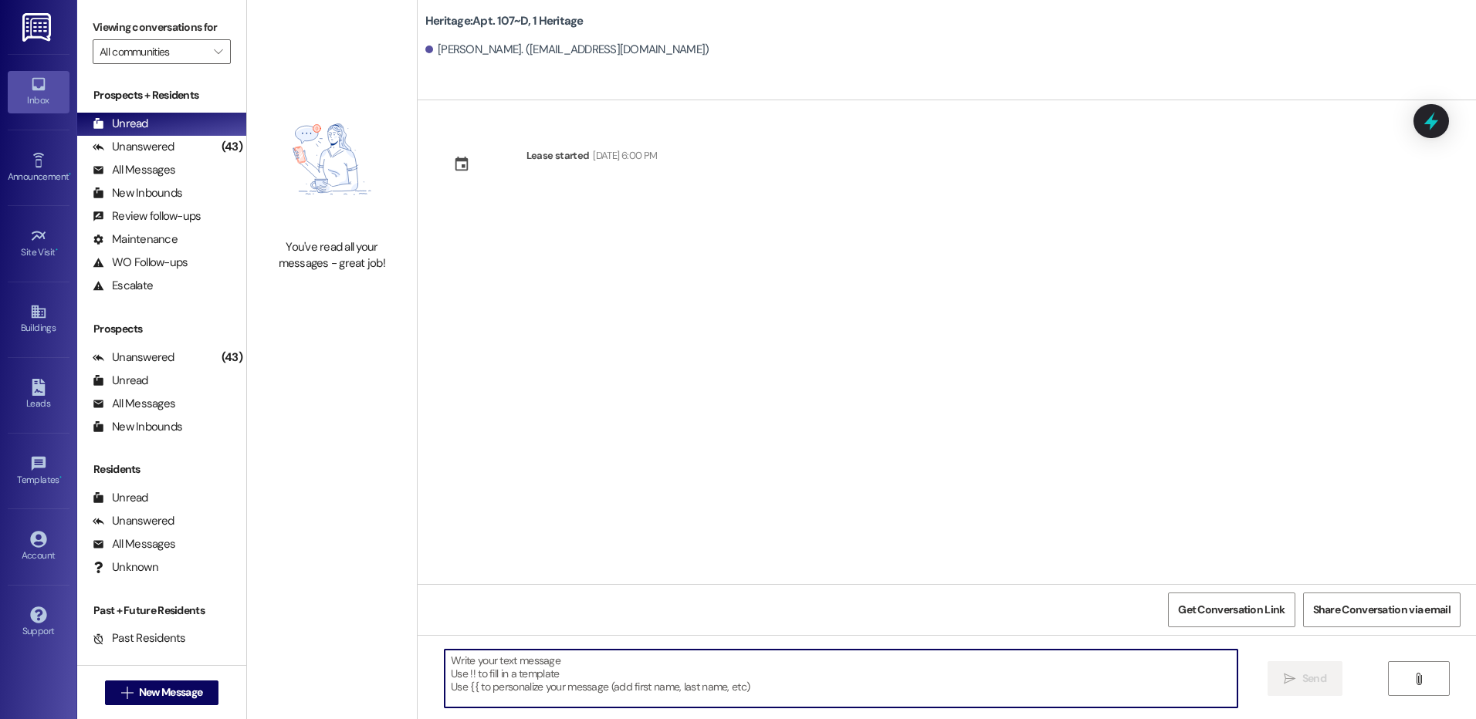
paste textarea "Hi Matthew! This is Paige with Heritage Apartments. I was informed that you hav…"
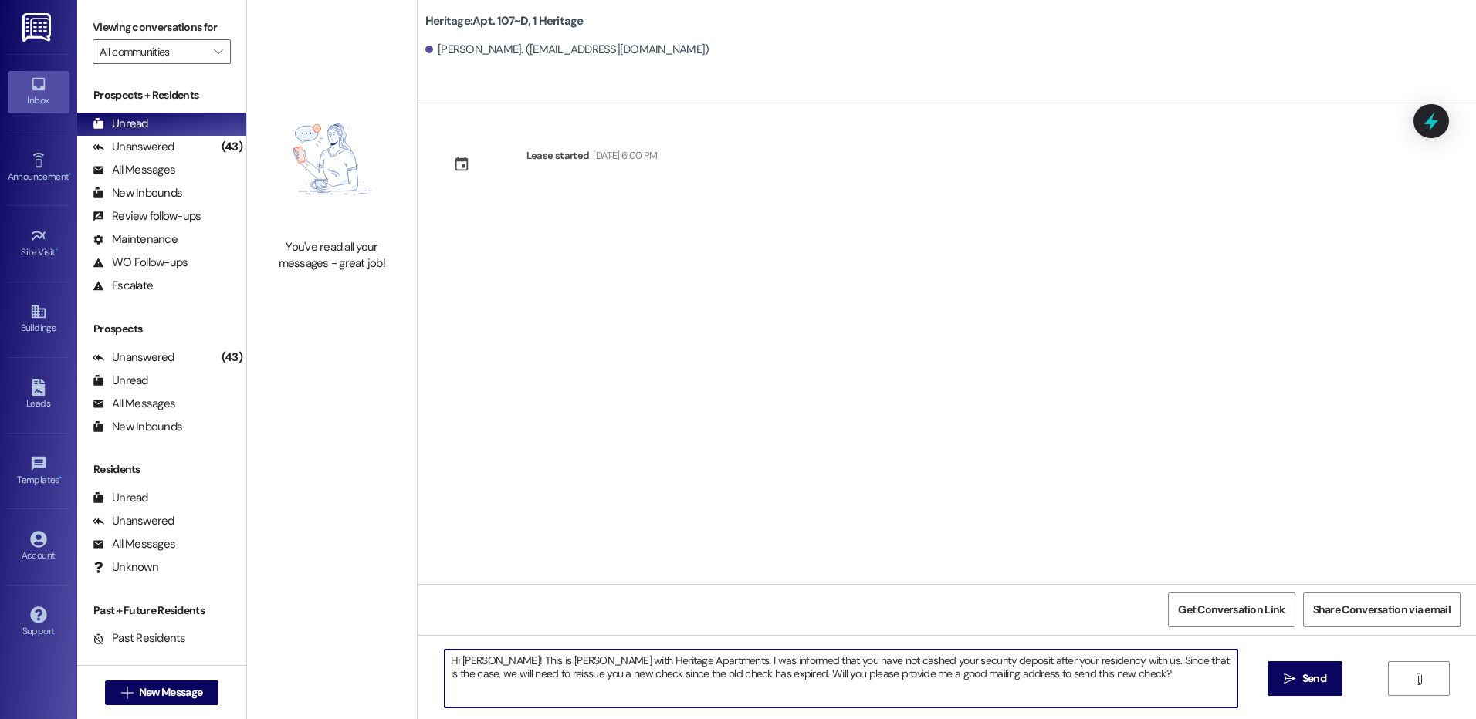
click at [475, 666] on textarea "Hi Matthew! This is Paige with Heritage Apartments. I was informed that you hav…" at bounding box center [841, 679] width 792 height 58
click at [567, 674] on textarea "Hi Rabecca! This is Paige with Heritage Apartments. I was informed that you hav…" at bounding box center [841, 679] width 792 height 58
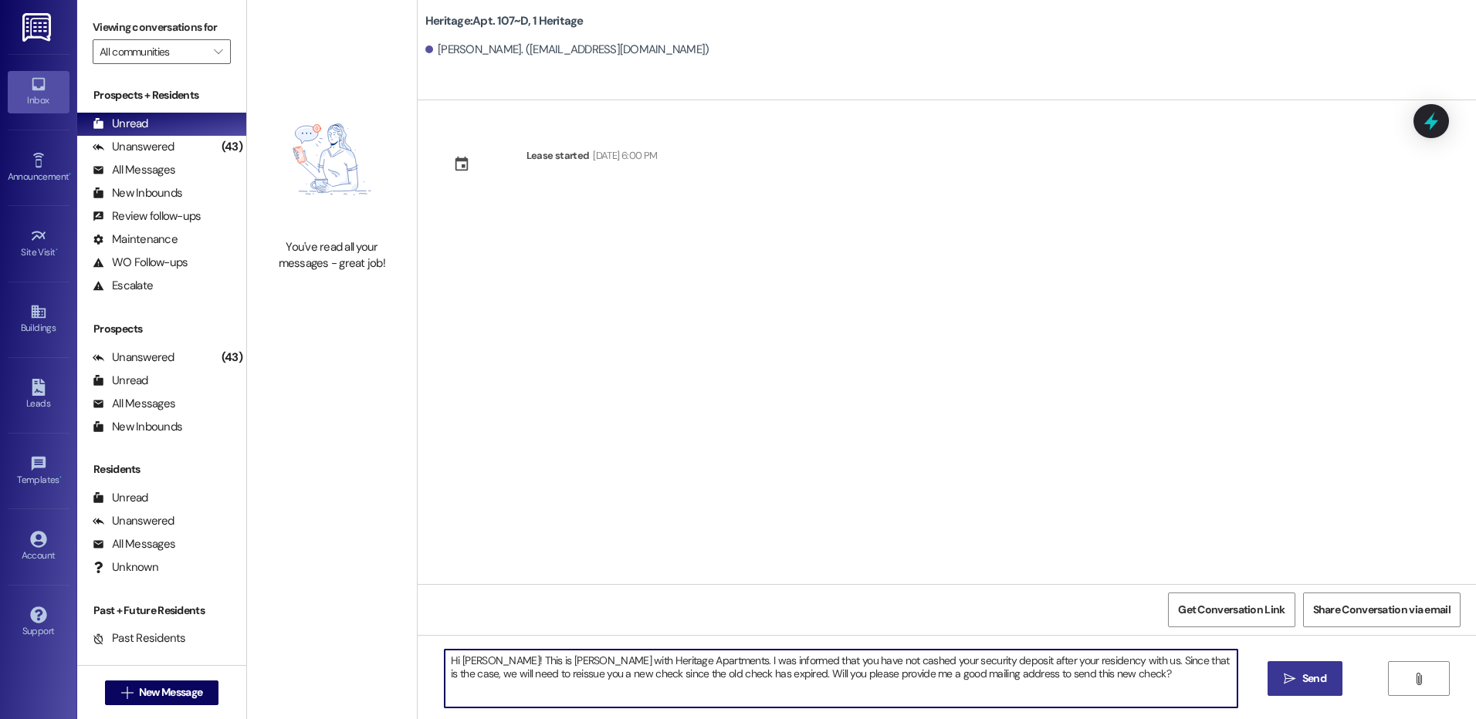
type textarea "Hi Rabecca! This is Paige with Heritage Apartments. I was informed that you hav…"
click at [1285, 684] on icon "" at bounding box center [1290, 679] width 12 height 12
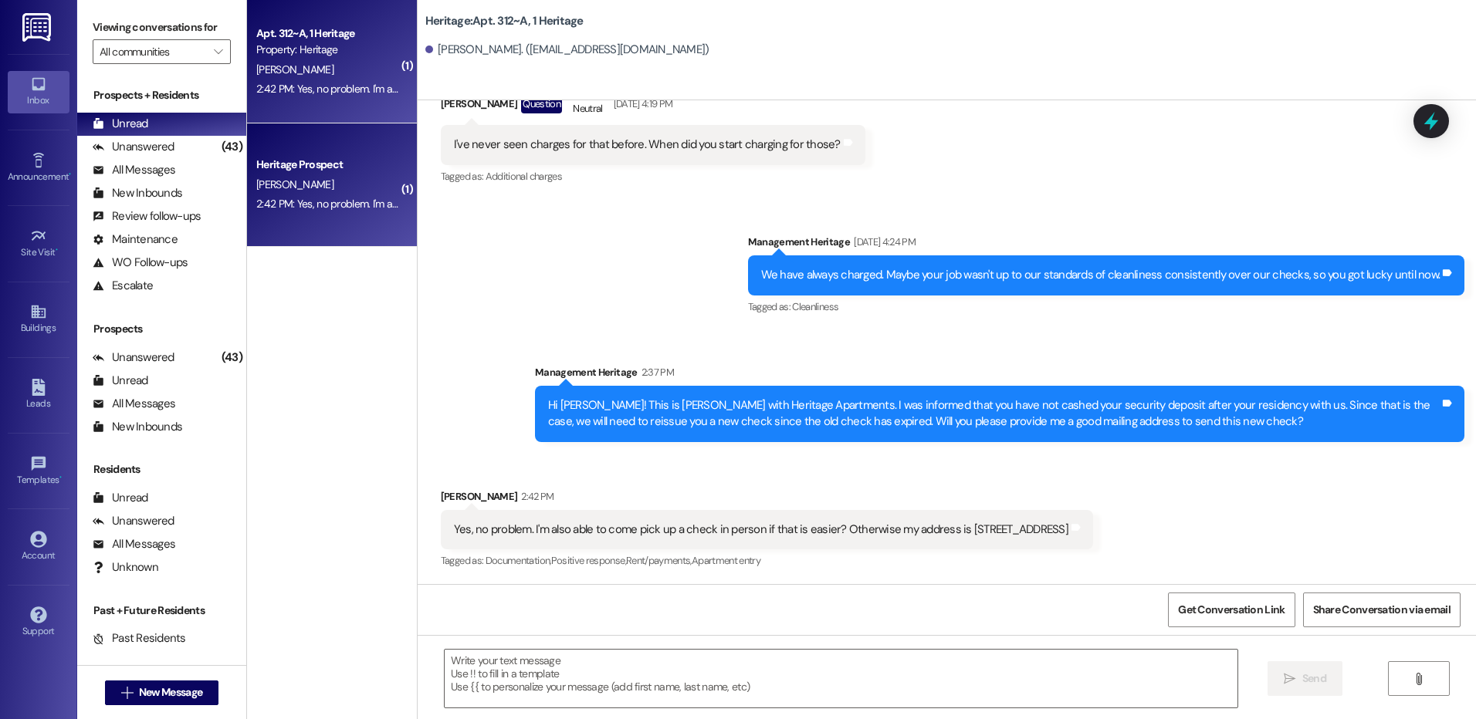
scroll to position [19686, 0]
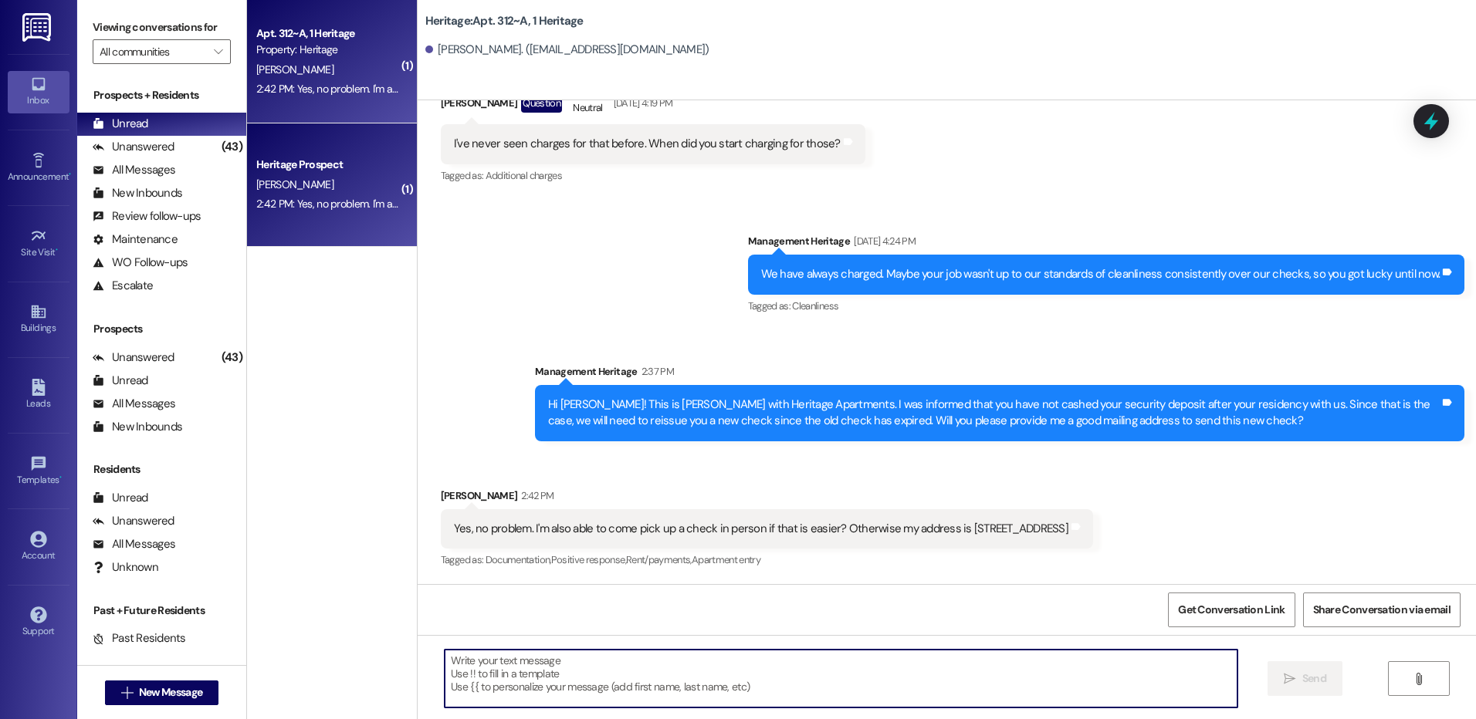
click at [643, 692] on textarea at bounding box center [841, 679] width 792 height 58
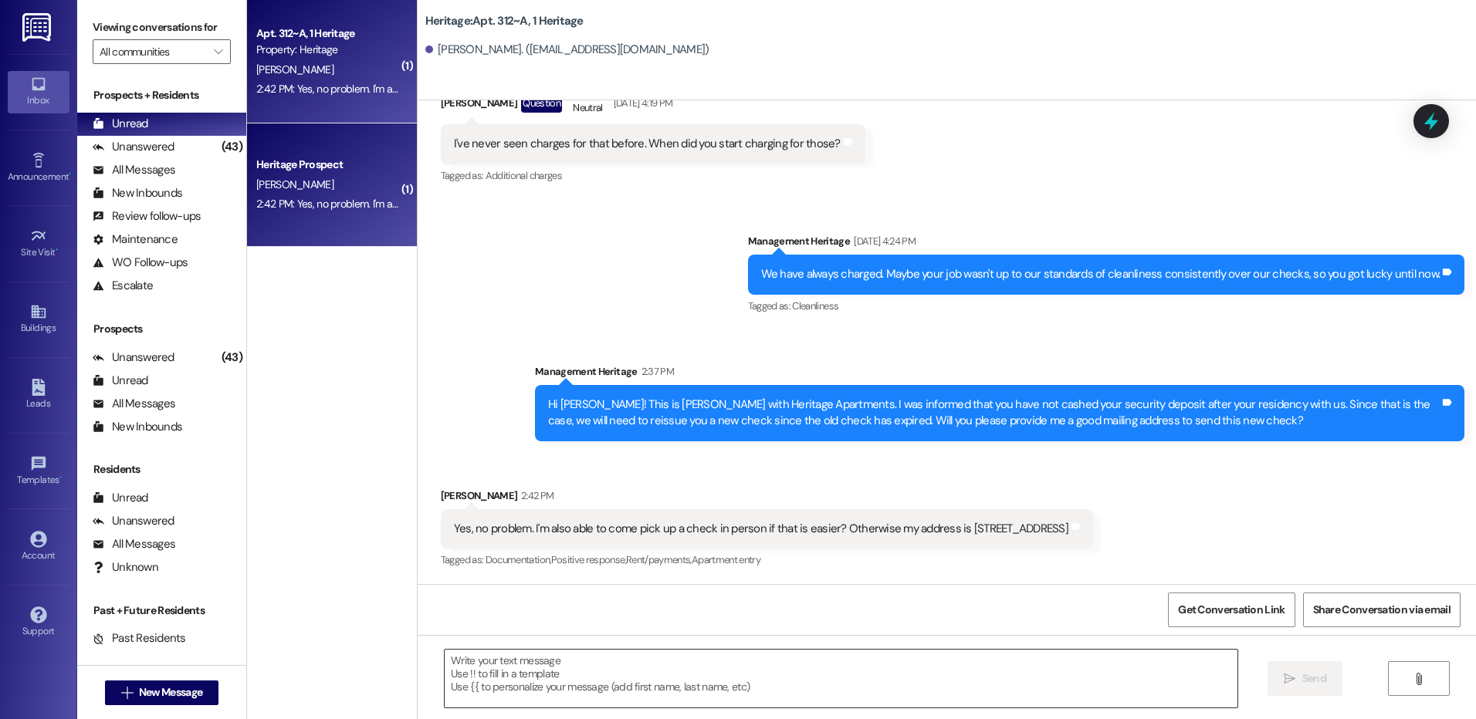
click at [519, 679] on textarea at bounding box center [841, 679] width 792 height 58
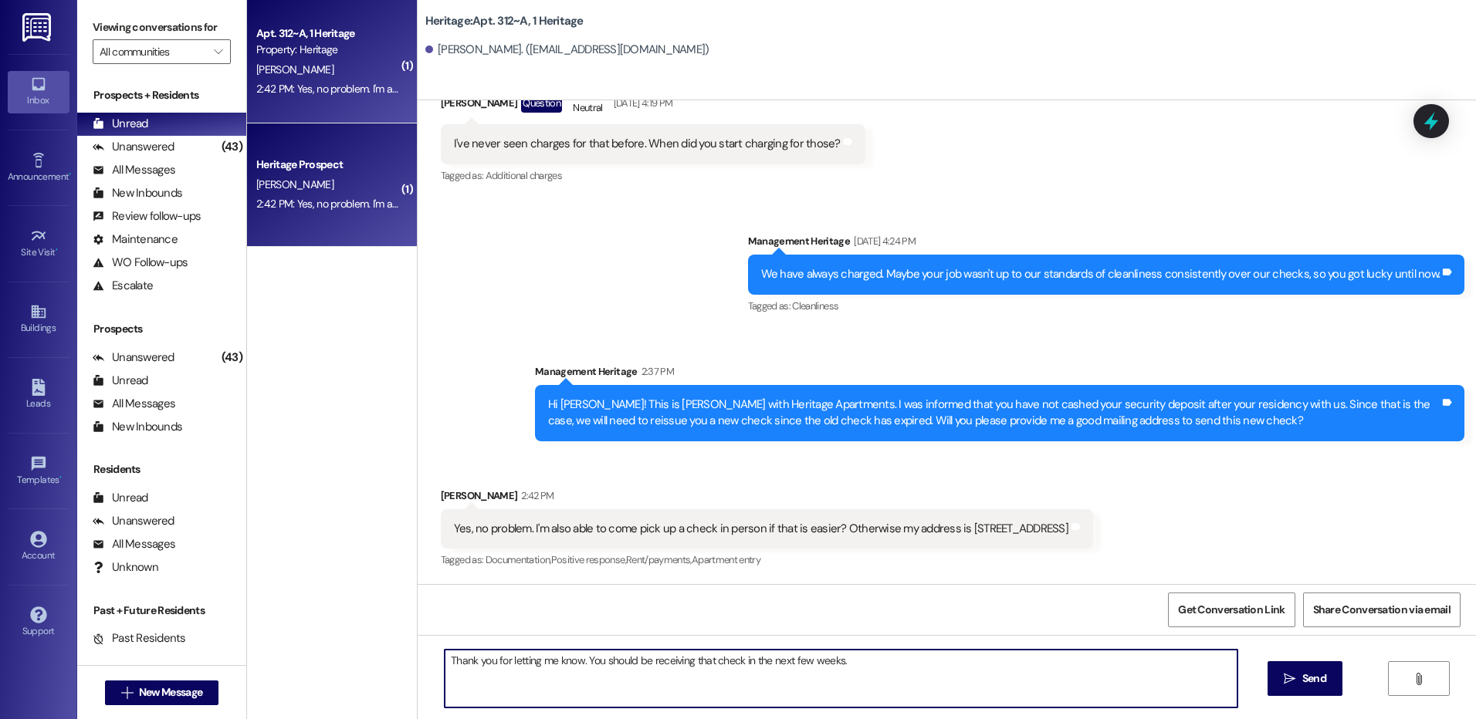
type textarea "Thank you for letting me know. You should be receiving that check in the next f…"
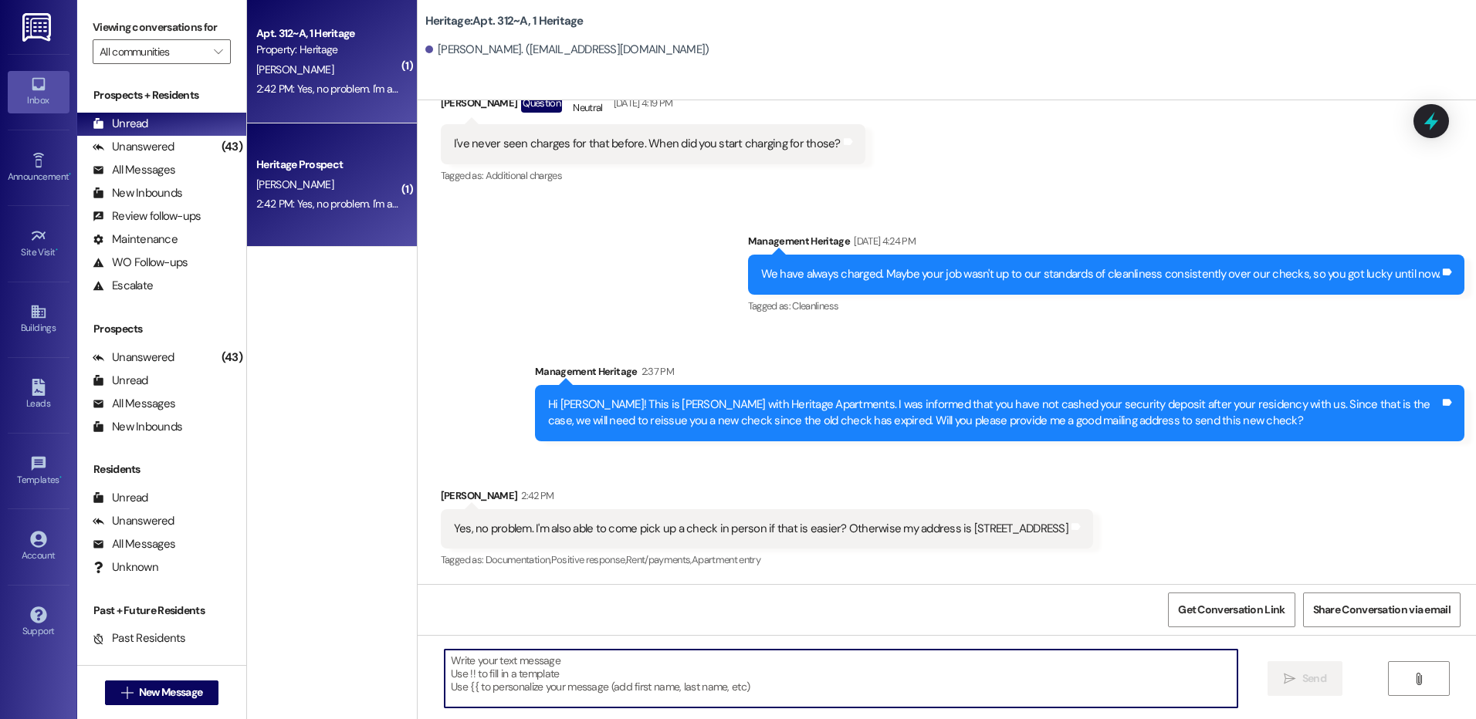
scroll to position [19685, 0]
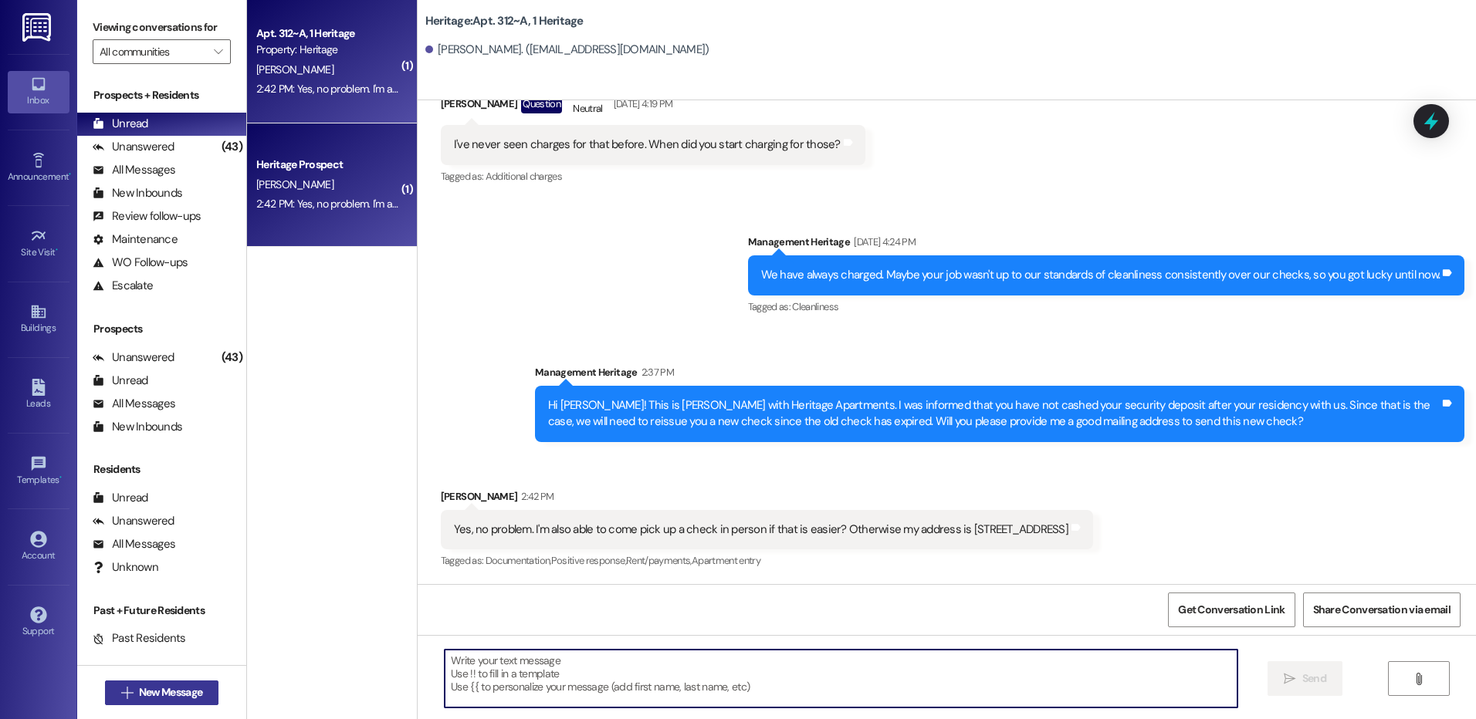
click at [139, 693] on span "New Message" at bounding box center [170, 693] width 63 height 16
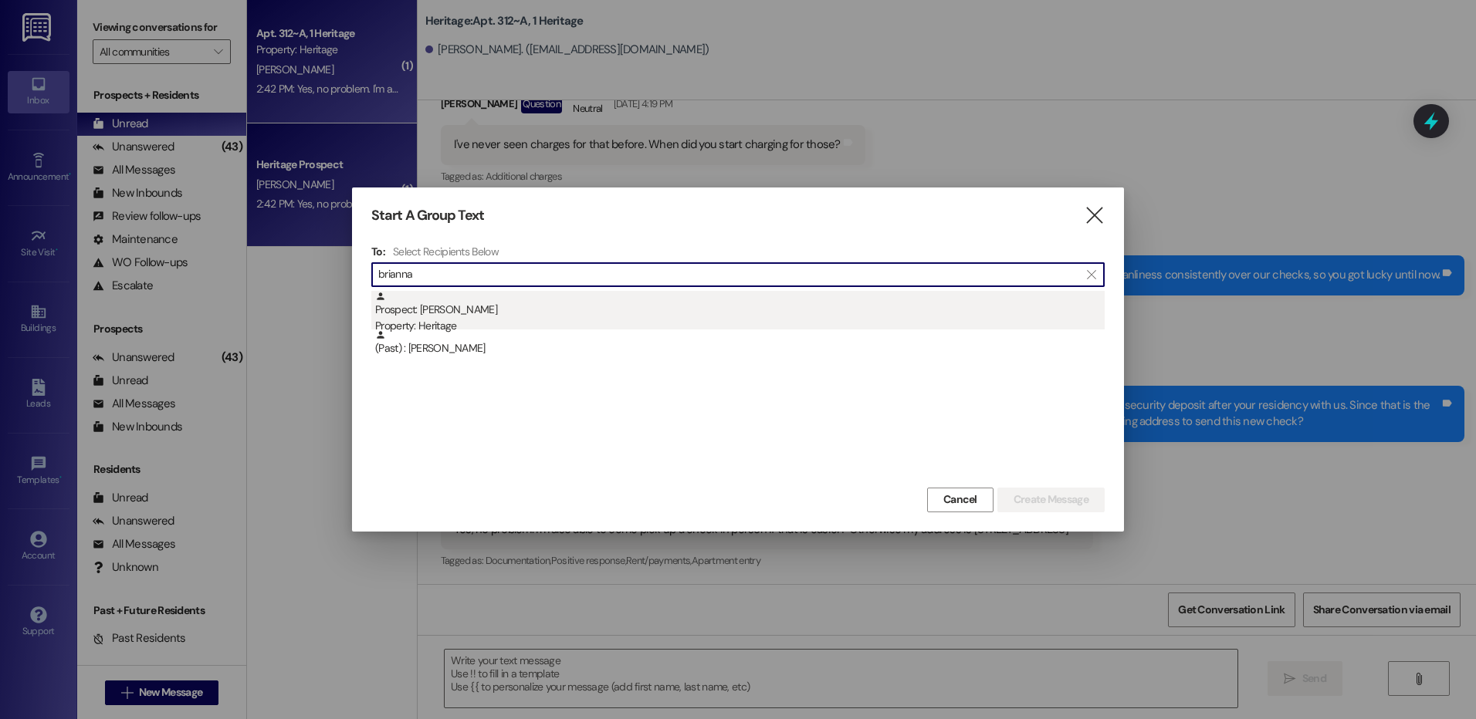
type input "brianna"
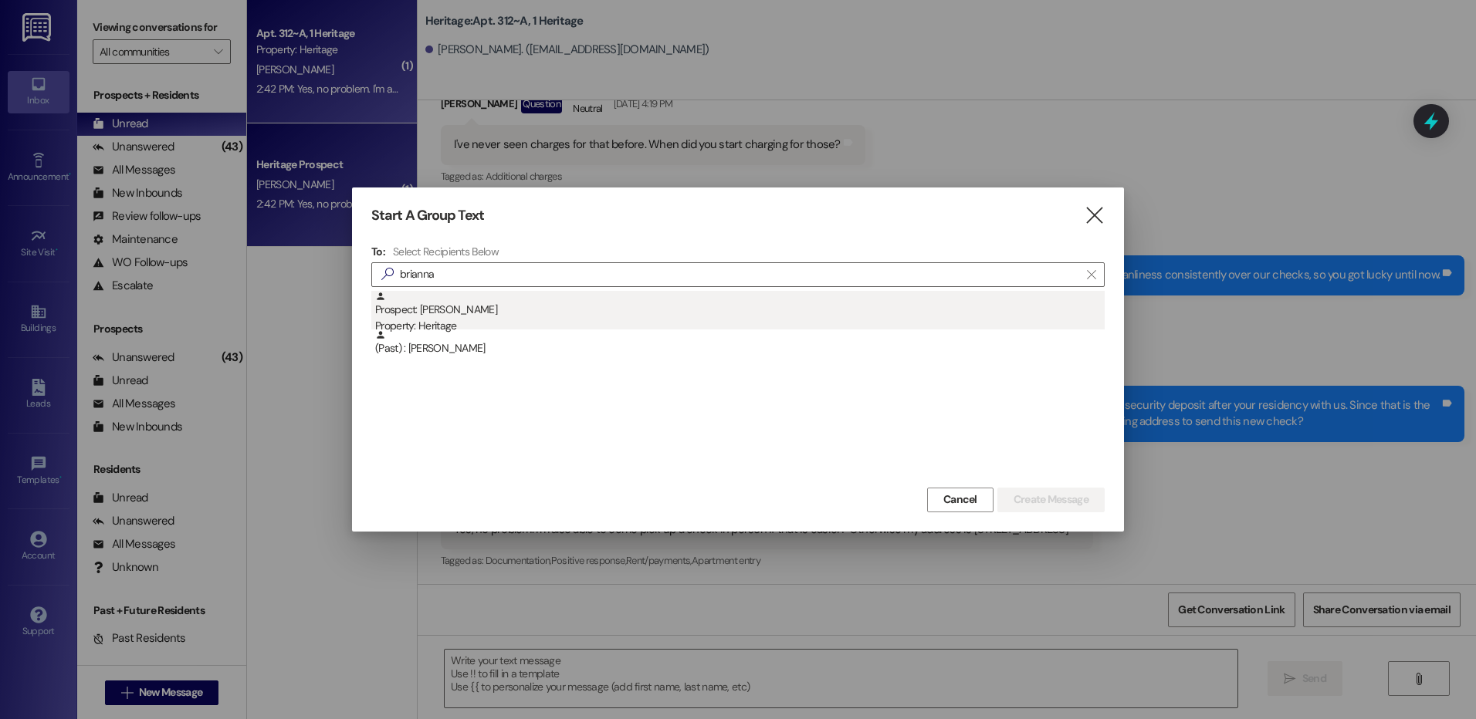
click at [498, 318] on div "Prospect: brianna shephard Property: Heritage" at bounding box center [740, 313] width 730 height 44
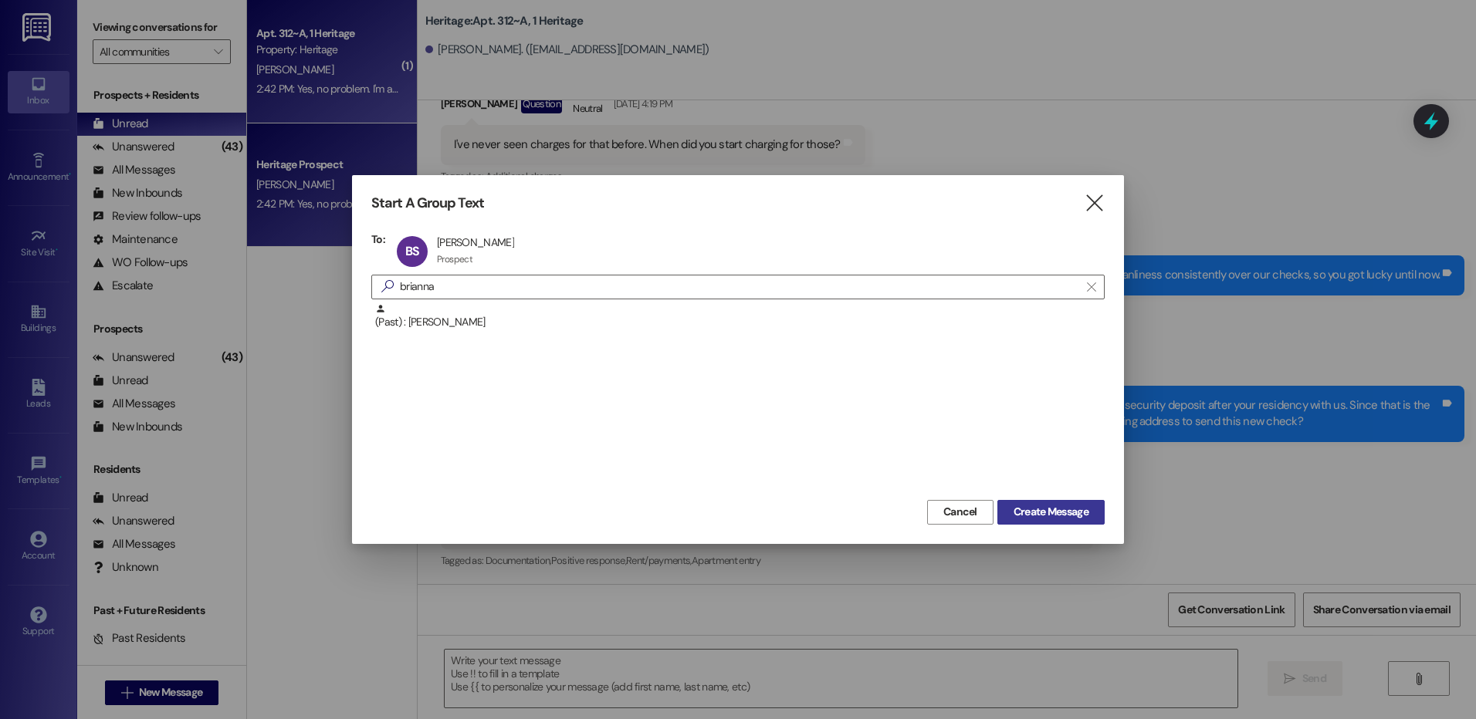
click at [1036, 519] on span "Create Message" at bounding box center [1051, 512] width 75 height 16
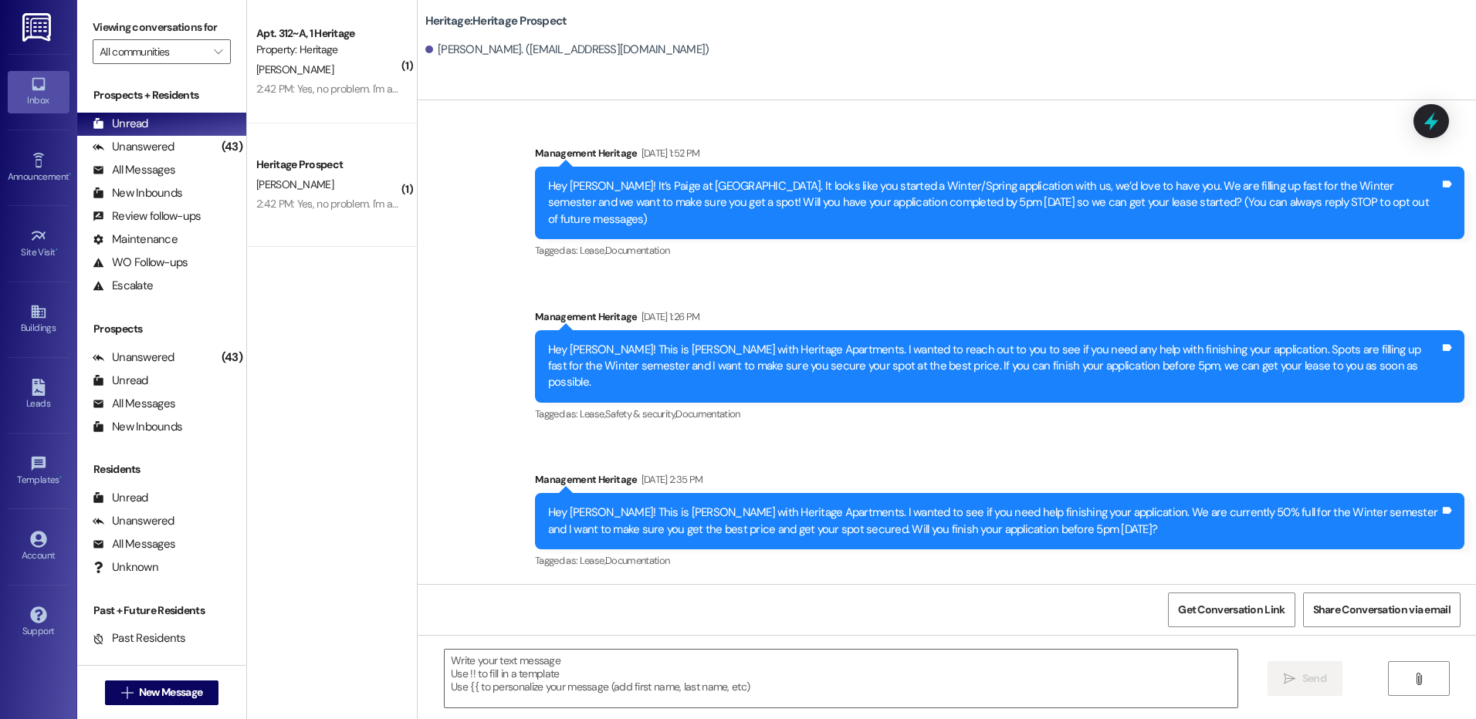
scroll to position [0, 0]
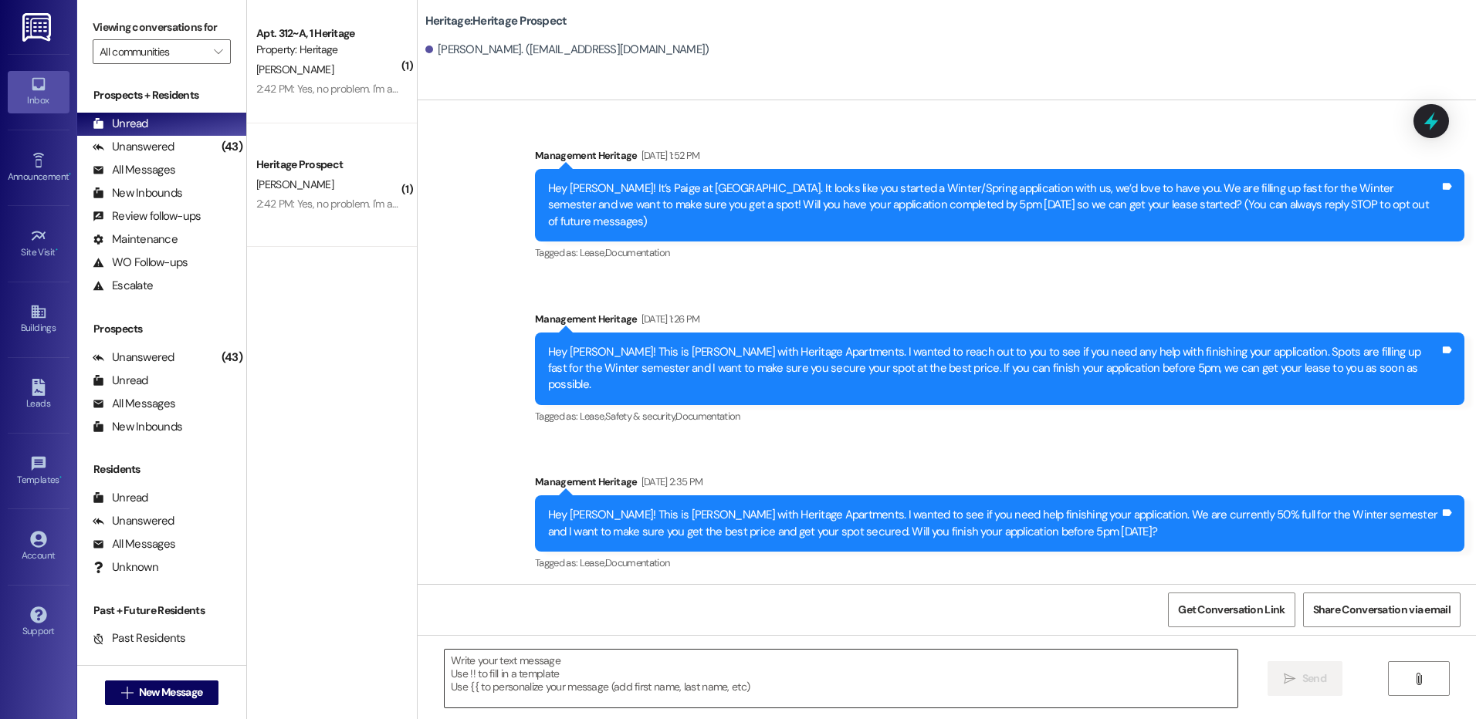
click at [652, 681] on textarea at bounding box center [841, 679] width 792 height 58
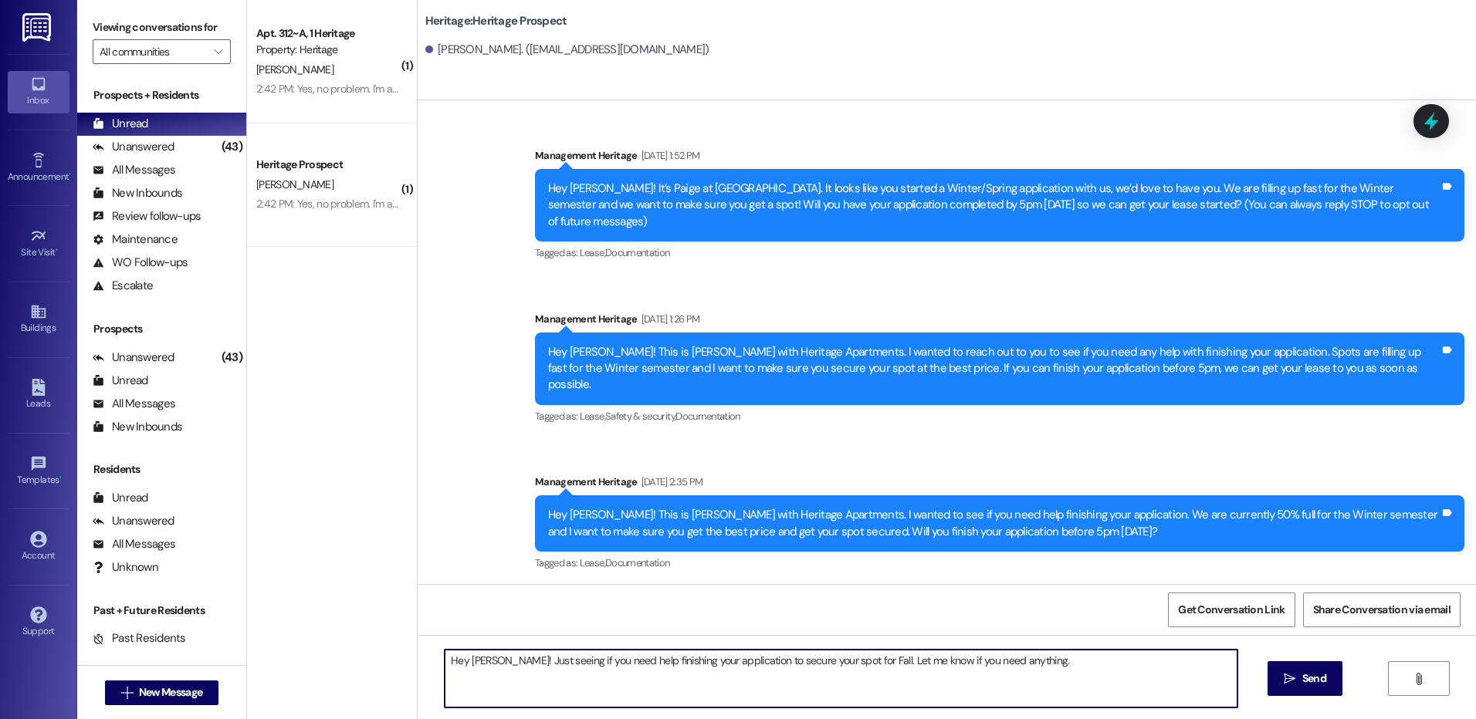
click at [652, 681] on textarea "Hey Brianna! Just seeing if you need help finishing your application to secure …" at bounding box center [841, 679] width 792 height 58
type textarea "Hey Brianna! Just seeing if you need help finishing your application to secure …"
click at [1304, 682] on span "Send" at bounding box center [1314, 679] width 24 height 16
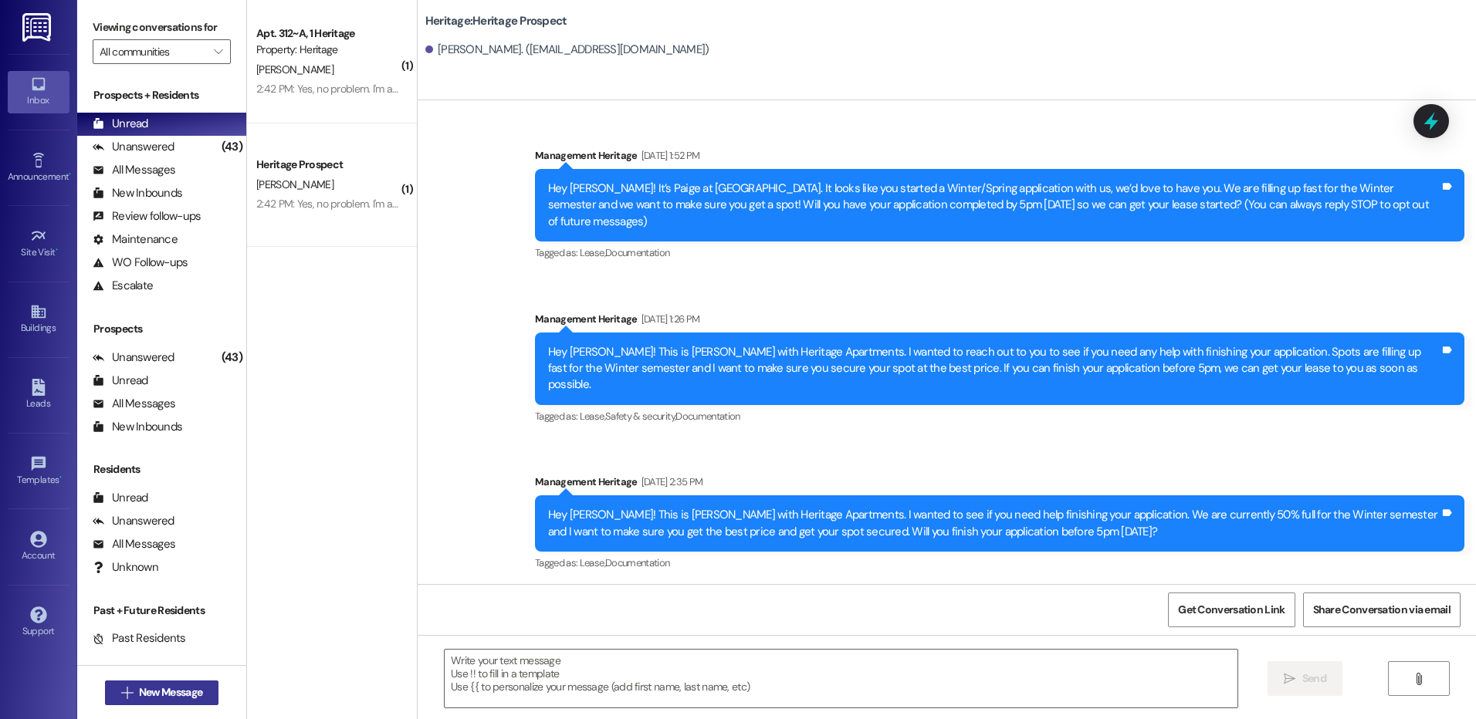
click at [162, 682] on button " New Message" at bounding box center [162, 693] width 114 height 25
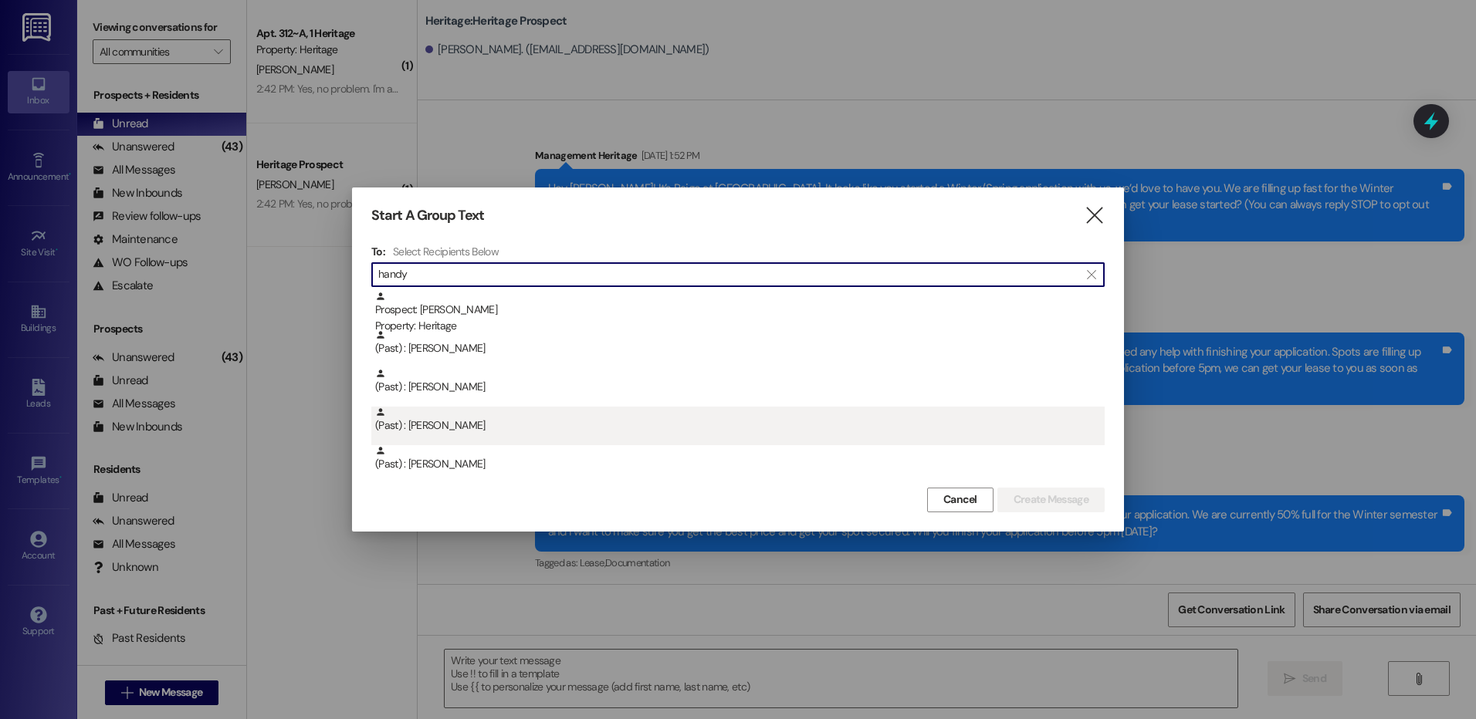
scroll to position [39, 0]
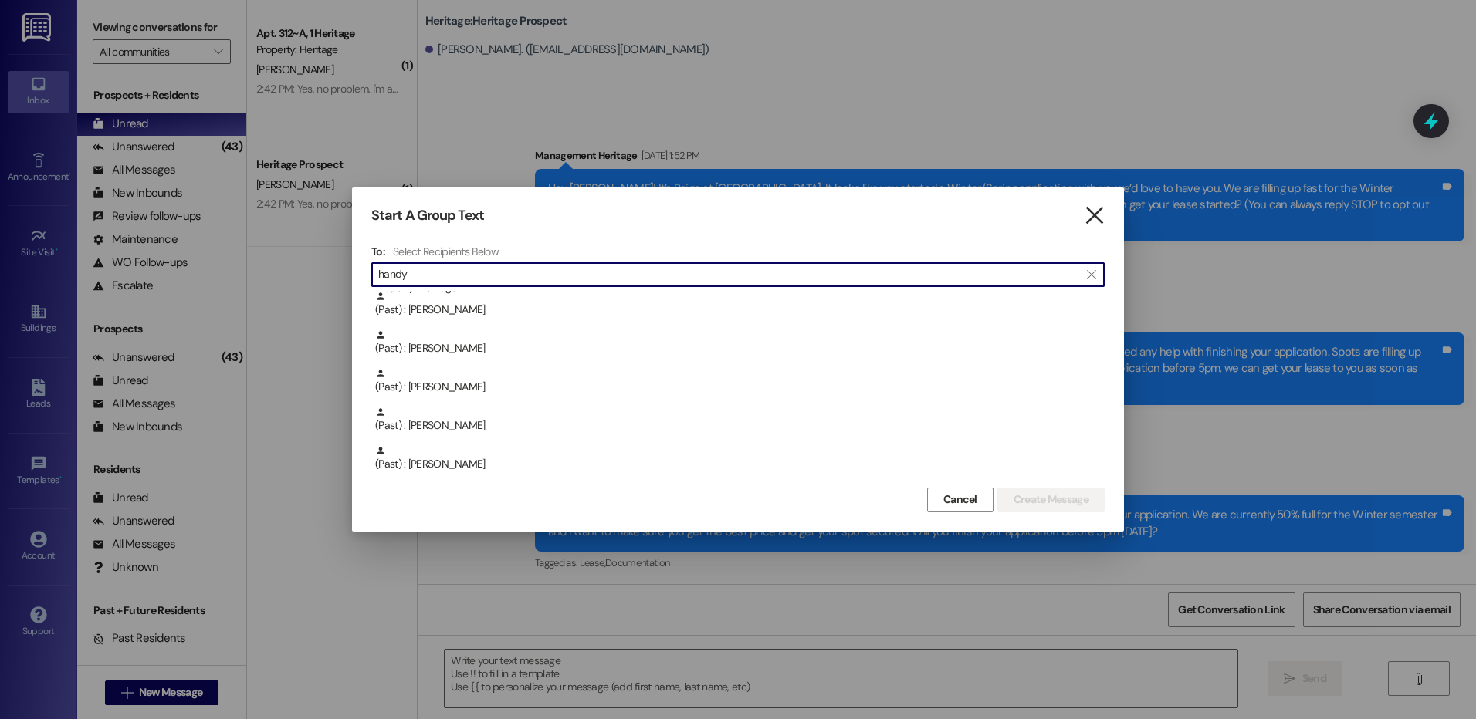
type input "handy"
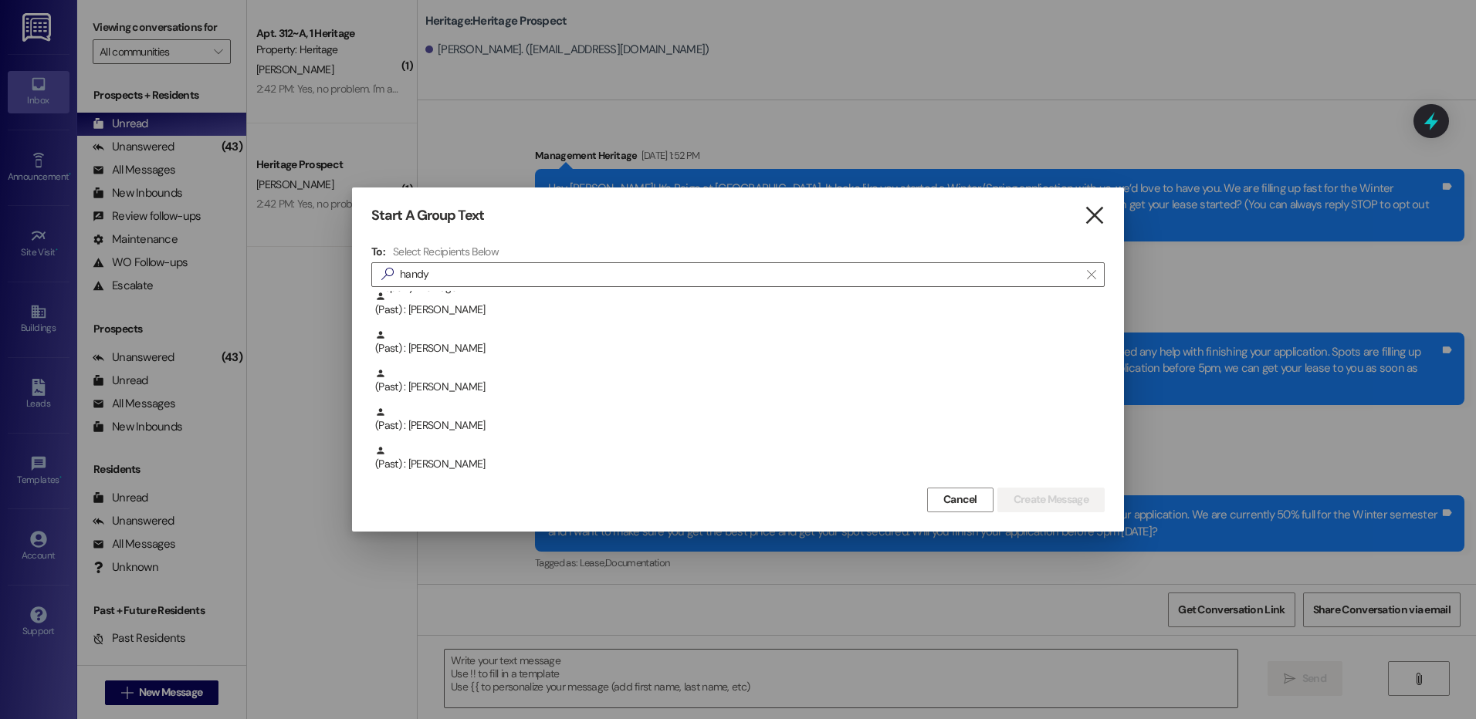
click at [1092, 208] on icon "" at bounding box center [1094, 216] width 21 height 16
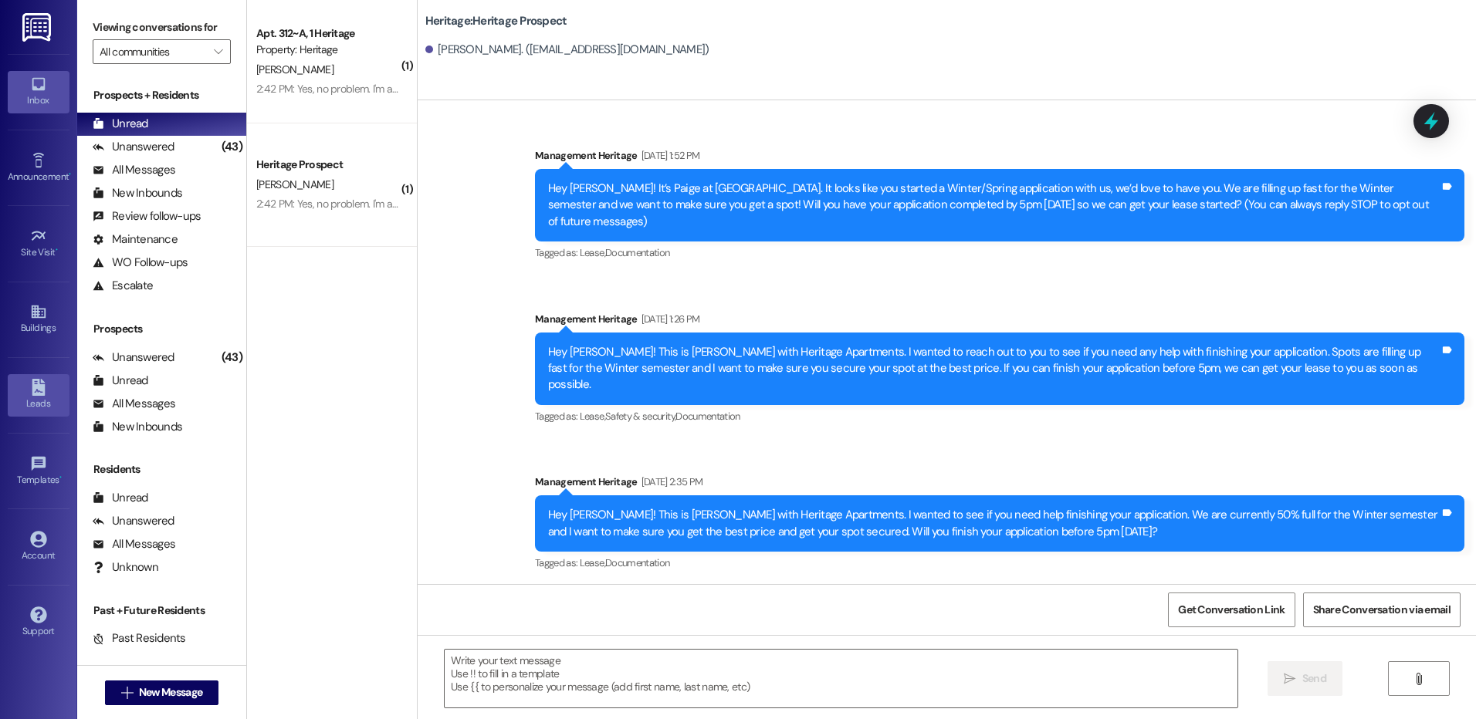
click at [29, 403] on div "Leads" at bounding box center [38, 403] width 77 height 15
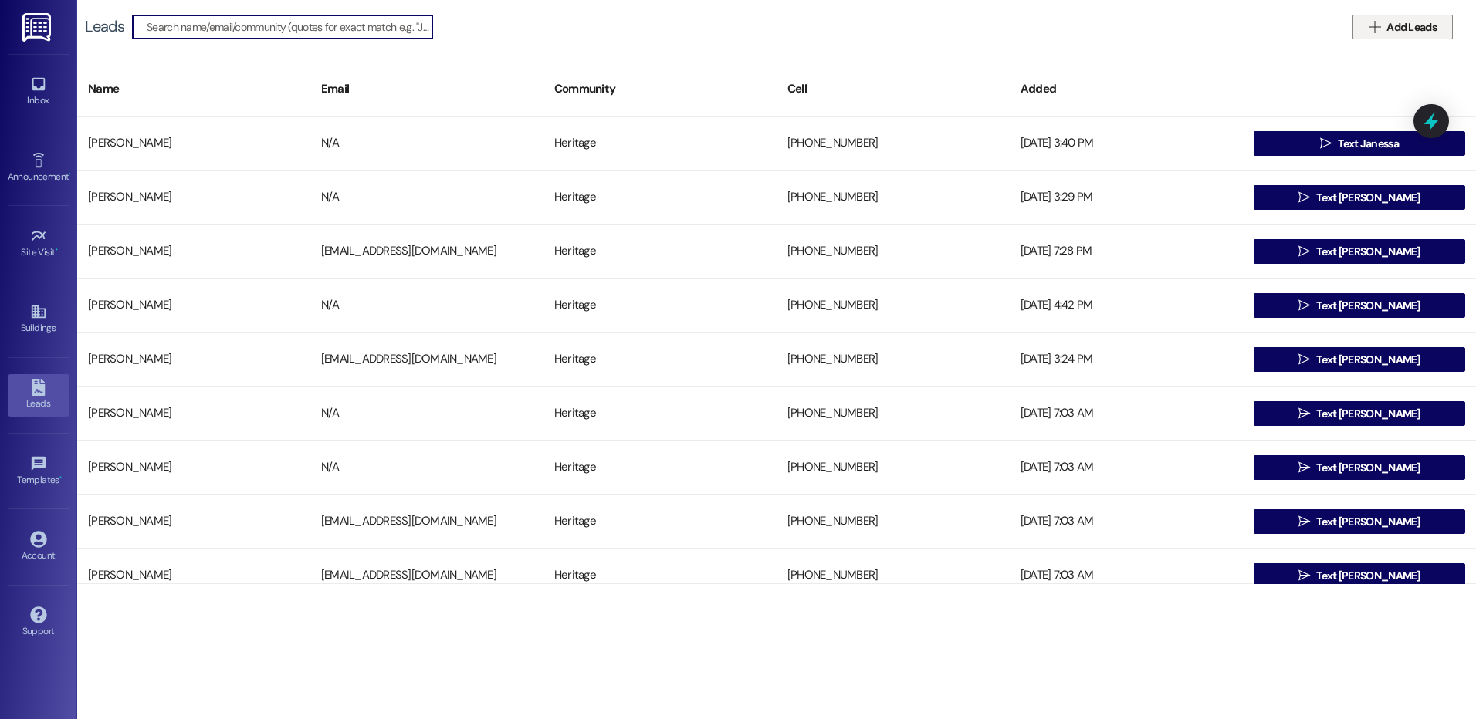
click at [1383, 29] on span "Add Leads" at bounding box center [1411, 27] width 56 height 16
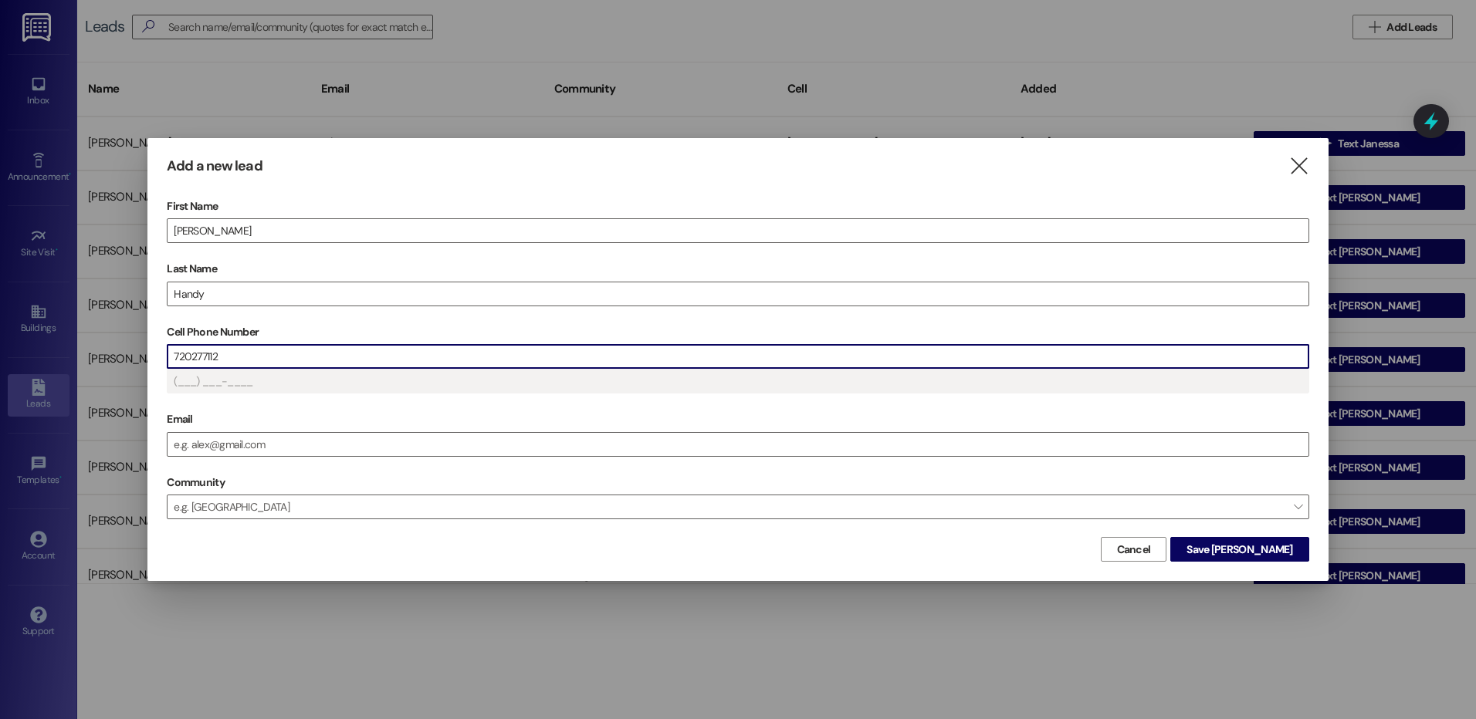
type input "(720) 277-112_"
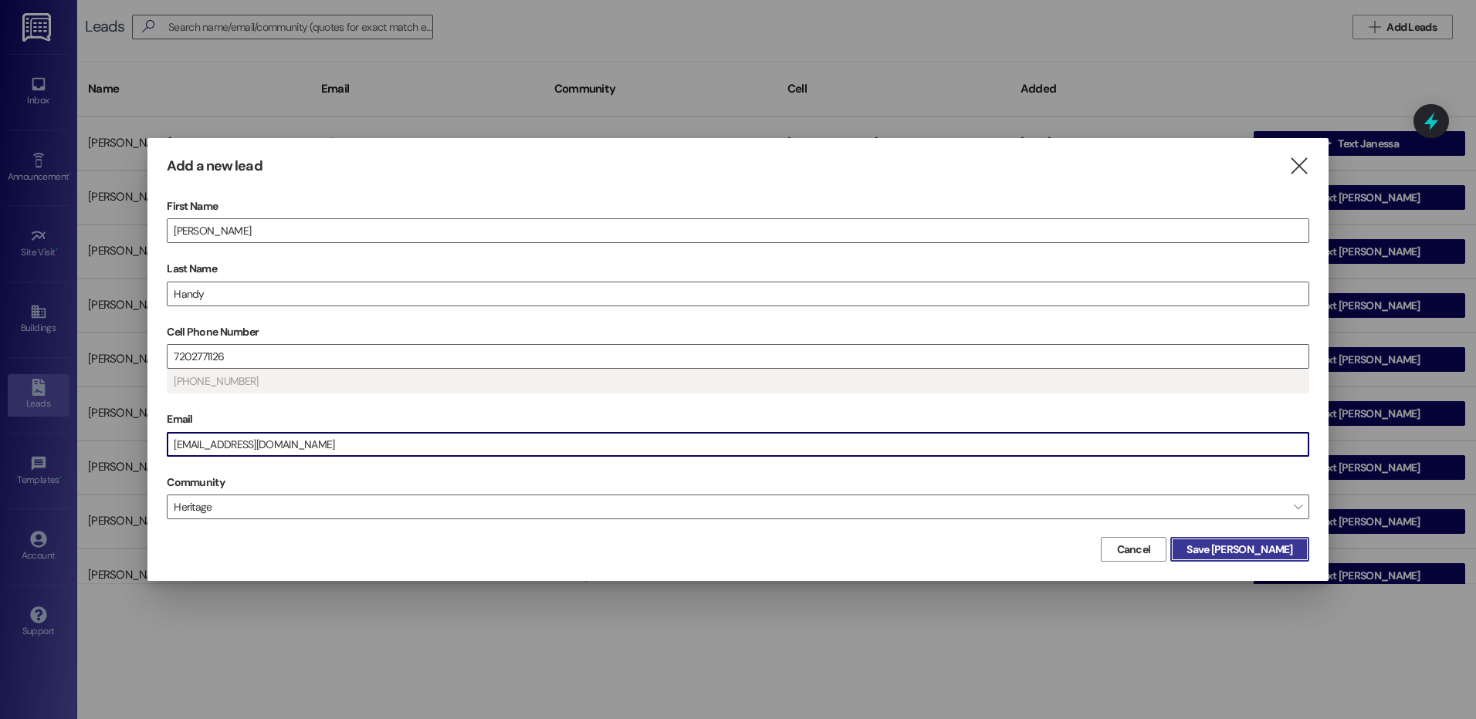
click at [1281, 537] on button "Save Daniel" at bounding box center [1239, 549] width 138 height 25
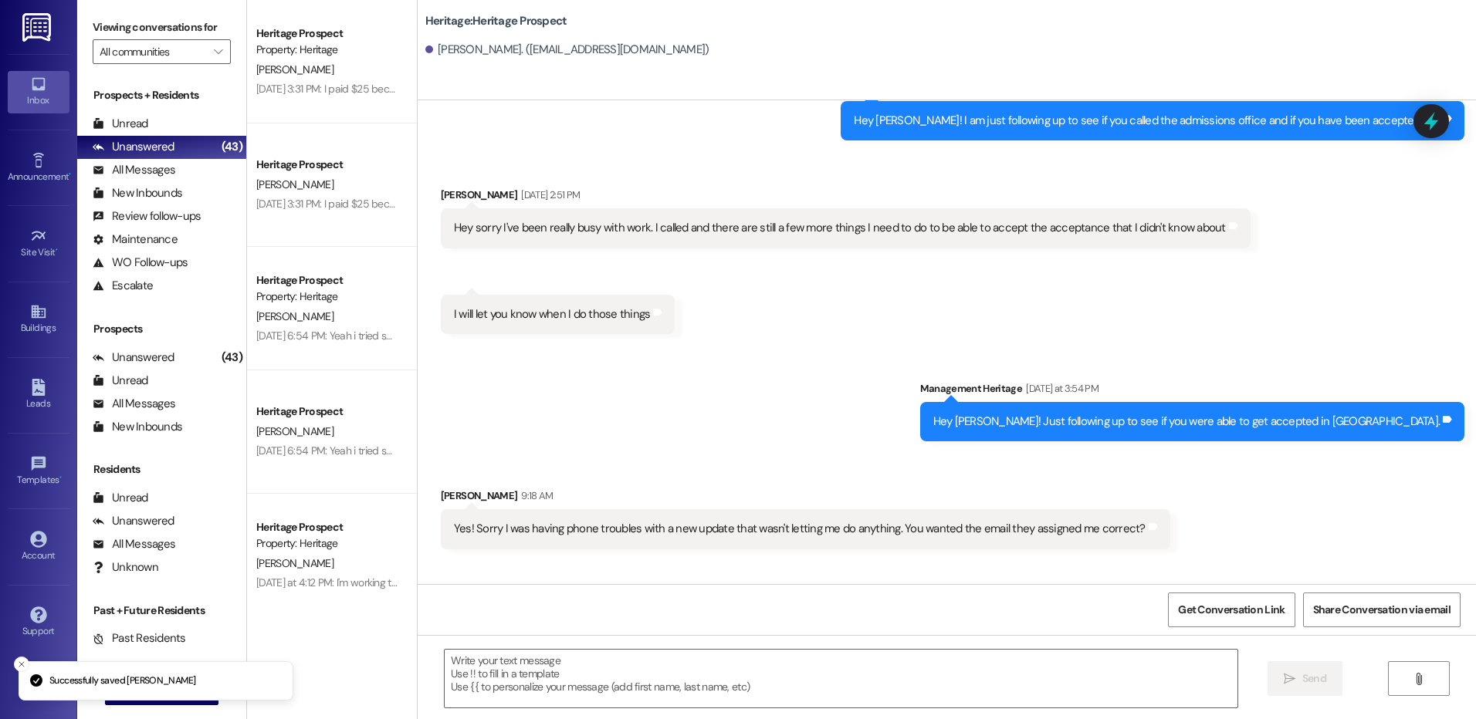
scroll to position [5110, 0]
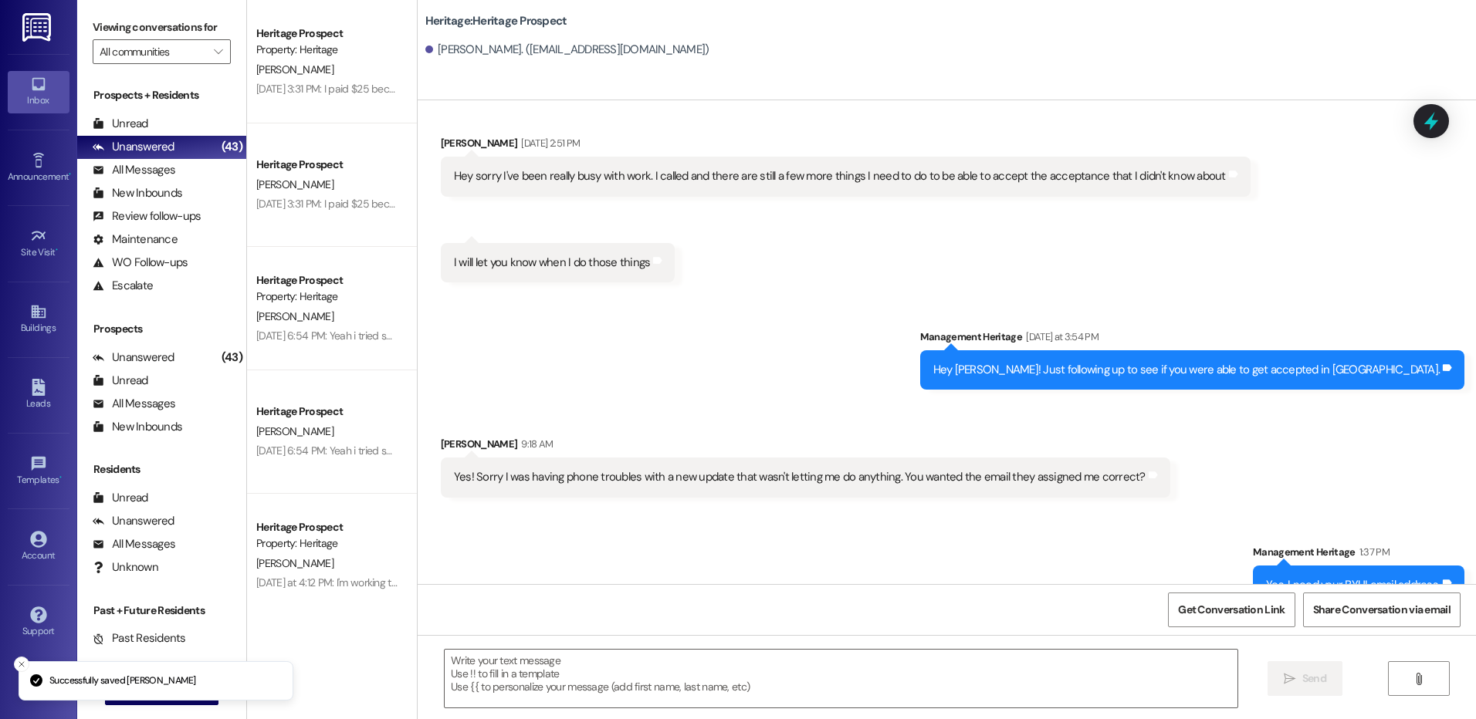
click at [813, 469] on div "Yes! Sorry I was having phone troubles with a new update that wasn't letting me…" at bounding box center [800, 477] width 692 height 16
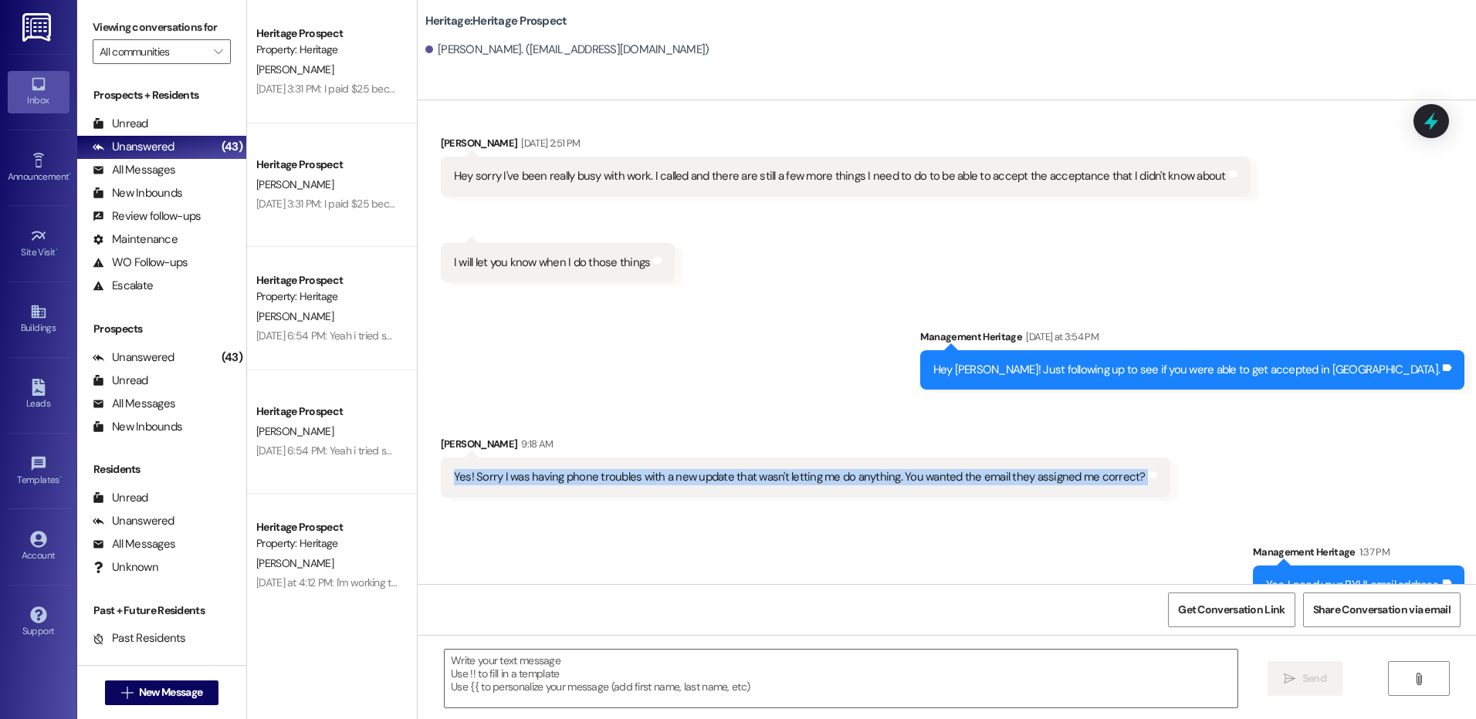
click at [813, 469] on div "Yes! Sorry I was having phone troubles with a new update that wasn't letting me…" at bounding box center [800, 477] width 692 height 16
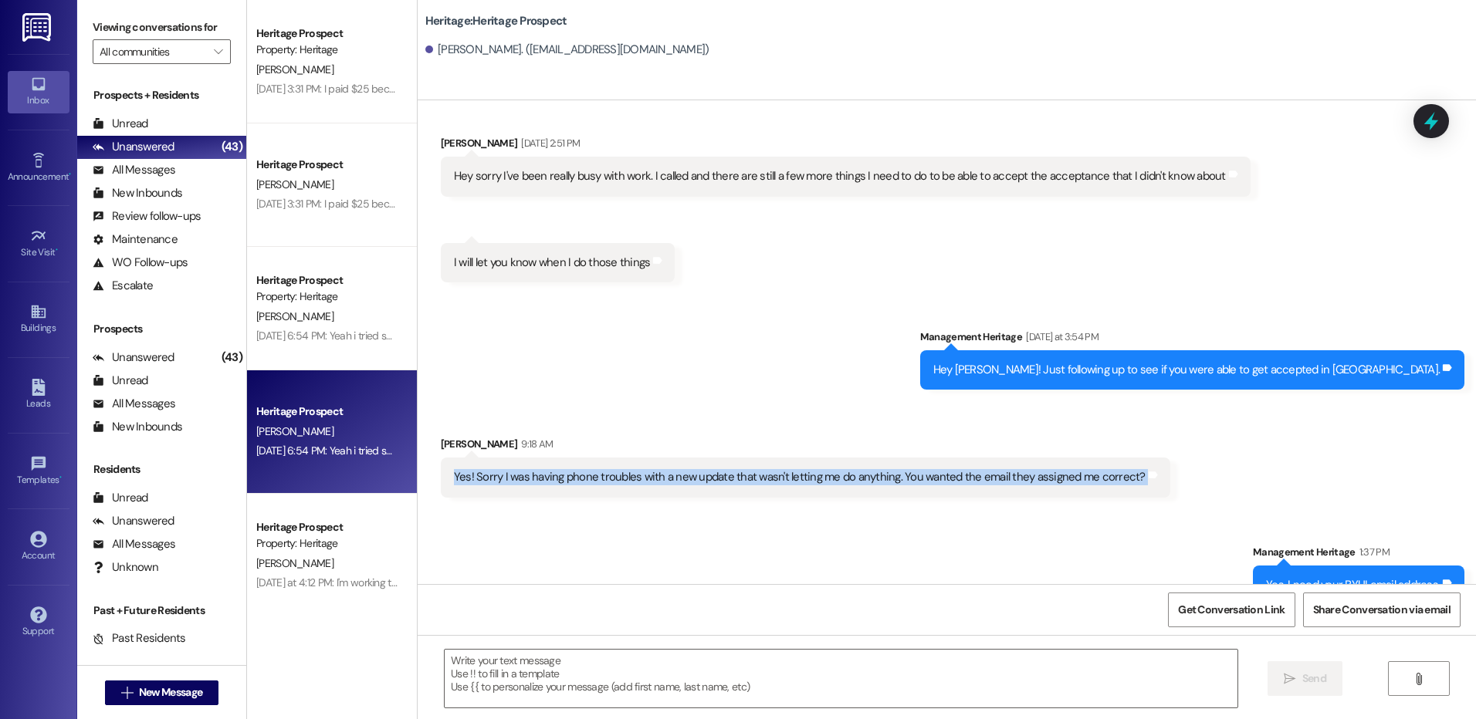
copy div "Yes! Sorry I was having phone troubles with a new update that wasn't letting me…"
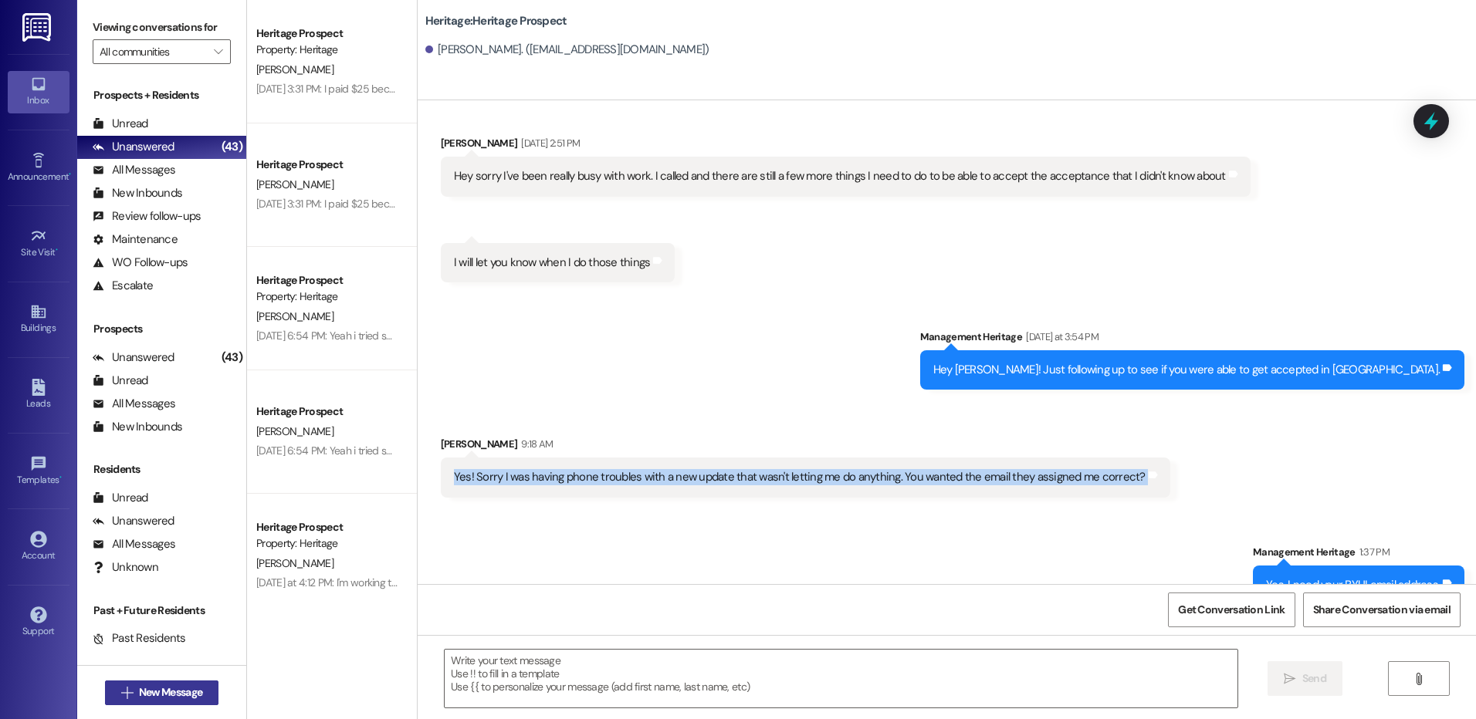
click at [163, 696] on span "New Message" at bounding box center [170, 693] width 63 height 16
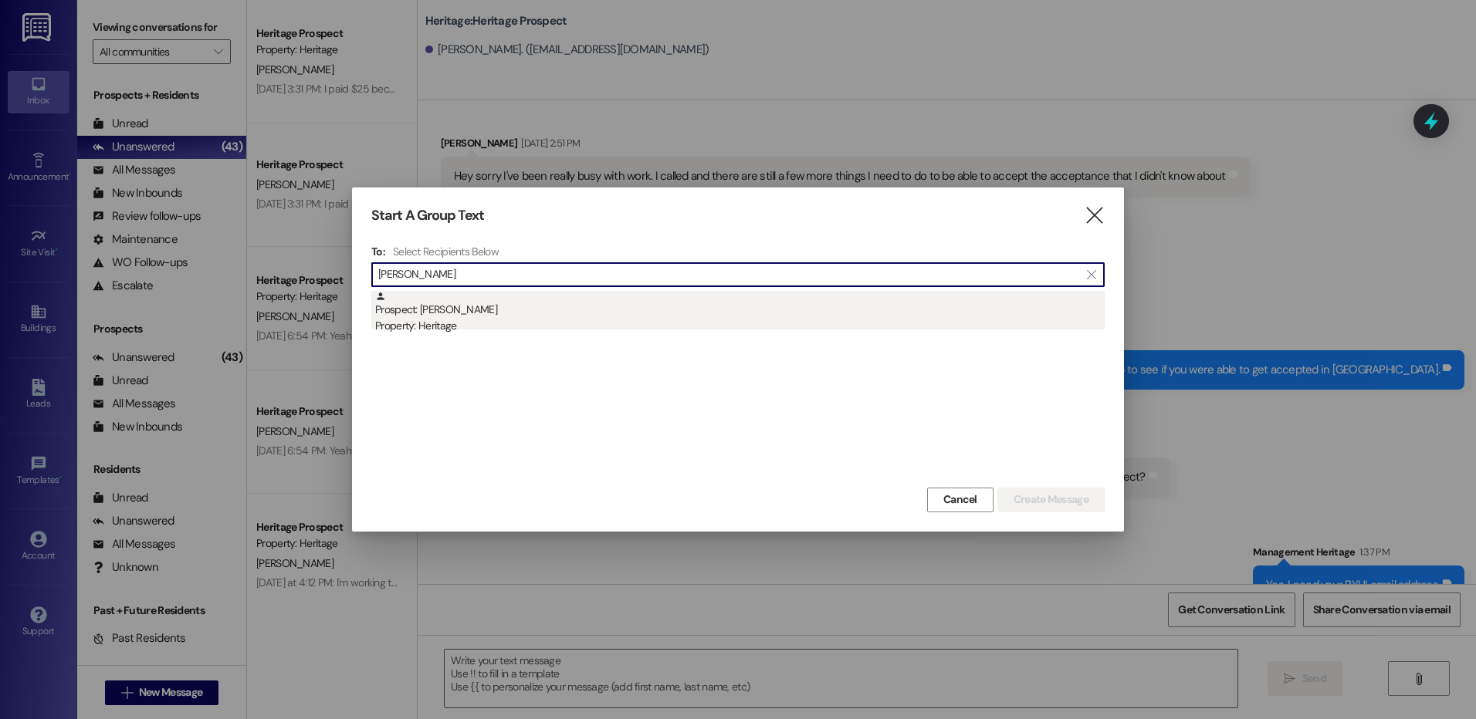
type input "jenna dubo"
click at [588, 319] on div "Property: Heritage" at bounding box center [740, 326] width 730 height 16
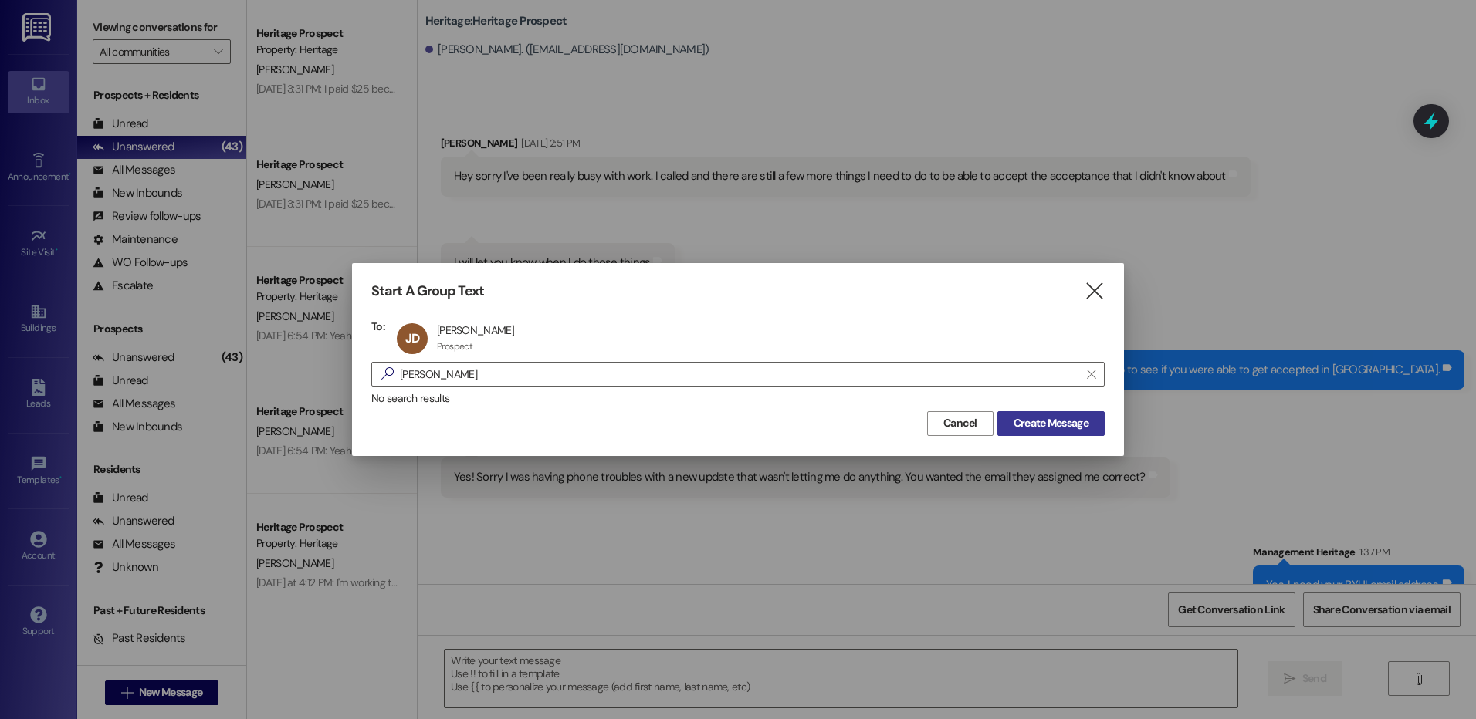
click at [1021, 419] on span "Create Message" at bounding box center [1051, 423] width 75 height 16
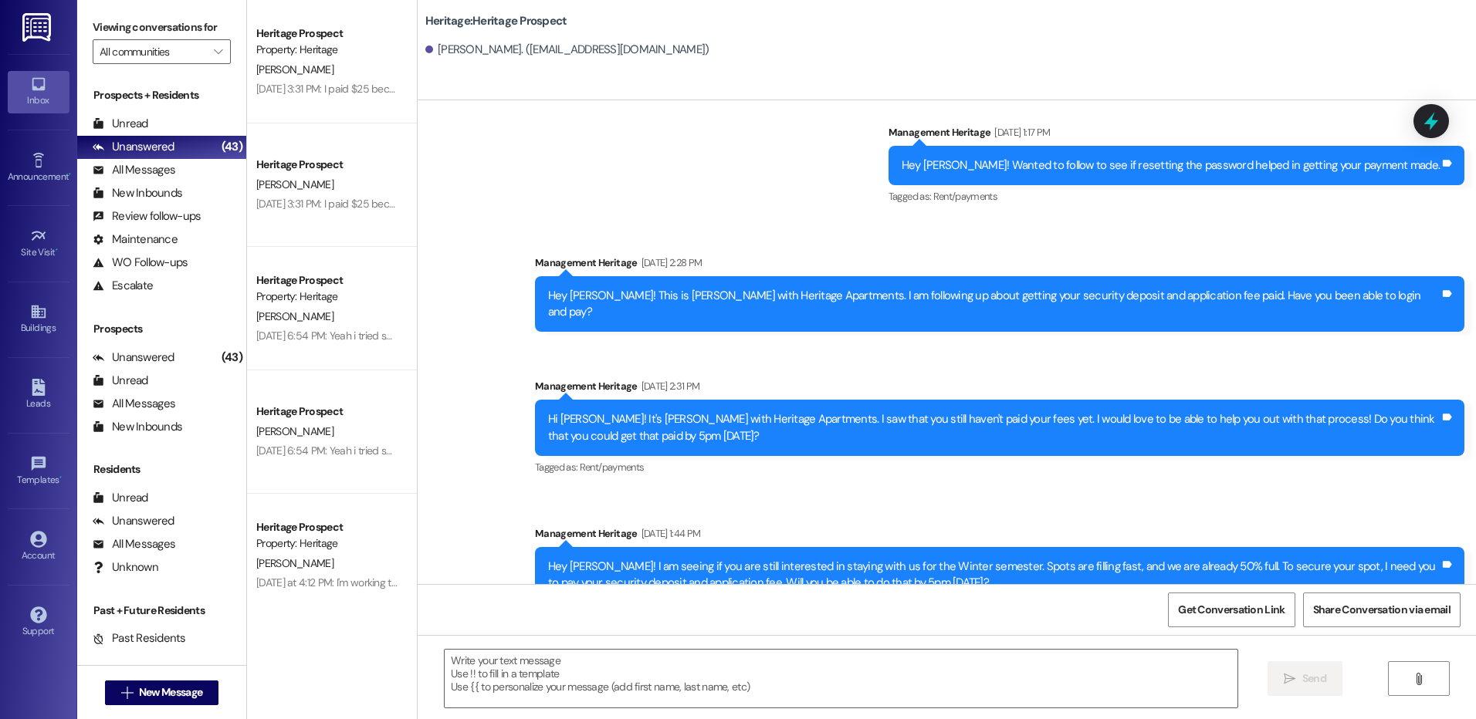
scroll to position [1690, 0]
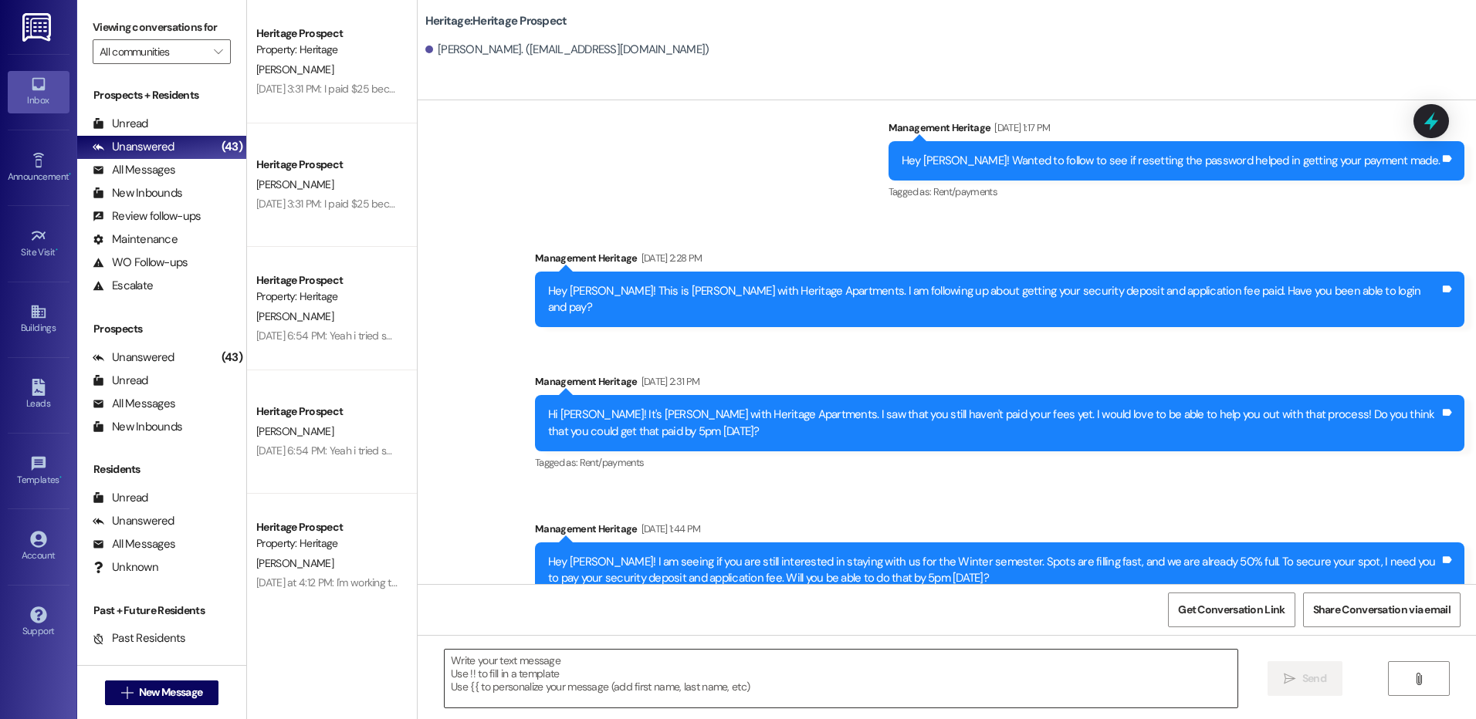
click at [507, 669] on textarea at bounding box center [841, 679] width 792 height 58
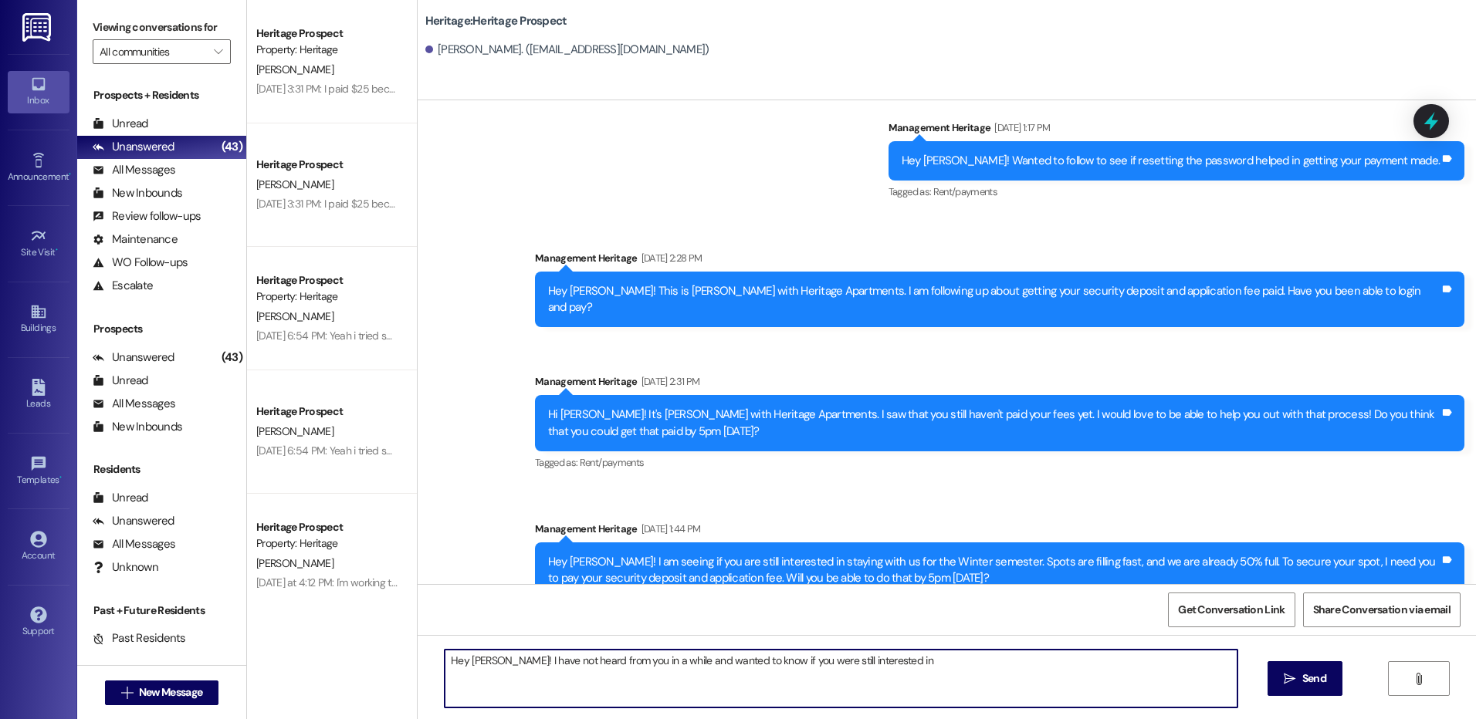
click at [905, 658] on textarea "Hey Jenna! I have not heard from you in a while and wanted to know if you were …" at bounding box center [841, 679] width 792 height 58
type textarea "Hey Jenna! I have not heard from you in a while and wanted to know if you were …"
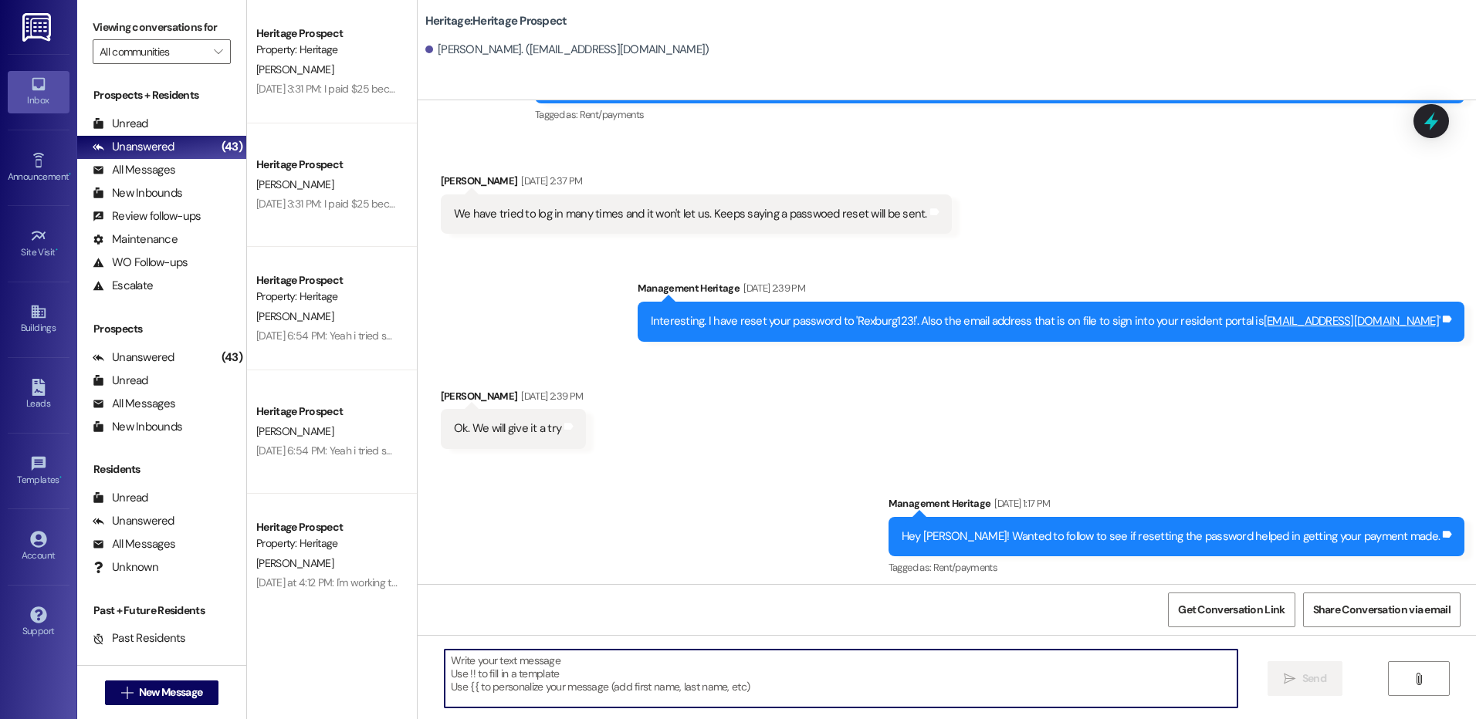
scroll to position [1813, 0]
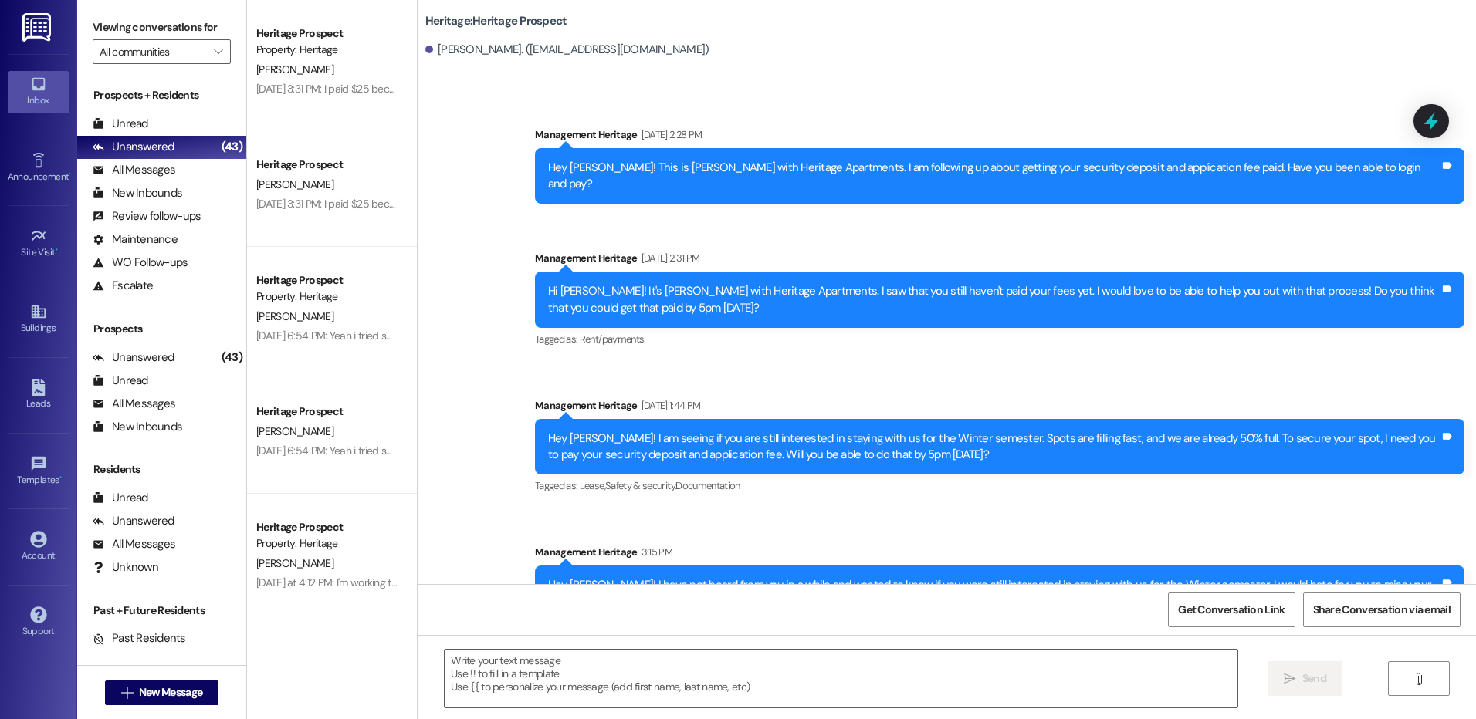
click at [589, 577] on div "Hey Jenna! I have not heard from you in a while and wanted to know if you were …" at bounding box center [994, 593] width 892 height 33
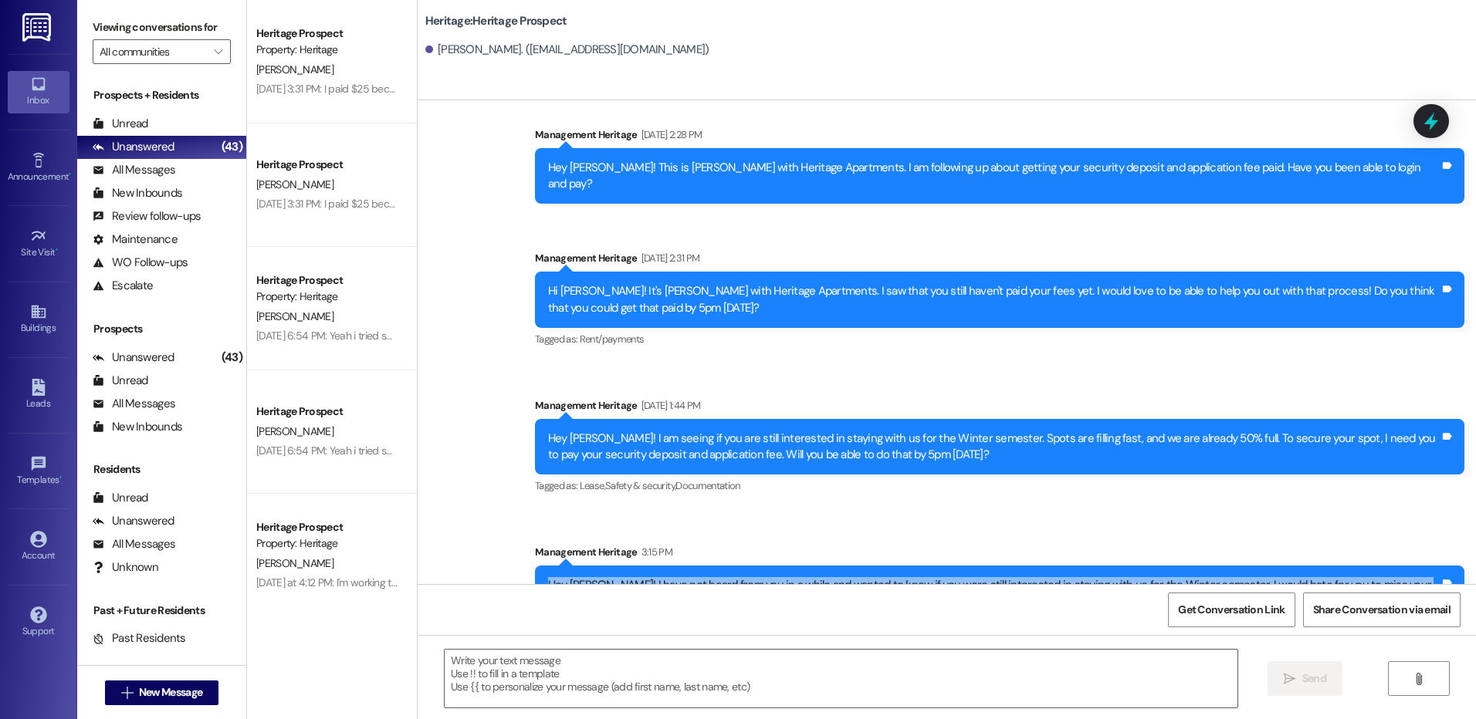
click at [589, 577] on div "Hey Jenna! I have not heard from you in a while and wanted to know if you were …" at bounding box center [994, 593] width 892 height 33
copy div "Hey Jenna! I have not heard from you in a while and wanted to know if you were …"
click at [158, 124] on div "Unread (0)" at bounding box center [161, 124] width 169 height 23
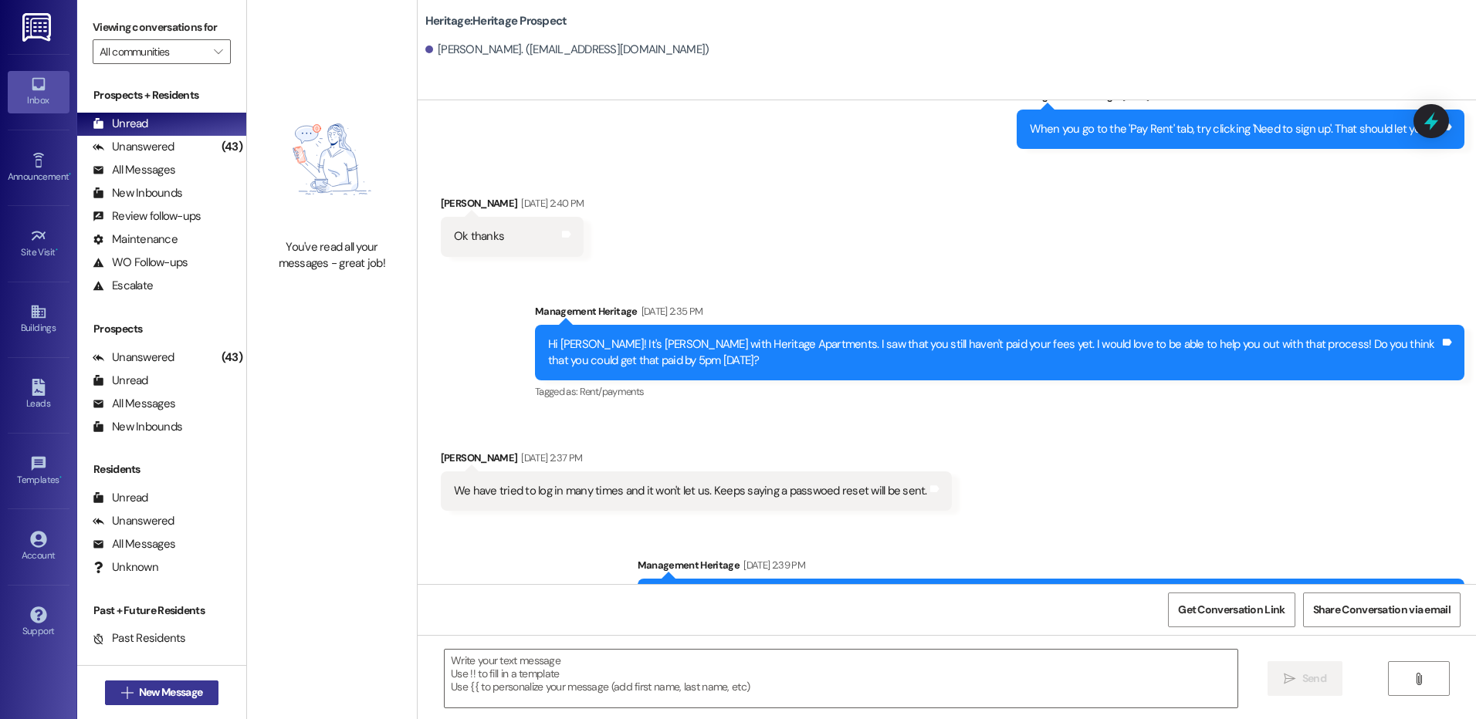
scroll to position [1157, 0]
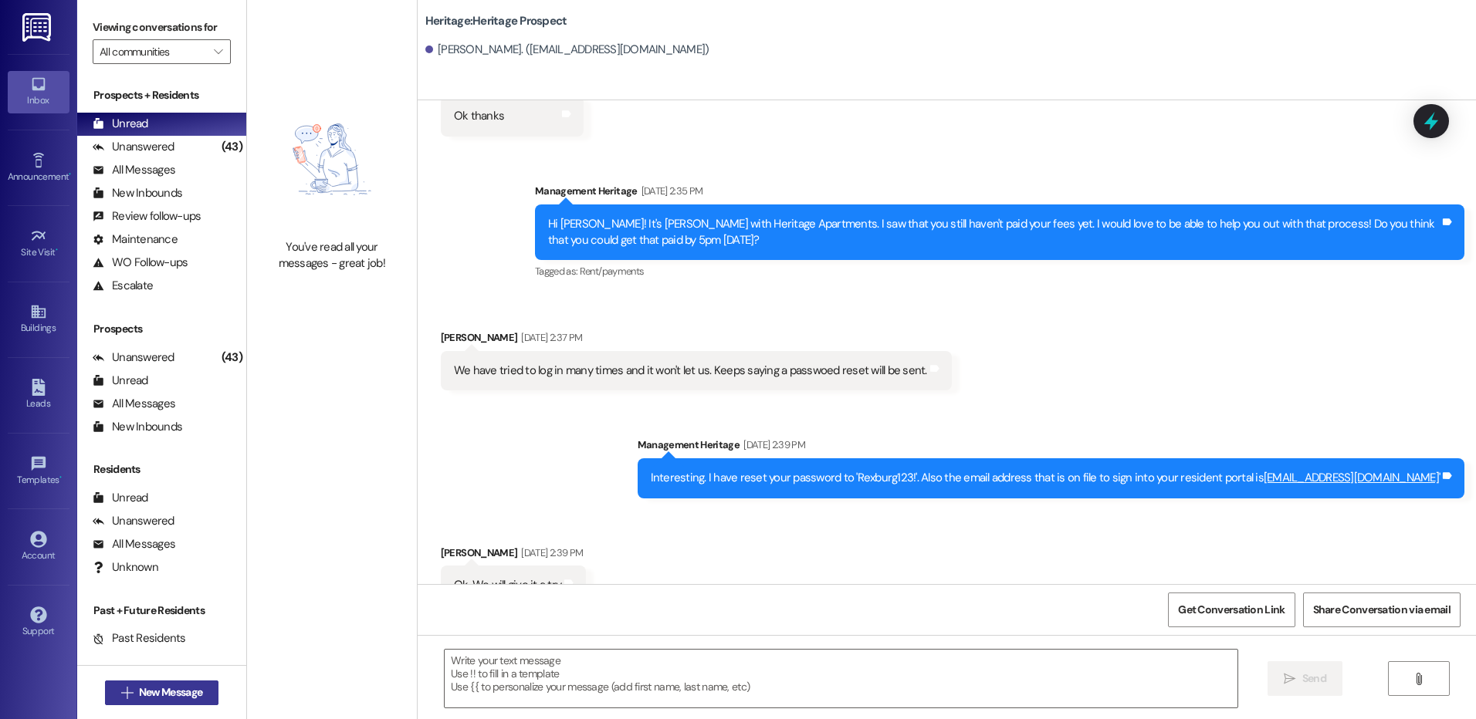
click at [196, 682] on button " New Message" at bounding box center [162, 693] width 114 height 25
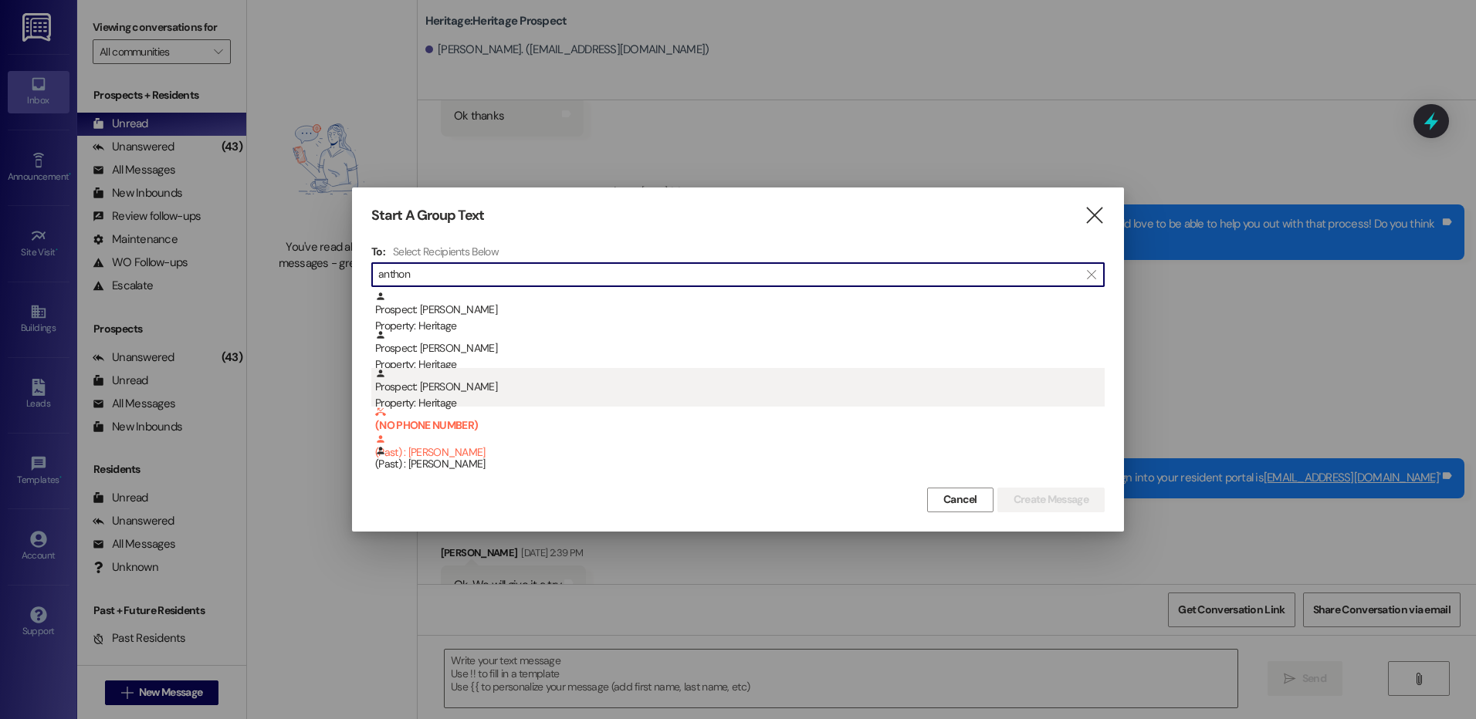
type input "anthon"
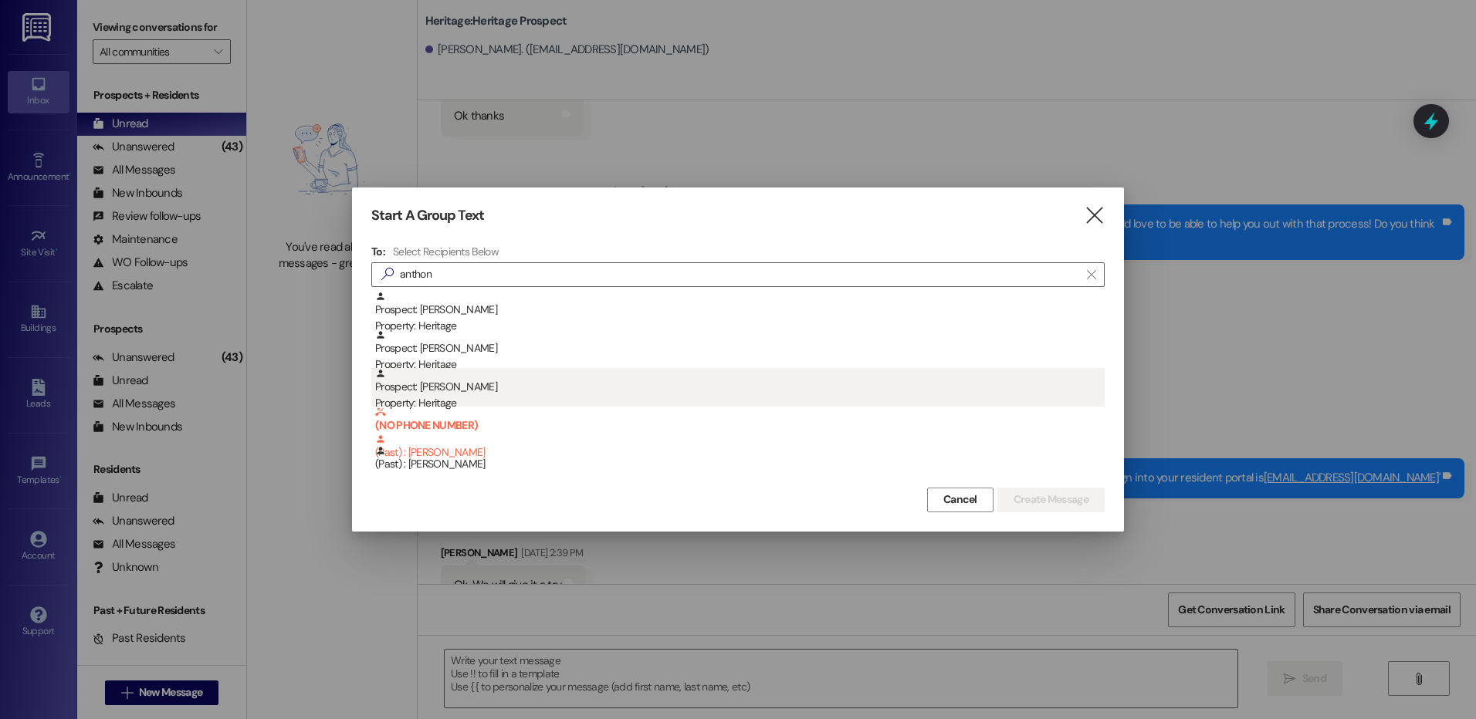
click at [513, 378] on div "Prospect: Anthony Gomez Property: Heritage" at bounding box center [740, 390] width 730 height 44
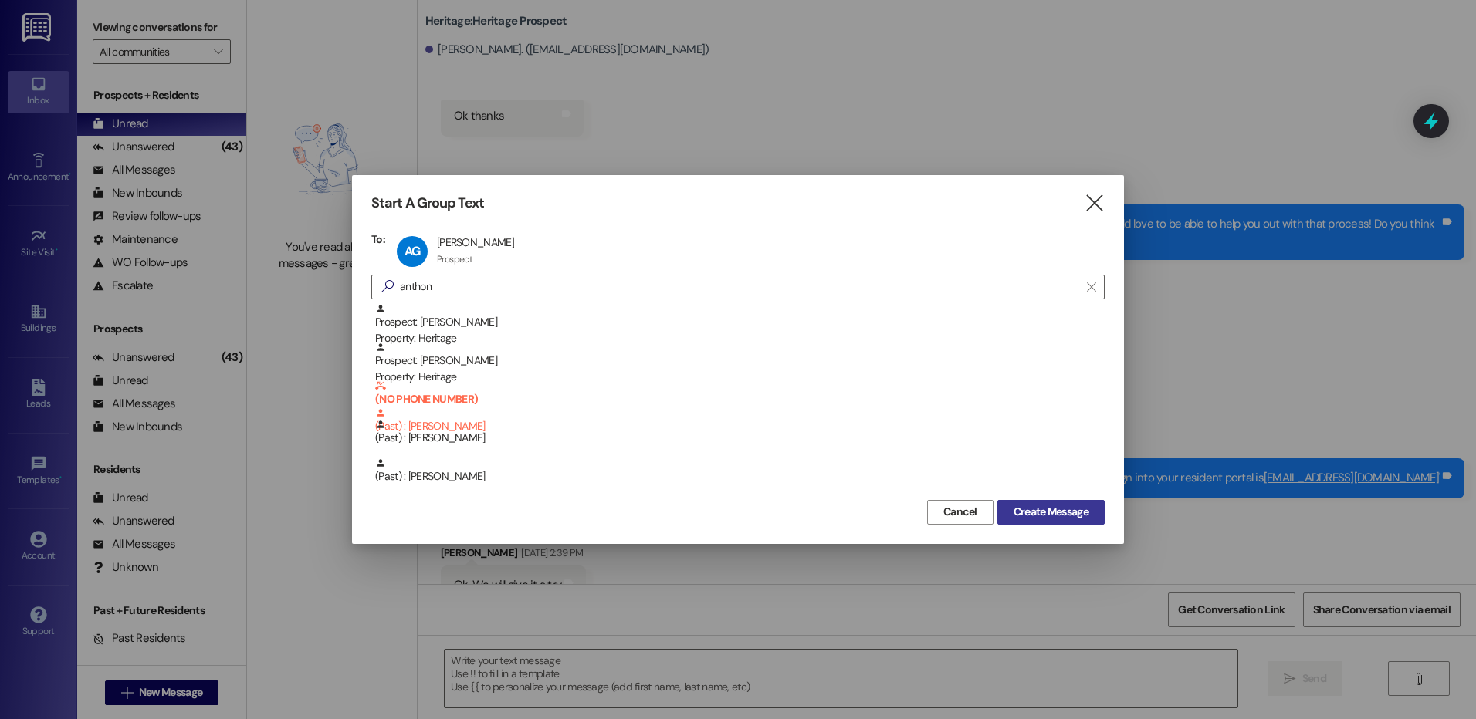
click at [1014, 516] on span "Create Message" at bounding box center [1051, 512] width 75 height 16
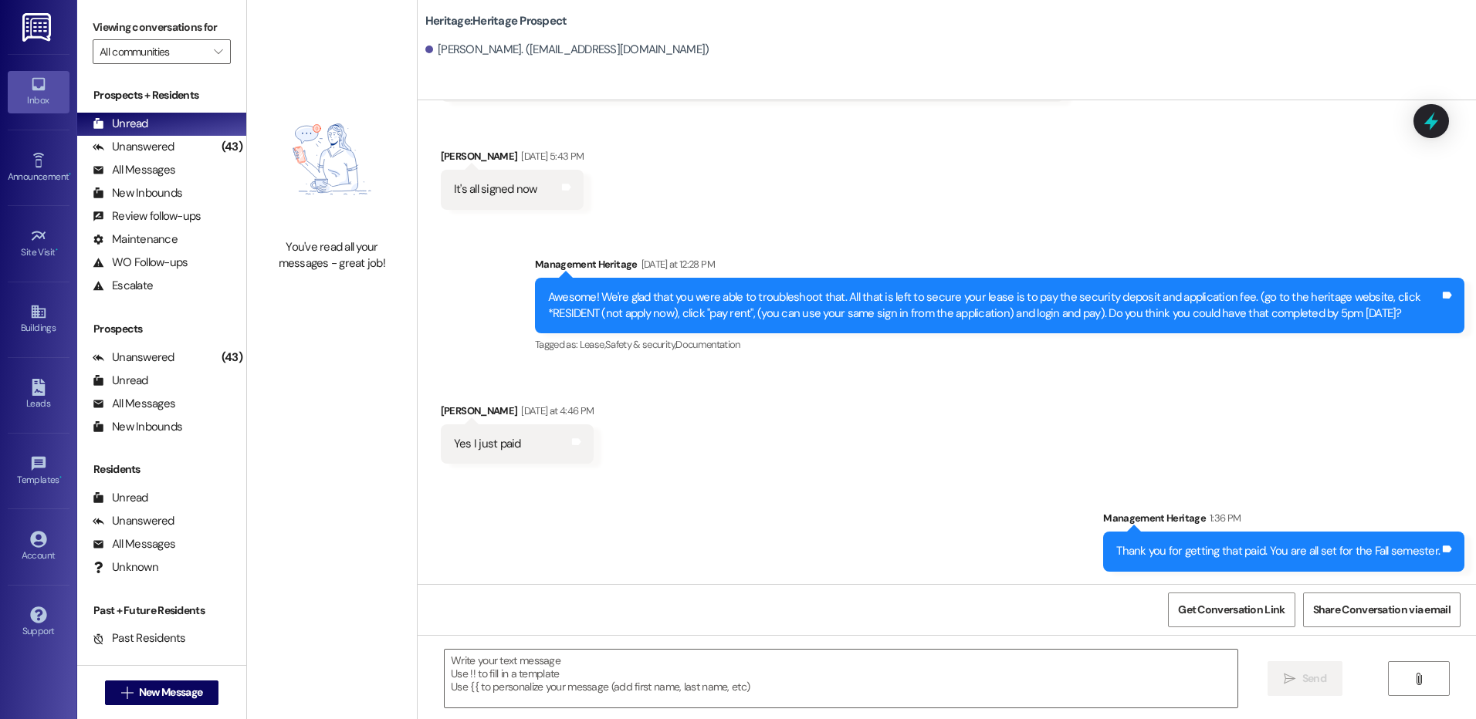
scroll to position [564, 0]
click at [676, 693] on textarea at bounding box center [841, 679] width 792 height 58
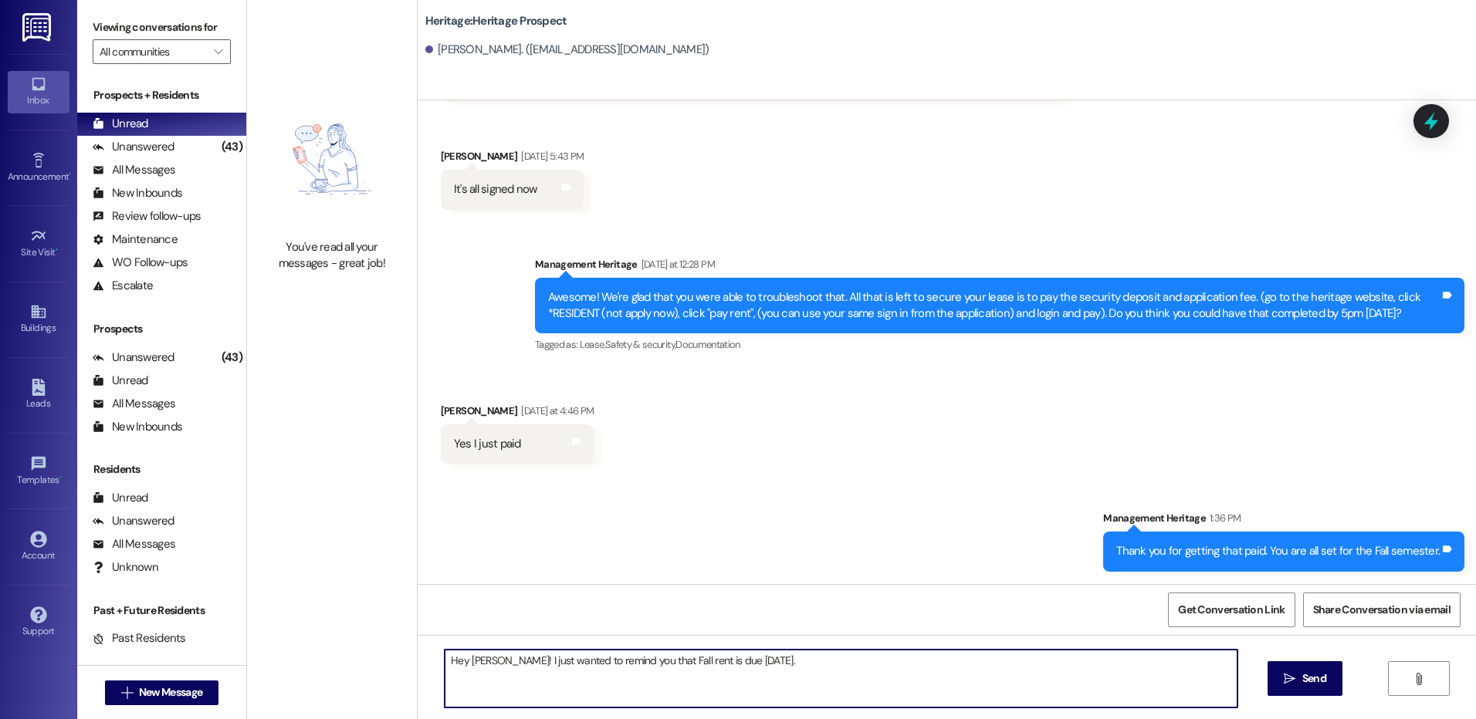
type textarea "Hey Anthony! I just wanted to remind you that Fall rent is due September 1st."
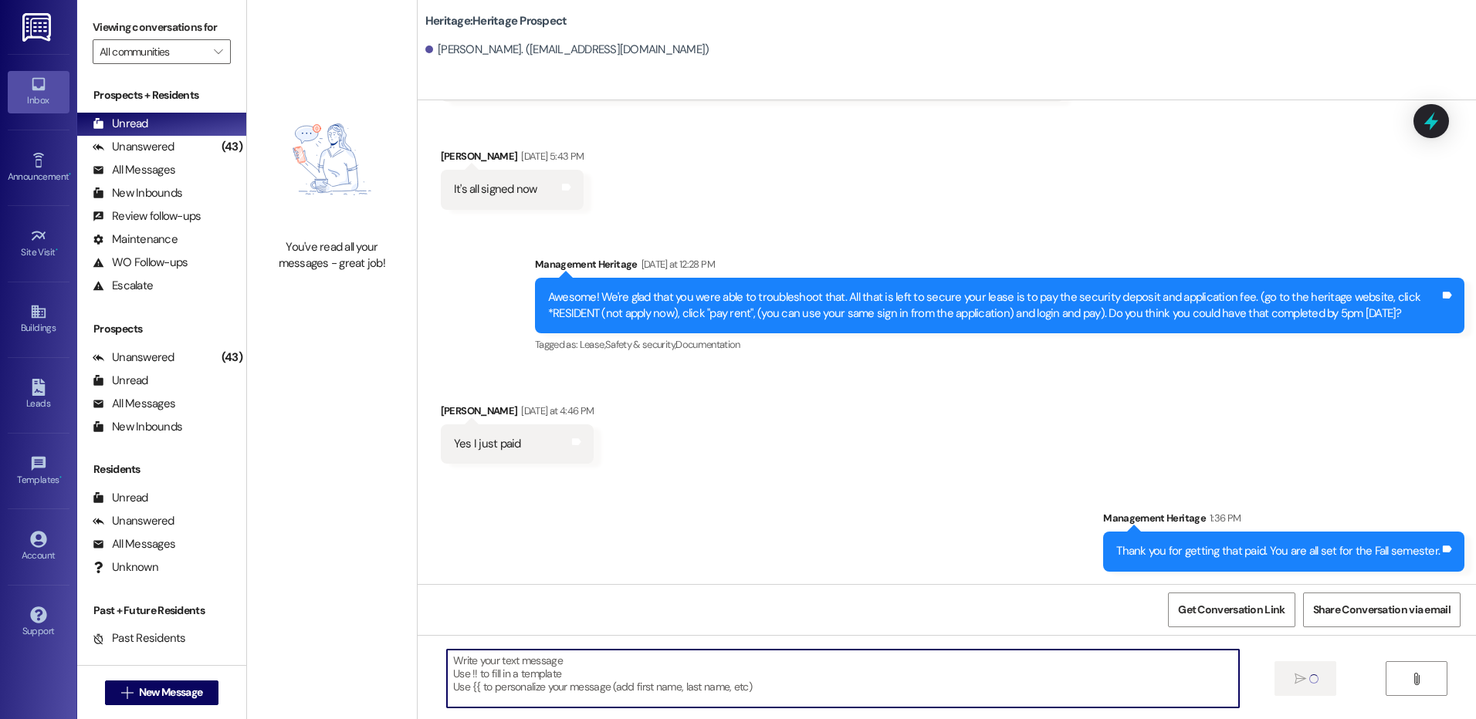
scroll to position [671, 0]
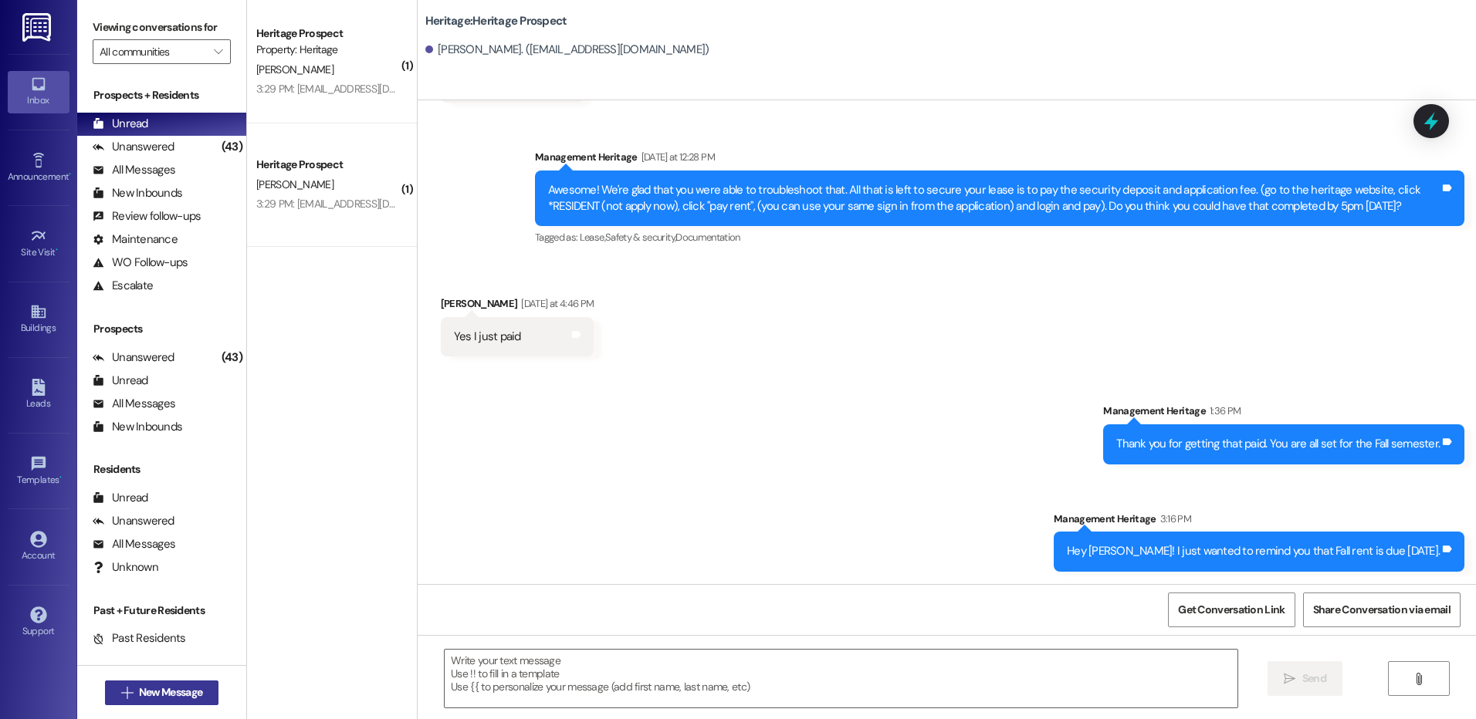
click at [141, 704] on button " New Message" at bounding box center [162, 693] width 114 height 25
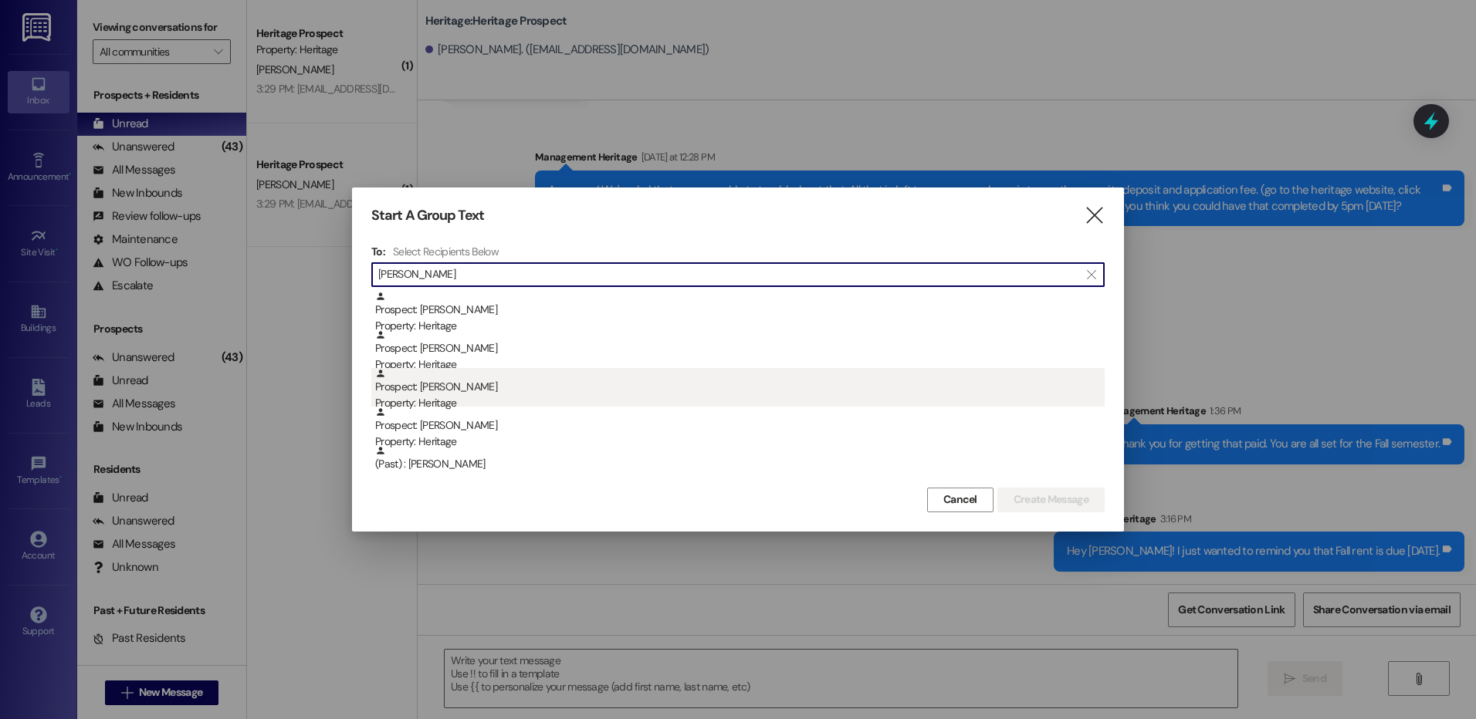
type input "elia"
click at [443, 391] on div "Prospect: Elia Fadhili Property: Heritage" at bounding box center [740, 390] width 730 height 44
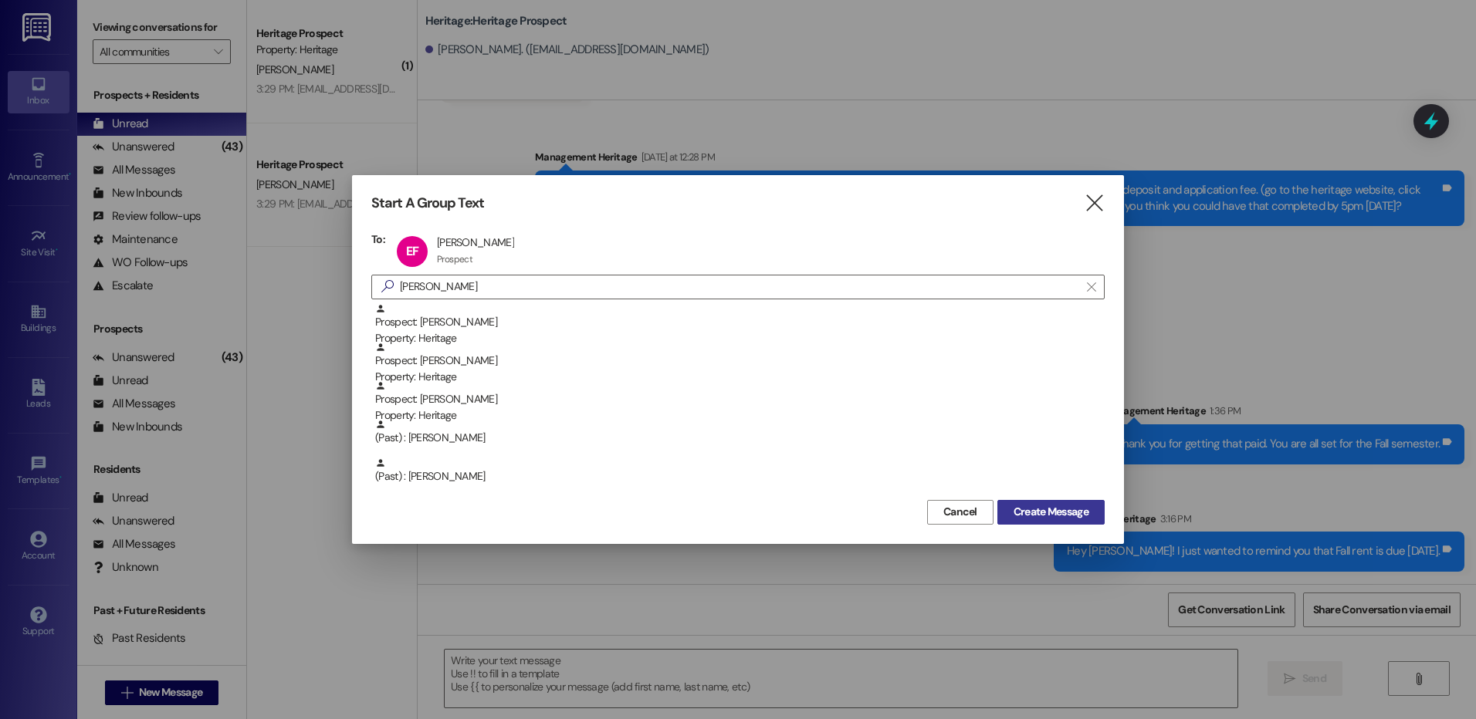
click at [1075, 510] on span "Create Message" at bounding box center [1051, 512] width 75 height 16
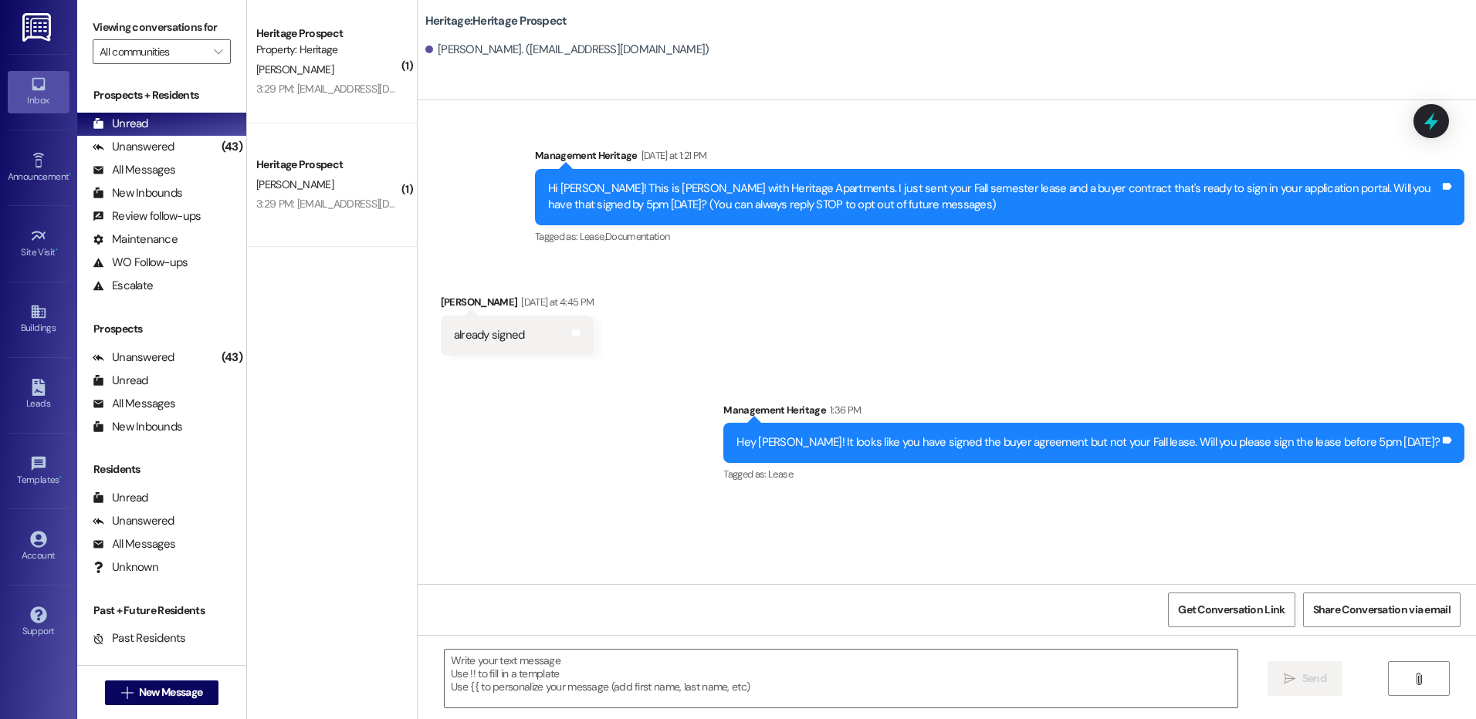
scroll to position [0, 0]
click at [492, 690] on textarea at bounding box center [841, 679] width 792 height 58
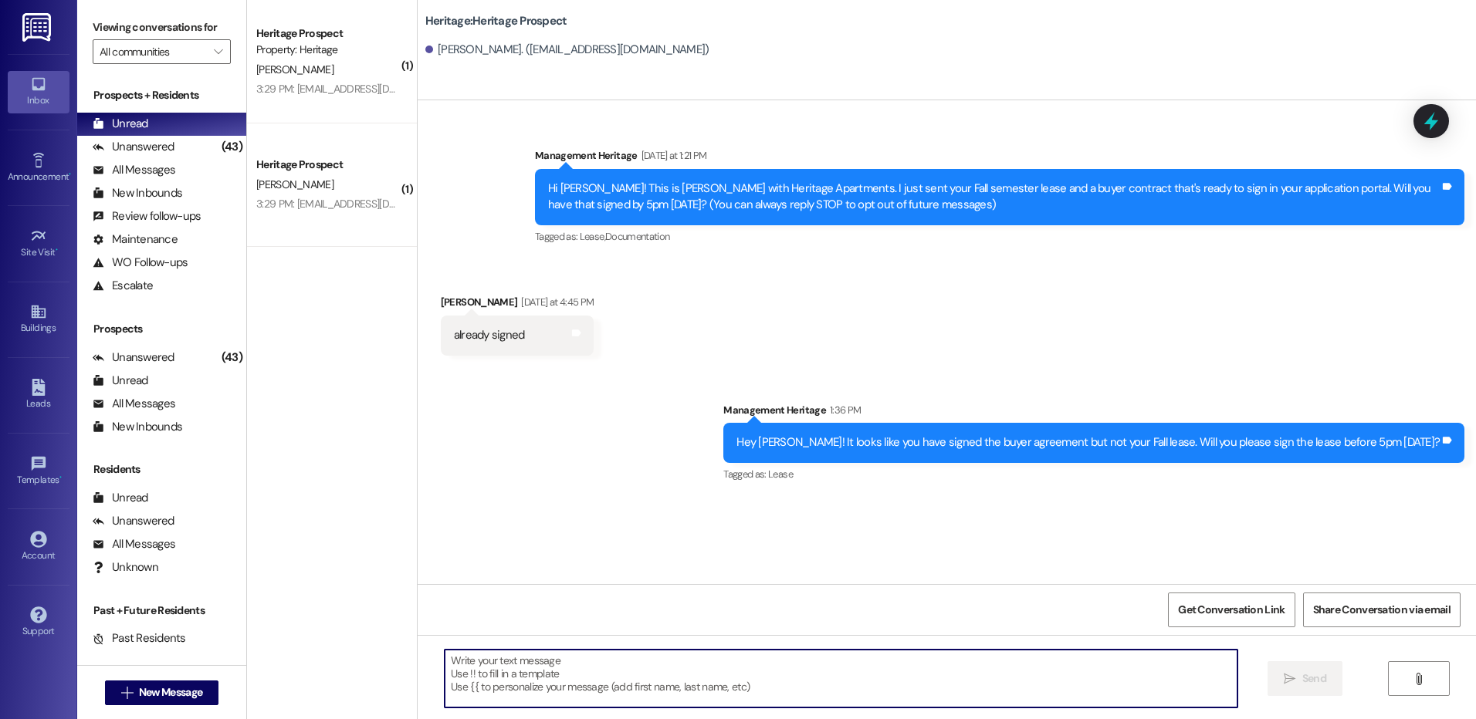
paste textarea "Thanks for getting your lease signed! All that is left to secure your lease is …"
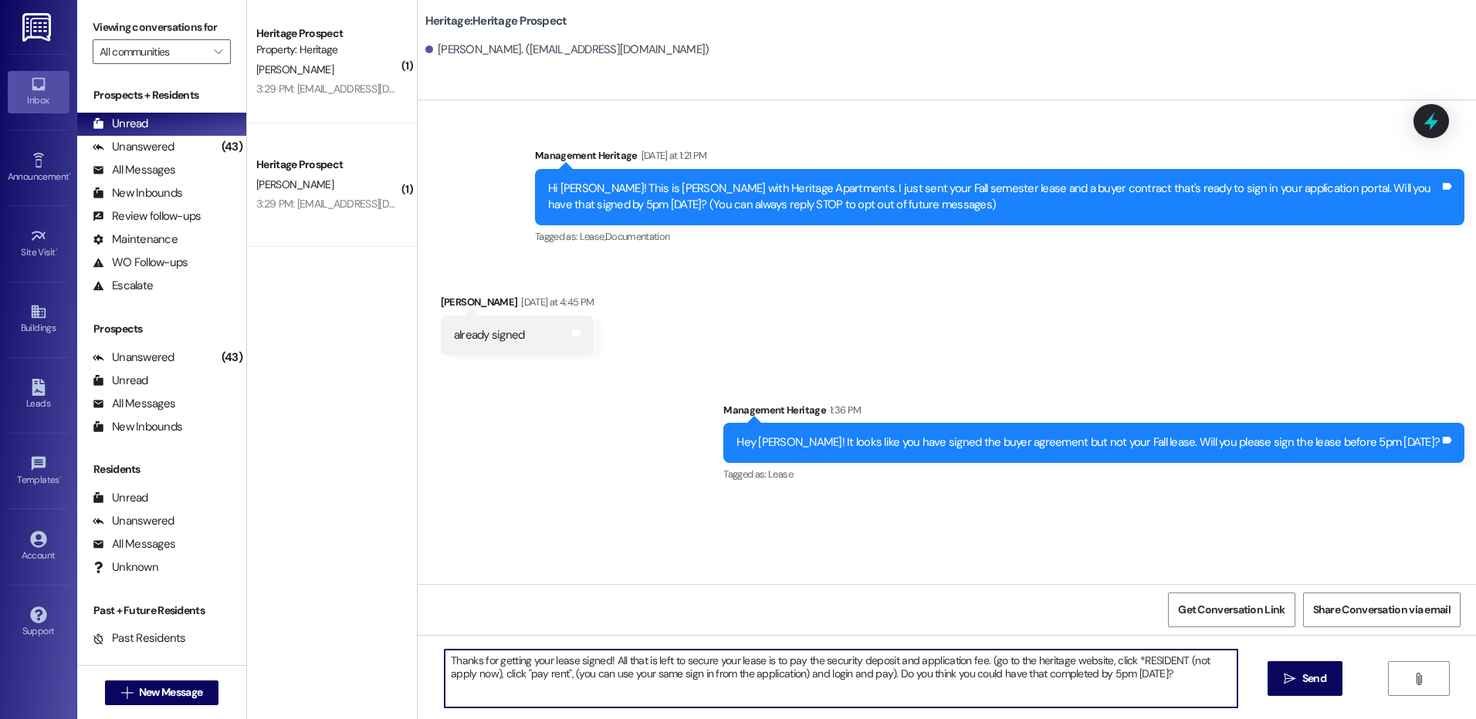
click at [1078, 676] on textarea "Thanks for getting your lease signed! All that is left to secure your lease is …" at bounding box center [841, 679] width 792 height 58
type textarea "Thanks for getting your lease signed! All that is left to secure your lease is …"
click at [1287, 679] on icon "" at bounding box center [1290, 679] width 12 height 12
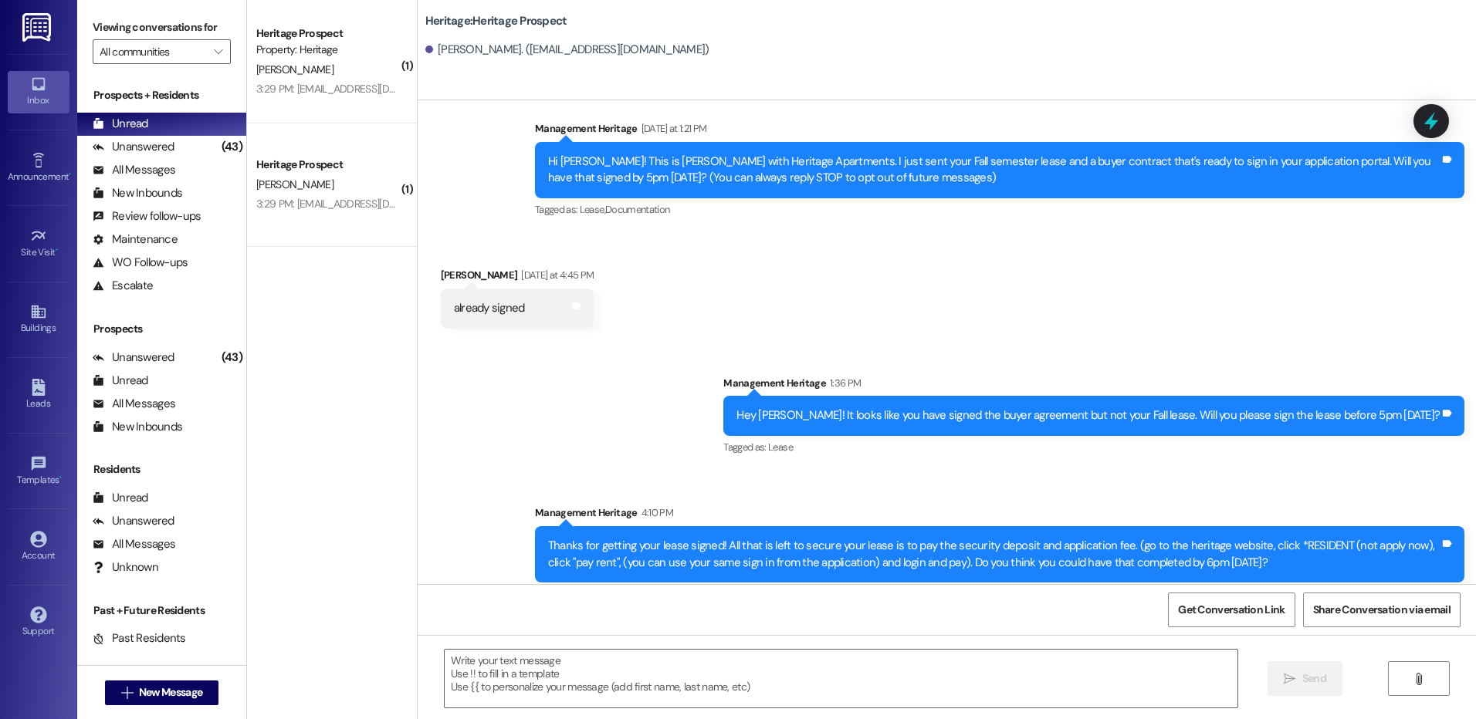
scroll to position [38, 0]
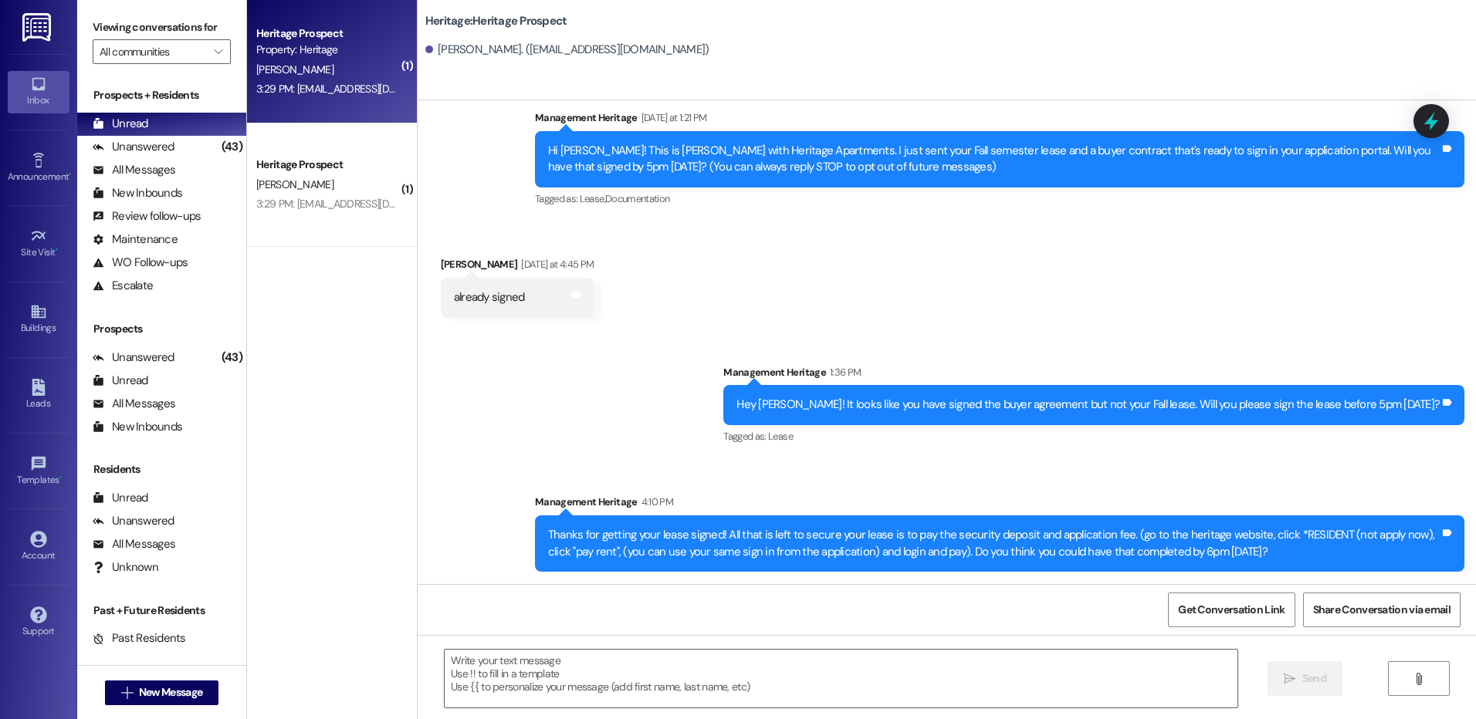
click at [302, 73] on div "D. Handy" at bounding box center [328, 69] width 146 height 19
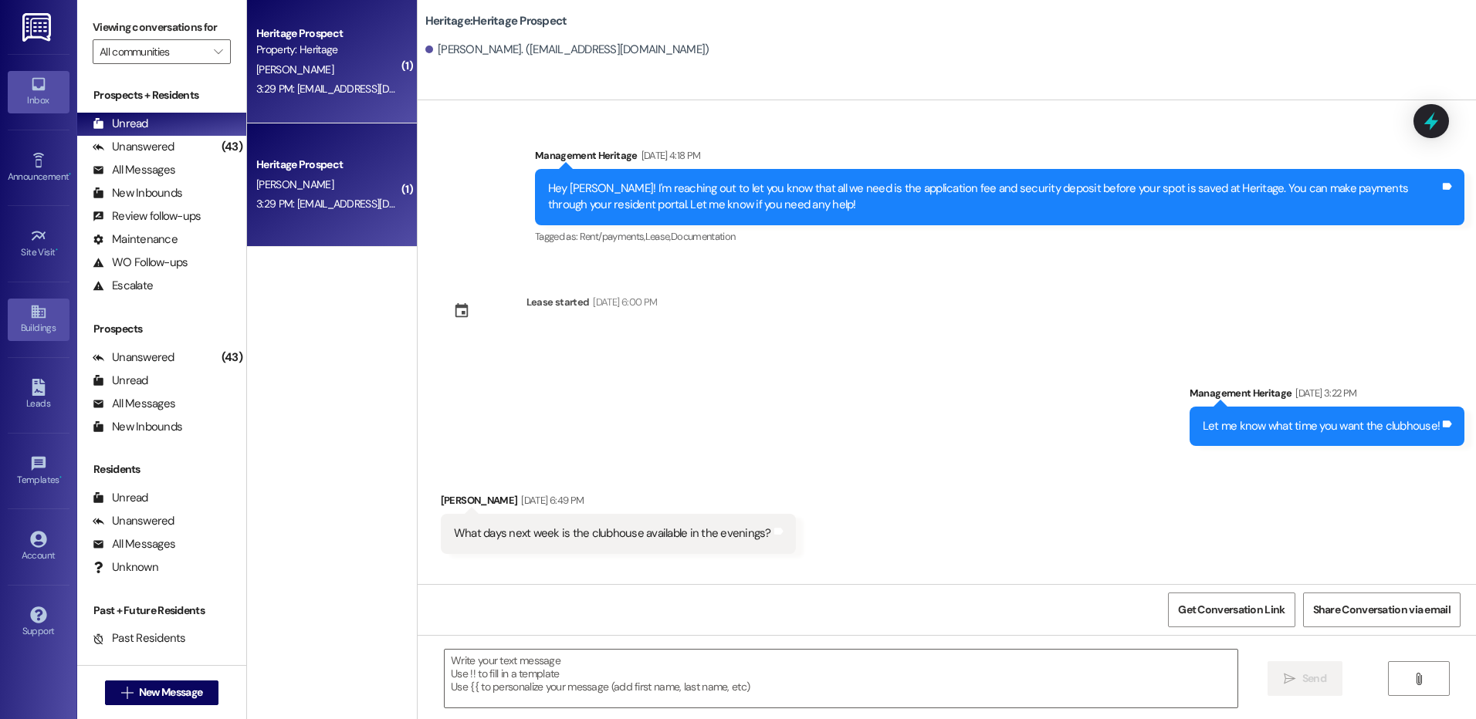
scroll to position [5217, 0]
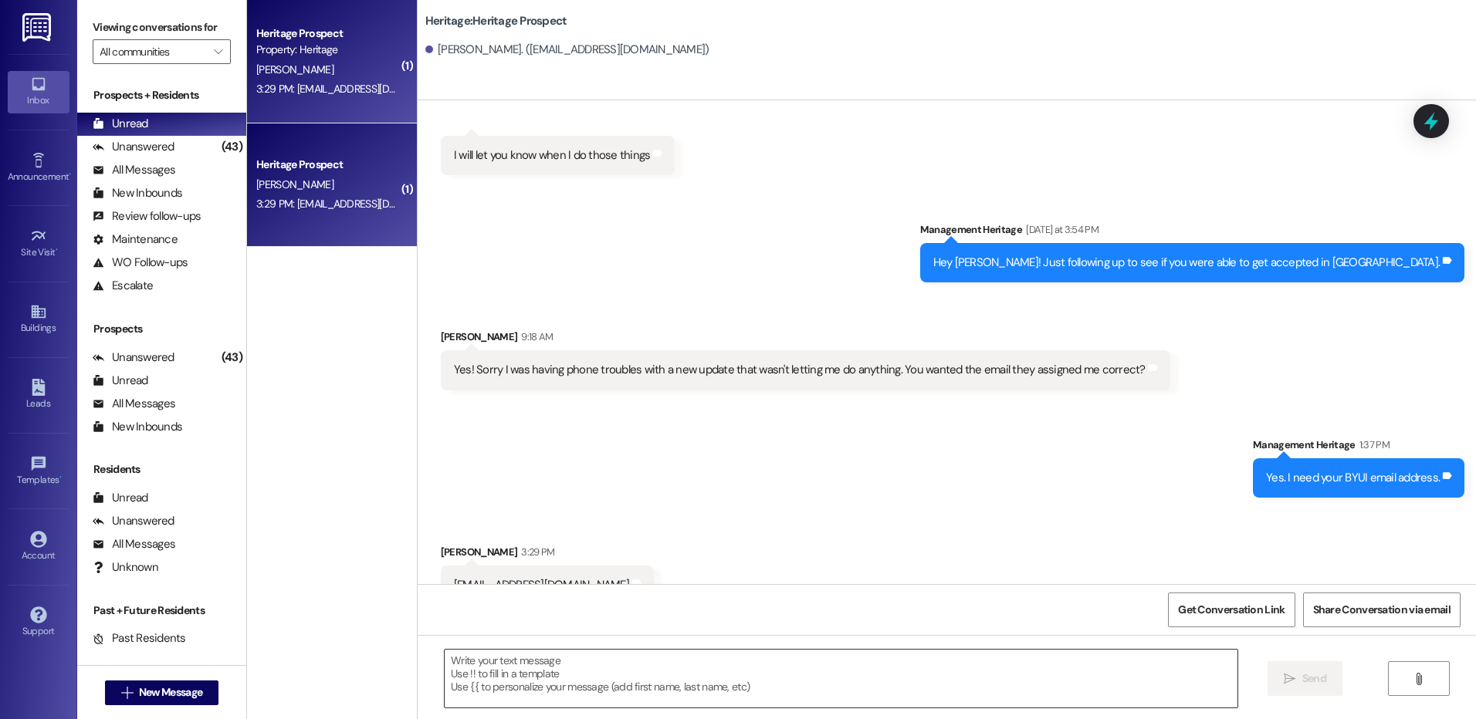
click at [493, 694] on textarea at bounding box center [841, 679] width 792 height 58
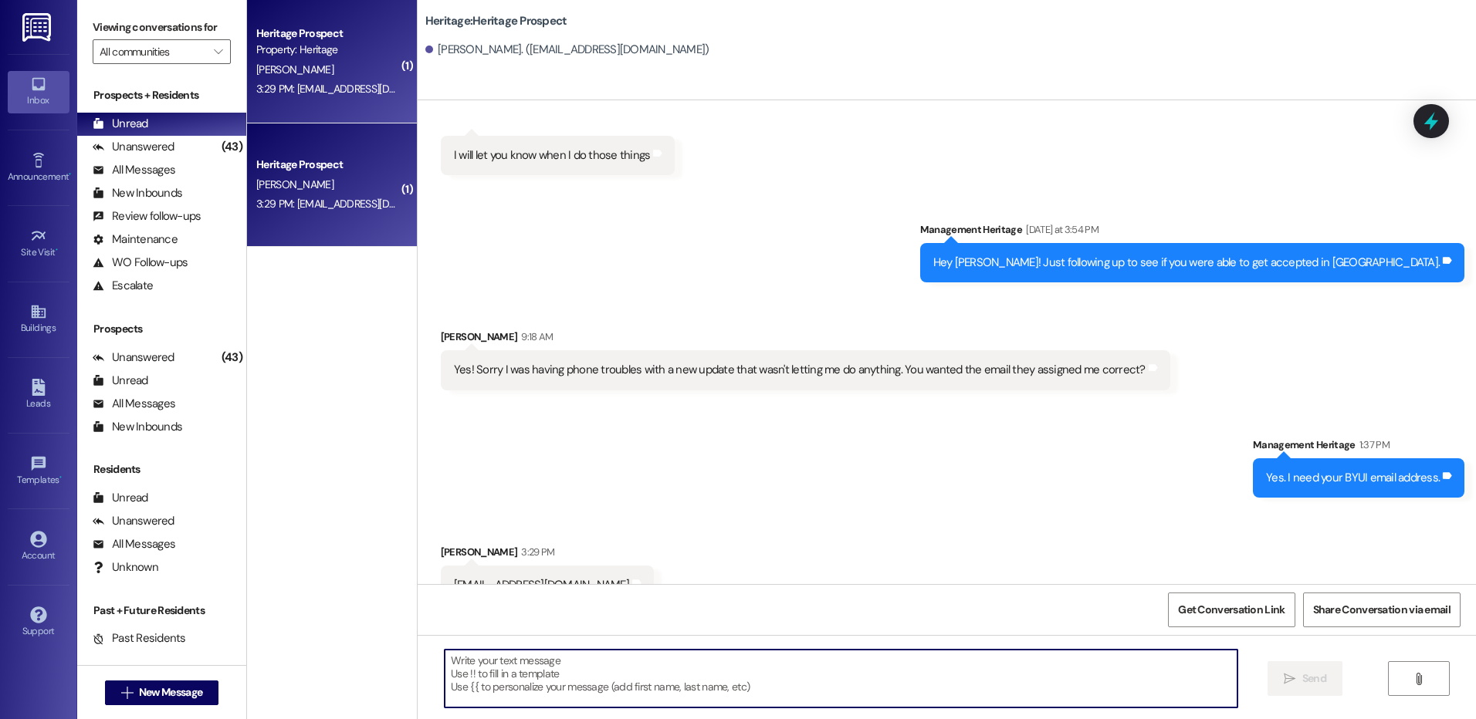
paste textarea "I just sent your ____ semester lease that's ready to sign in your application p…"
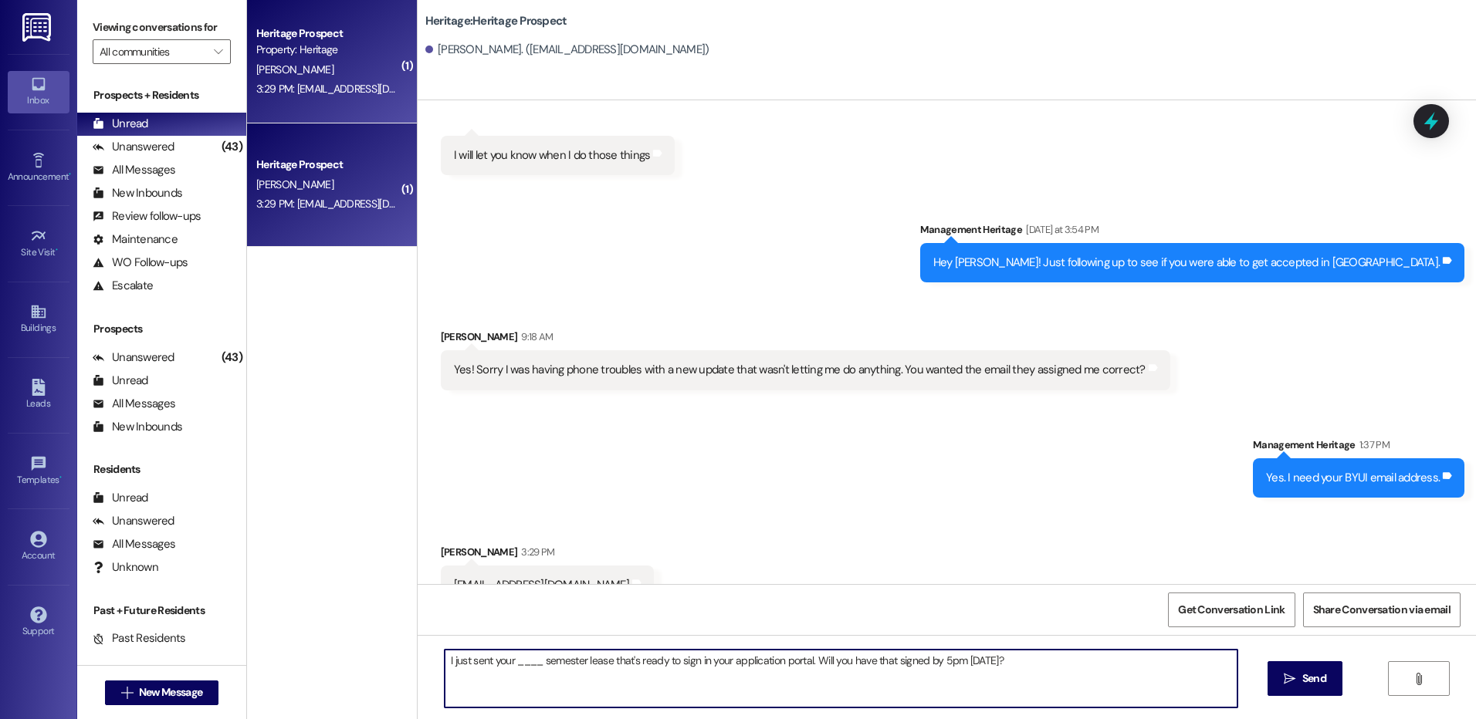
click at [526, 658] on textarea "I just sent your ____ semester lease that's ready to sign in your application p…" at bounding box center [841, 679] width 792 height 58
click at [947, 662] on textarea "I just sent your Winter semester lease that's ready to sign in your application…" at bounding box center [841, 679] width 792 height 58
click at [945, 662] on textarea "I just sent your Winter semester lease that's ready to sign in your application…" at bounding box center [841, 679] width 792 height 58
click at [997, 675] on textarea "I just sent your Winter semester lease that's ready to sign in your application…" at bounding box center [841, 679] width 792 height 58
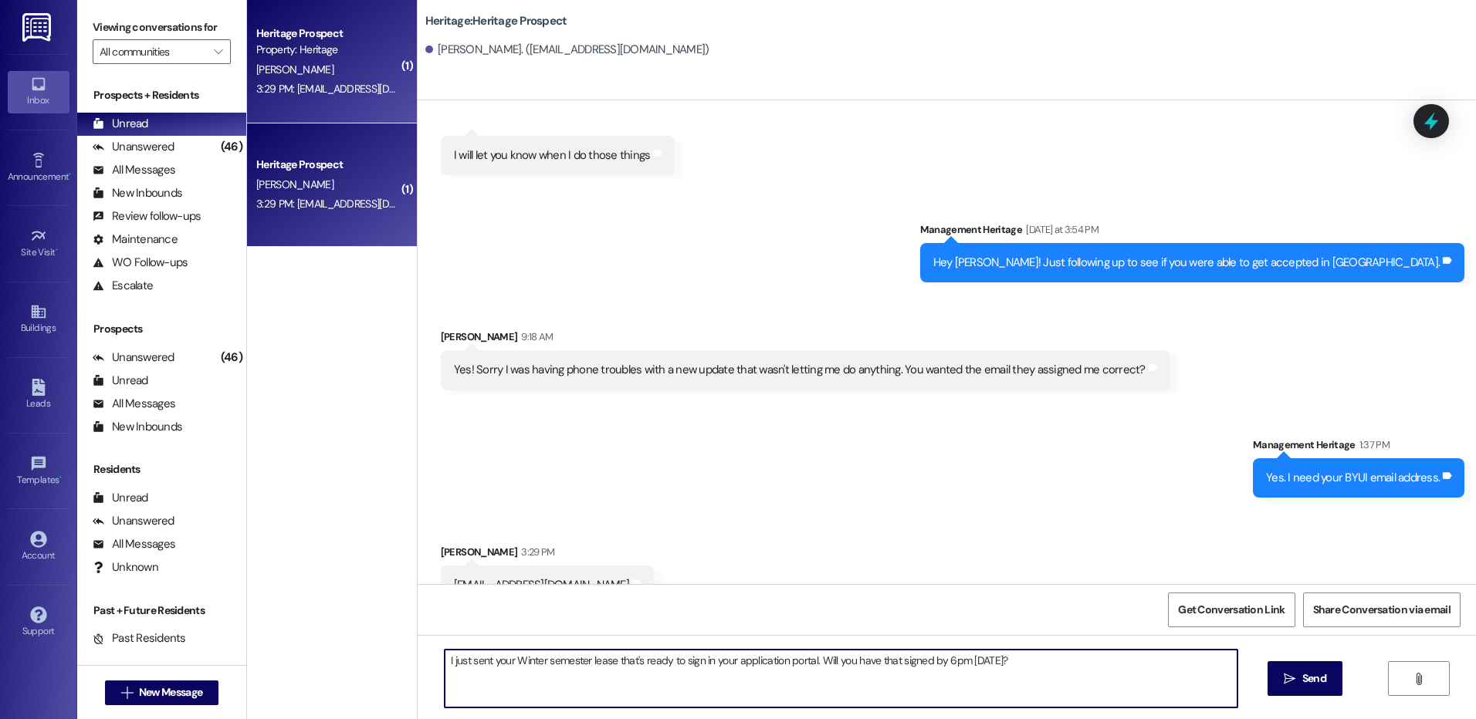
click at [997, 675] on textarea "I just sent your Winter semester lease that's ready to sign in your application…" at bounding box center [841, 679] width 792 height 58
type textarea "I just sent your Winter semester lease that's ready to sign in your application…"
click at [1278, 686] on button " Send" at bounding box center [1305, 679] width 75 height 35
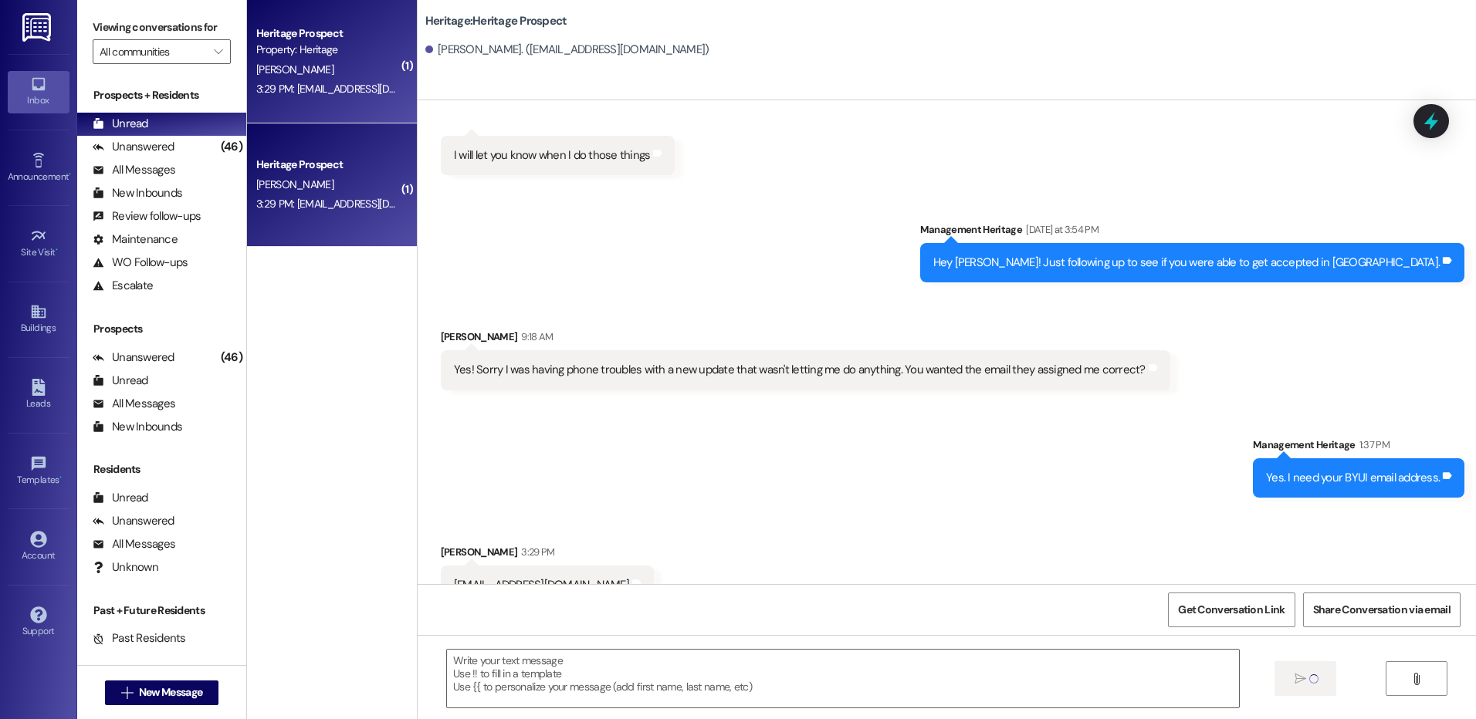
scroll to position [5216, 0]
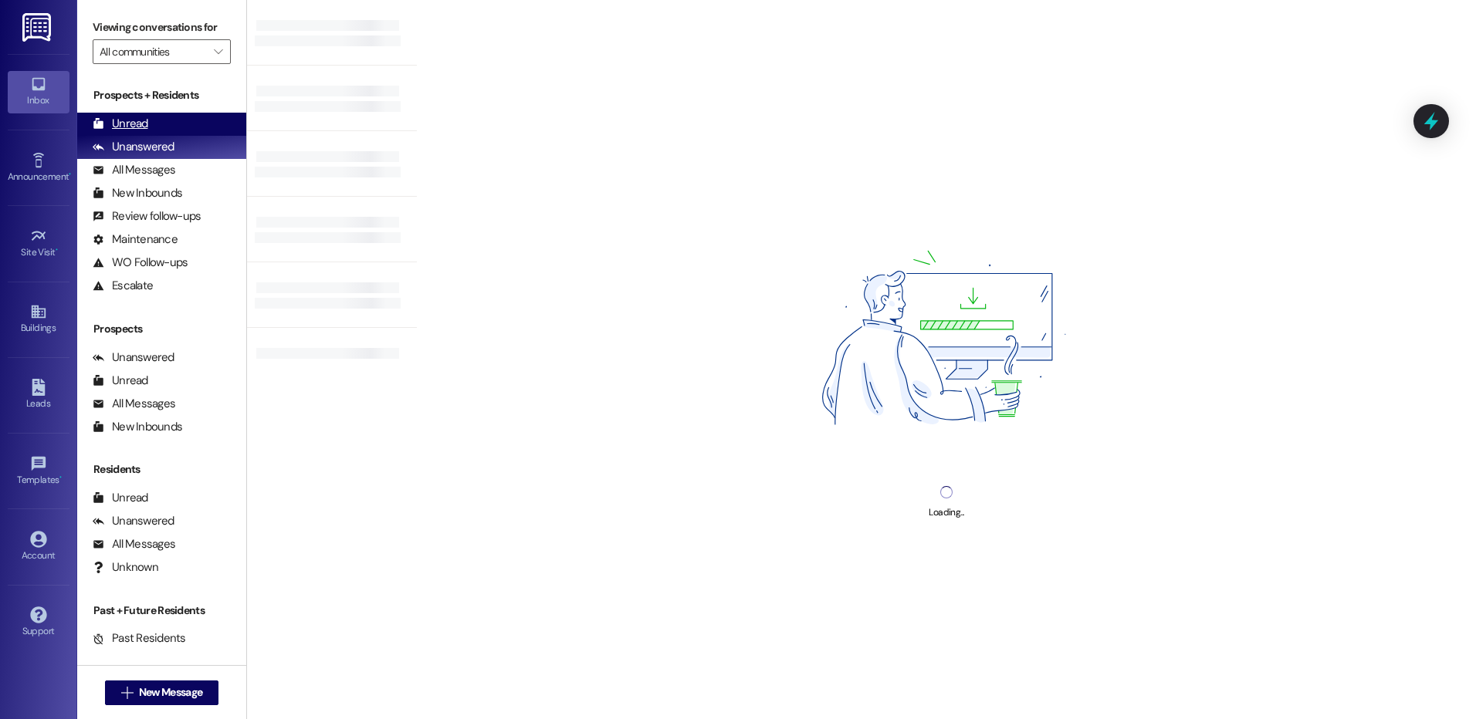
click at [174, 130] on div "Unread (0)" at bounding box center [161, 124] width 169 height 23
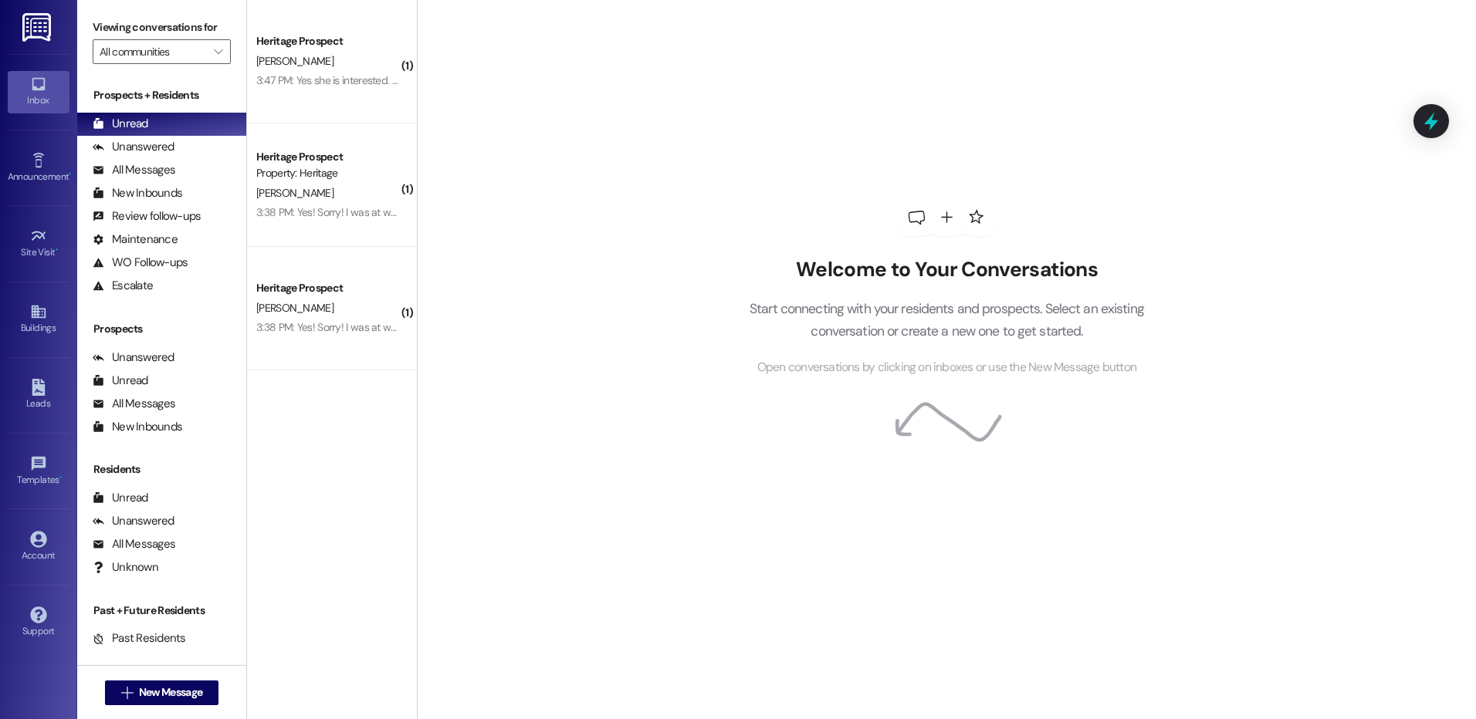
click at [286, 264] on div "Heritage Prospect C. Parkes 3:38 PM: Yes! Sorry! I was at work when you called.…" at bounding box center [332, 309] width 170 height 124
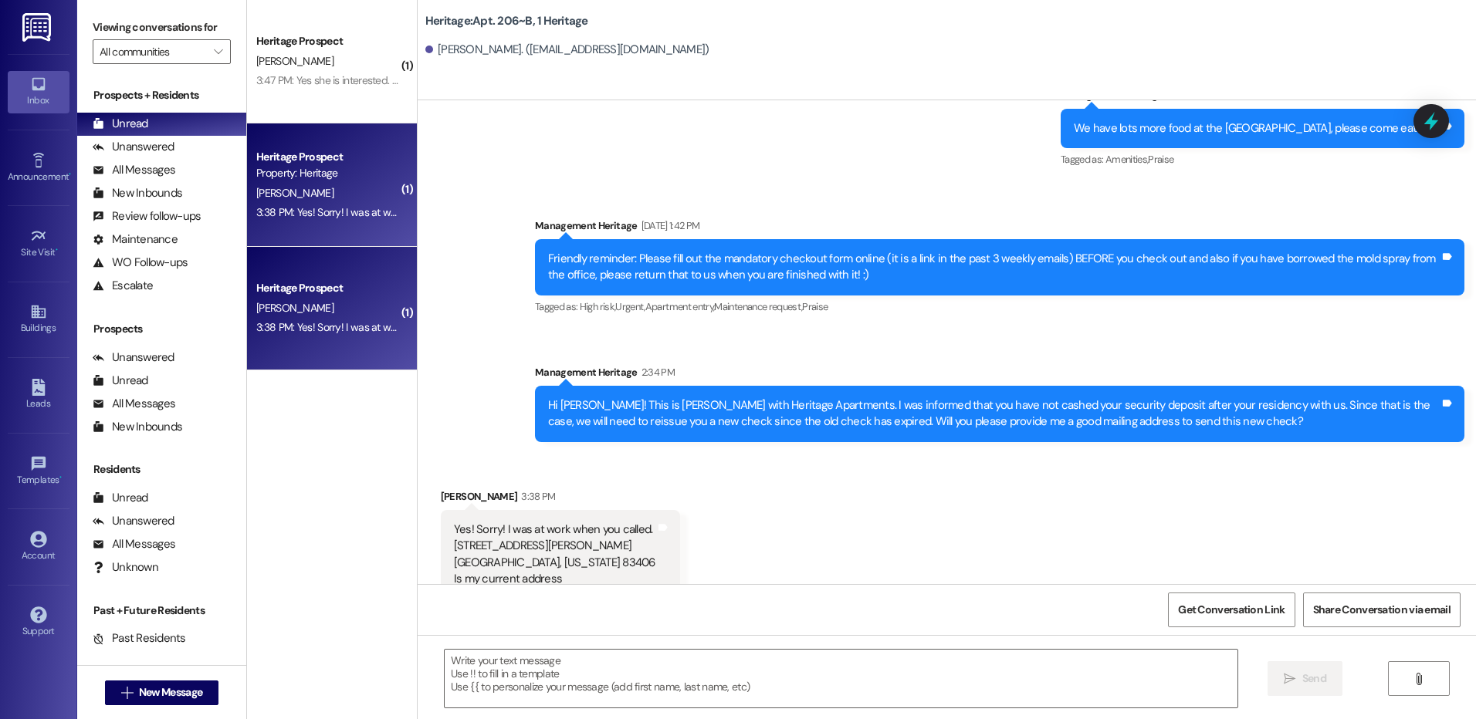
scroll to position [3263, 0]
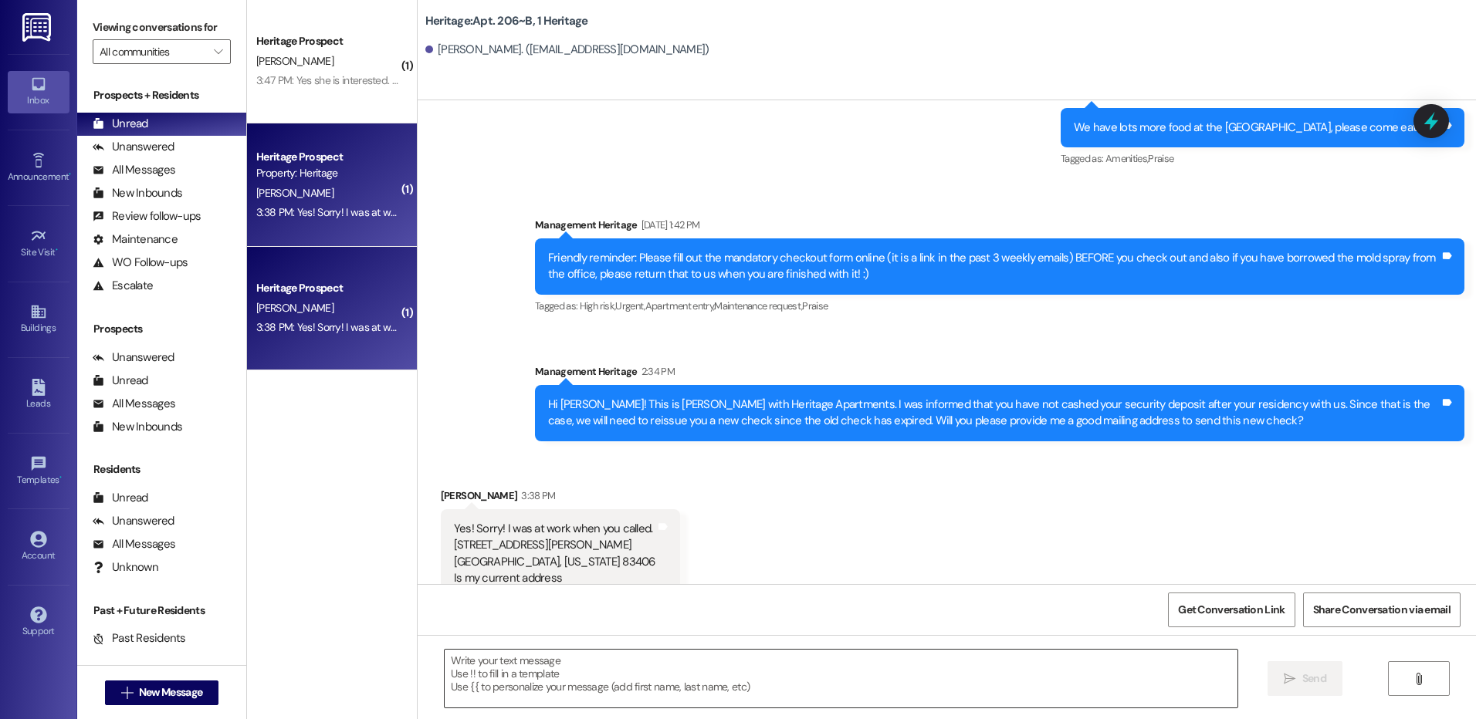
click at [567, 669] on textarea at bounding box center [841, 679] width 792 height 58
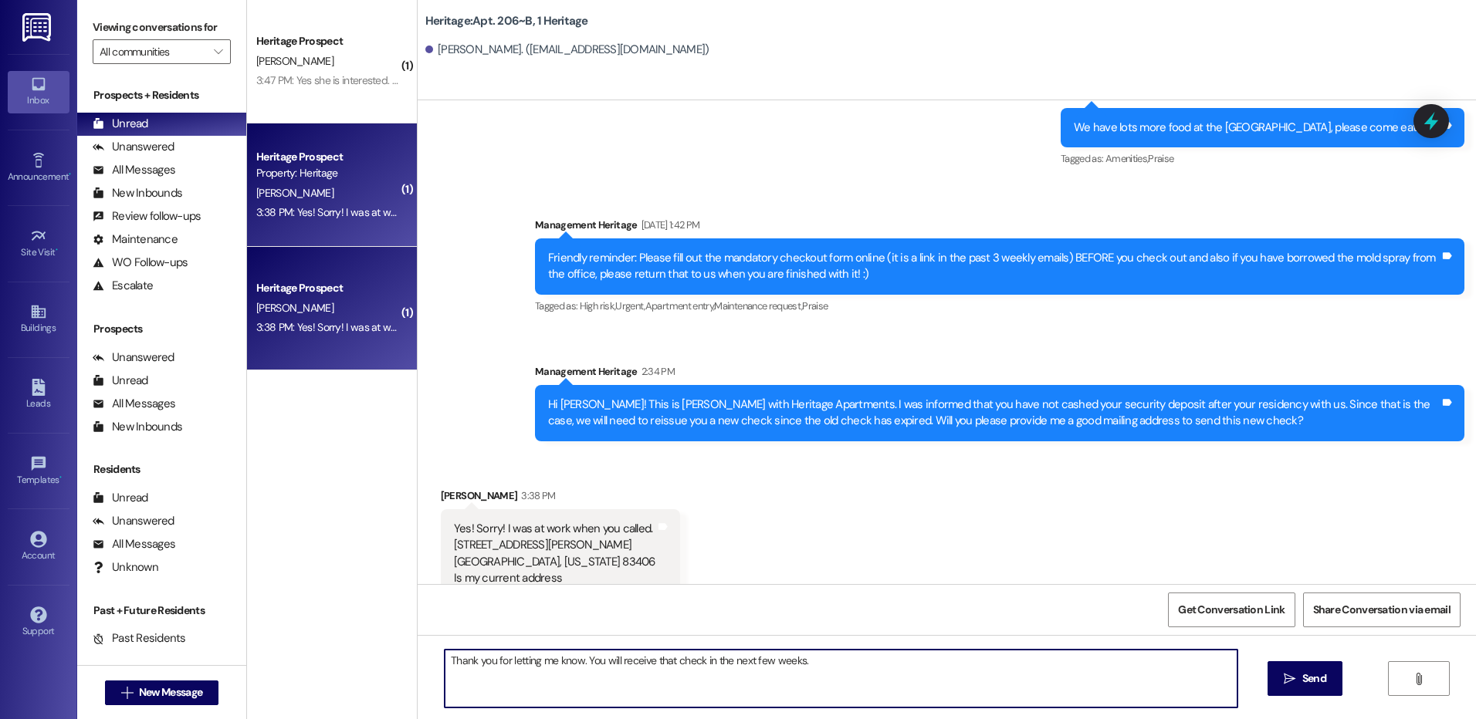
type textarea "Thank you for letting me know. You will receive that check in the next few week…"
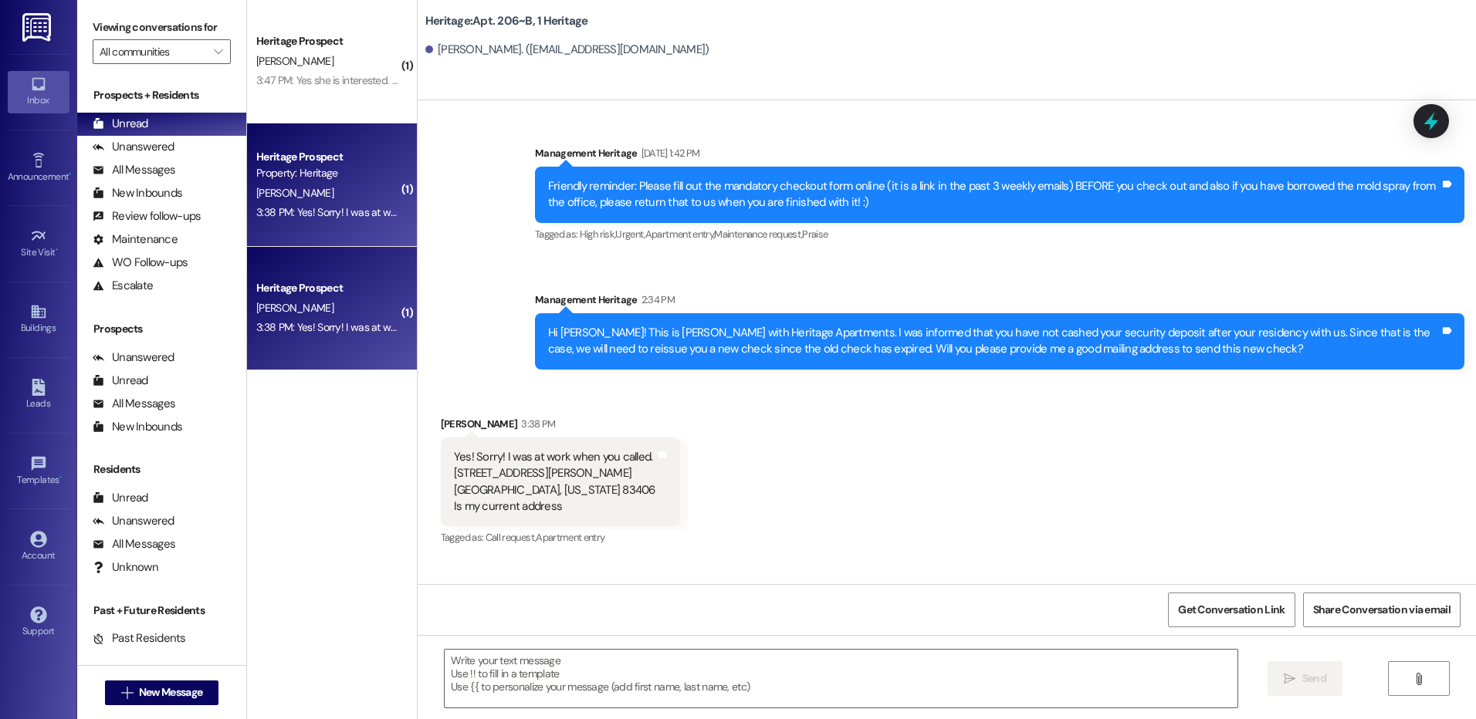
scroll to position [3370, 0]
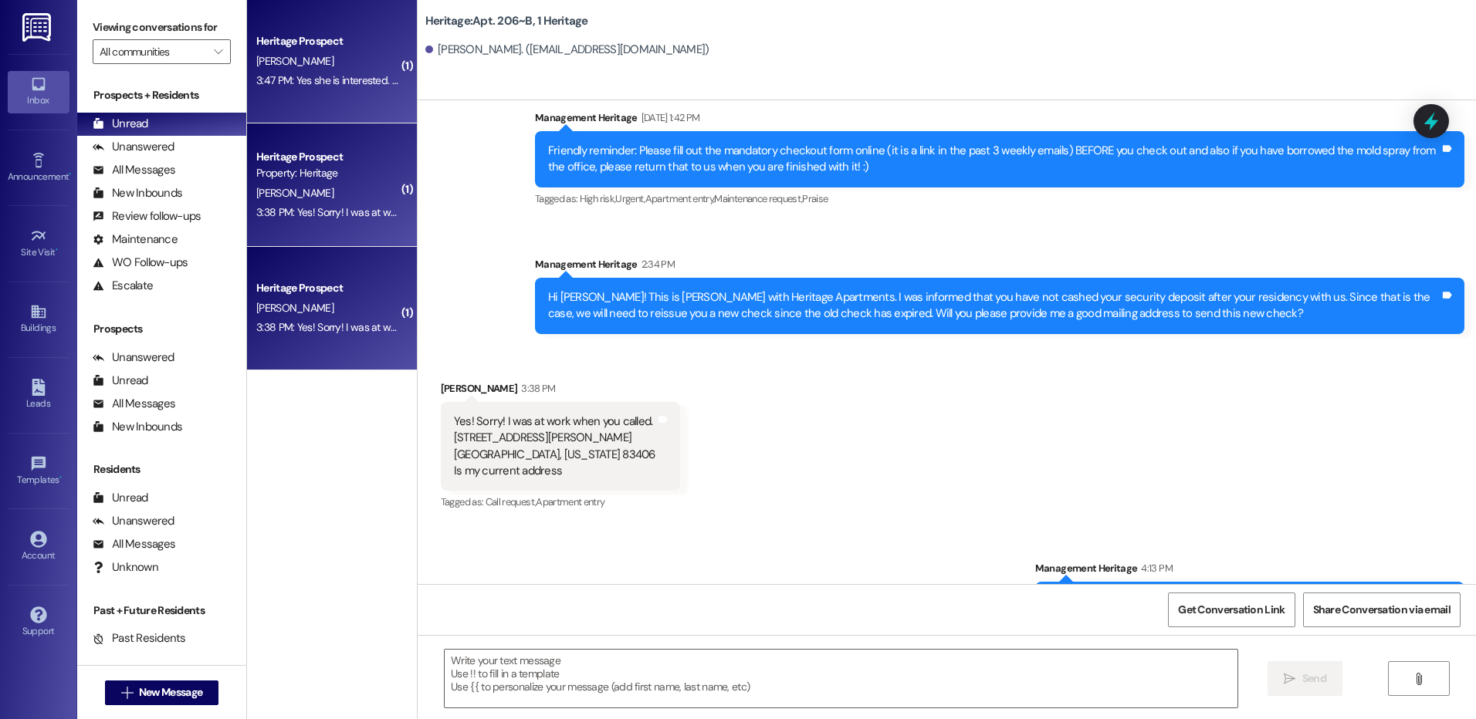
click at [316, 96] on div "Heritage Prospect J. Dubois 3:47 PM: Yes she is interested. We will get the dep…" at bounding box center [332, 62] width 170 height 124
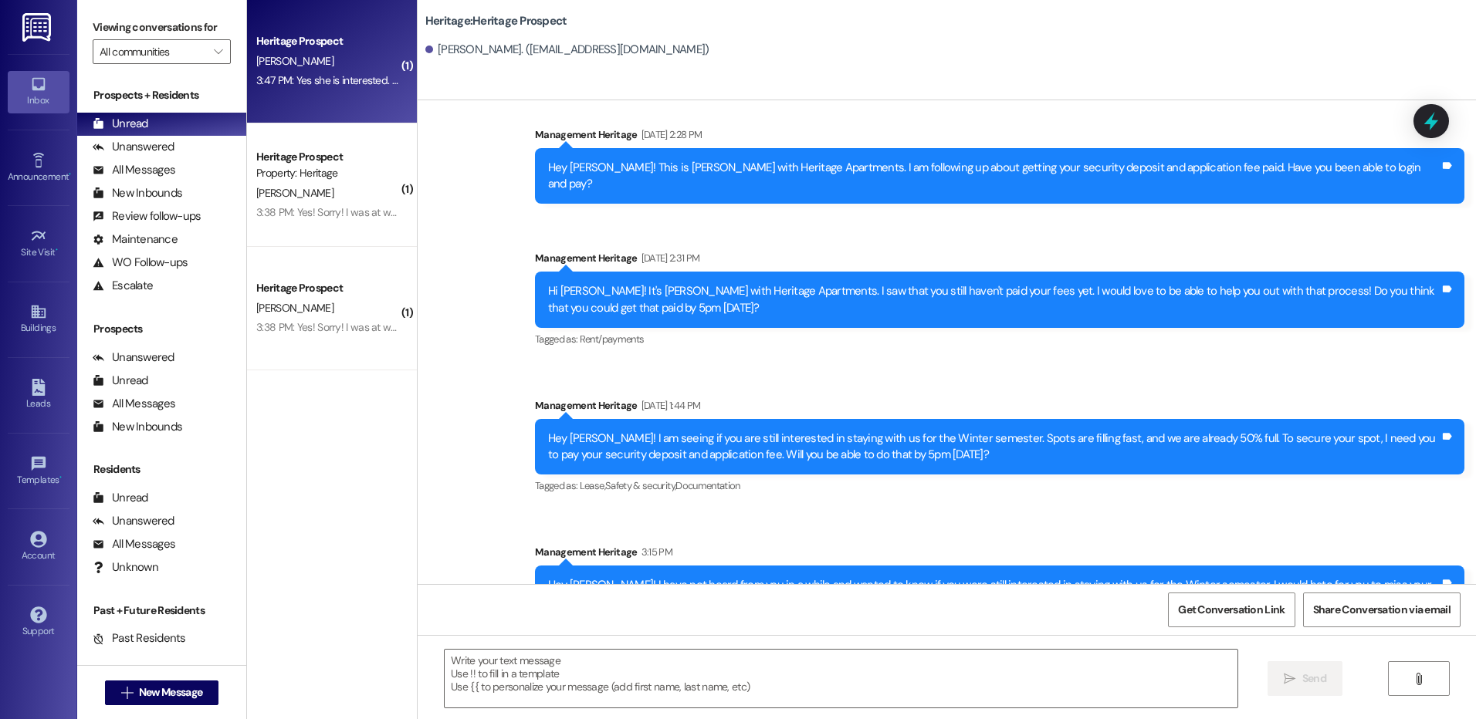
scroll to position [1921, 0]
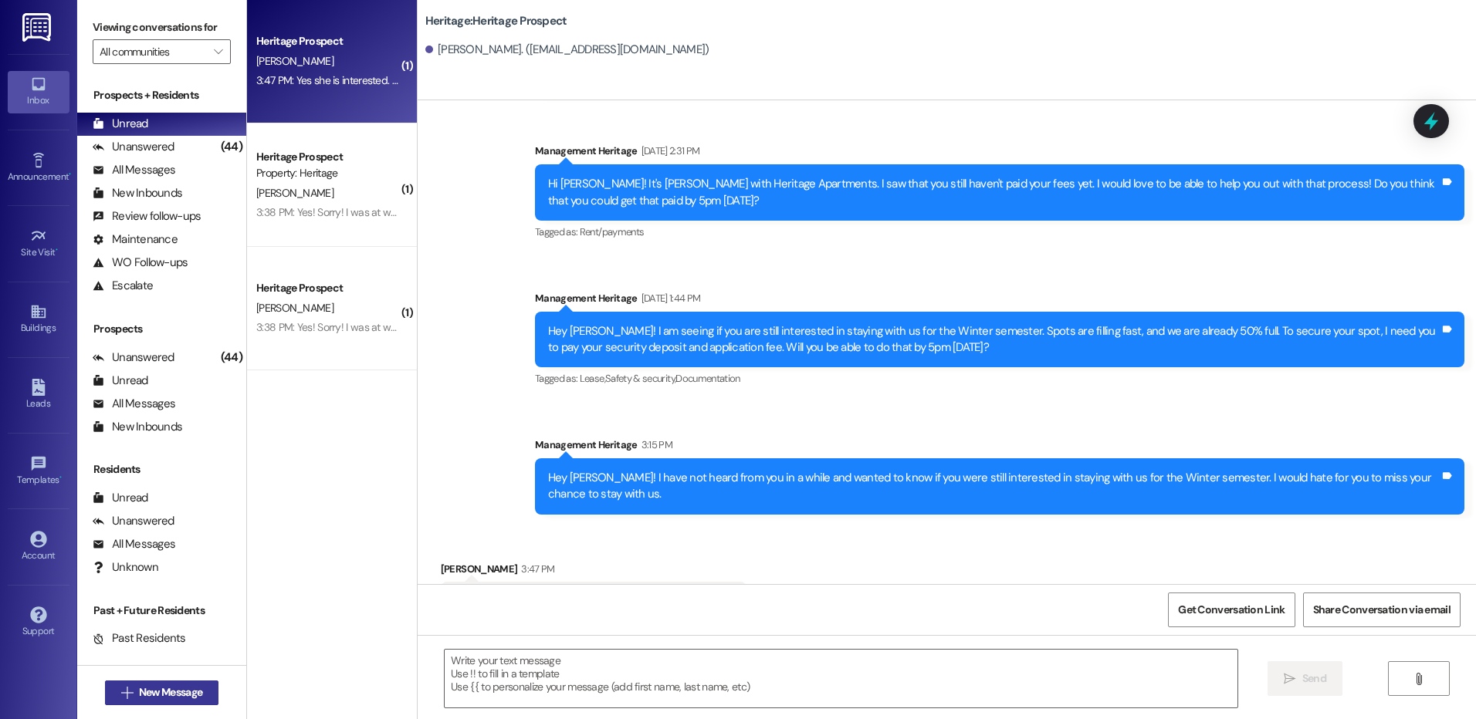
click at [186, 689] on span "New Message" at bounding box center [170, 693] width 63 height 16
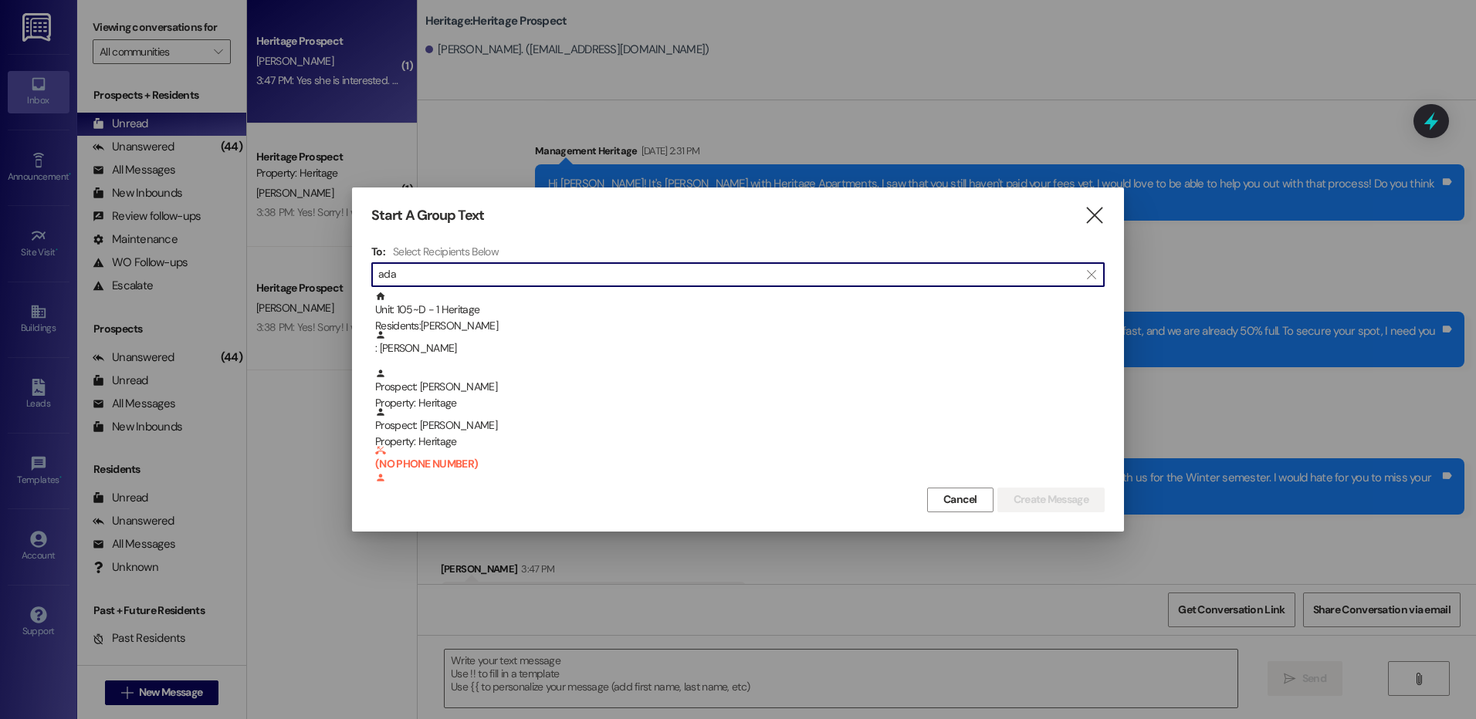
type input "ada"
click at [423, 149] on div at bounding box center [738, 359] width 1476 height 719
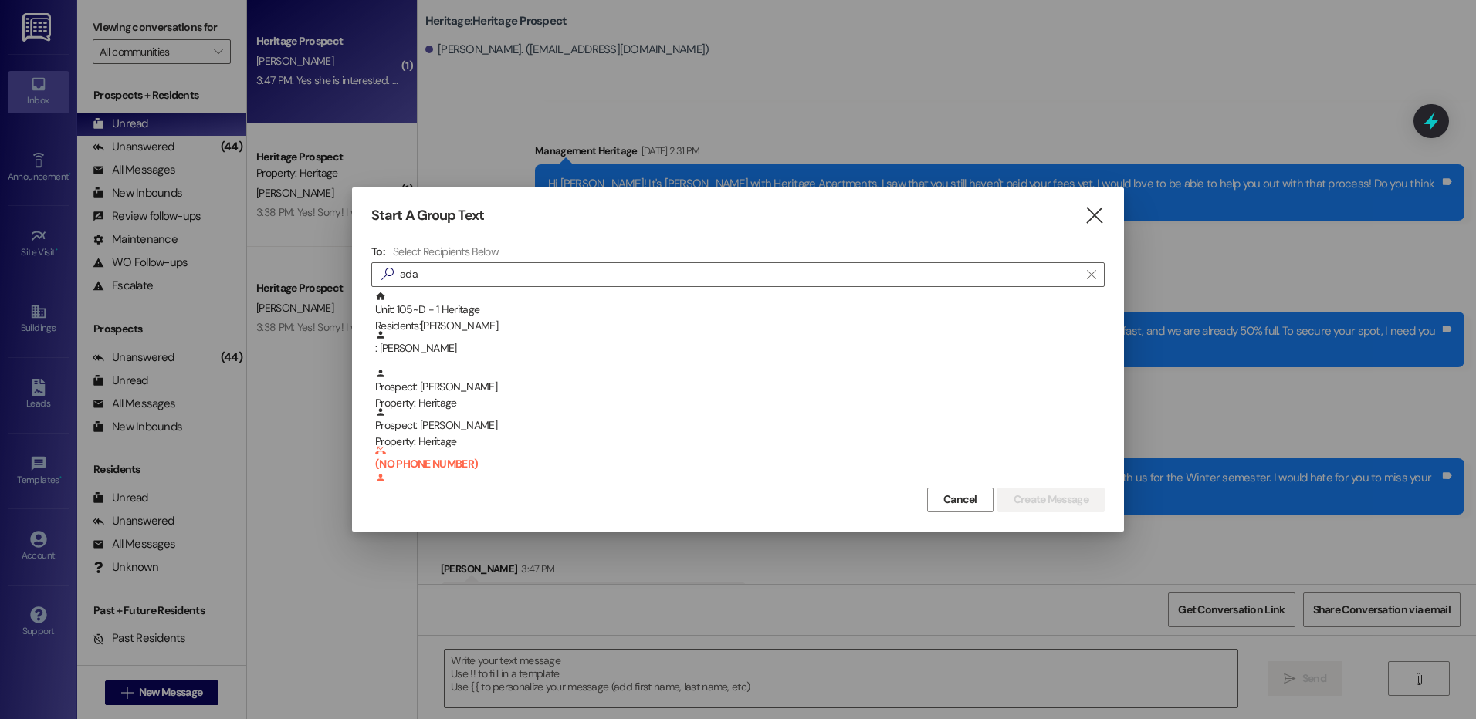
click at [1027, 141] on div at bounding box center [738, 359] width 1476 height 719
click at [1081, 217] on div "Start A Group Text " at bounding box center [737, 216] width 733 height 18
click at [1099, 215] on icon "" at bounding box center [1094, 216] width 21 height 16
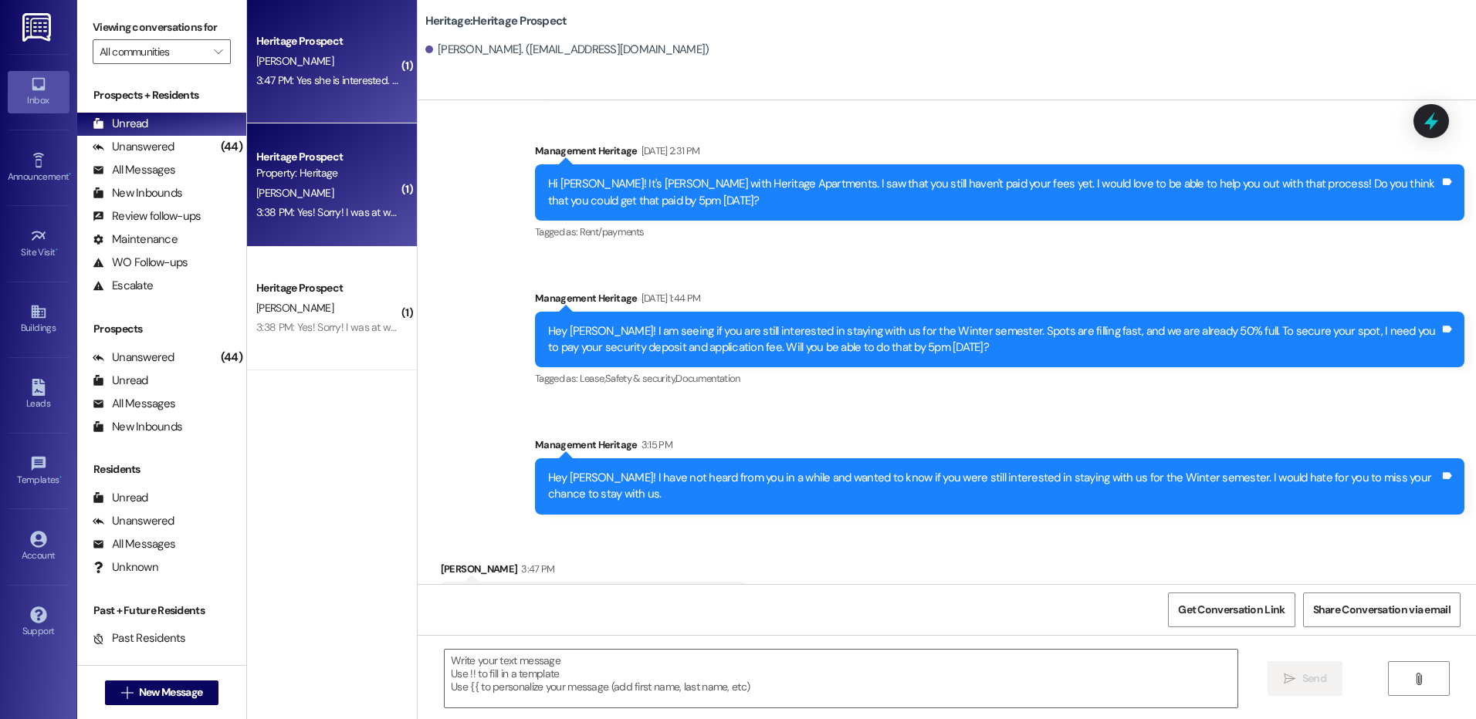
click at [316, 225] on div "Heritage Prospect Property: Heritage C. Parkes 3:38 PM: Yes! Sorry! I was at wo…" at bounding box center [332, 186] width 170 height 124
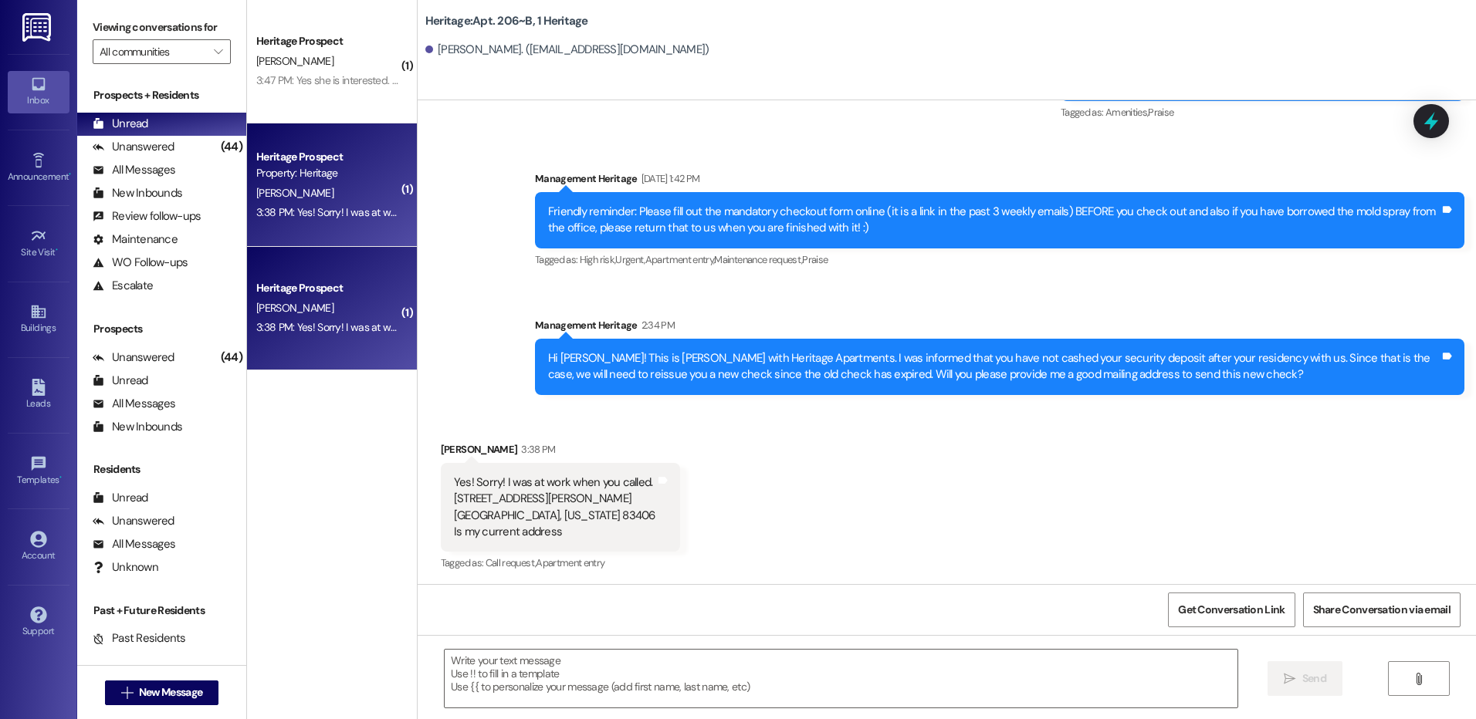
scroll to position [3370, 0]
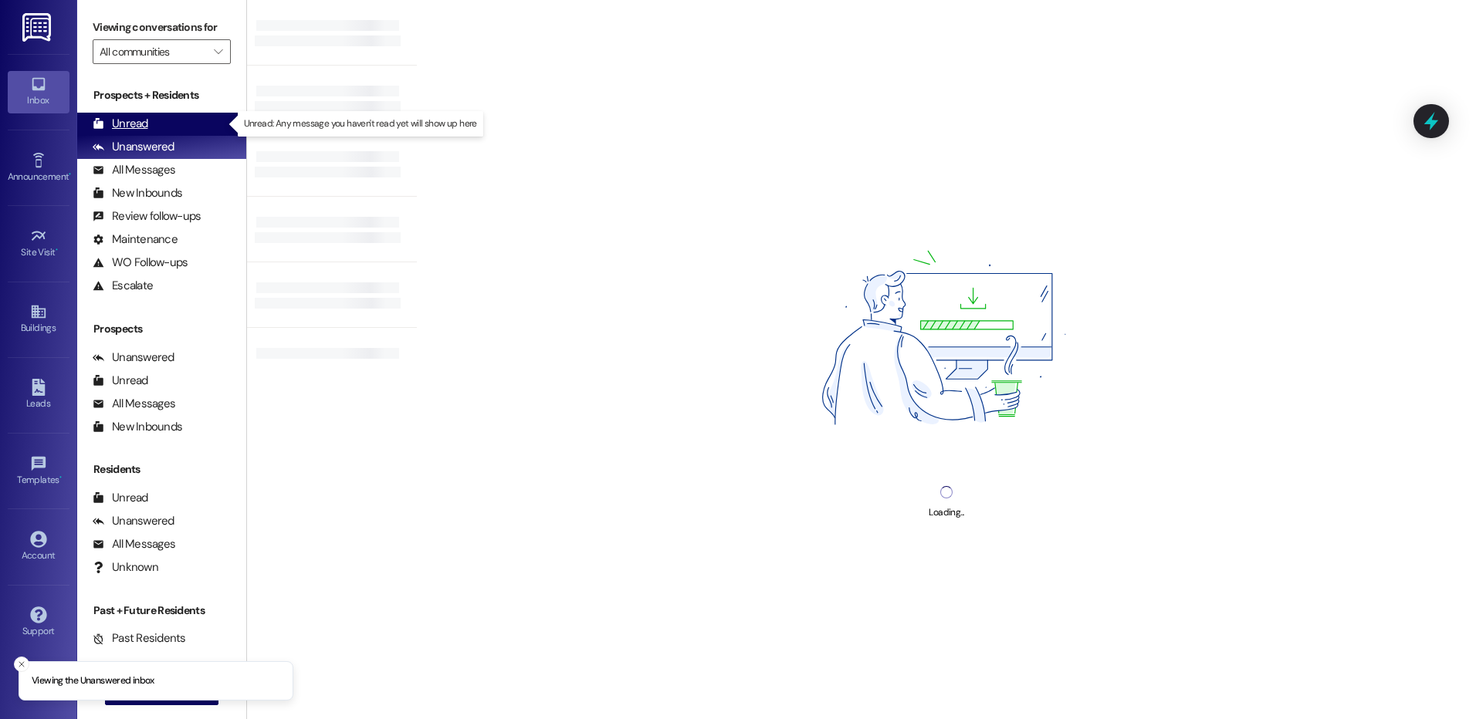
click at [127, 116] on div "Unread" at bounding box center [121, 124] width 56 height 16
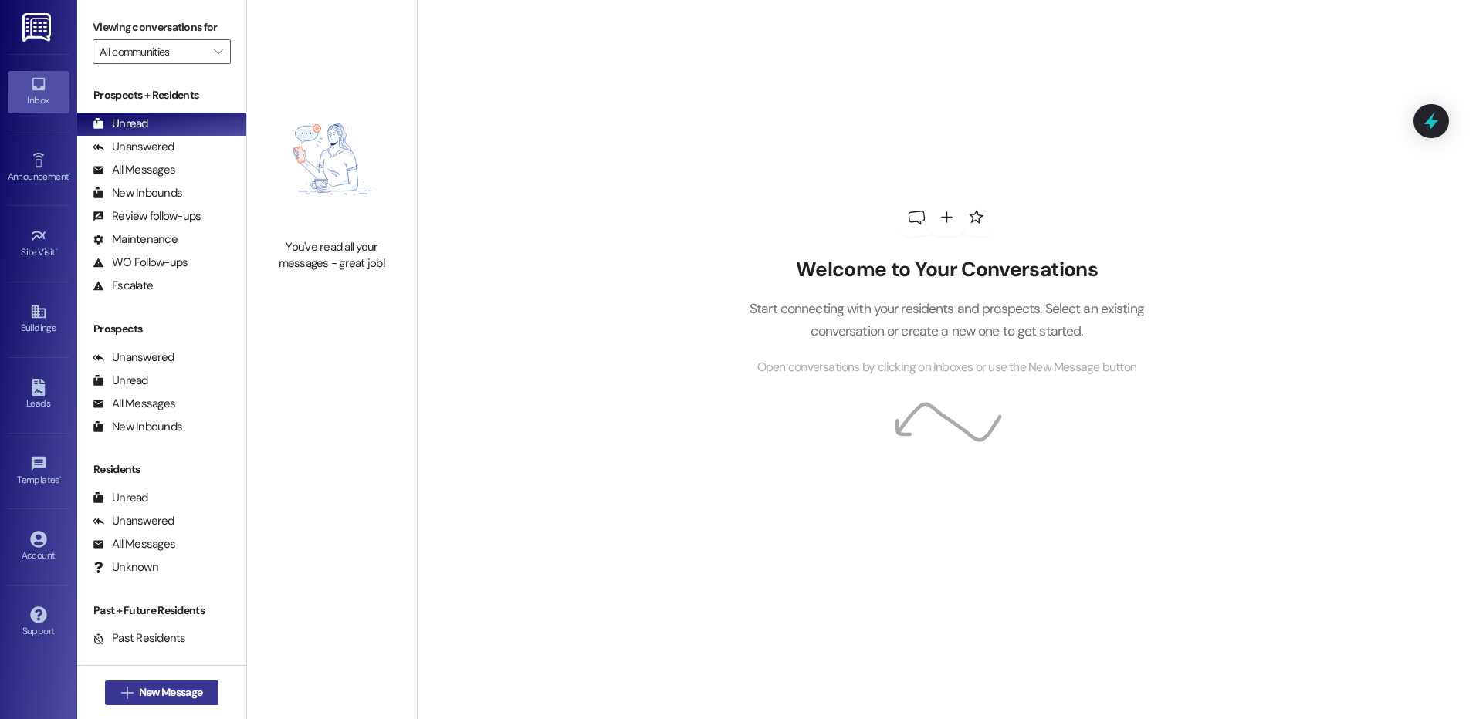
click at [139, 689] on span "New Message" at bounding box center [170, 693] width 63 height 16
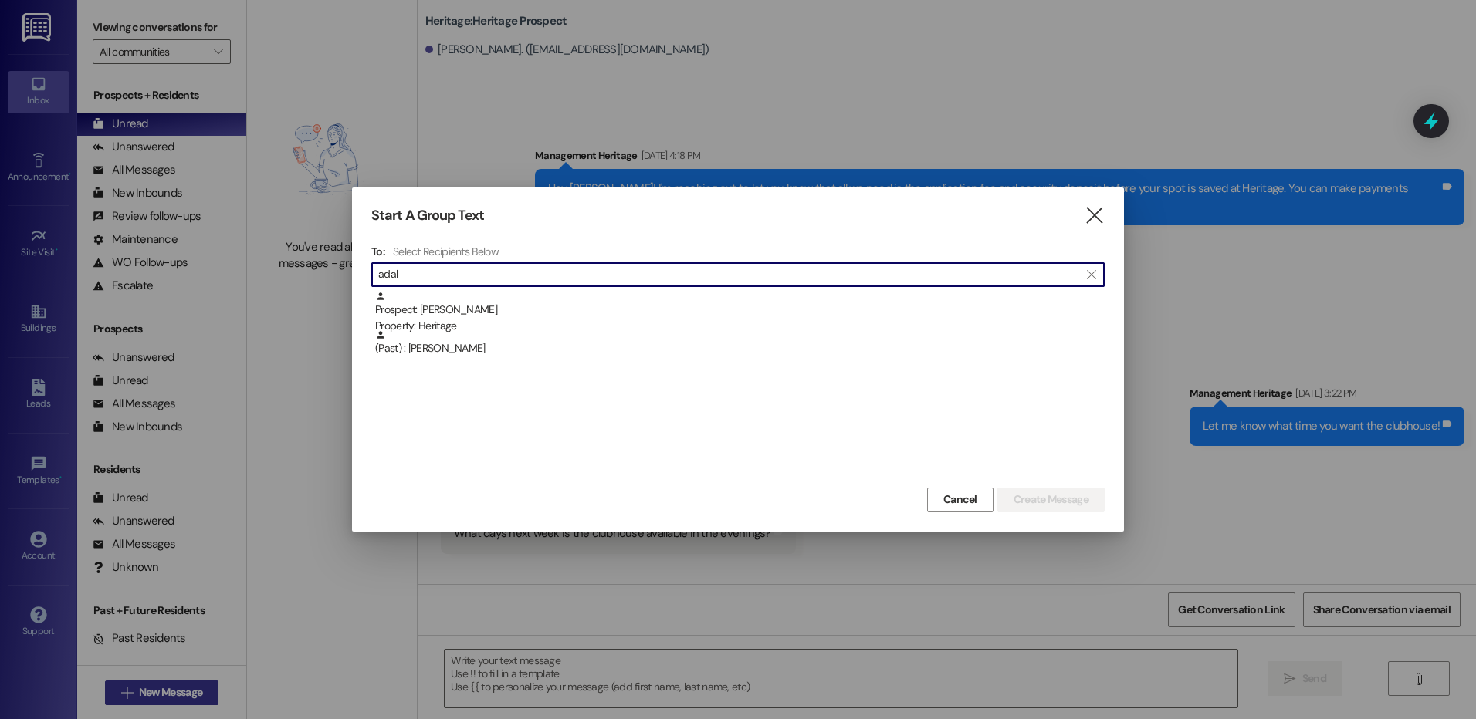
scroll to position [5348, 0]
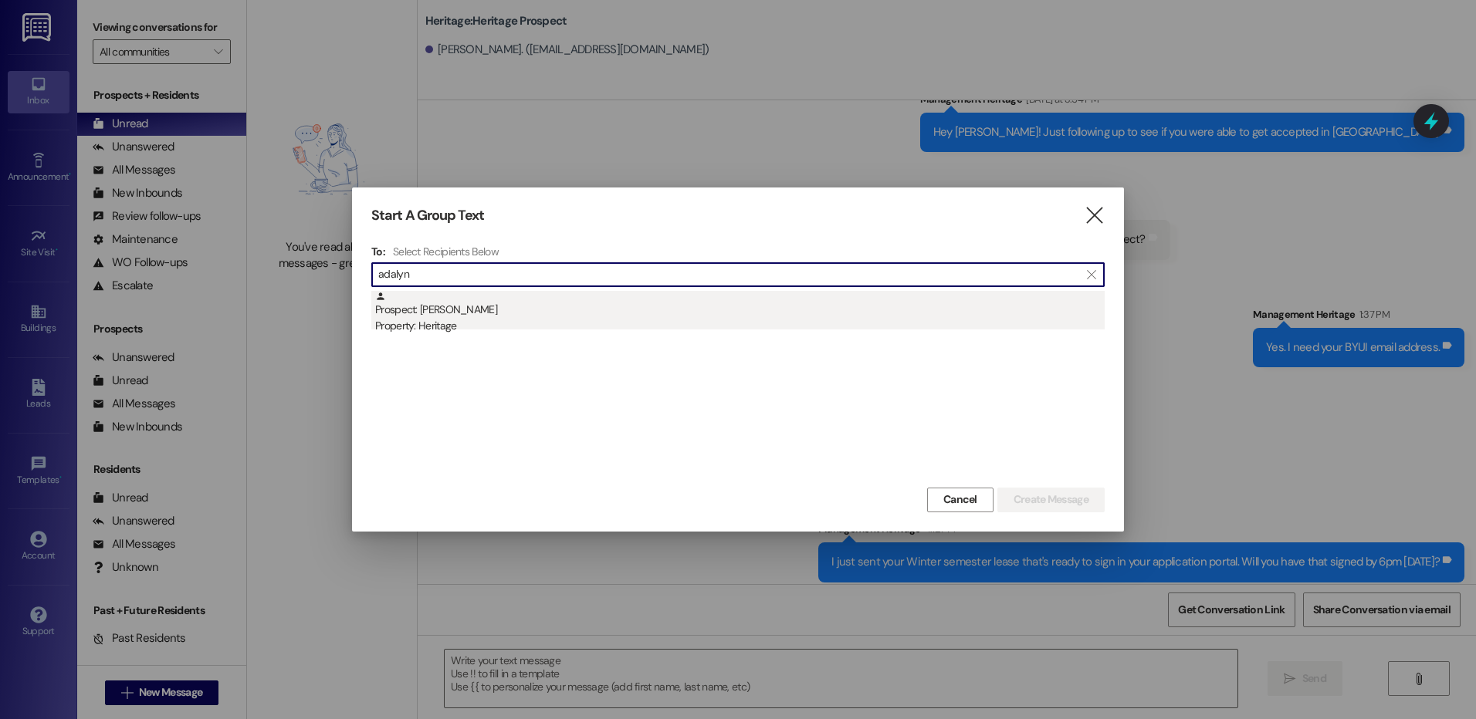
type input "adalyn"
click at [667, 307] on div "Prospect: [PERSON_NAME] Property: Heritage" at bounding box center [740, 313] width 730 height 44
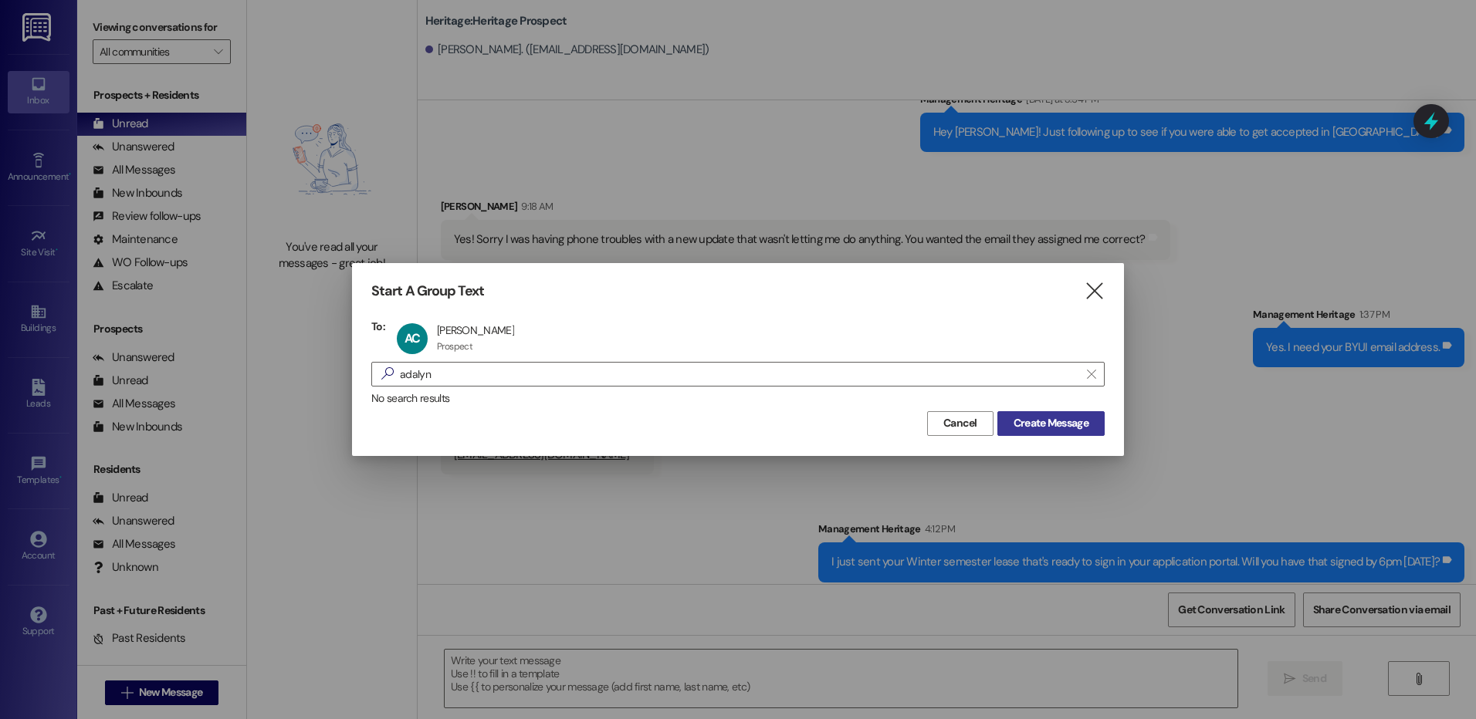
click at [1021, 430] on span "Create Message" at bounding box center [1051, 423] width 75 height 16
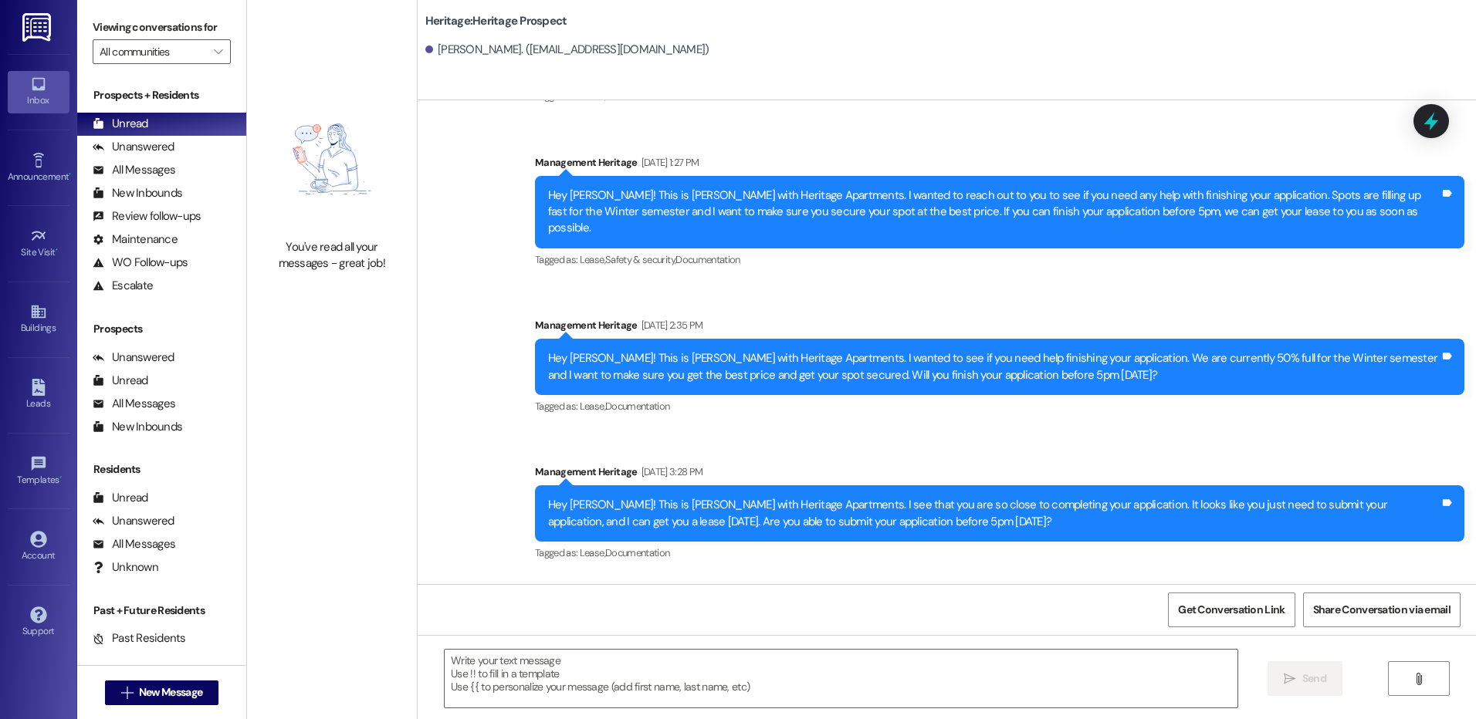
scroll to position [263, 0]
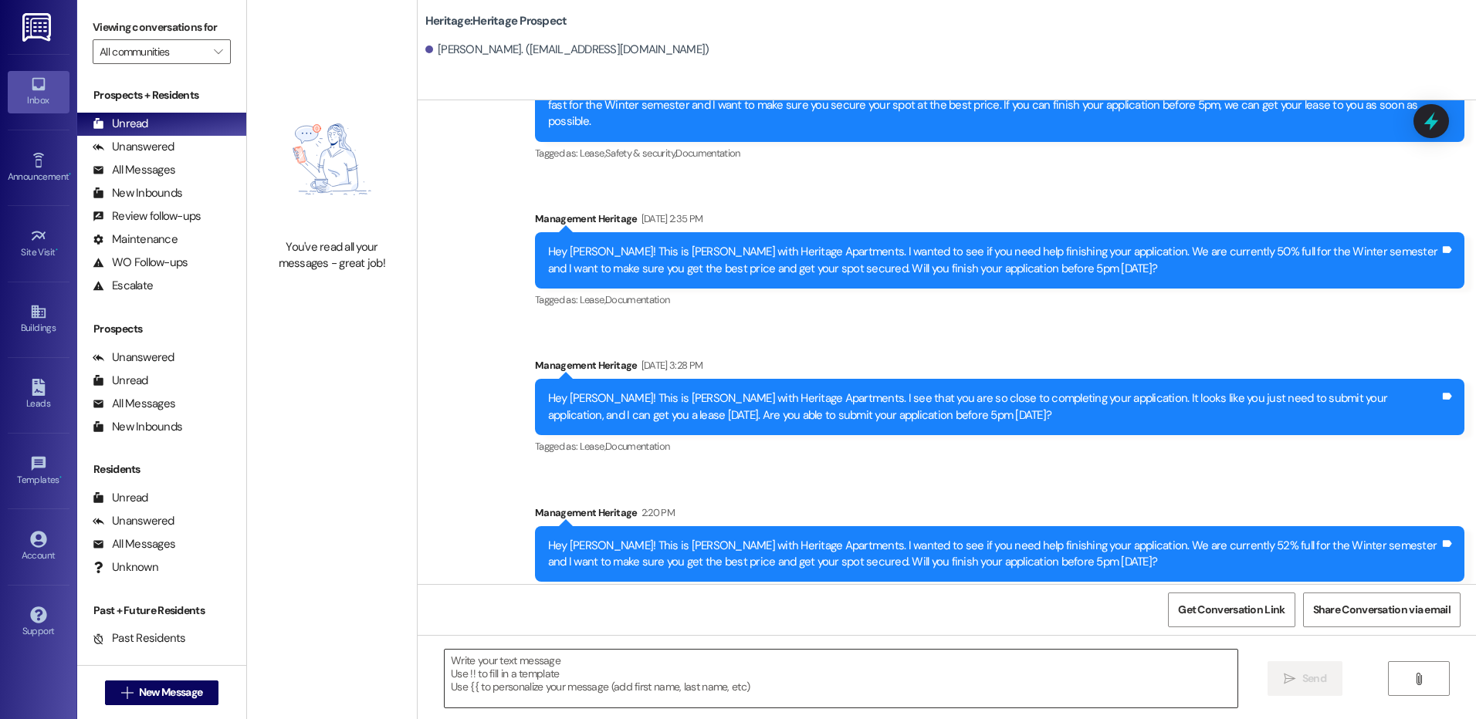
click at [481, 665] on textarea at bounding box center [841, 679] width 792 height 58
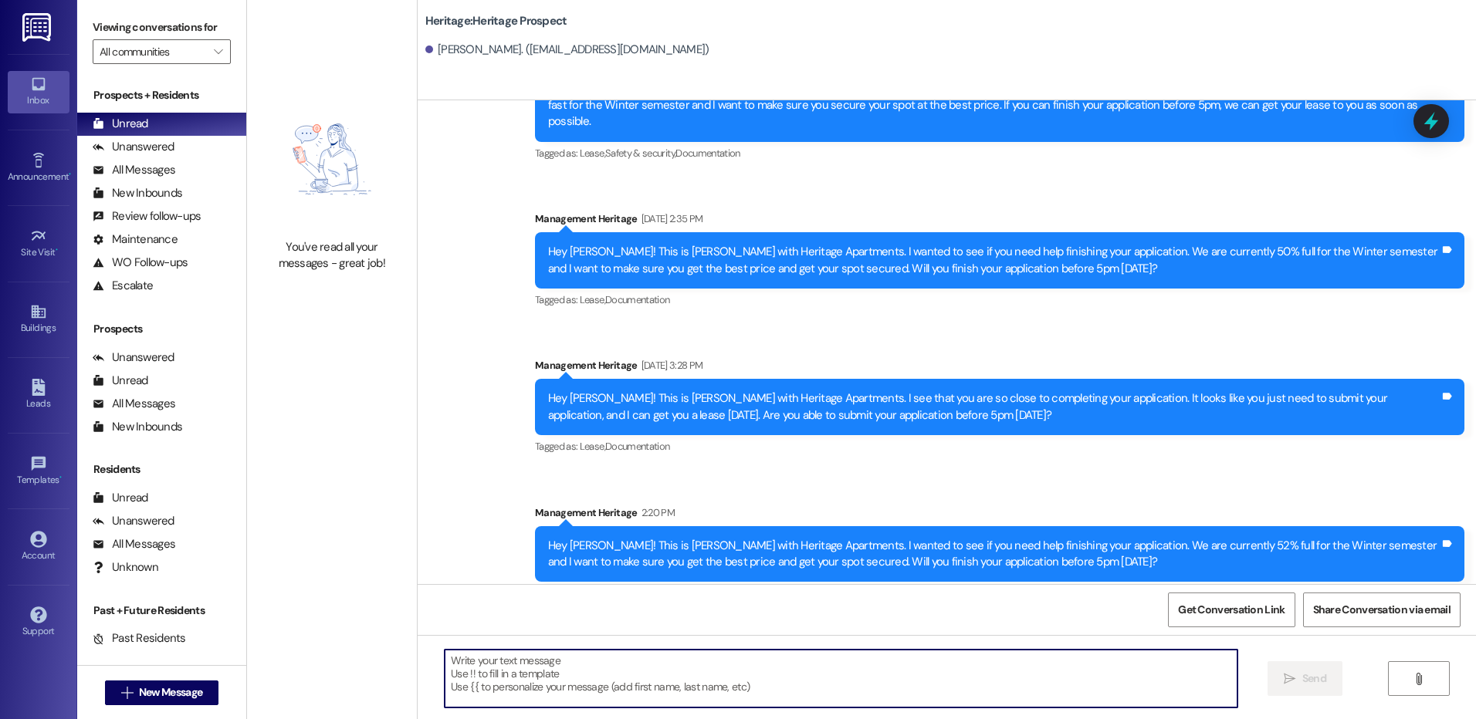
click at [523, 669] on textarea at bounding box center [841, 679] width 792 height 58
paste textarea "I just sent your ____ semester lease that's ready to sign in your application p…"
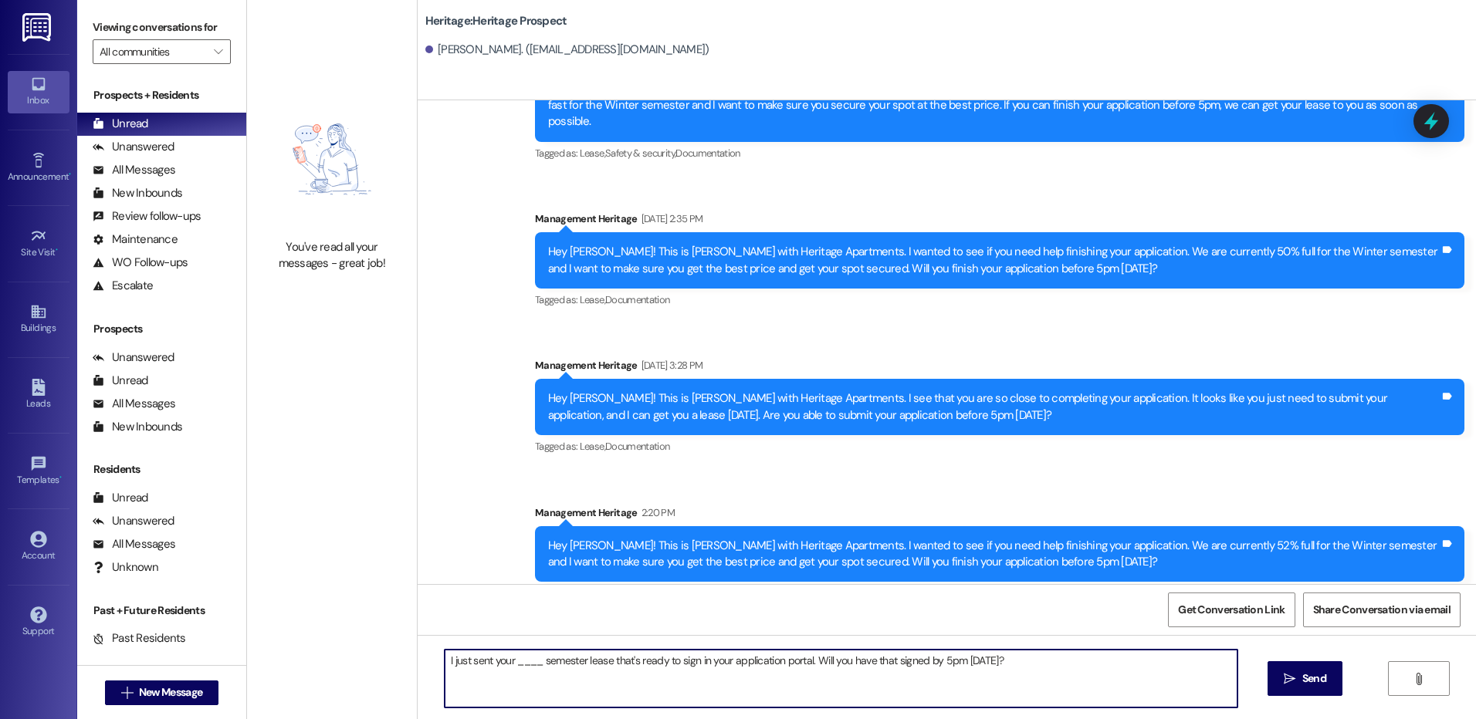
click at [503, 669] on textarea "I just sent your ____ semester lease that's ready to sign in your application p…" at bounding box center [841, 679] width 792 height 58
click at [513, 668] on textarea "I just sent your ____ semester lease that's ready to sign in your application p…" at bounding box center [841, 679] width 792 height 58
click at [522, 665] on textarea "I just sent your Adalyn semester lease that's ready to sign in your application…" at bounding box center [841, 679] width 792 height 58
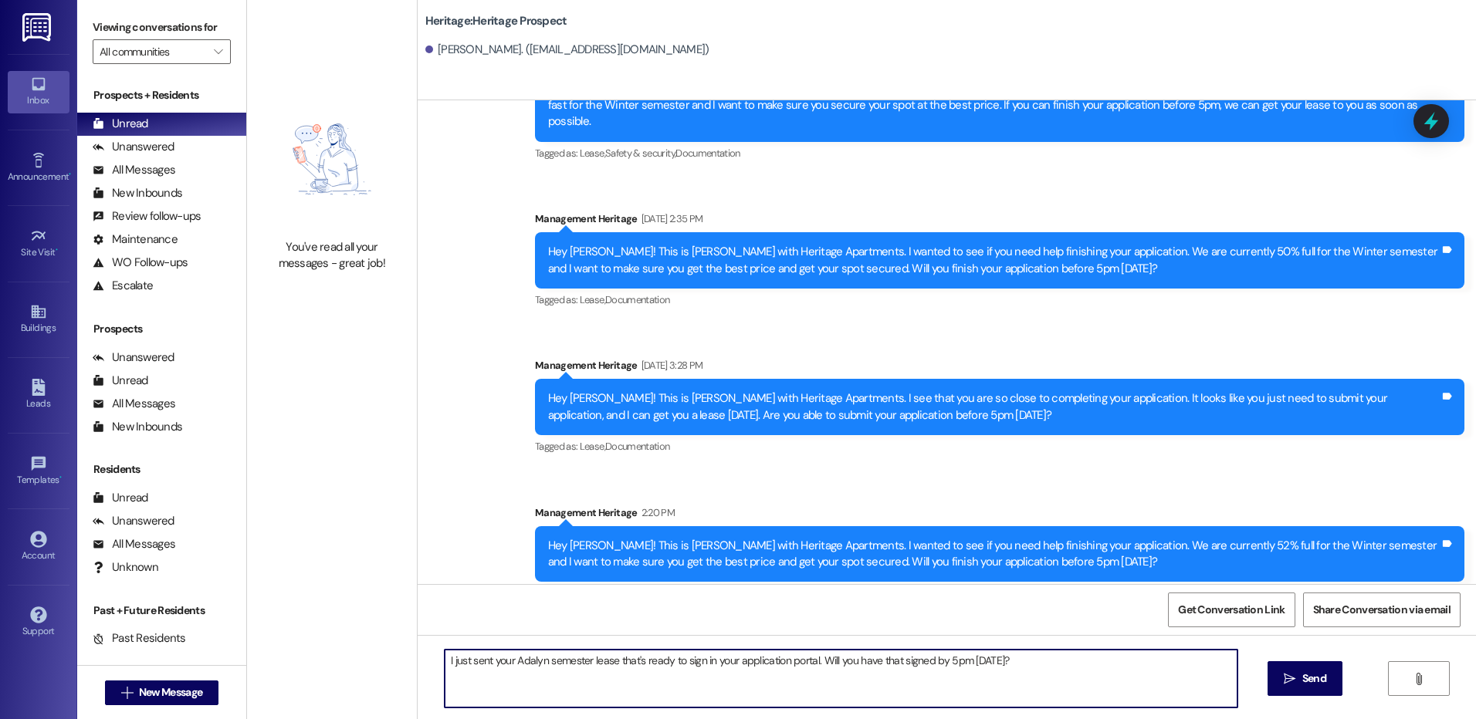
click at [522, 665] on textarea "I just sent your Adalyn semester lease that's ready to sign in your application…" at bounding box center [841, 679] width 792 height 58
click at [941, 658] on textarea "I just sent your Winter semester lease that's ready to sign in your application…" at bounding box center [841, 679] width 792 height 58
type textarea "I just sent your Winter semester lease that's ready to sign in your application…"
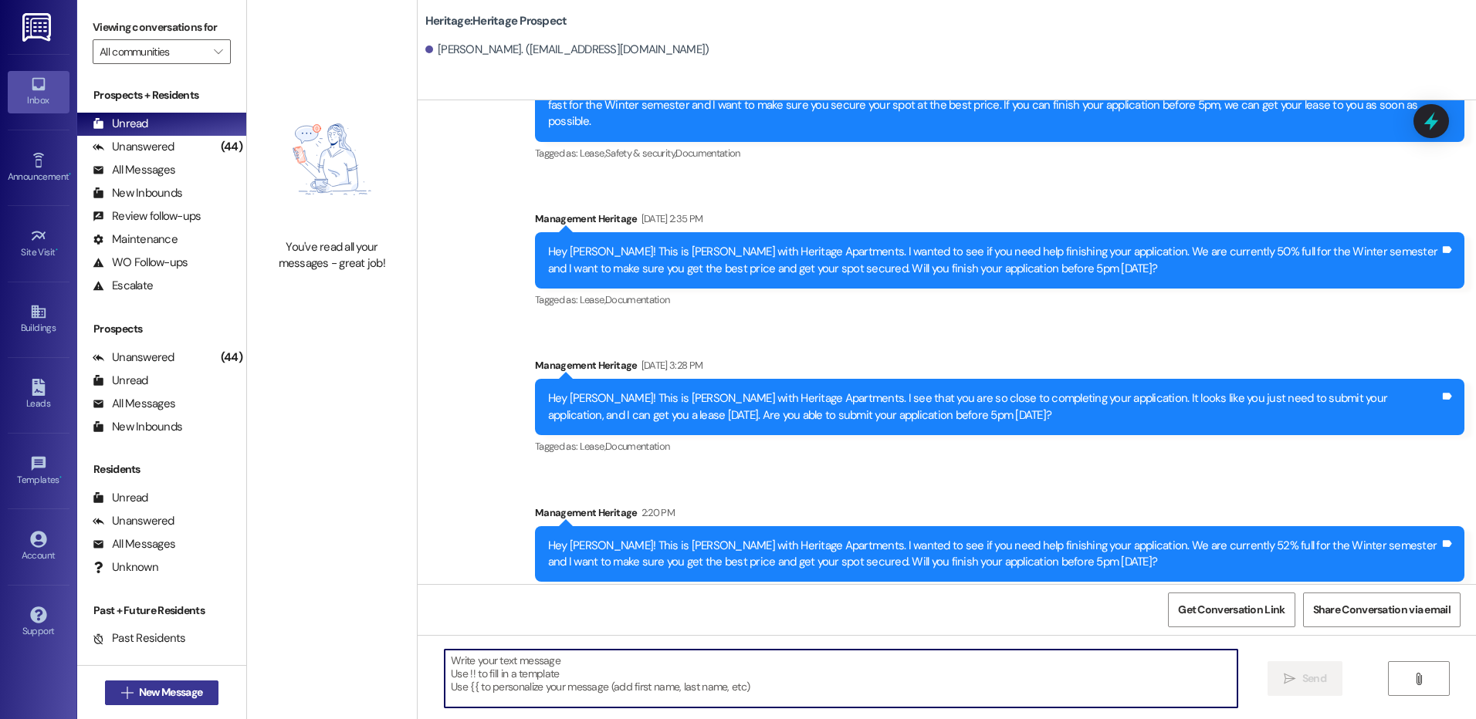
click at [154, 689] on span "New Message" at bounding box center [170, 693] width 63 height 16
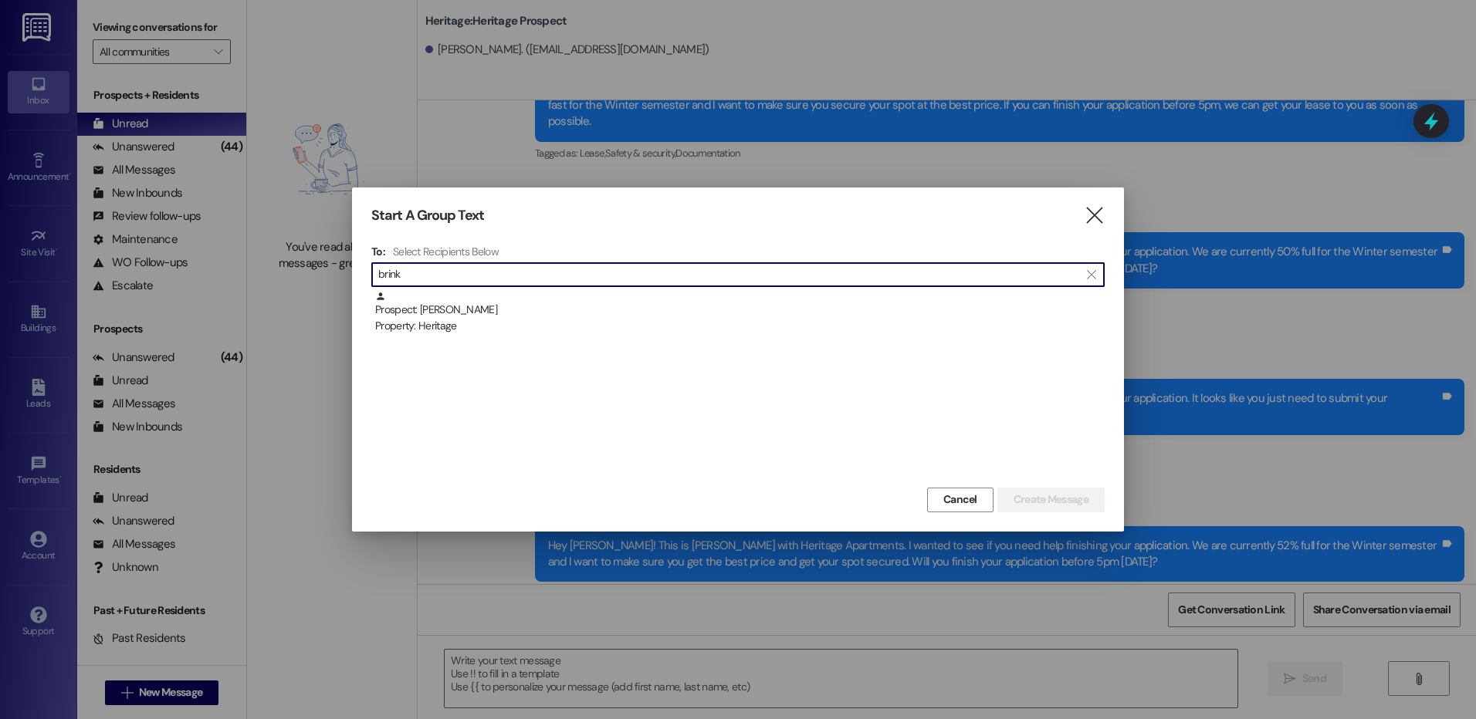
type input "brink"
click at [521, 310] on div "Prospect: [PERSON_NAME] Property: Heritage" at bounding box center [740, 313] width 730 height 44
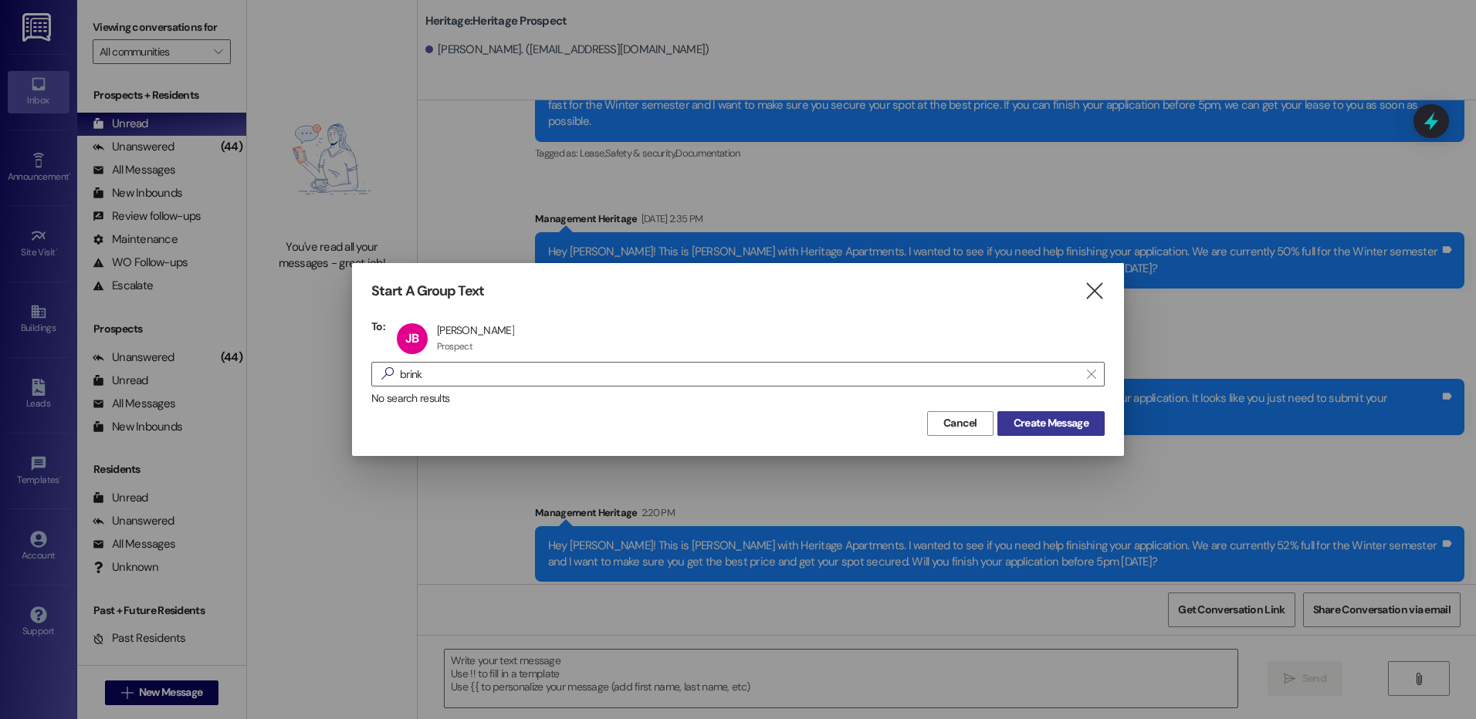
click at [1049, 415] on span "Create Message" at bounding box center [1051, 423] width 75 height 16
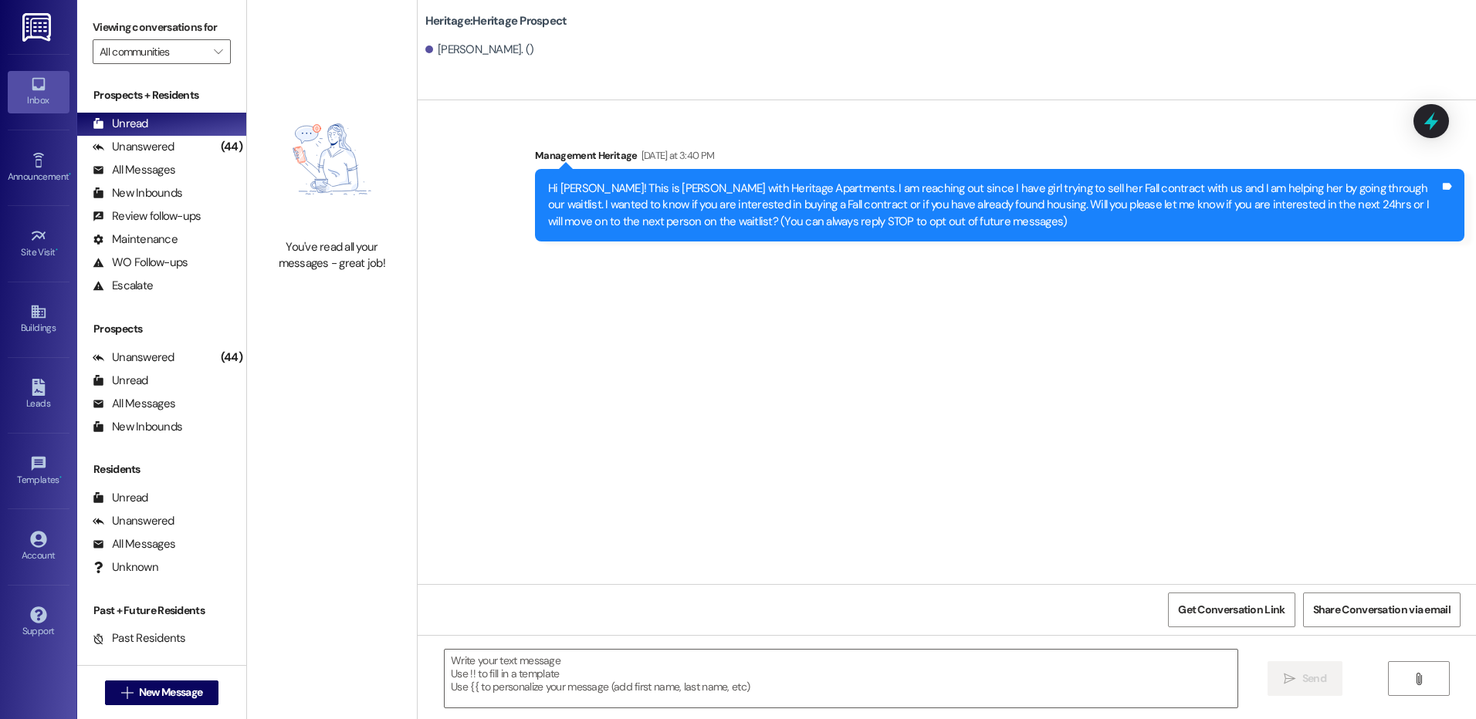
scroll to position [0, 0]
click at [619, 203] on div "Hi [PERSON_NAME]! This is [PERSON_NAME] with Heritage Apartments. I am reaching…" at bounding box center [994, 205] width 892 height 49
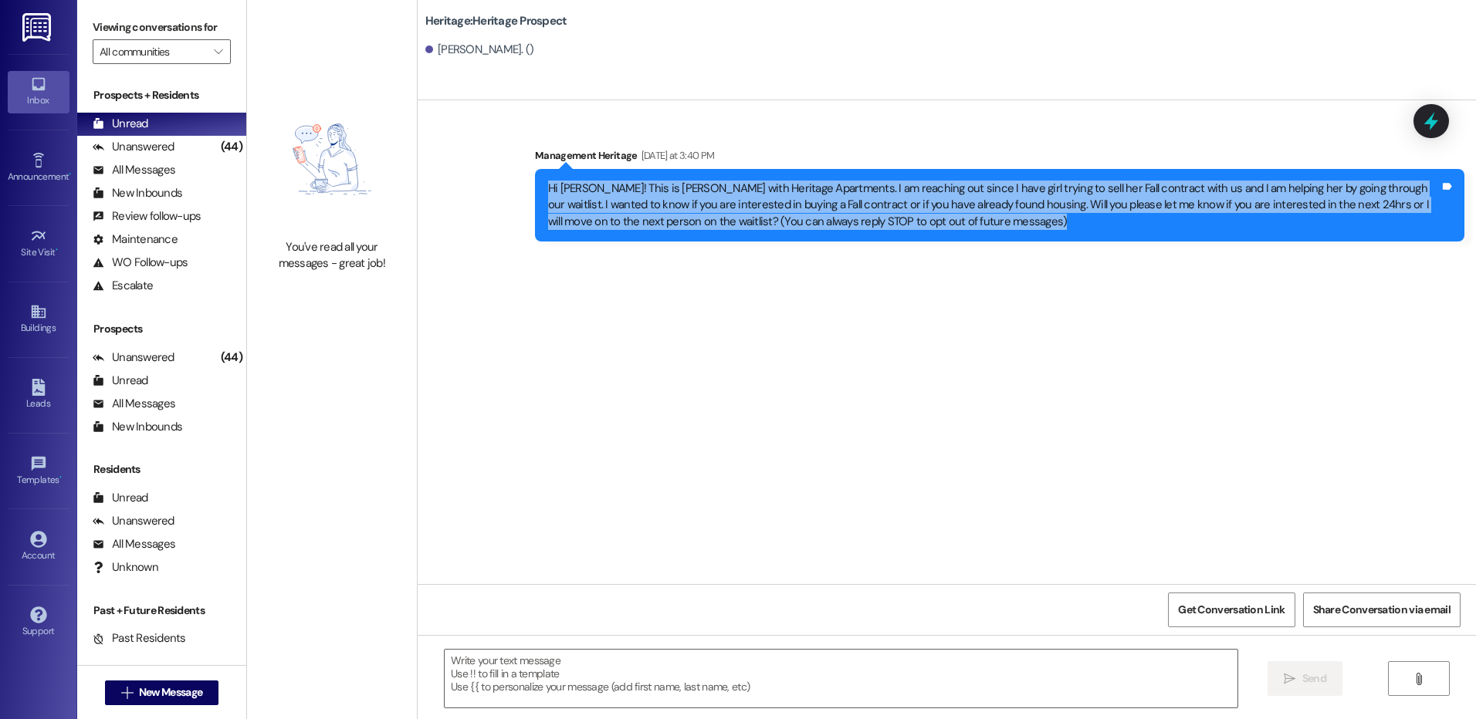
click at [619, 203] on div "Hi [PERSON_NAME]! This is [PERSON_NAME] with Heritage Apartments. I am reaching…" at bounding box center [994, 205] width 892 height 49
copy div "Hi [PERSON_NAME]! This is [PERSON_NAME] with Heritage Apartments. I am reaching…"
click at [55, 384] on link "Leads" at bounding box center [39, 395] width 62 height 42
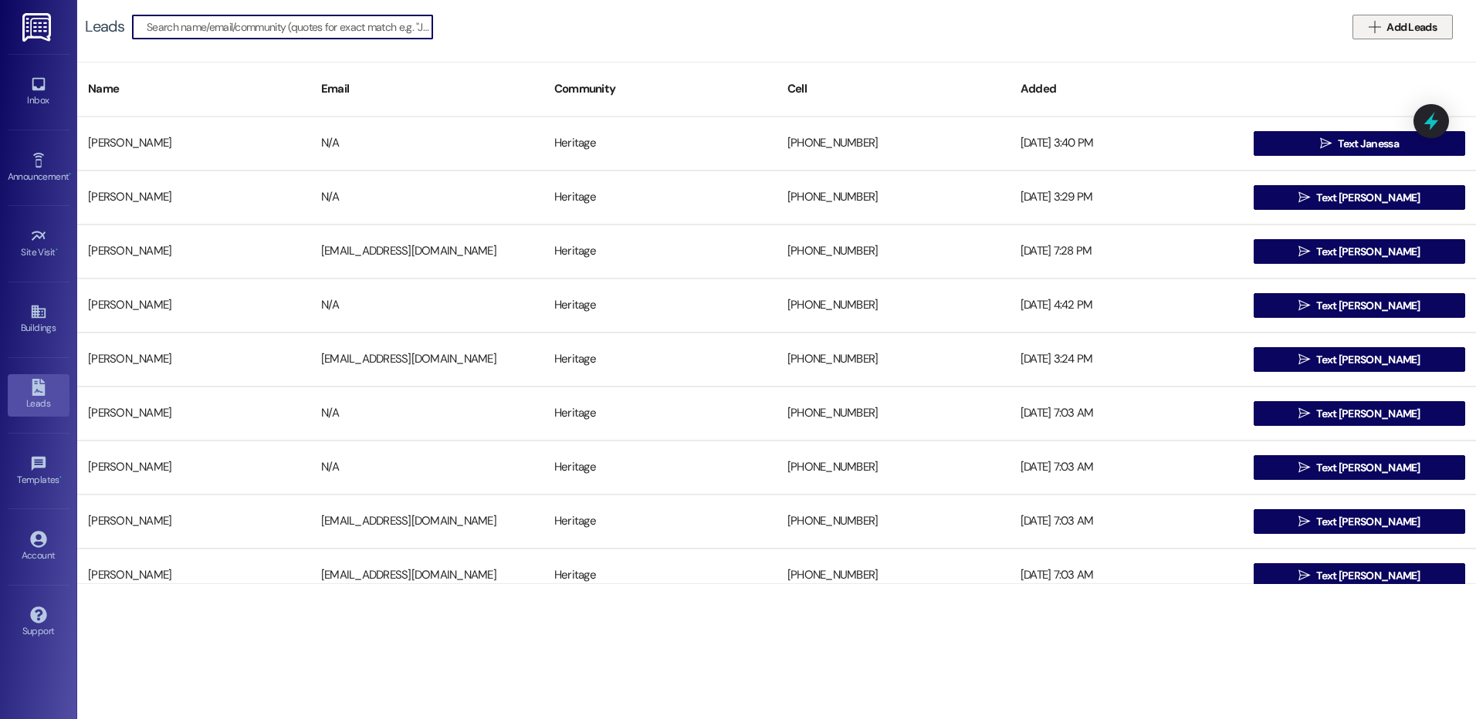
click at [1391, 36] on button " Add Leads" at bounding box center [1403, 27] width 100 height 25
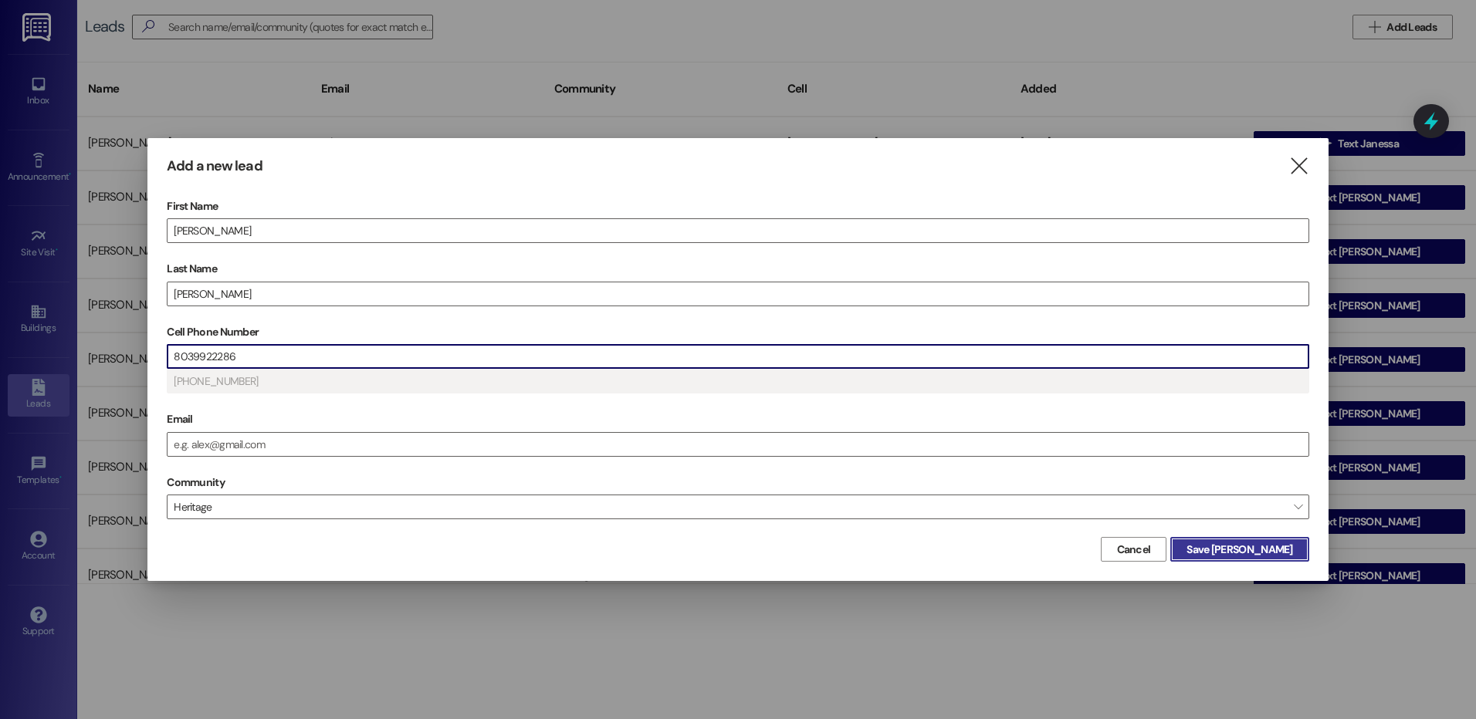
click at [1261, 550] on span "Save [PERSON_NAME]" at bounding box center [1240, 550] width 106 height 16
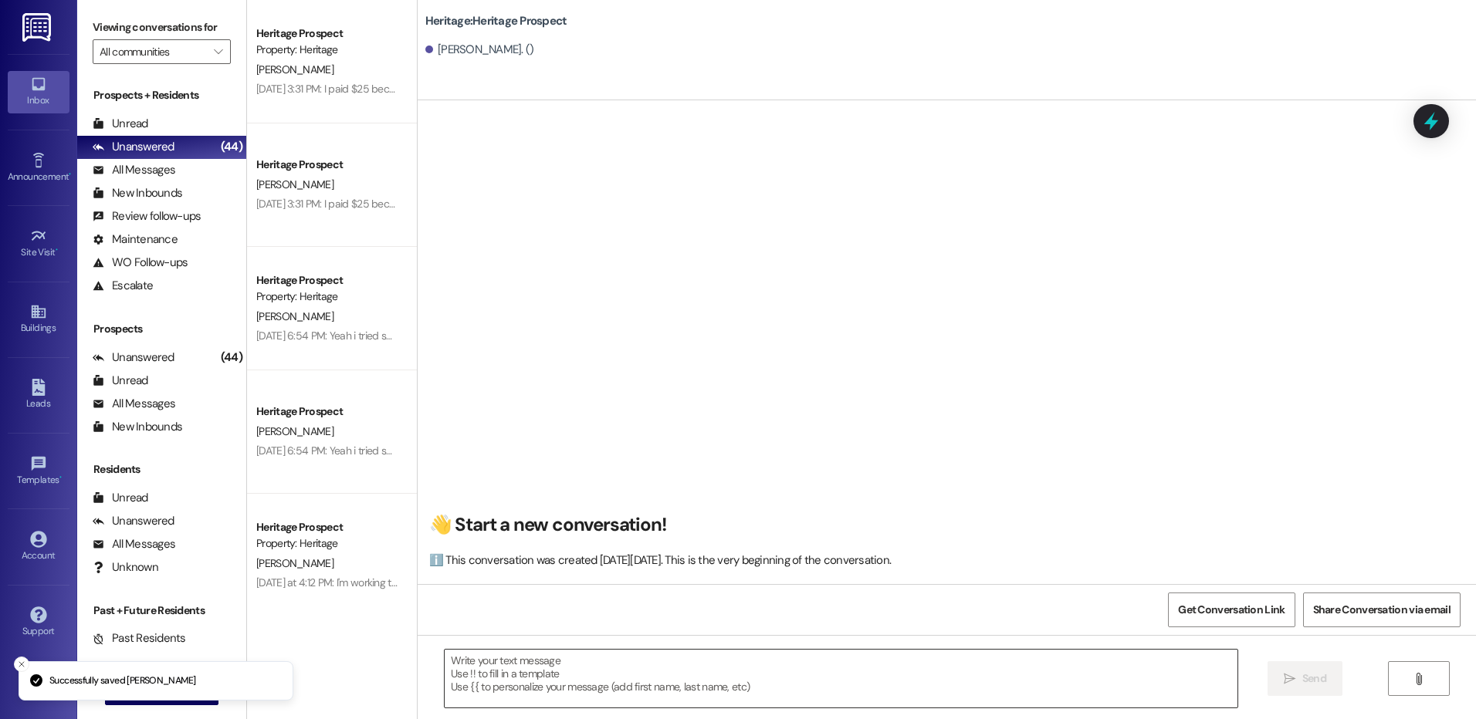
click at [523, 686] on textarea at bounding box center [841, 679] width 792 height 58
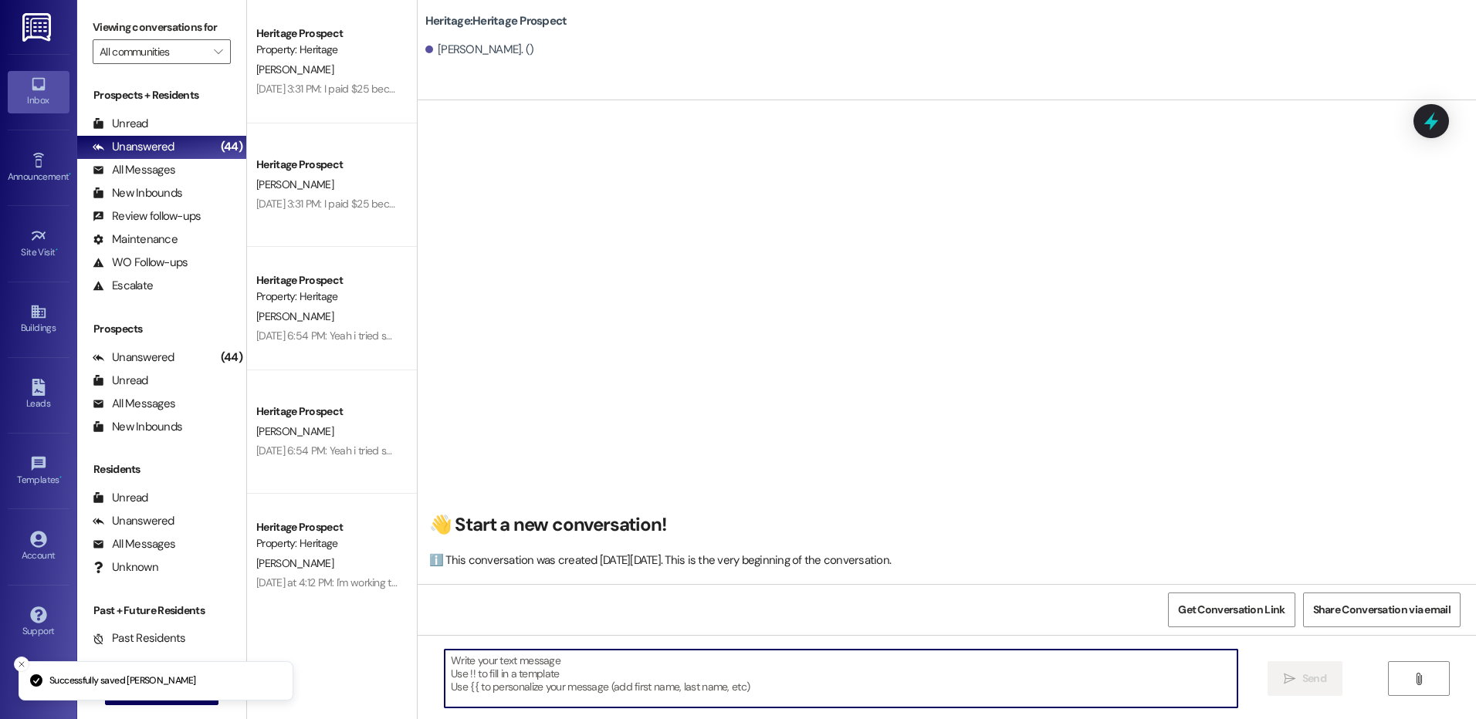
paste textarea "Hi [PERSON_NAME]! This is [PERSON_NAME] with Heritage Apartments. I am reaching…"
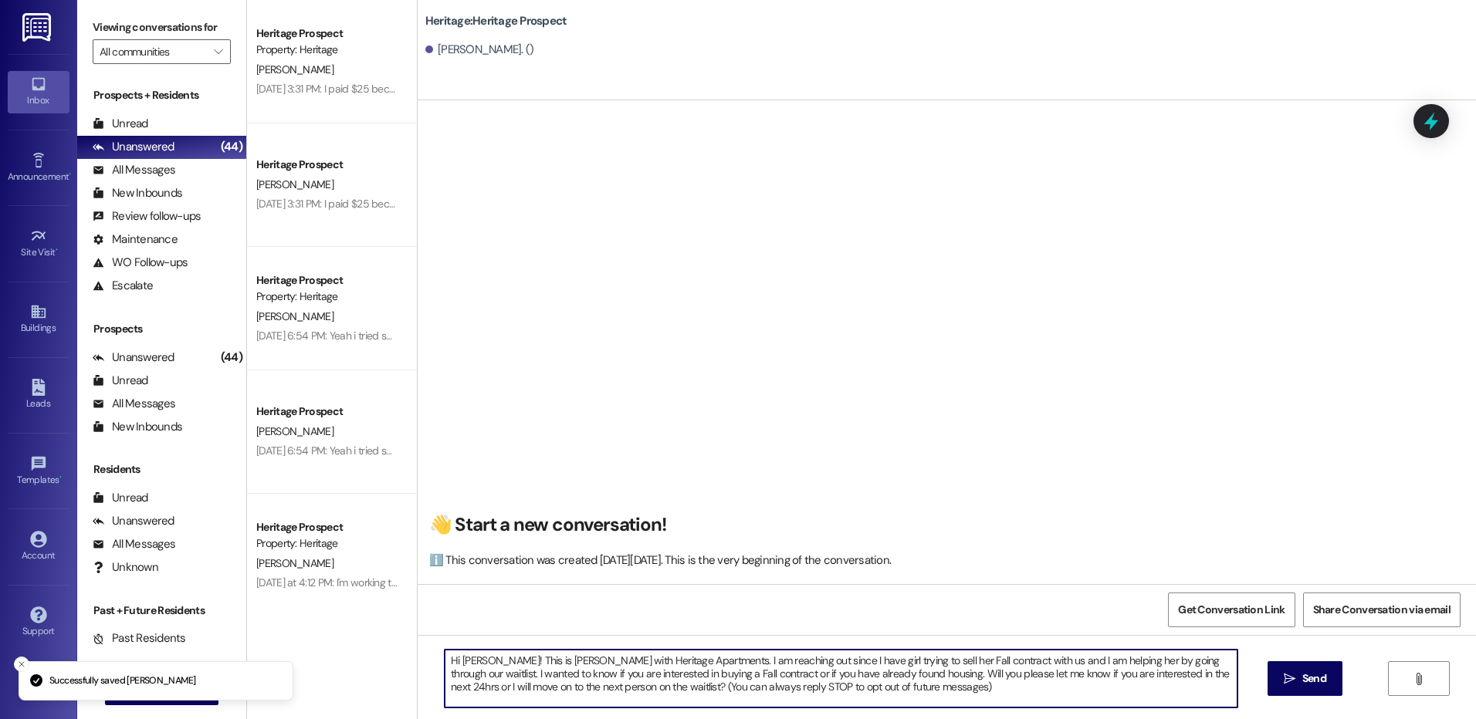
click at [472, 665] on textarea "Hi [PERSON_NAME]! This is [PERSON_NAME] with Heritage Apartments. I am reaching…" at bounding box center [841, 679] width 792 height 58
drag, startPoint x: 582, startPoint y: 689, endPoint x: 938, endPoint y: 704, distance: 356.2
click at [938, 704] on textarea "Hi [PERSON_NAME]! This is [PERSON_NAME] with Heritage Apartments. I am reaching…" at bounding box center [841, 679] width 792 height 58
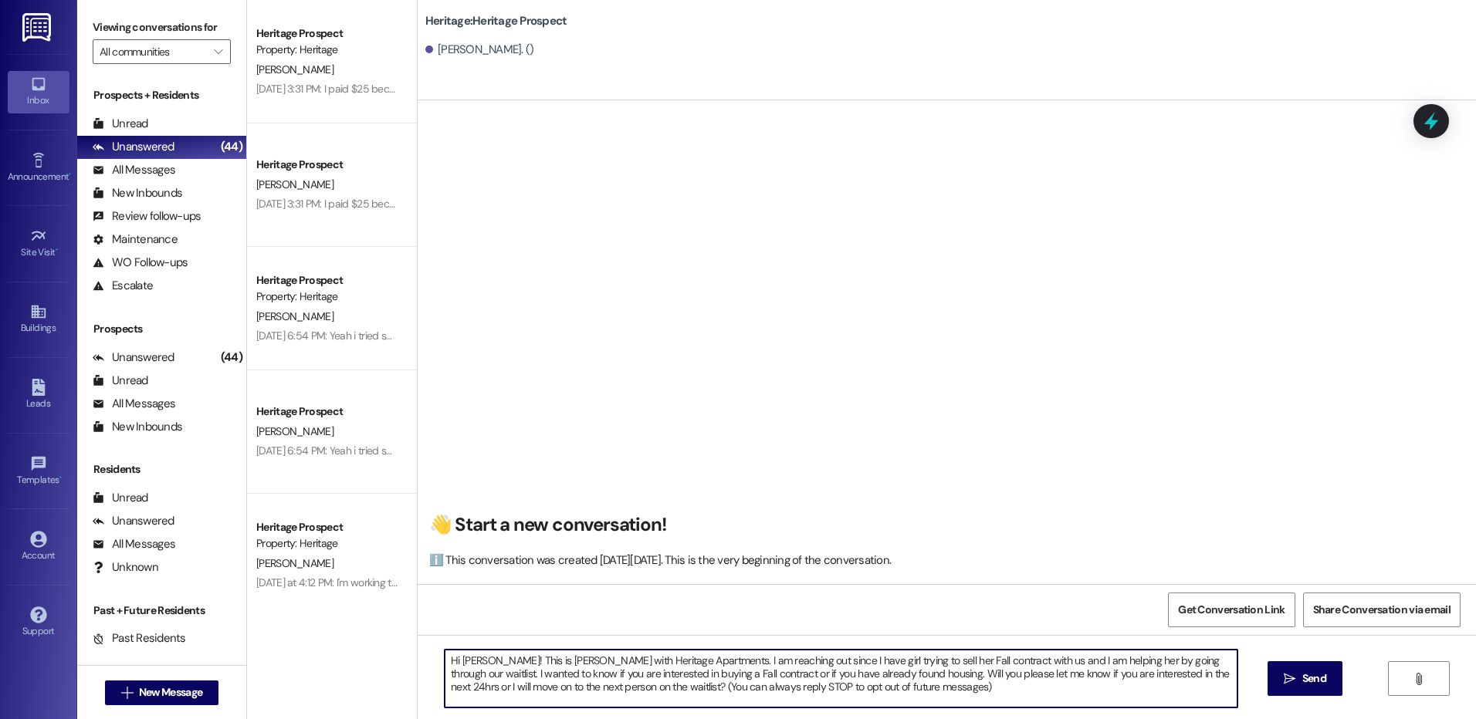
type textarea "Hi [PERSON_NAME]! This is [PERSON_NAME] with Heritage Apartments. I am reaching…"
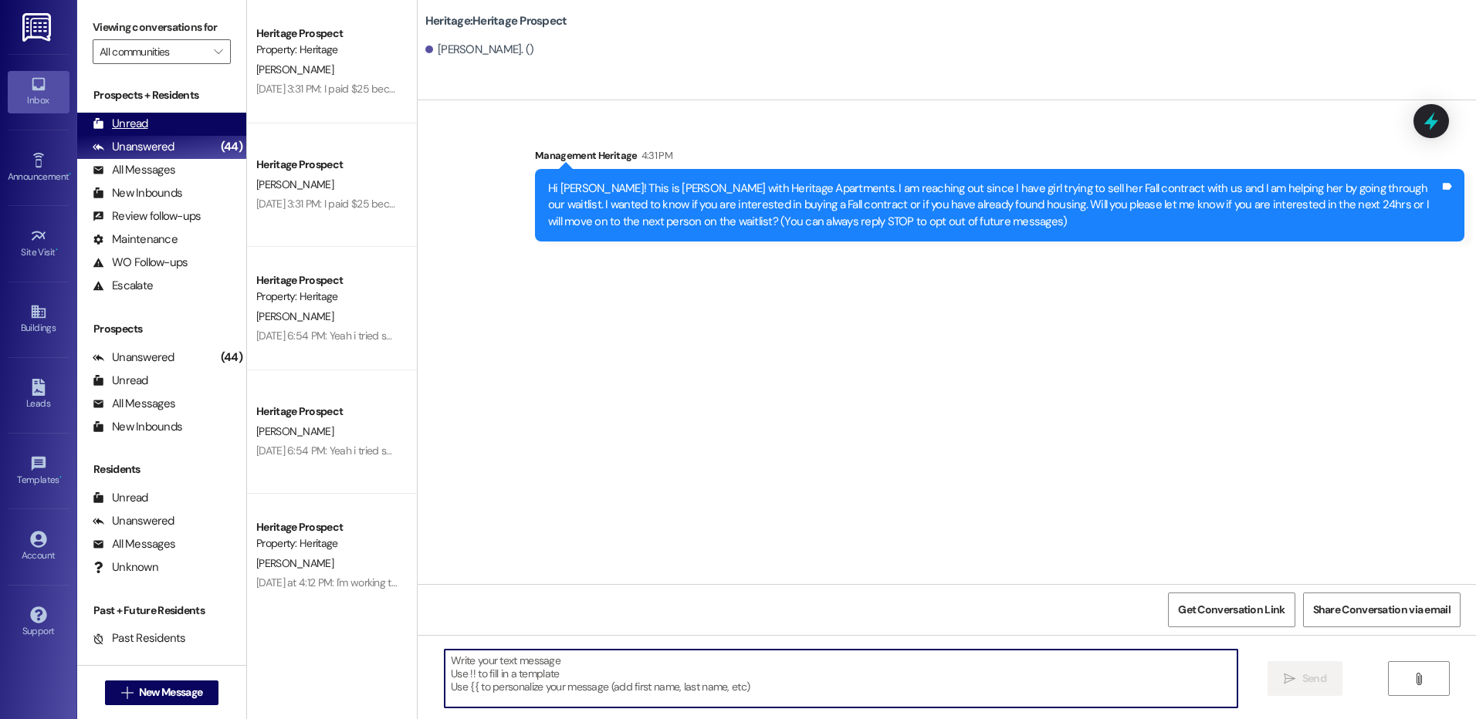
click at [204, 130] on div "Unread (0)" at bounding box center [161, 124] width 169 height 23
